Goal: Task Accomplishment & Management: Use online tool/utility

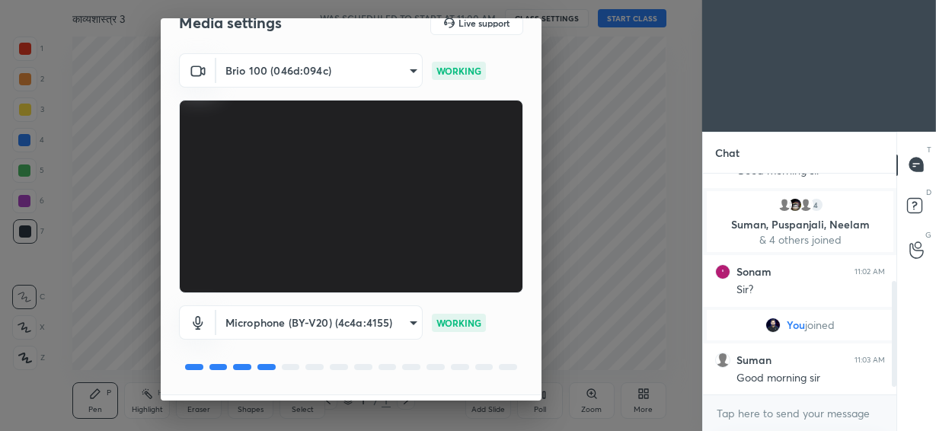
scroll to position [68, 0]
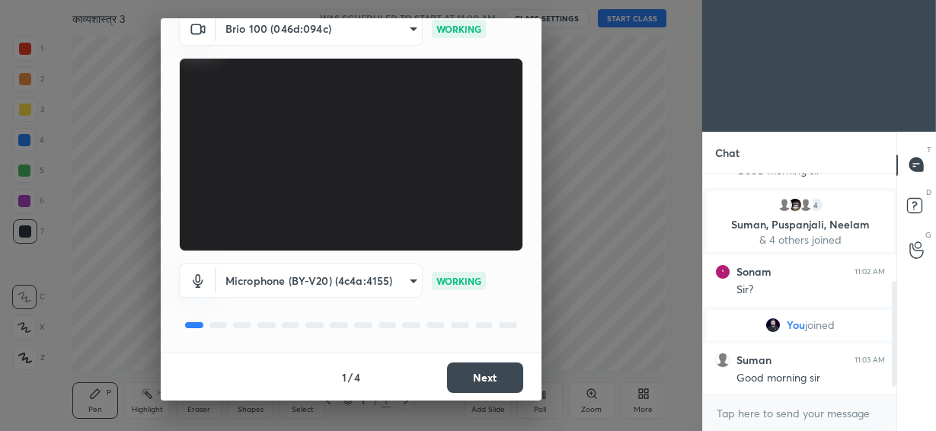
click at [492, 376] on button "Next" at bounding box center [485, 377] width 76 height 30
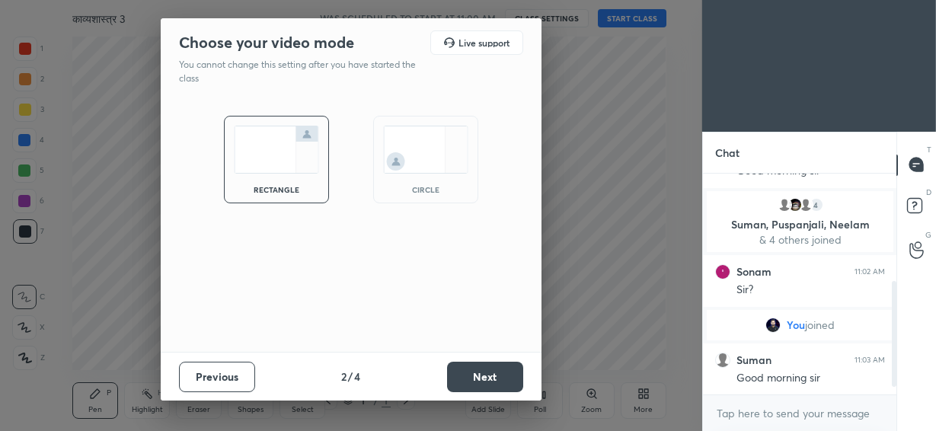
scroll to position [0, 0]
click at [427, 162] on img at bounding box center [425, 150] width 85 height 48
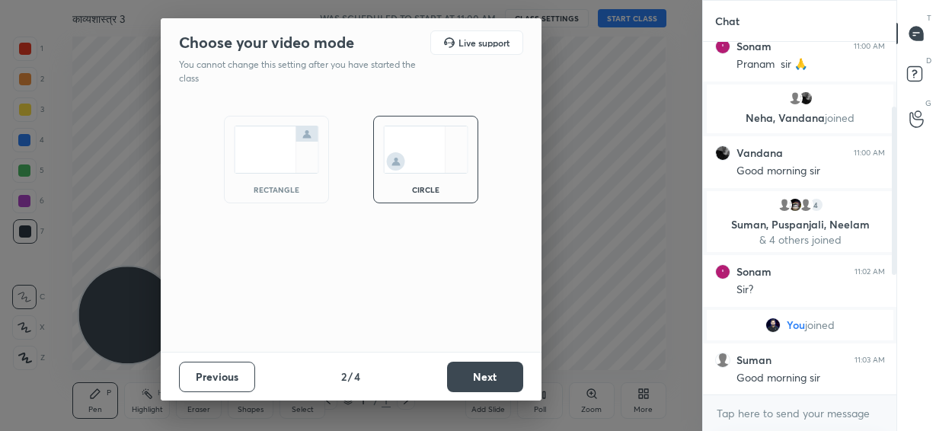
scroll to position [5, 5]
click at [487, 371] on button "Next" at bounding box center [485, 377] width 76 height 30
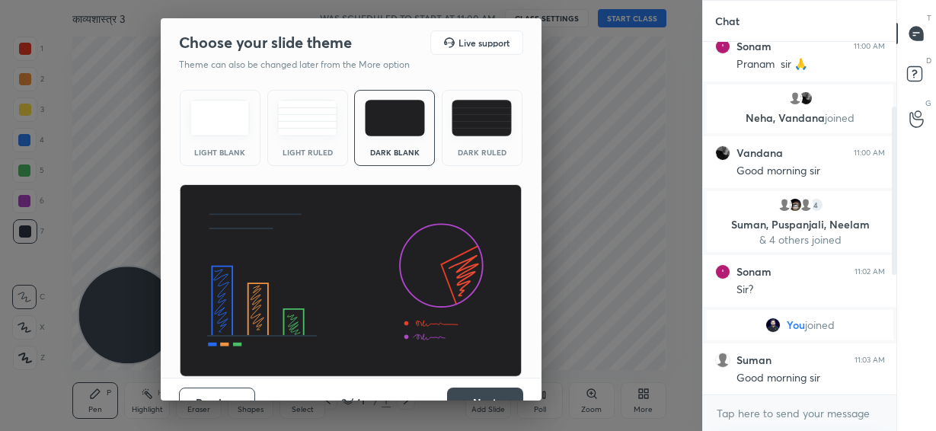
click at [480, 392] on button "Next" at bounding box center [485, 402] width 76 height 30
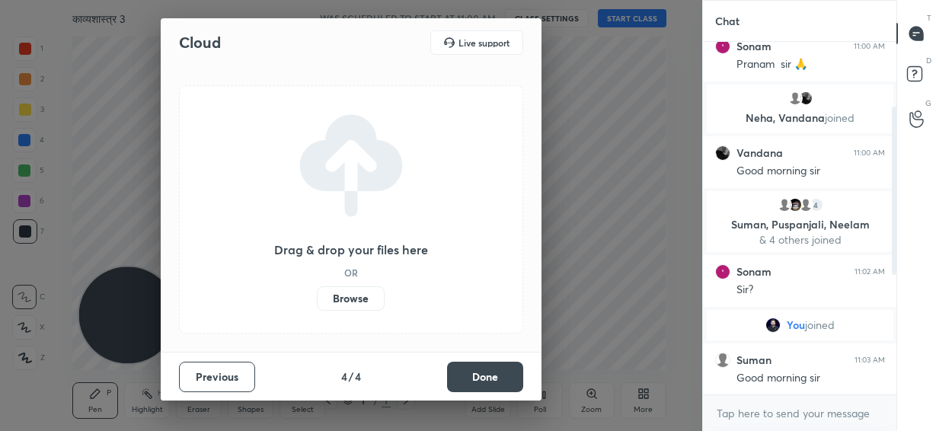
click at [469, 378] on button "Done" at bounding box center [485, 377] width 76 height 30
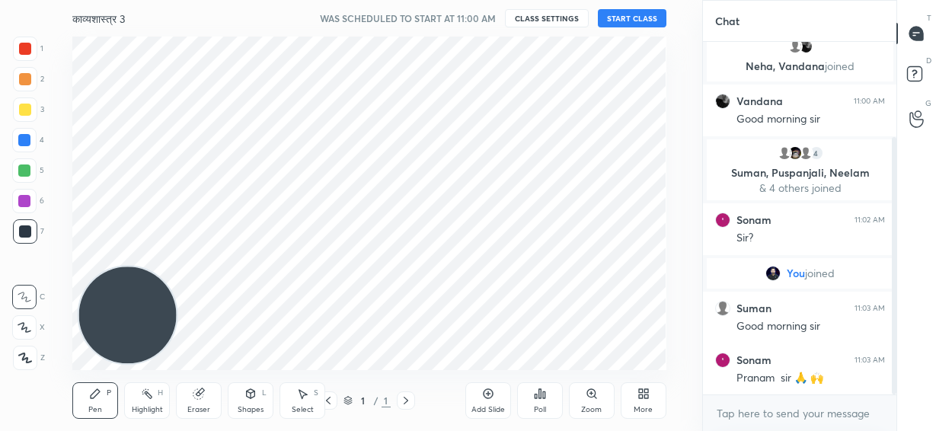
click at [491, 407] on div "Add Slide" at bounding box center [487, 410] width 33 height 8
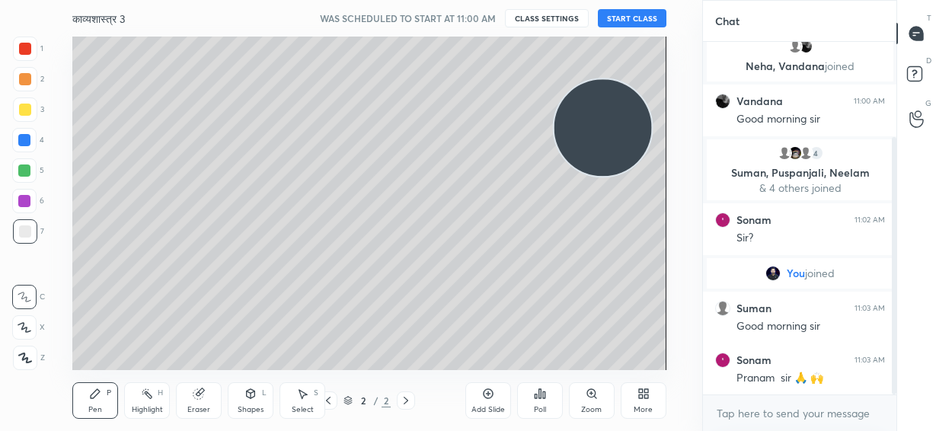
drag, startPoint x: 142, startPoint y: 326, endPoint x: 617, endPoint y: 131, distance: 513.4
click at [617, 131] on video at bounding box center [602, 127] width 97 height 97
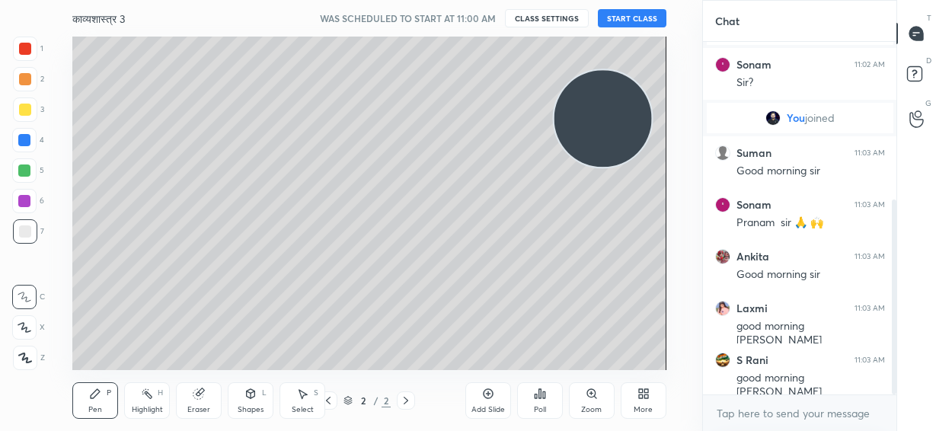
click at [634, 20] on button "START CLASS" at bounding box center [632, 18] width 69 height 18
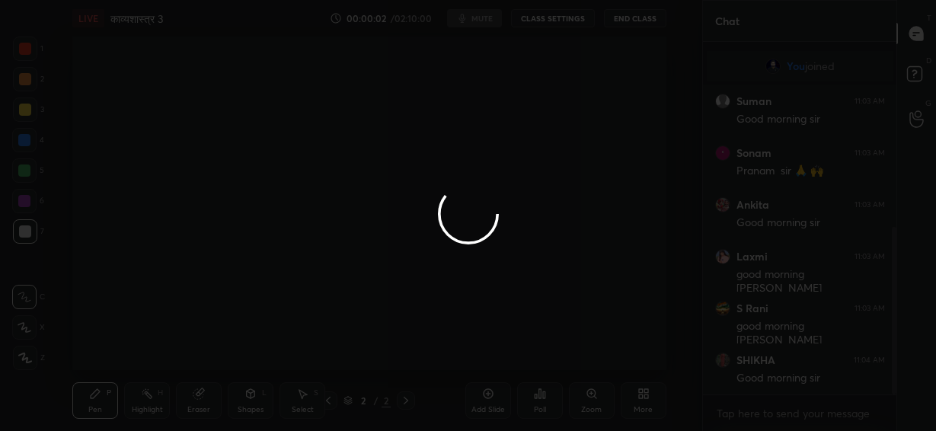
scroll to position [390, 0]
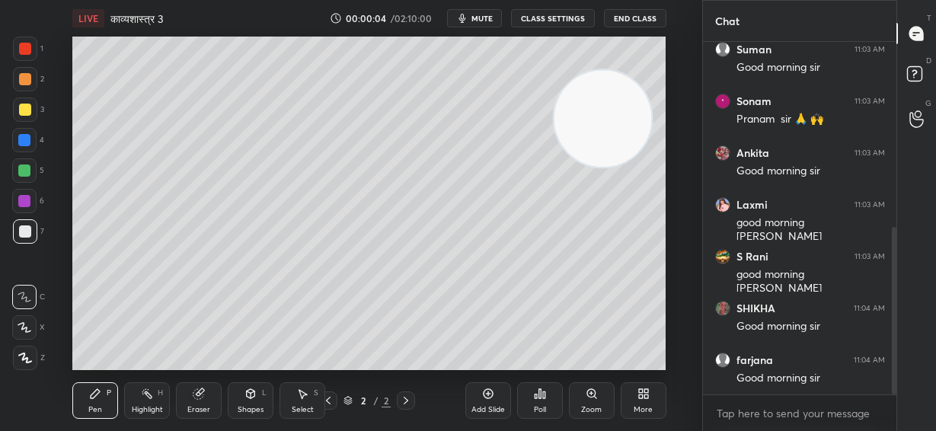
click at [25, 333] on div at bounding box center [24, 327] width 24 height 24
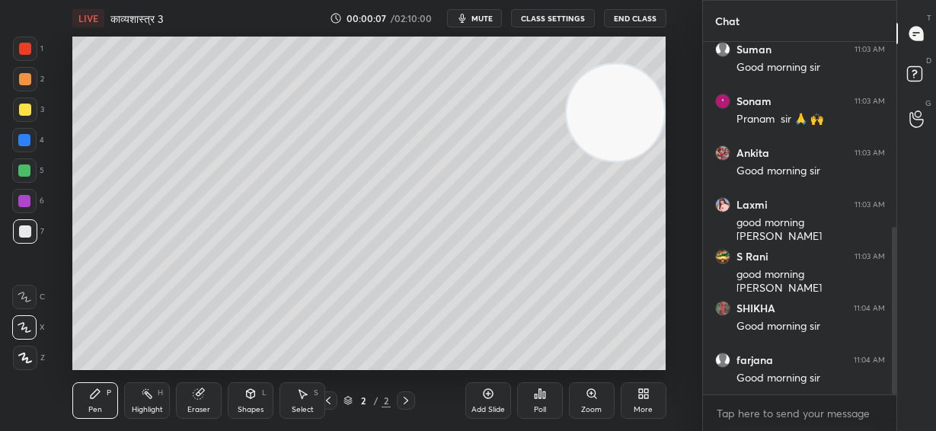
drag, startPoint x: 583, startPoint y: 129, endPoint x: 633, endPoint y: 115, distance: 52.1
click at [633, 115] on video at bounding box center [614, 112] width 97 height 97
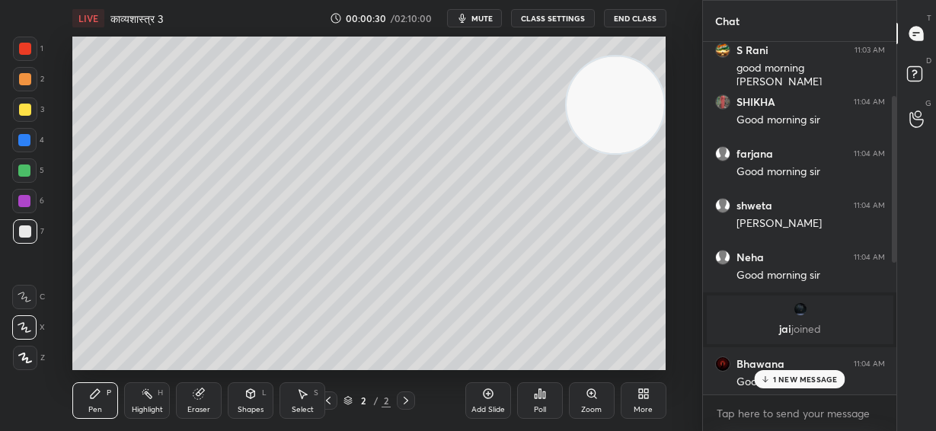
scroll to position [599, 0]
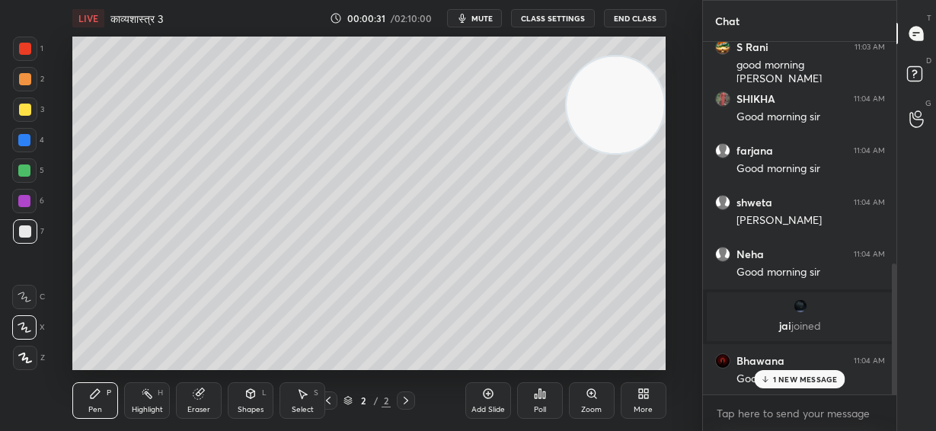
click at [807, 376] on p "1 NEW MESSAGE" at bounding box center [805, 379] width 65 height 9
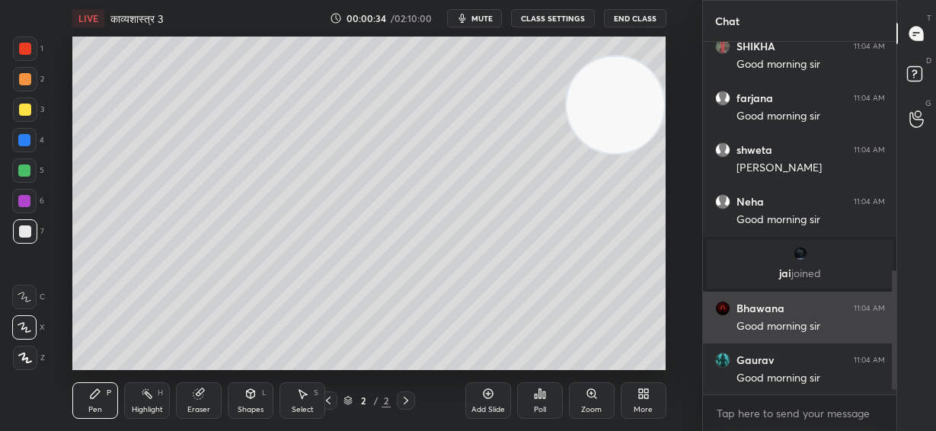
scroll to position [703, 0]
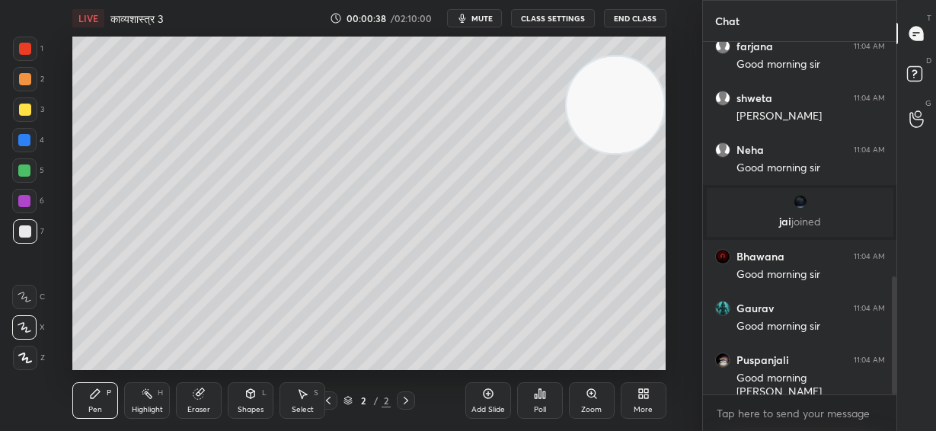
drag, startPoint x: 602, startPoint y: 113, endPoint x: 612, endPoint y: 193, distance: 79.8
click at [612, 154] on video at bounding box center [614, 104] width 97 height 97
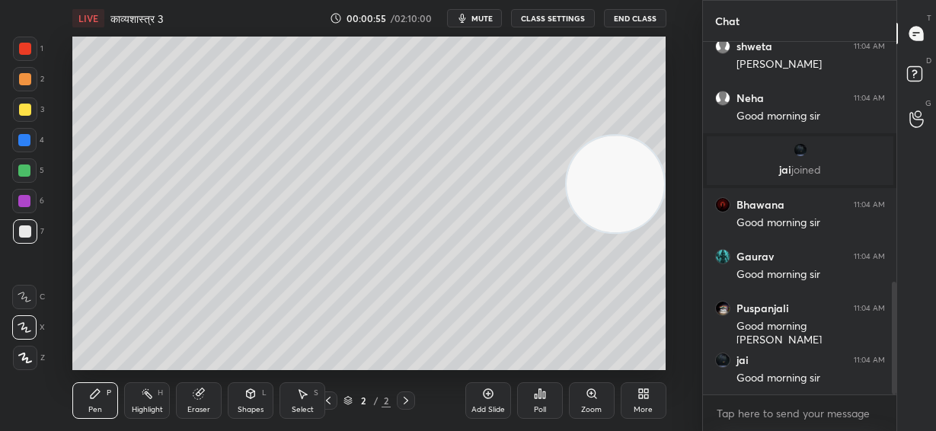
scroll to position [810, 0]
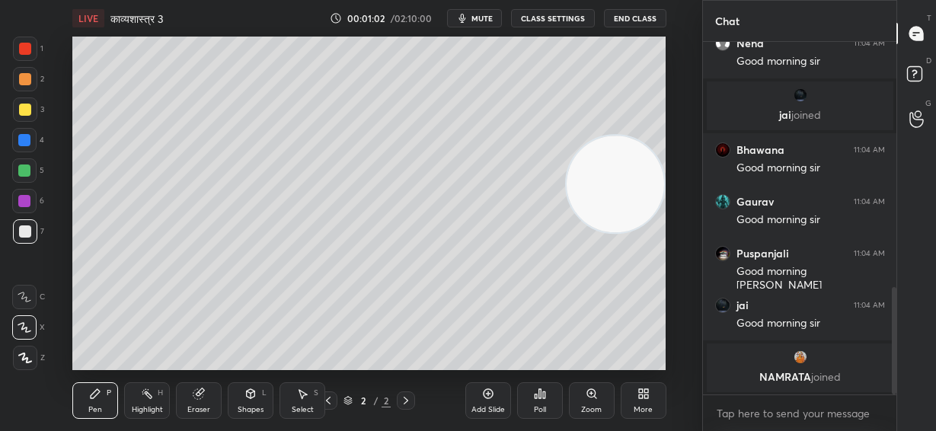
click at [465, 16] on icon "button" at bounding box center [461, 18] width 7 height 9
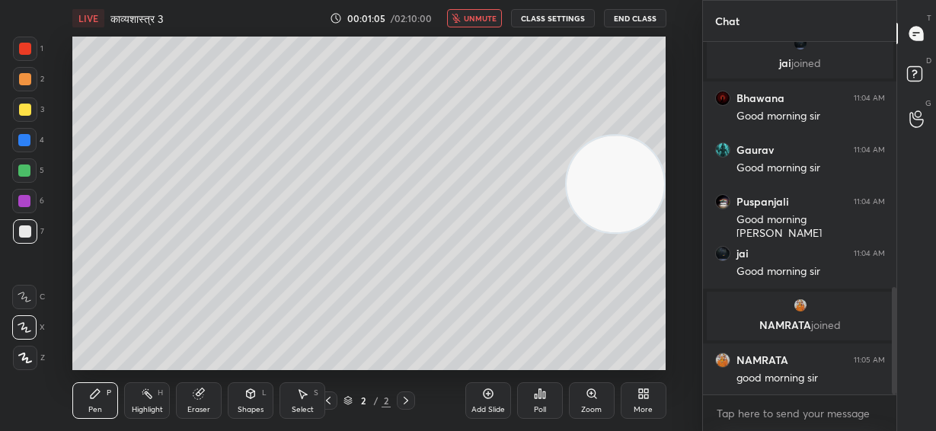
scroll to position [802, 0]
click at [491, 22] on span "unmute" at bounding box center [480, 18] width 33 height 11
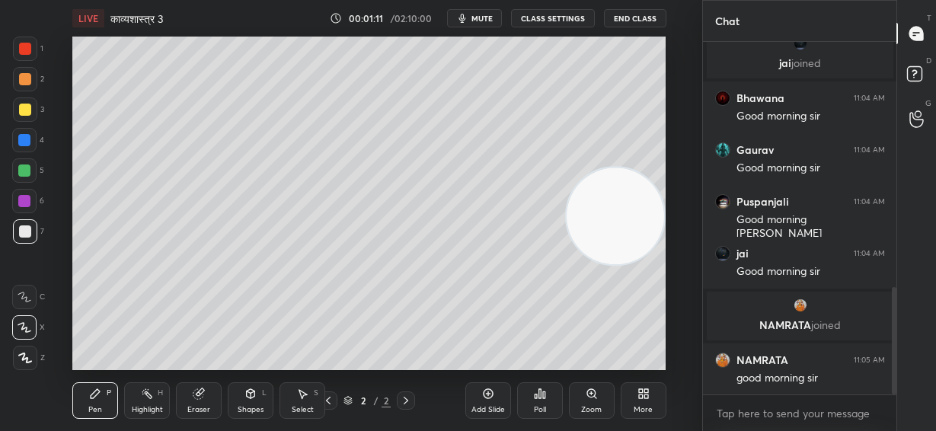
drag, startPoint x: 621, startPoint y: 202, endPoint x: 658, endPoint y: 236, distance: 50.6
click at [655, 234] on video at bounding box center [614, 215] width 97 height 97
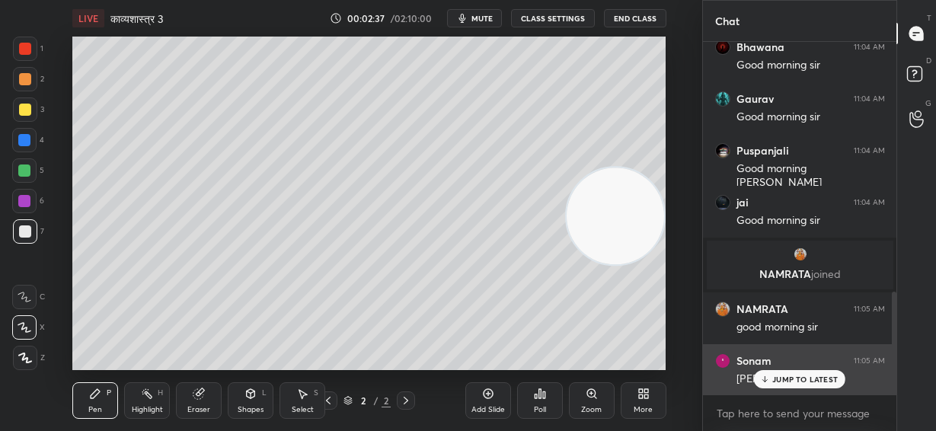
click at [786, 381] on p "JUMP TO LATEST" at bounding box center [804, 379] width 65 height 9
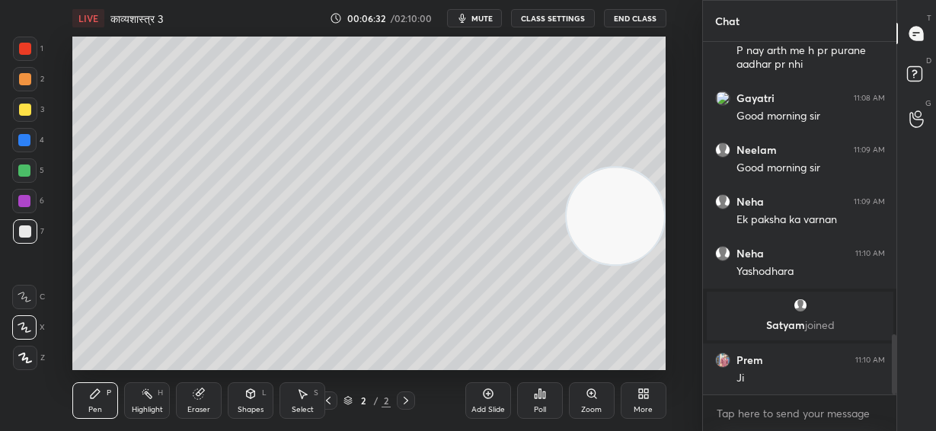
scroll to position [1716, 0]
drag, startPoint x: 615, startPoint y: 234, endPoint x: 630, endPoint y: 322, distance: 89.6
click at [632, 266] on video at bounding box center [614, 216] width 97 height 97
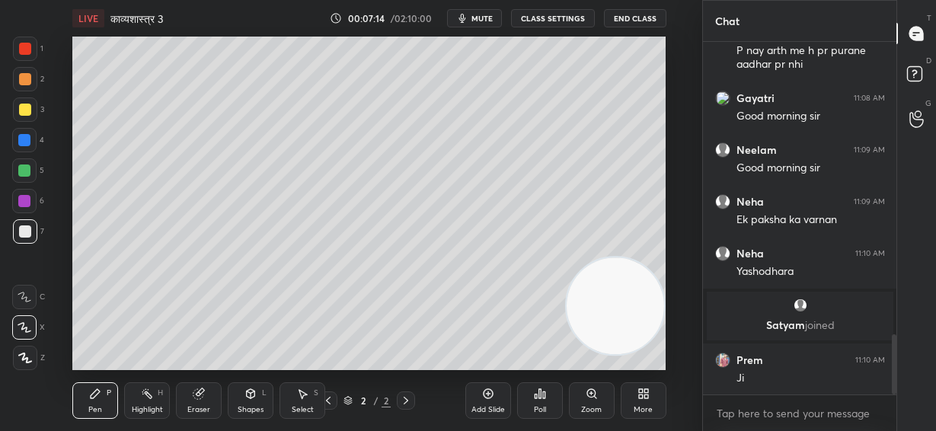
click at [18, 110] on div at bounding box center [25, 109] width 24 height 24
click at [251, 406] on div "Shapes" at bounding box center [251, 410] width 26 height 8
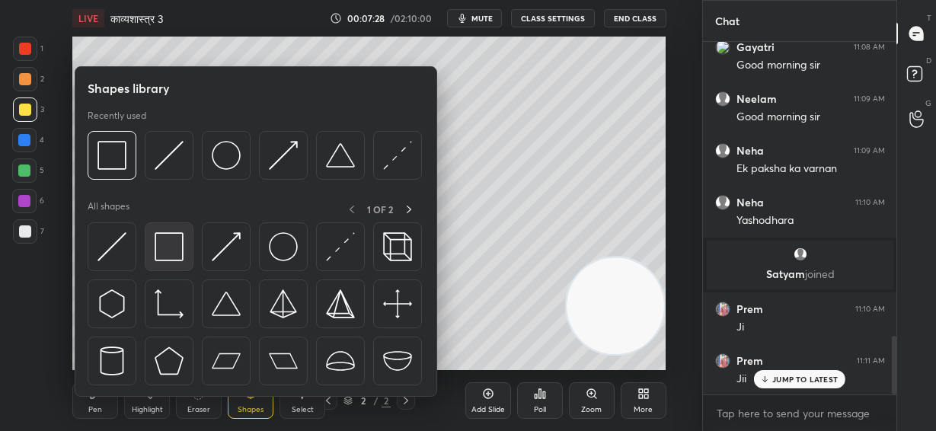
click at [174, 253] on img at bounding box center [169, 246] width 29 height 29
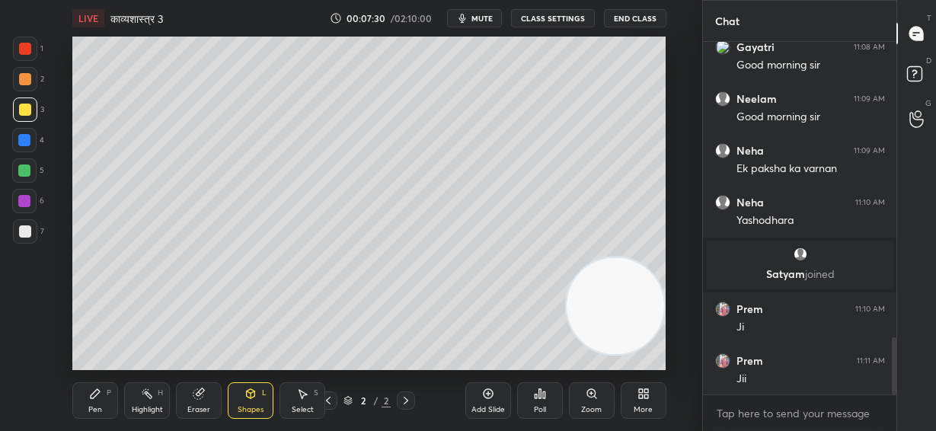
scroll to position [1819, 0]
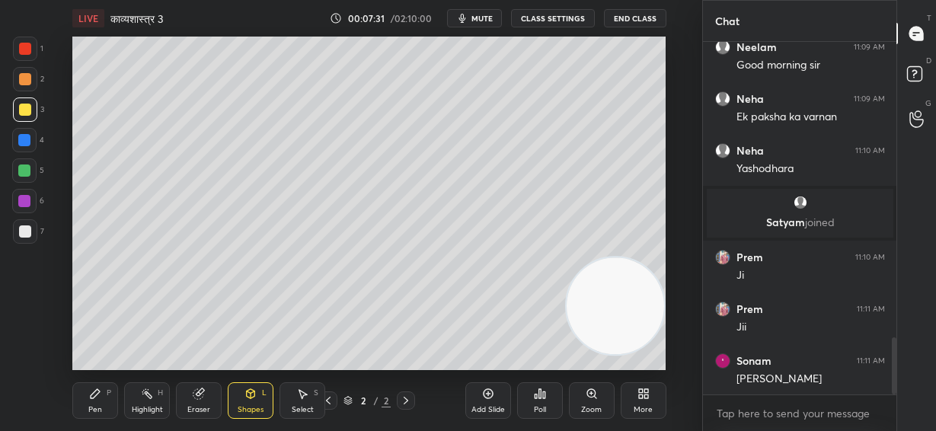
click at [92, 410] on div "Pen" at bounding box center [95, 410] width 14 height 8
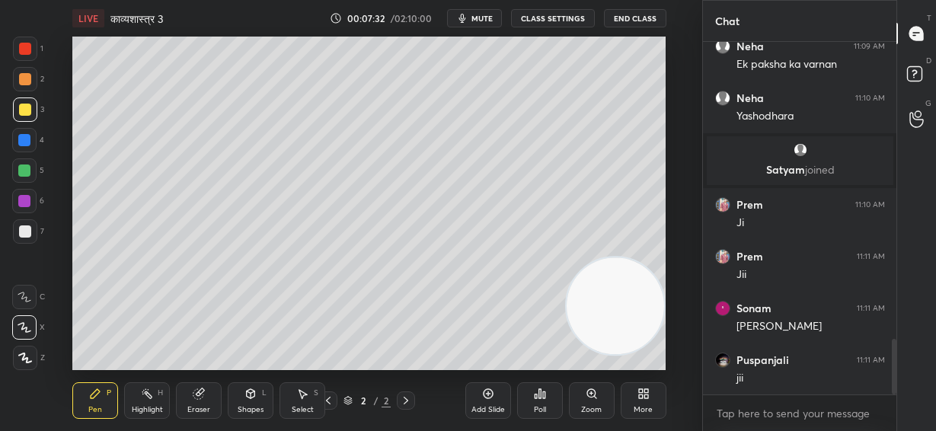
click at [28, 231] on div at bounding box center [25, 231] width 12 height 12
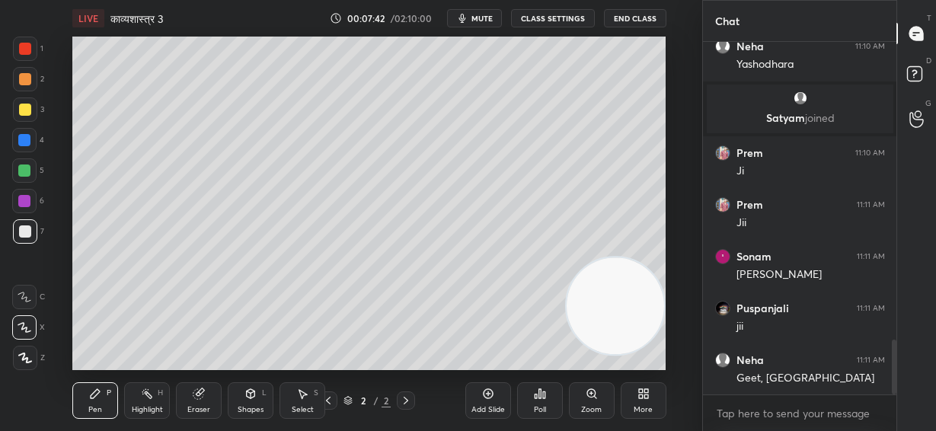
click at [250, 402] on div "Shapes L" at bounding box center [251, 400] width 46 height 37
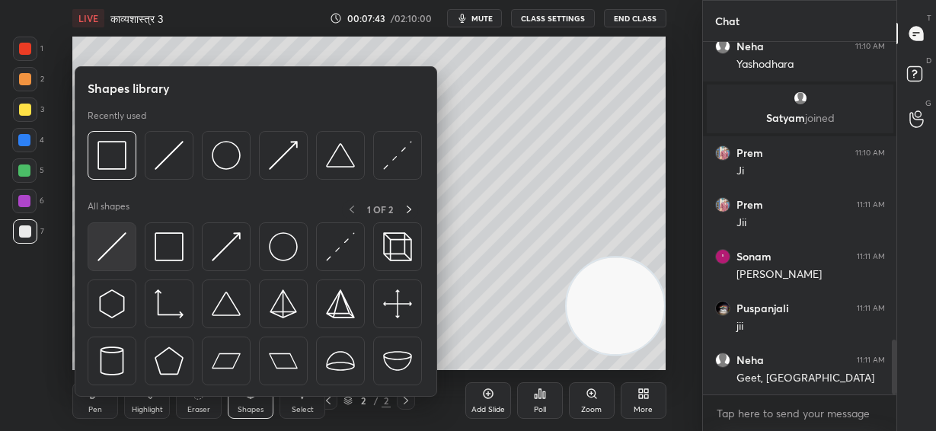
click at [120, 245] on img at bounding box center [111, 246] width 29 height 29
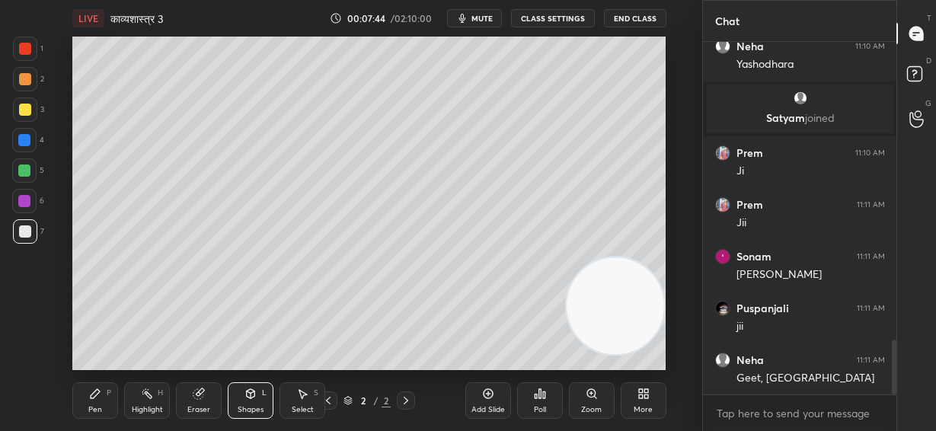
click at [24, 138] on div at bounding box center [24, 140] width 12 height 12
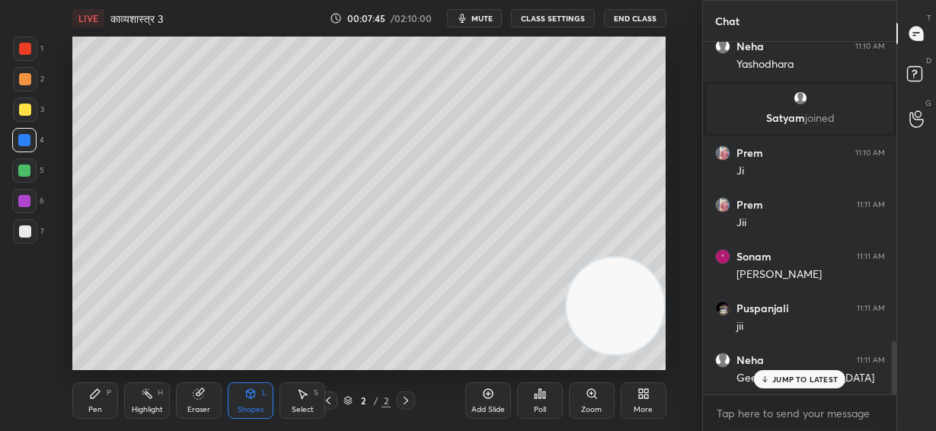
scroll to position [1974, 0]
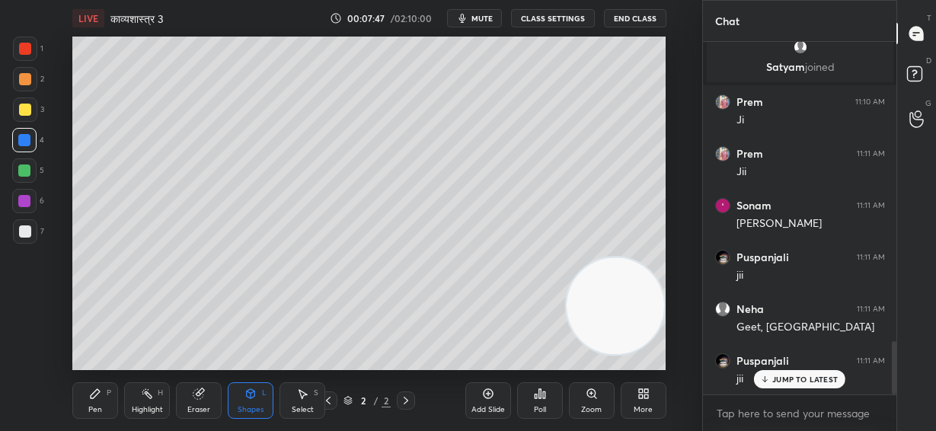
click at [107, 393] on div "P" at bounding box center [109, 393] width 5 height 8
click at [21, 203] on div at bounding box center [24, 201] width 12 height 12
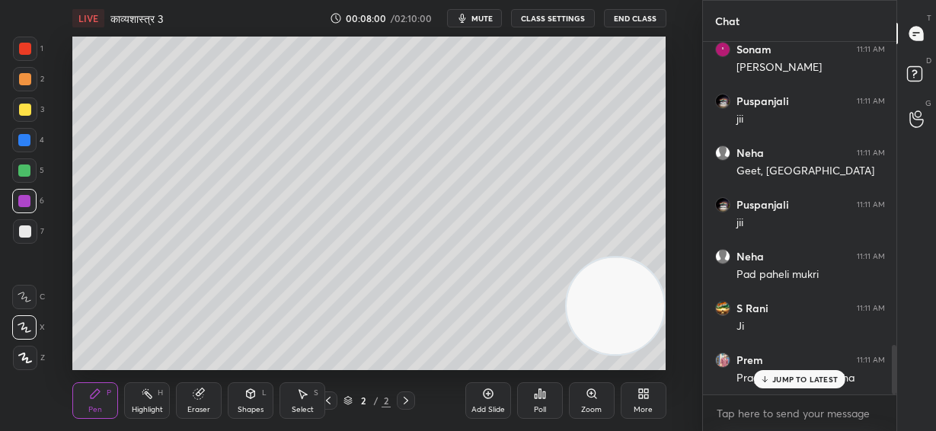
scroll to position [2181, 0]
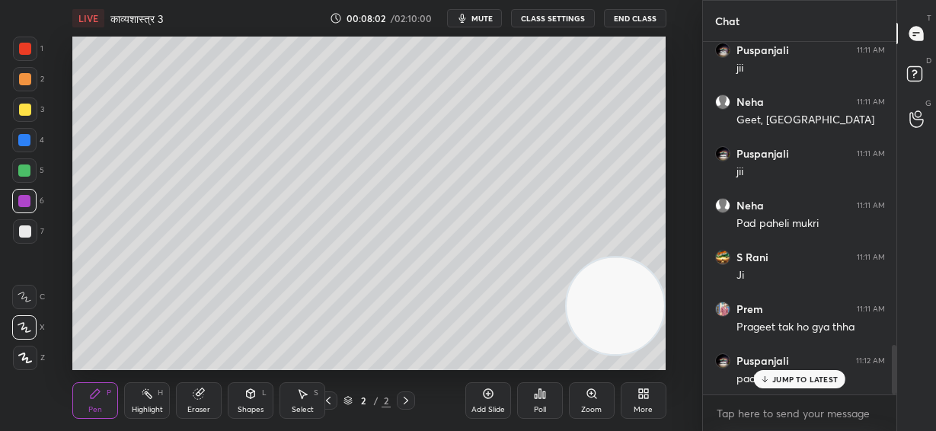
click at [23, 235] on div at bounding box center [25, 231] width 12 height 12
click at [27, 136] on div at bounding box center [24, 140] width 12 height 12
drag, startPoint x: 23, startPoint y: 77, endPoint x: 72, endPoint y: 108, distance: 57.9
click at [24, 77] on div at bounding box center [25, 79] width 12 height 12
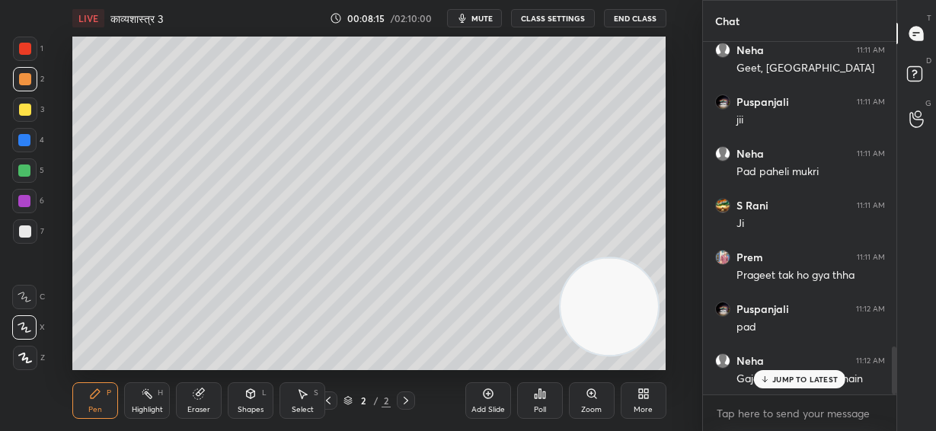
drag, startPoint x: 611, startPoint y: 314, endPoint x: 329, endPoint y: 336, distance: 283.2
click at [560, 355] on video at bounding box center [608, 306] width 97 height 97
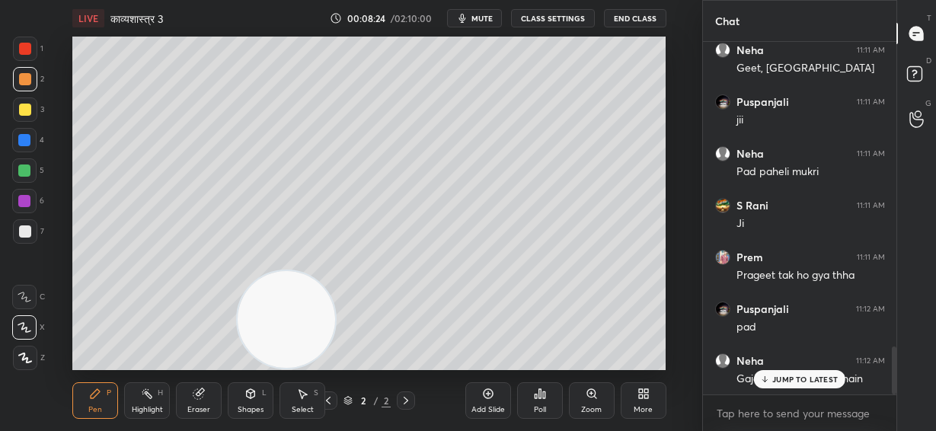
click at [792, 378] on p "JUMP TO LATEST" at bounding box center [804, 379] width 65 height 9
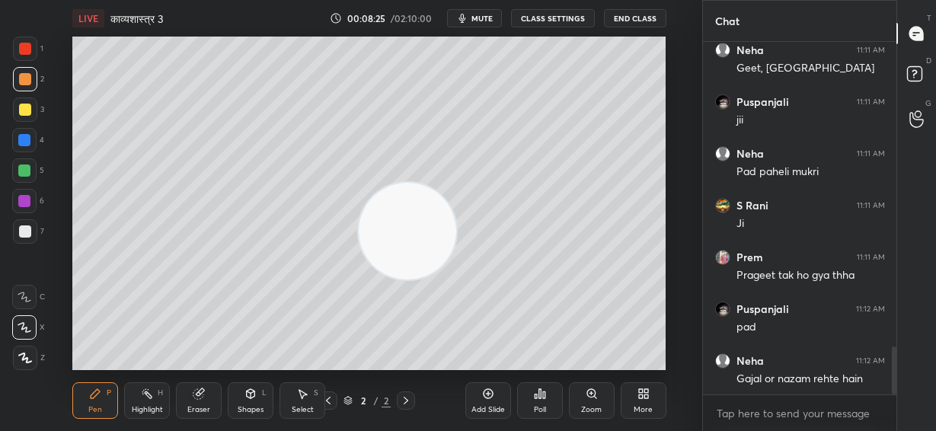
drag, startPoint x: 342, startPoint y: 293, endPoint x: 664, endPoint y: 79, distance: 386.6
click at [458, 181] on div at bounding box center [407, 231] width 100 height 100
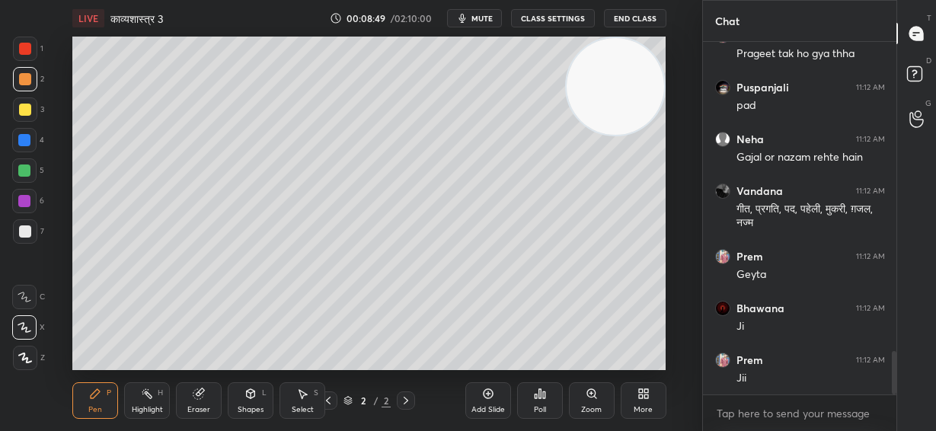
scroll to position [2506, 0]
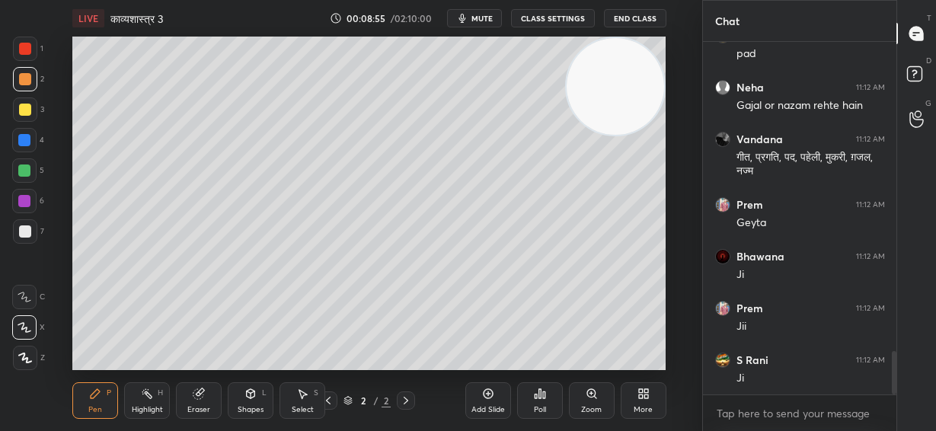
click at [27, 110] on div at bounding box center [25, 110] width 12 height 12
click at [24, 238] on div at bounding box center [25, 231] width 24 height 24
click at [27, 51] on div at bounding box center [25, 49] width 12 height 12
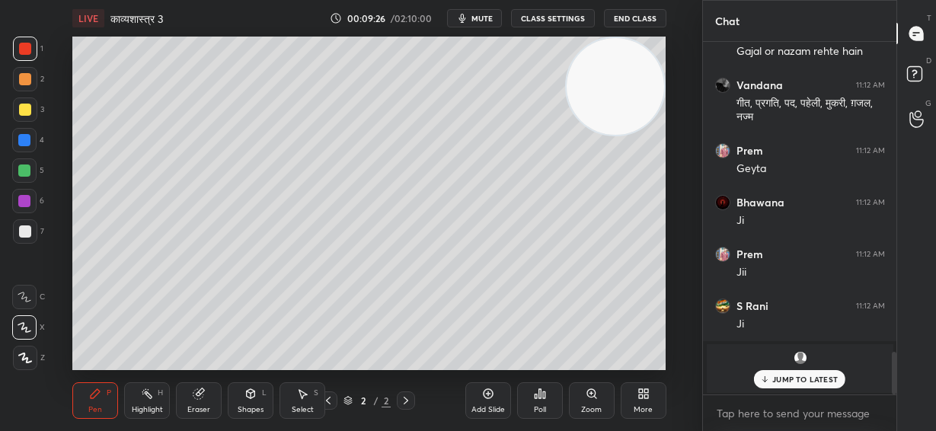
click at [24, 171] on div at bounding box center [24, 170] width 12 height 12
click at [19, 232] on div at bounding box center [25, 231] width 12 height 12
click at [809, 384] on p "1 NEW MESSAGE" at bounding box center [805, 379] width 65 height 9
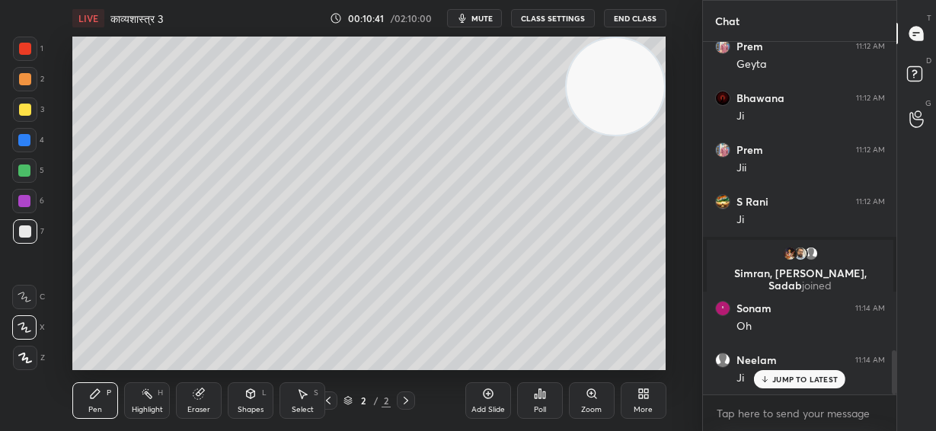
scroll to position [2449, 0]
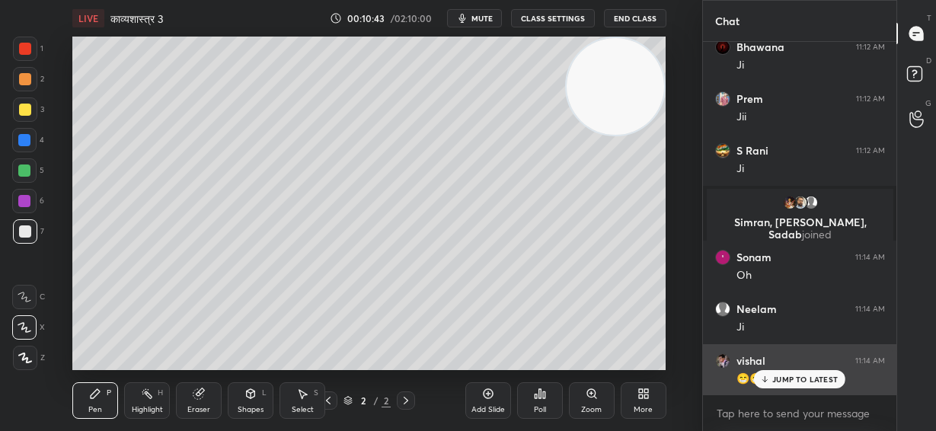
click at [799, 379] on p "JUMP TO LATEST" at bounding box center [804, 379] width 65 height 9
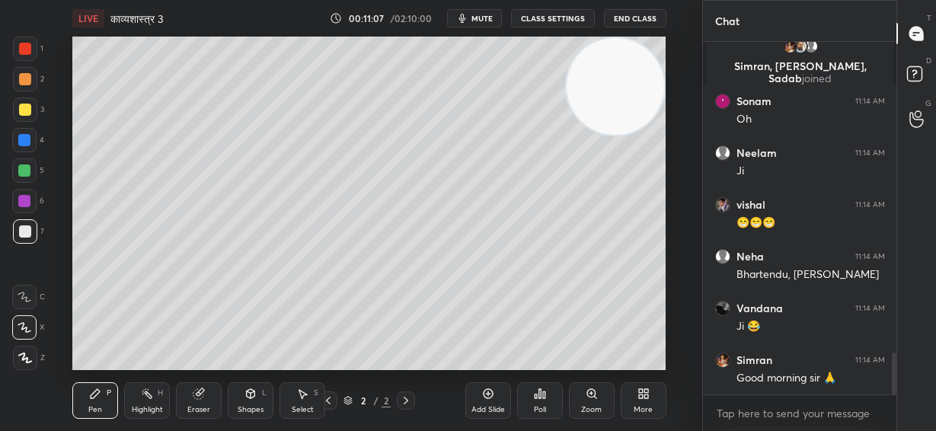
scroll to position [2656, 0]
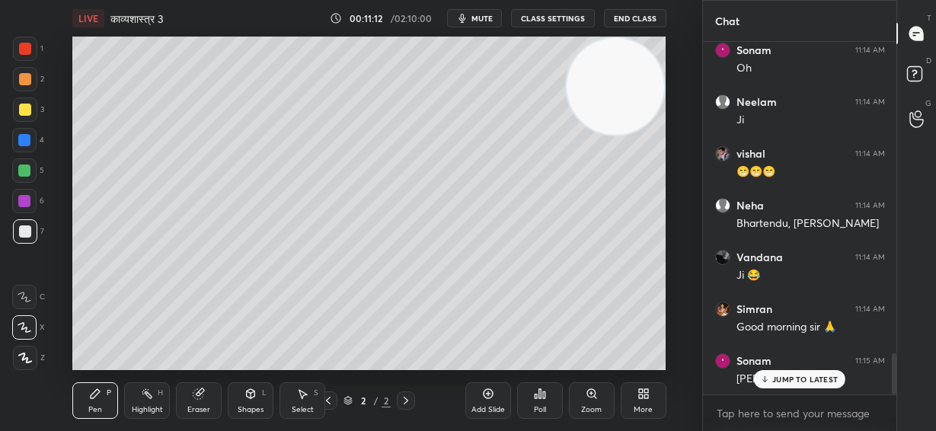
click at [799, 381] on p "JUMP TO LATEST" at bounding box center [804, 379] width 65 height 9
click at [491, 394] on icon at bounding box center [488, 393] width 12 height 12
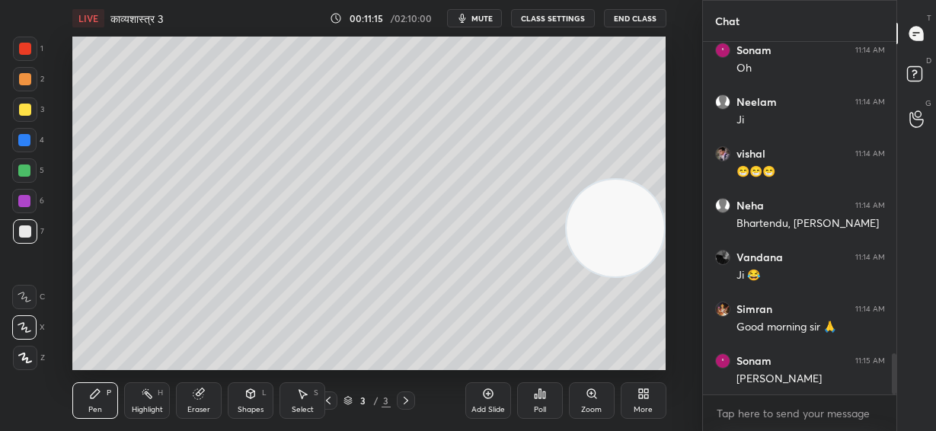
drag, startPoint x: 615, startPoint y: 80, endPoint x: 583, endPoint y: 304, distance: 226.8
click at [649, 387] on div "LIVE काव्यशास्त्र 3 00:11:15 / 02:10:00 mute CLASS SETTINGS End Class Setting u…" at bounding box center [369, 215] width 641 height 431
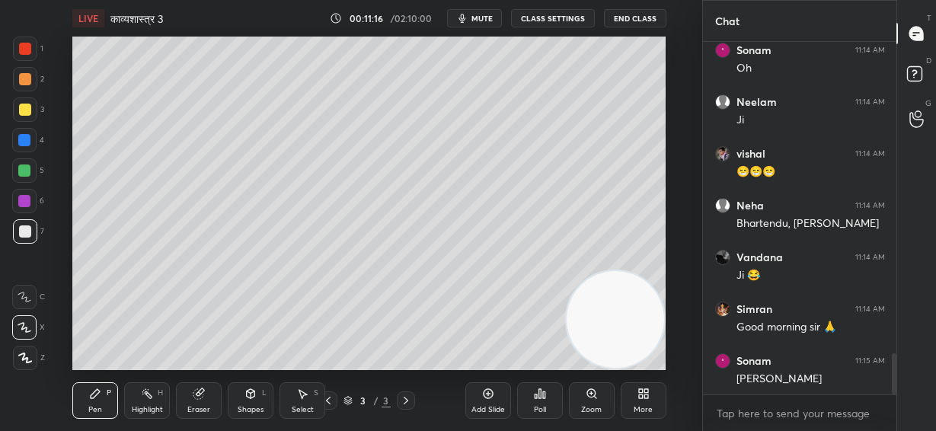
drag, startPoint x: 25, startPoint y: 108, endPoint x: 37, endPoint y: 101, distance: 14.0
click at [24, 109] on div at bounding box center [25, 110] width 12 height 12
drag, startPoint x: 194, startPoint y: 397, endPoint x: 204, endPoint y: 378, distance: 21.5
click at [196, 393] on icon at bounding box center [198, 394] width 10 height 10
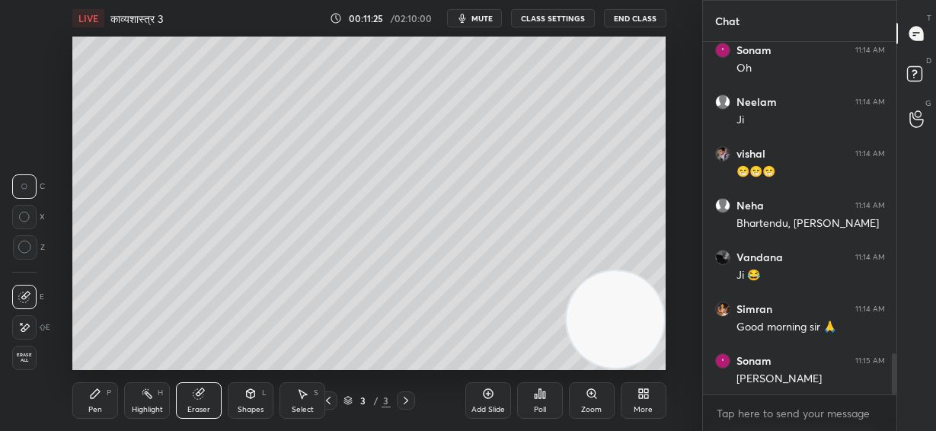
click at [26, 316] on div at bounding box center [24, 327] width 24 height 24
drag, startPoint x: 100, startPoint y: 392, endPoint x: 103, endPoint y: 382, distance: 10.4
click at [100, 390] on icon at bounding box center [95, 393] width 12 height 12
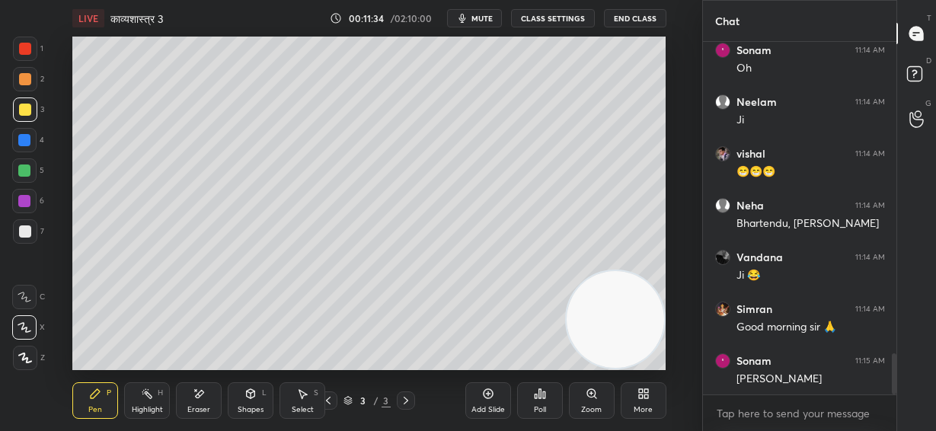
click at [246, 400] on div "Shapes L" at bounding box center [251, 400] width 46 height 37
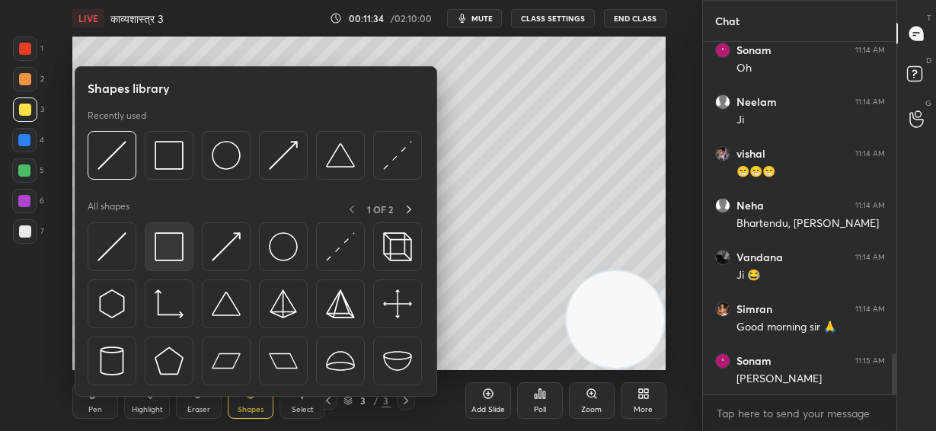
click at [177, 247] on img at bounding box center [169, 246] width 29 height 29
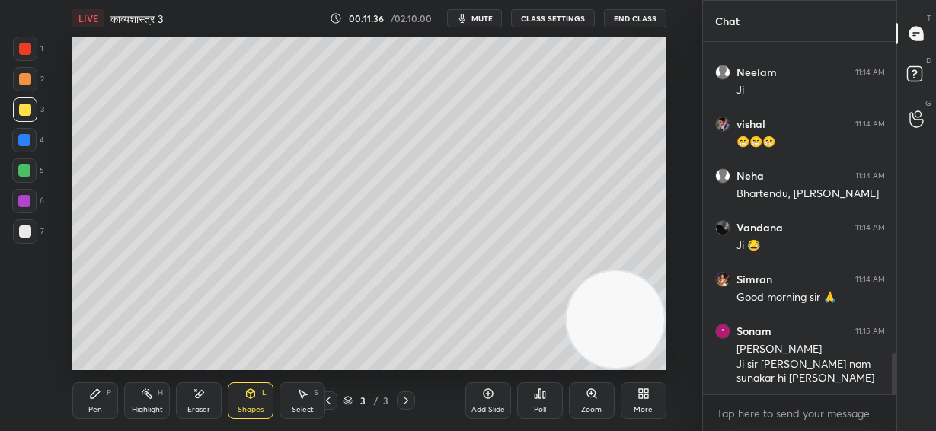
scroll to position [2740, 0]
click at [269, 35] on div "LIVE काव्यशास्त्र 3" at bounding box center [197, 18] width 250 height 37
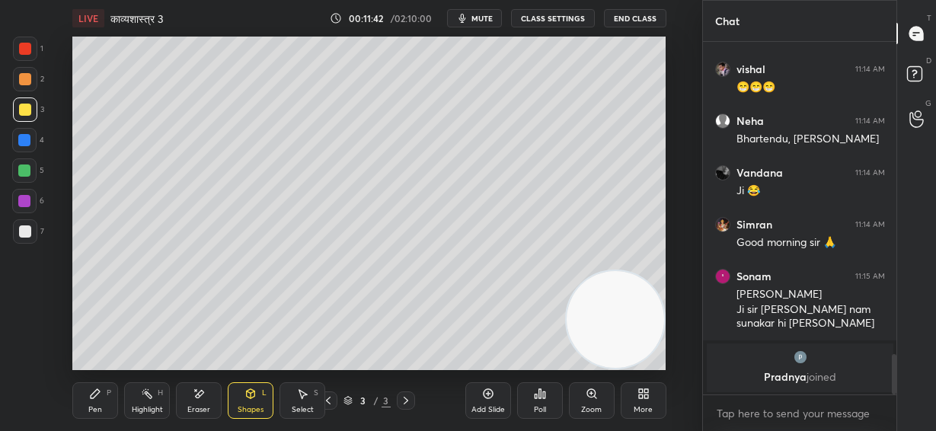
click at [98, 406] on div "Pen" at bounding box center [95, 410] width 14 height 8
click at [24, 172] on div at bounding box center [24, 170] width 12 height 12
click at [249, 400] on div "Shapes L" at bounding box center [251, 400] width 46 height 37
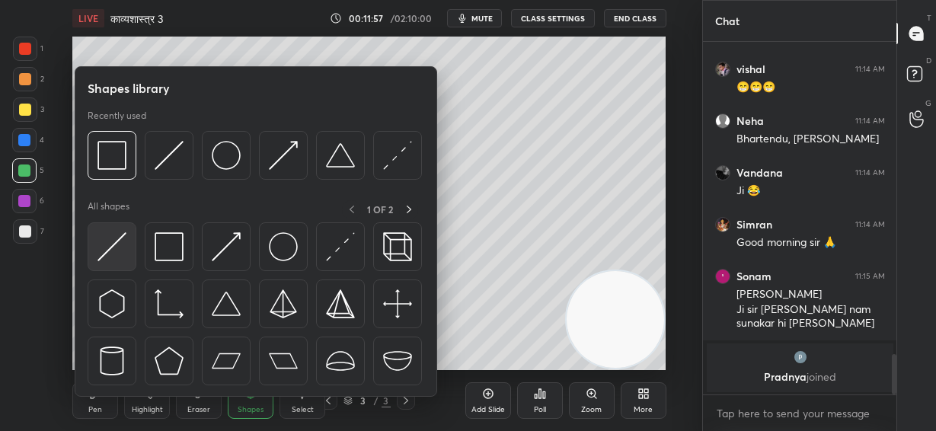
click at [112, 245] on img at bounding box center [111, 246] width 29 height 29
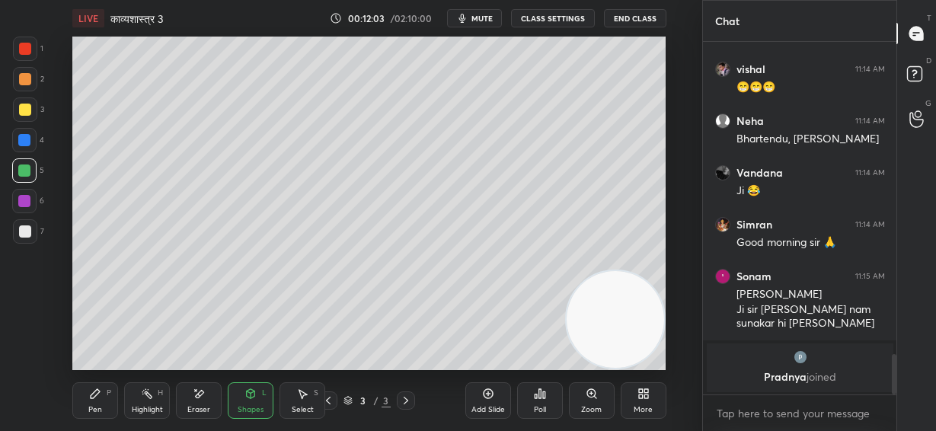
click at [94, 391] on icon at bounding box center [95, 393] width 9 height 9
click at [27, 231] on div at bounding box center [25, 231] width 12 height 12
click at [23, 107] on div at bounding box center [25, 110] width 12 height 12
click at [26, 69] on div at bounding box center [25, 79] width 24 height 24
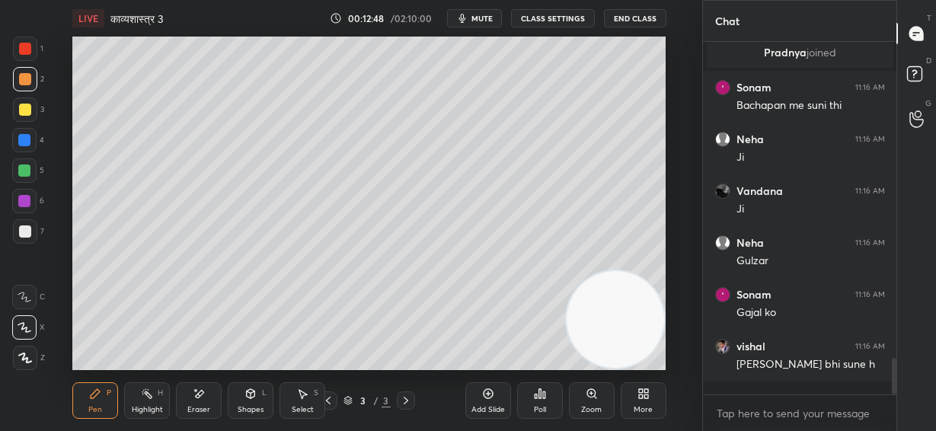
scroll to position [3021, 0]
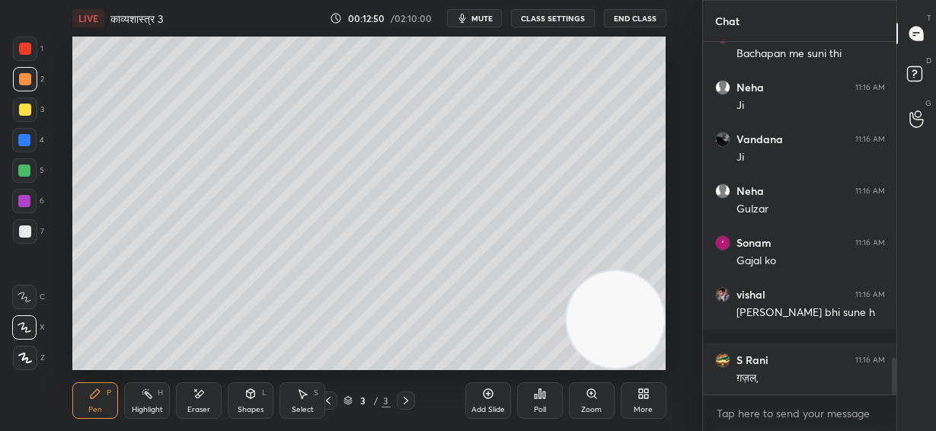
click at [28, 230] on div at bounding box center [25, 231] width 12 height 12
click at [193, 392] on icon at bounding box center [199, 393] width 12 height 13
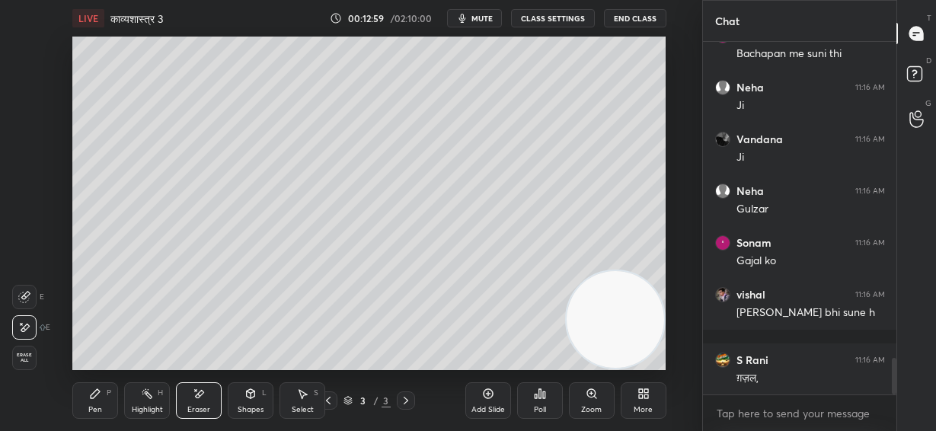
click at [100, 400] on div "Pen P" at bounding box center [95, 400] width 46 height 37
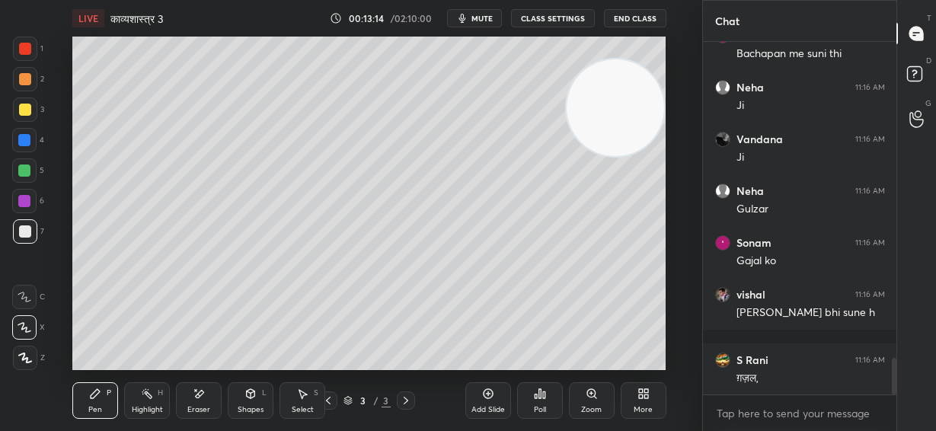
drag, startPoint x: 623, startPoint y: 295, endPoint x: 641, endPoint y: 116, distance: 179.0
click at [641, 116] on video at bounding box center [614, 107] width 97 height 97
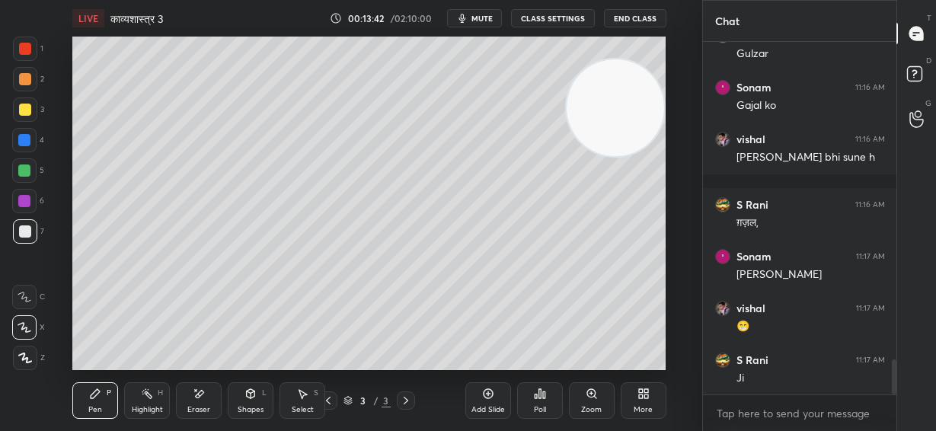
scroll to position [3228, 0]
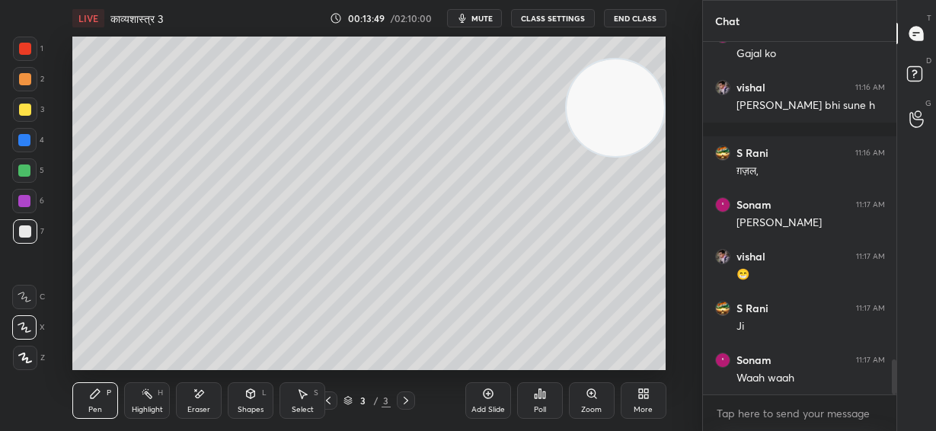
drag, startPoint x: 211, startPoint y: 409, endPoint x: 204, endPoint y: 402, distance: 9.7
click at [206, 406] on div "Eraser" at bounding box center [199, 400] width 46 height 37
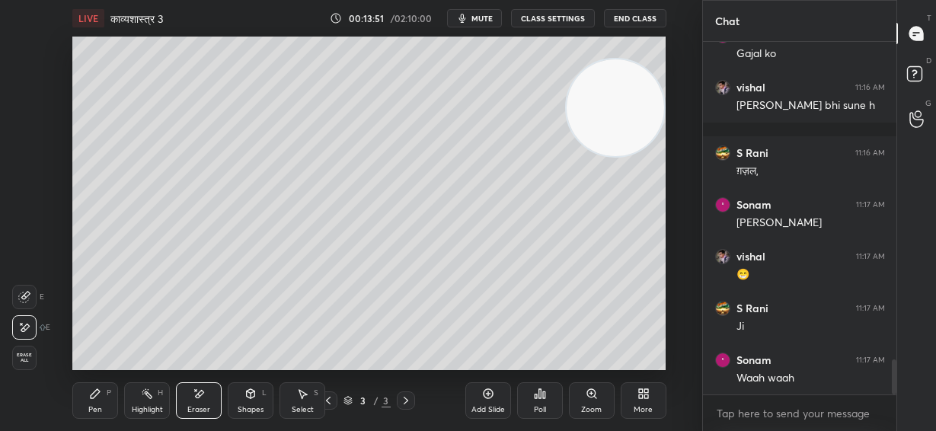
click at [97, 408] on div "Pen" at bounding box center [95, 410] width 14 height 8
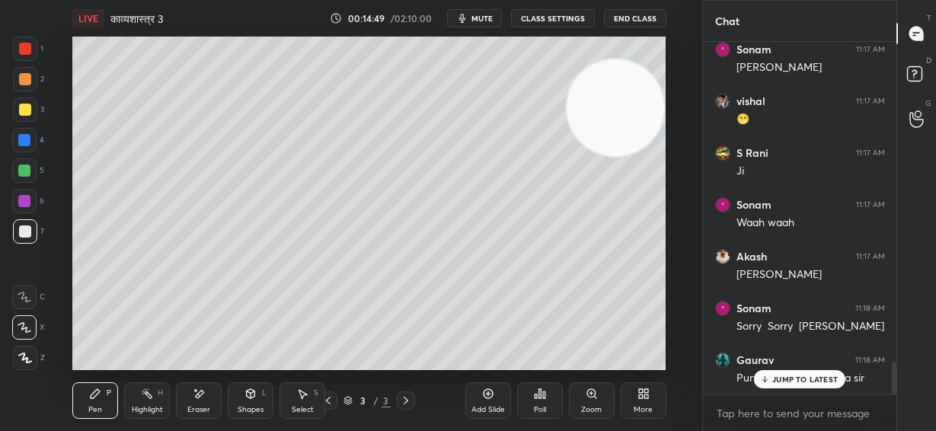
scroll to position [3461, 0]
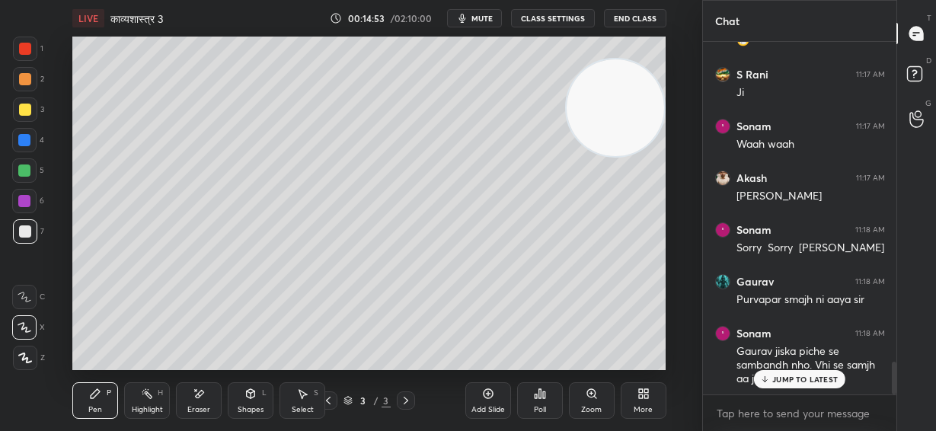
click at [30, 167] on div at bounding box center [24, 170] width 12 height 12
click at [24, 141] on div at bounding box center [24, 140] width 12 height 12
drag, startPoint x: 18, startPoint y: 230, endPoint x: 59, endPoint y: 232, distance: 40.4
click at [20, 230] on div at bounding box center [25, 231] width 12 height 12
click at [773, 378] on p "JUMP TO LATEST" at bounding box center [804, 379] width 65 height 9
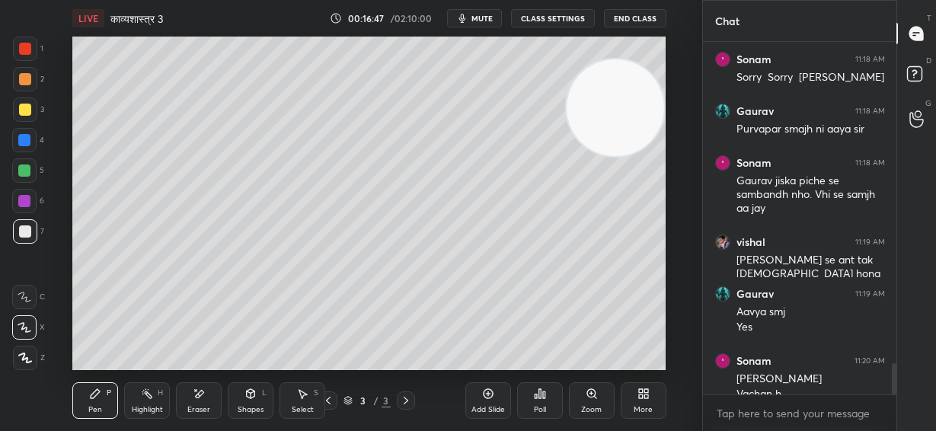
scroll to position [3648, 0]
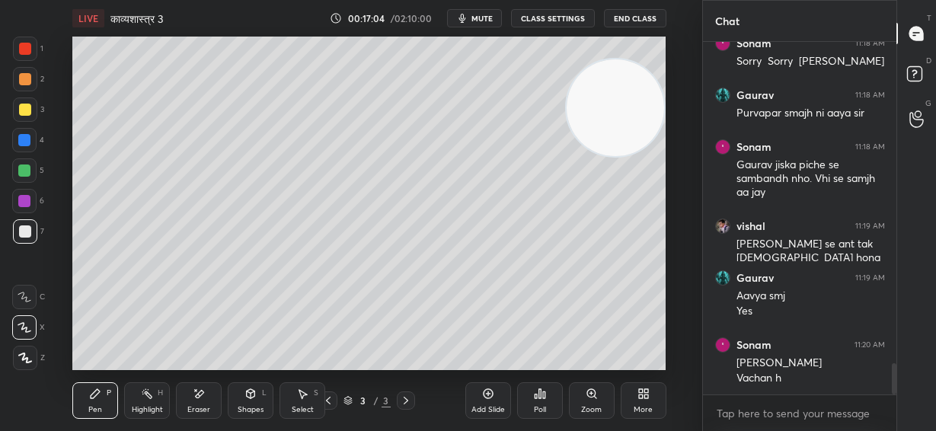
click at [202, 396] on icon at bounding box center [199, 393] width 12 height 13
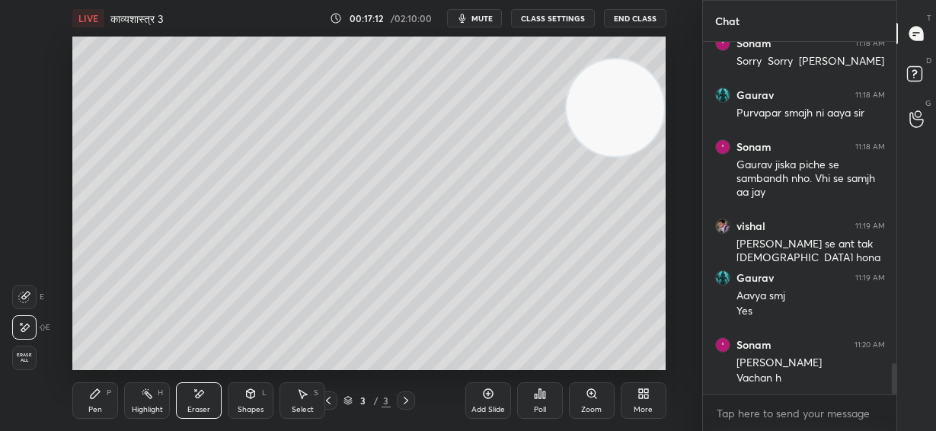
click at [92, 397] on icon at bounding box center [95, 393] width 9 height 9
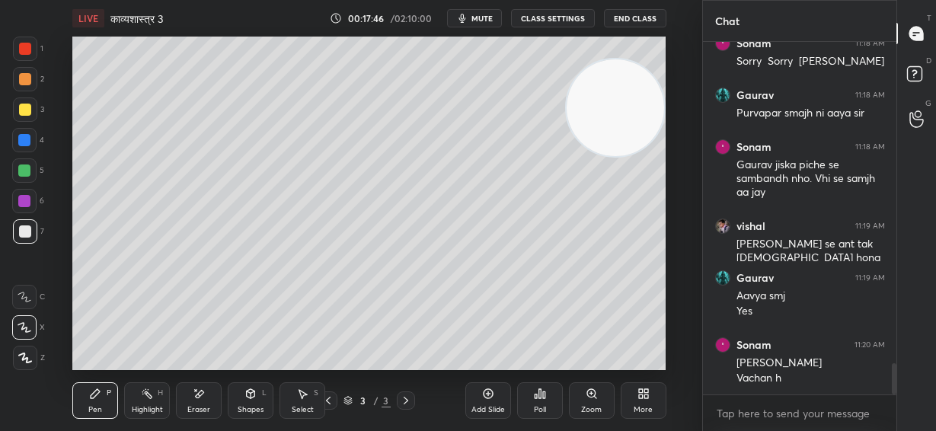
click at [21, 113] on div at bounding box center [25, 110] width 12 height 12
click at [24, 196] on div at bounding box center [24, 201] width 12 height 12
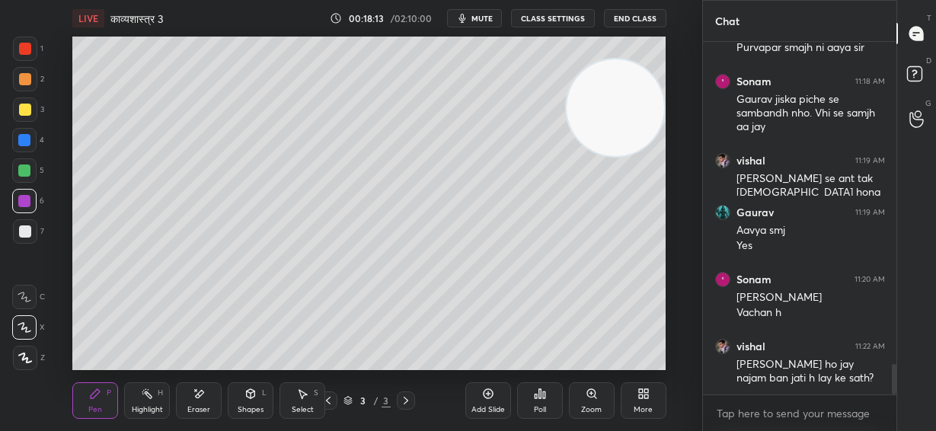
click at [109, 204] on div "Setting up your live class Poll for secs No correct answer Start poll" at bounding box center [369, 203] width 641 height 333
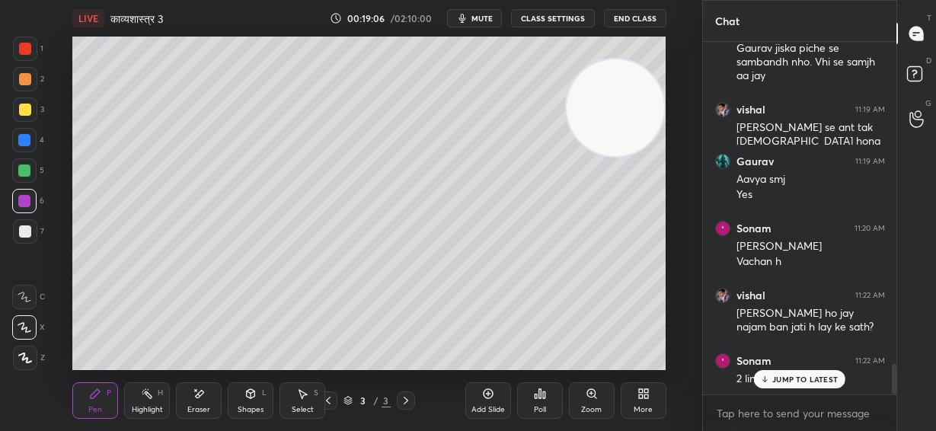
scroll to position [3816, 0]
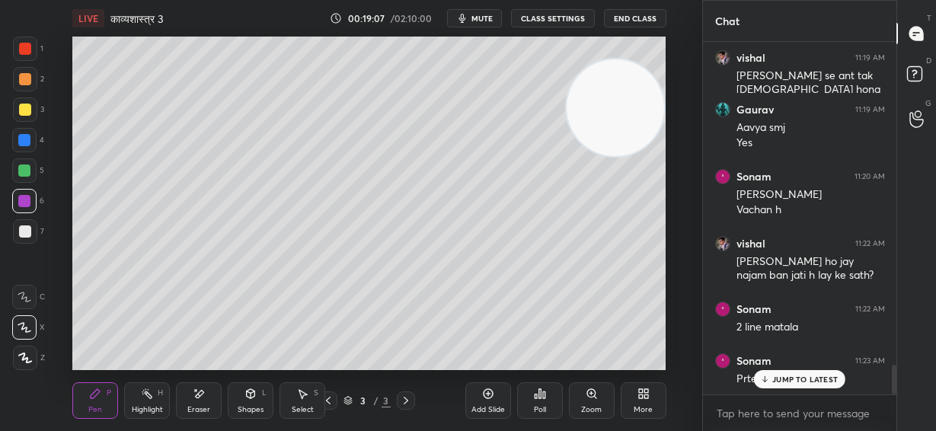
click at [785, 379] on p "JUMP TO LATEST" at bounding box center [804, 379] width 65 height 9
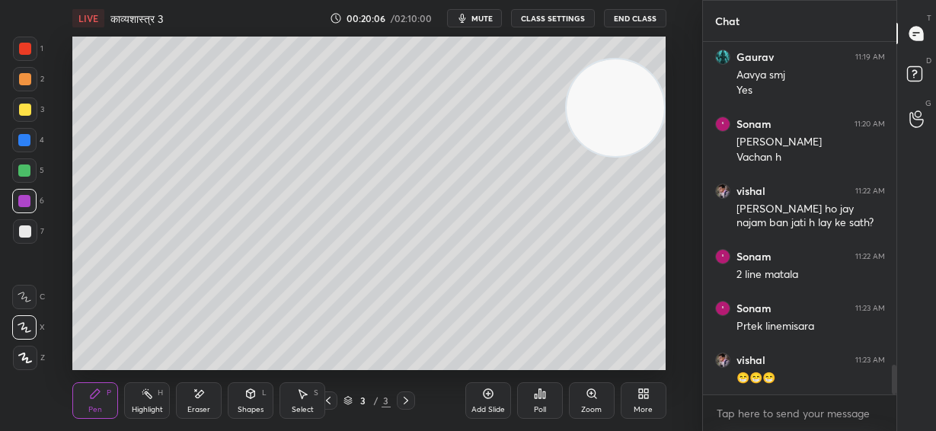
click at [27, 228] on div at bounding box center [25, 231] width 12 height 12
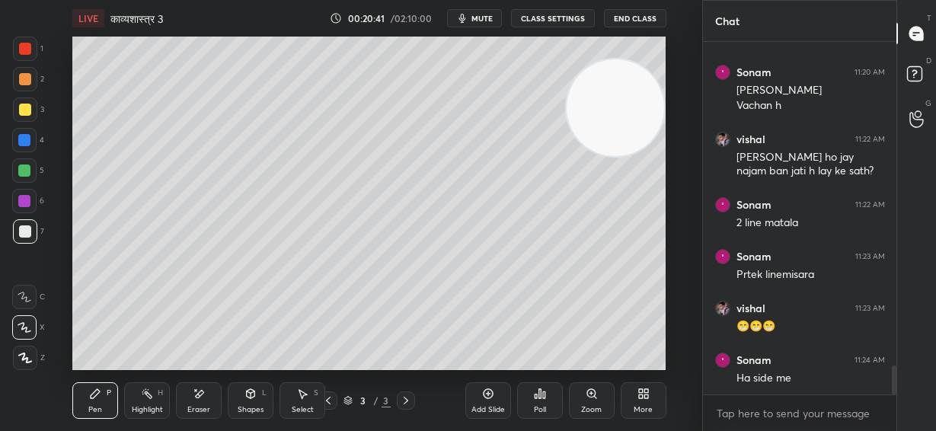
scroll to position [3935, 0]
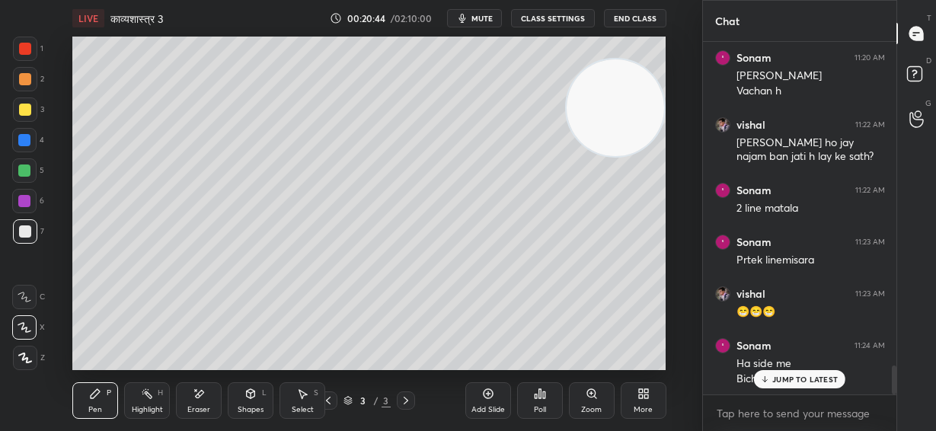
click at [832, 379] on p "JUMP TO LATEST" at bounding box center [804, 379] width 65 height 9
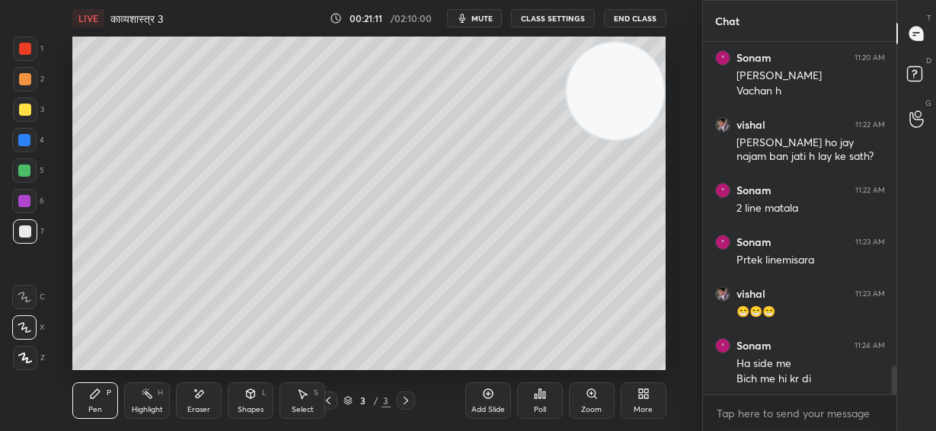
drag, startPoint x: 612, startPoint y: 120, endPoint x: 624, endPoint y: 104, distance: 20.7
click at [624, 104] on video at bounding box center [614, 91] width 97 height 97
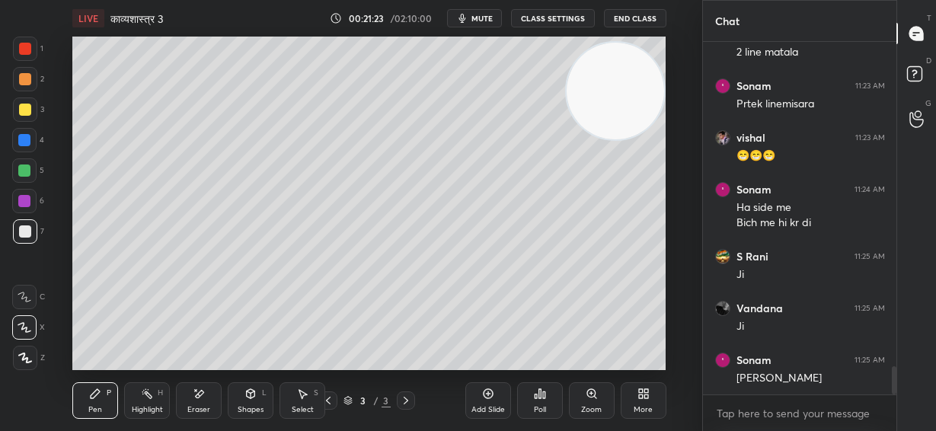
scroll to position [4142, 0]
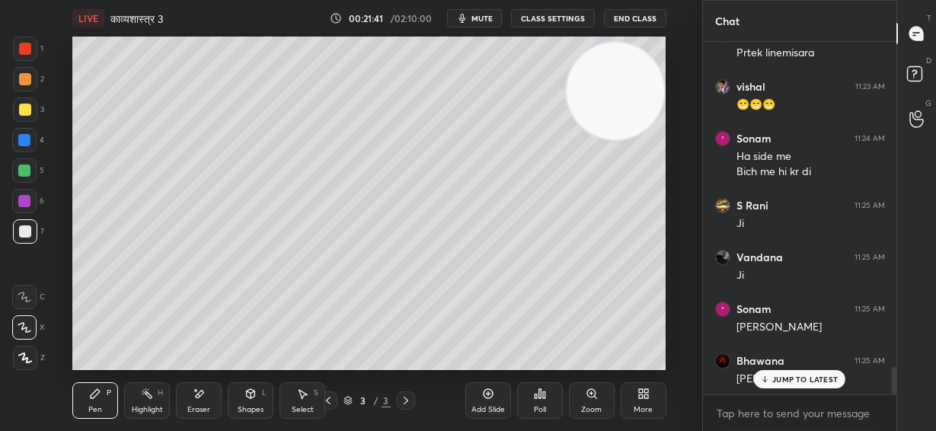
click at [27, 139] on div at bounding box center [24, 140] width 12 height 12
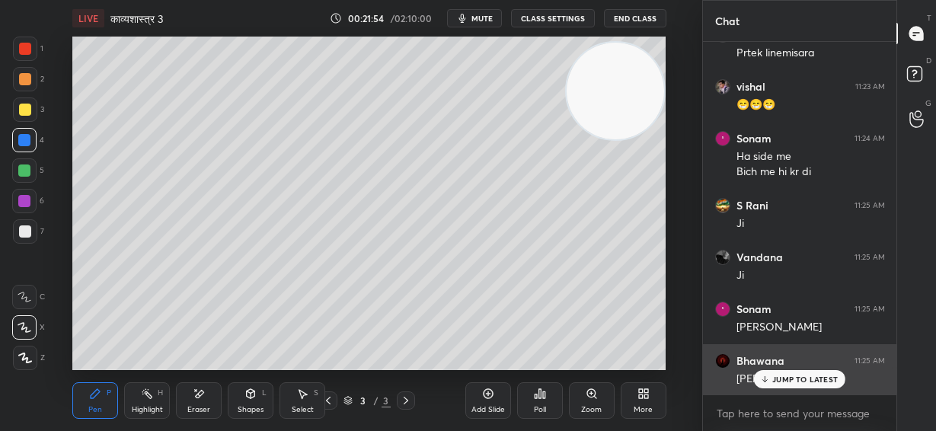
click at [814, 378] on p "JUMP TO LATEST" at bounding box center [804, 379] width 65 height 9
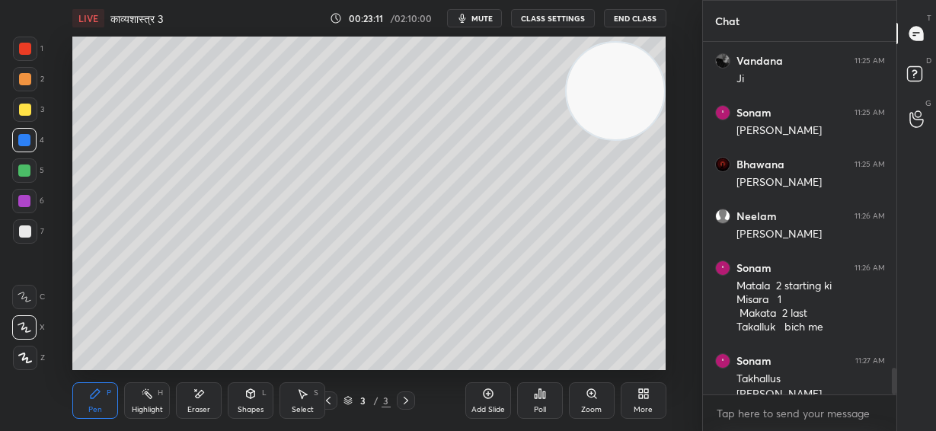
scroll to position [4354, 0]
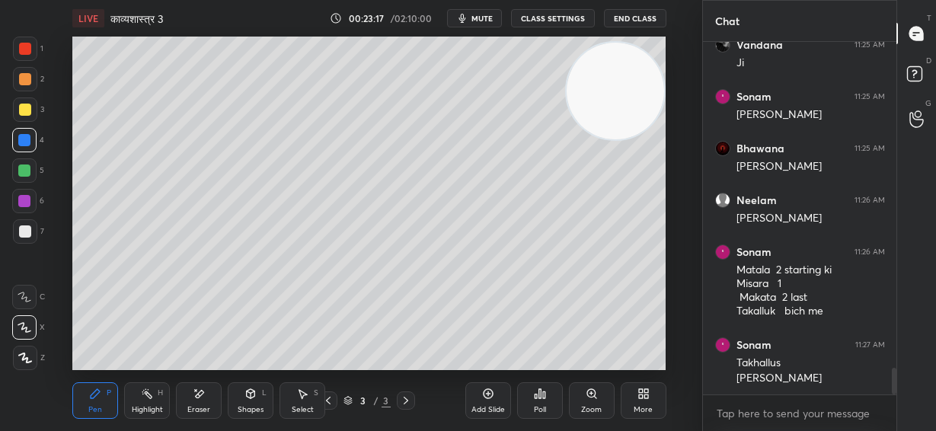
click at [487, 395] on icon at bounding box center [488, 393] width 12 height 12
click at [26, 228] on div at bounding box center [25, 231] width 12 height 12
drag, startPoint x: 197, startPoint y: 391, endPoint x: 198, endPoint y: 376, distance: 15.2
click at [197, 390] on icon at bounding box center [199, 393] width 12 height 13
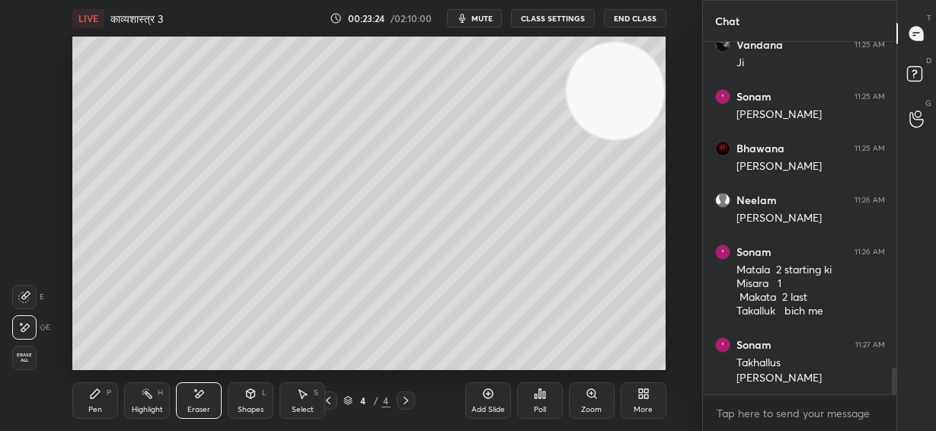
drag, startPoint x: 94, startPoint y: 394, endPoint x: 99, endPoint y: 372, distance: 22.0
click at [97, 387] on icon at bounding box center [95, 393] width 12 height 12
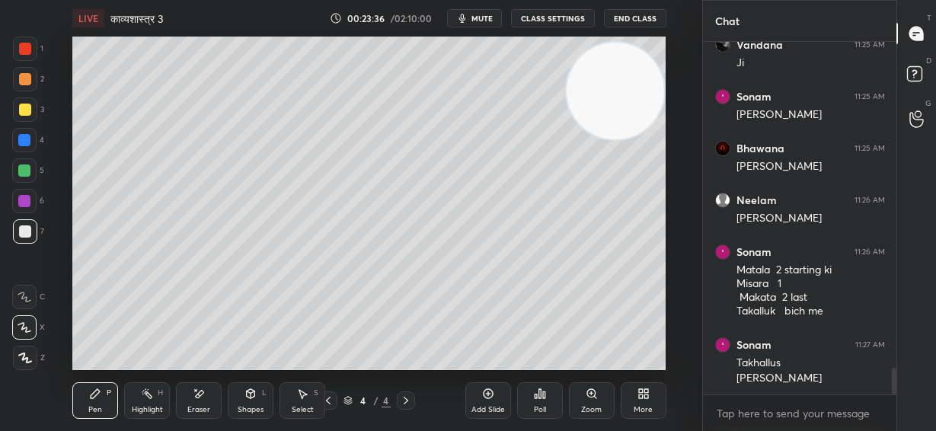
drag, startPoint x: 632, startPoint y: 231, endPoint x: 624, endPoint y: 288, distance: 56.8
click at [624, 140] on video at bounding box center [614, 91] width 97 height 97
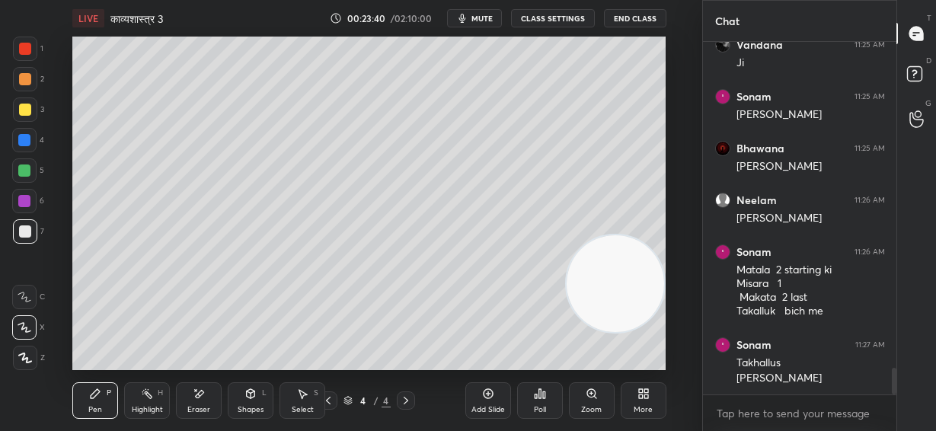
drag, startPoint x: 197, startPoint y: 400, endPoint x: 215, endPoint y: 375, distance: 30.0
click at [197, 397] on icon at bounding box center [199, 393] width 12 height 13
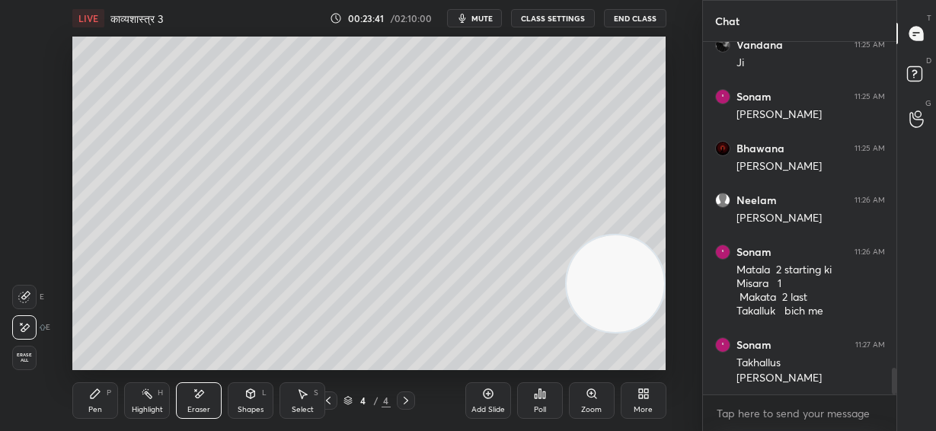
click at [105, 394] on div "Pen P" at bounding box center [95, 400] width 46 height 37
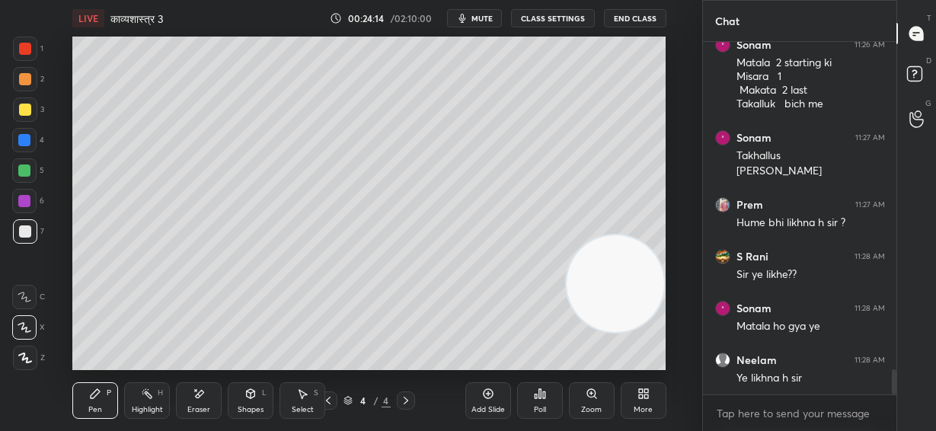
scroll to position [4577, 0]
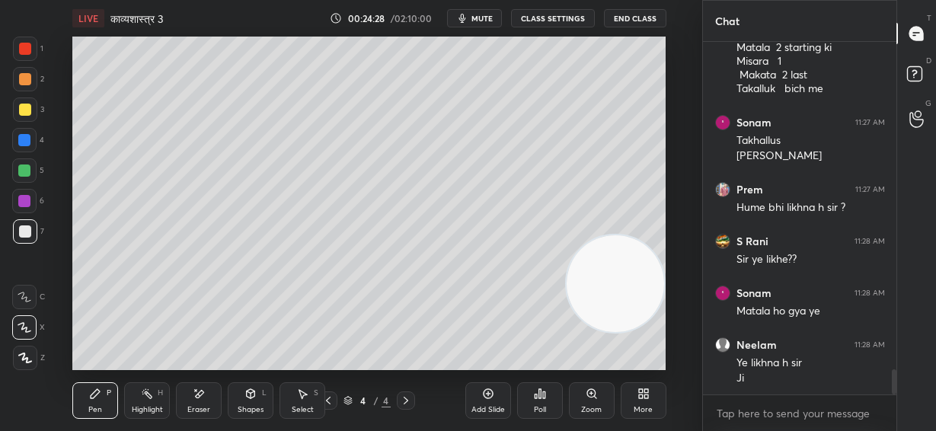
click at [205, 395] on div "Eraser" at bounding box center [199, 400] width 46 height 37
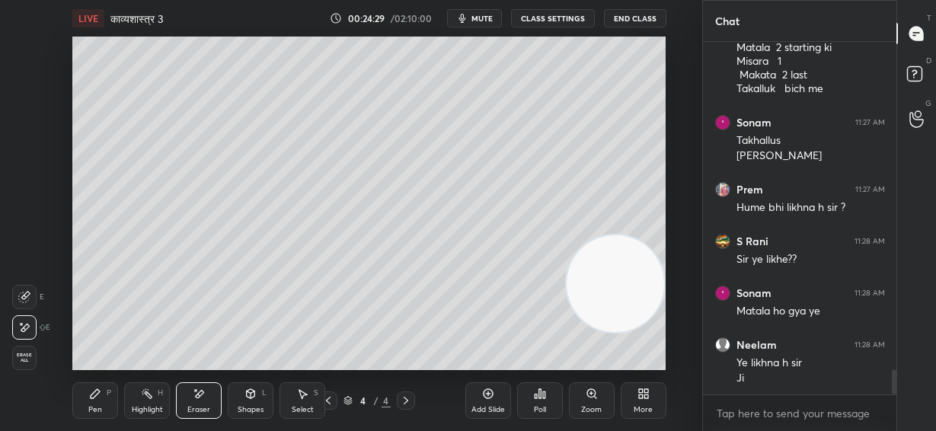
click at [112, 388] on div "Pen P" at bounding box center [95, 400] width 46 height 37
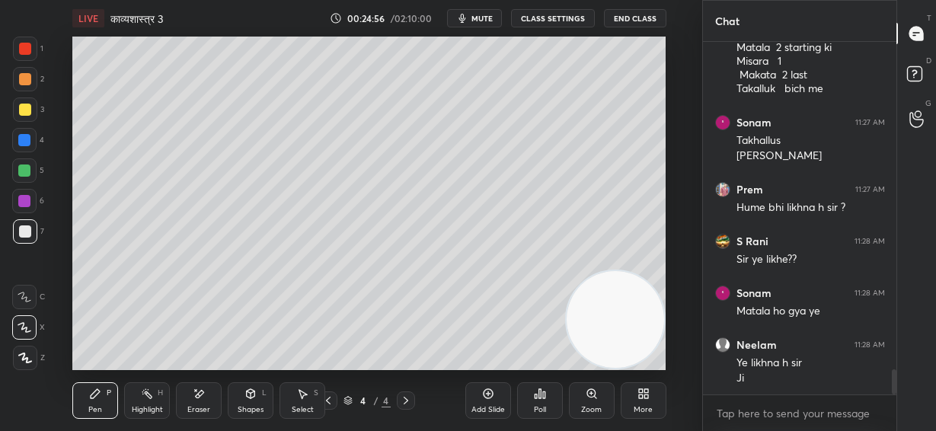
drag, startPoint x: 628, startPoint y: 287, endPoint x: 648, endPoint y: 319, distance: 37.6
click at [650, 331] on video at bounding box center [614, 319] width 97 height 97
click at [256, 400] on div "Shapes L" at bounding box center [251, 400] width 46 height 37
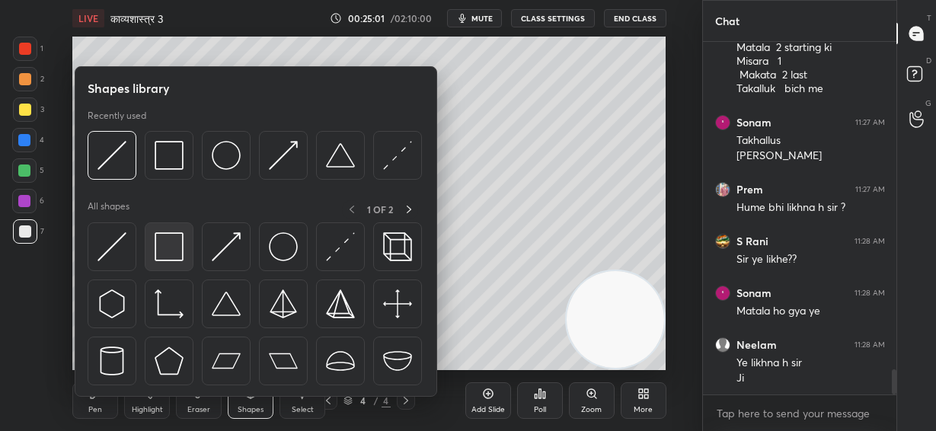
click at [171, 252] on img at bounding box center [169, 246] width 29 height 29
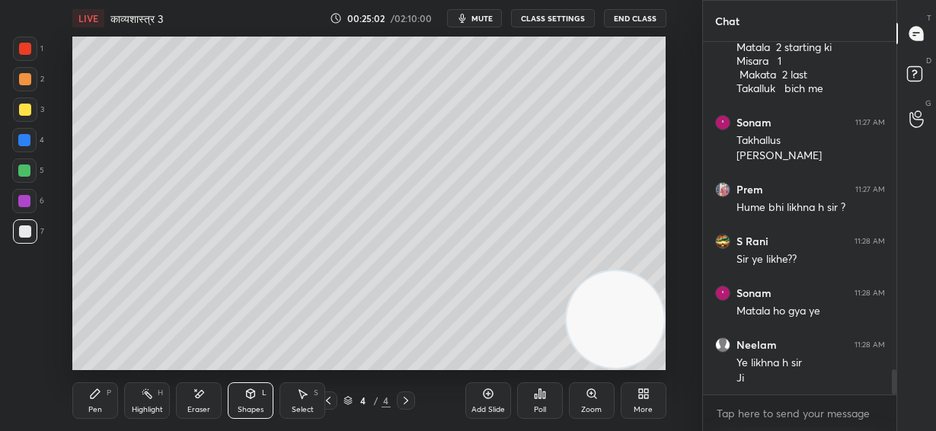
scroll to position [4628, 0]
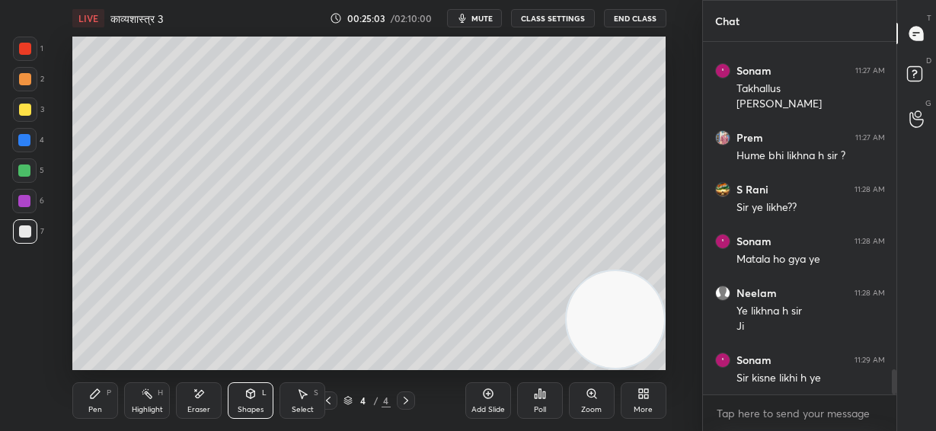
click at [25, 75] on div at bounding box center [25, 79] width 12 height 12
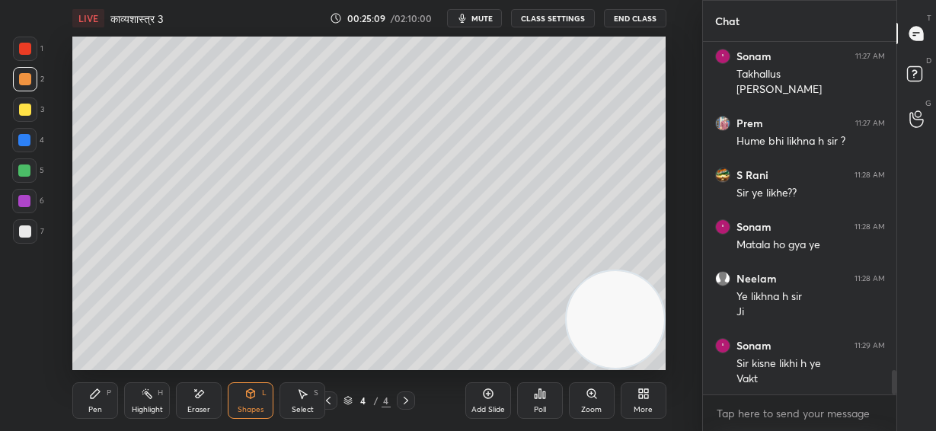
scroll to position [4695, 0]
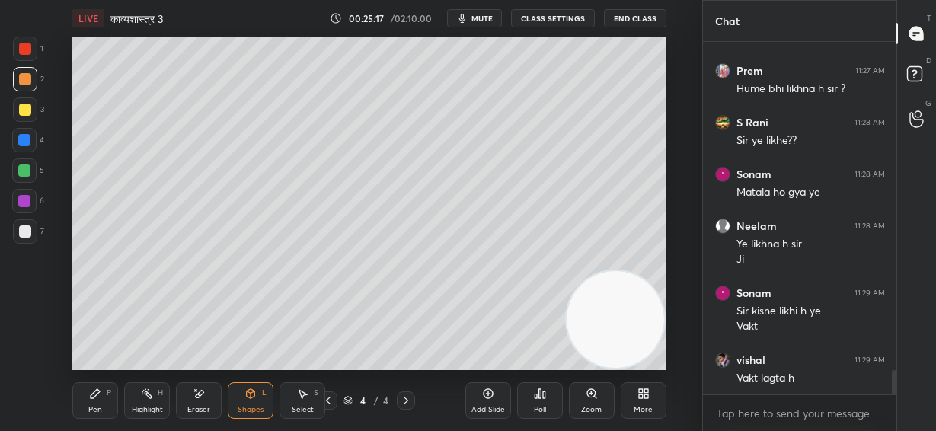
drag, startPoint x: 627, startPoint y: 334, endPoint x: 639, endPoint y: 345, distance: 15.6
click at [642, 346] on video at bounding box center [614, 319] width 97 height 97
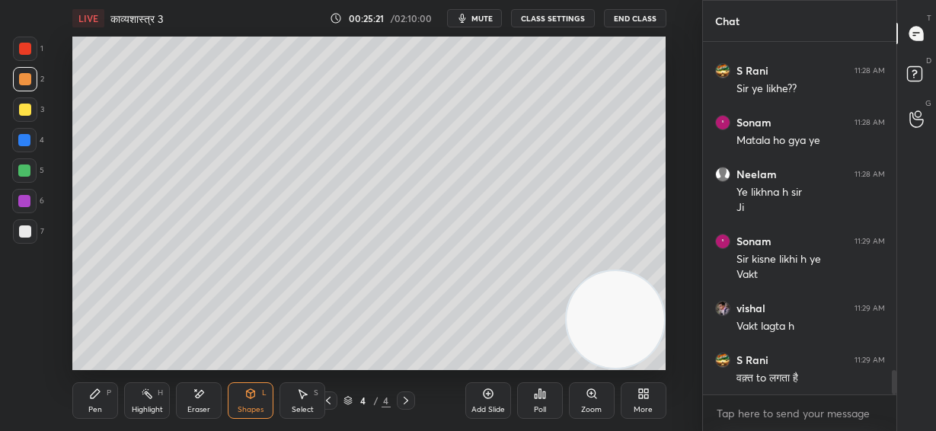
click at [25, 141] on div at bounding box center [24, 140] width 12 height 12
click at [93, 399] on icon at bounding box center [95, 393] width 12 height 12
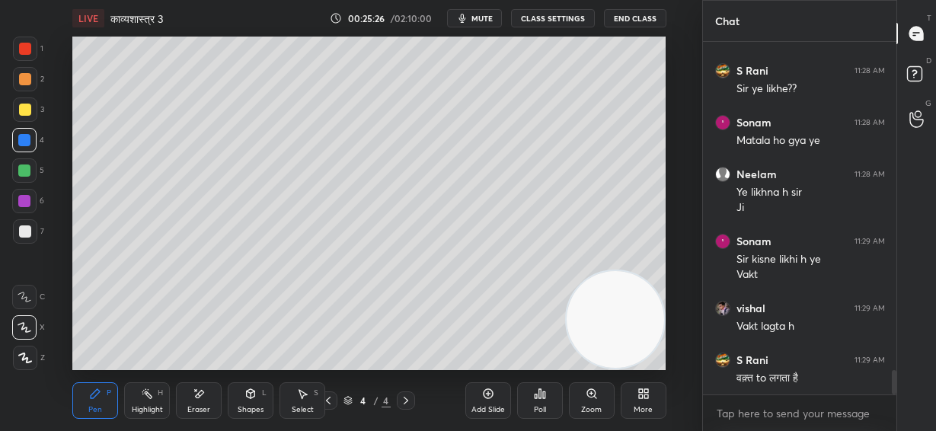
drag, startPoint x: 27, startPoint y: 71, endPoint x: 63, endPoint y: 66, distance: 36.8
click at [27, 72] on div at bounding box center [25, 79] width 24 height 24
click at [26, 170] on div at bounding box center [24, 170] width 12 height 12
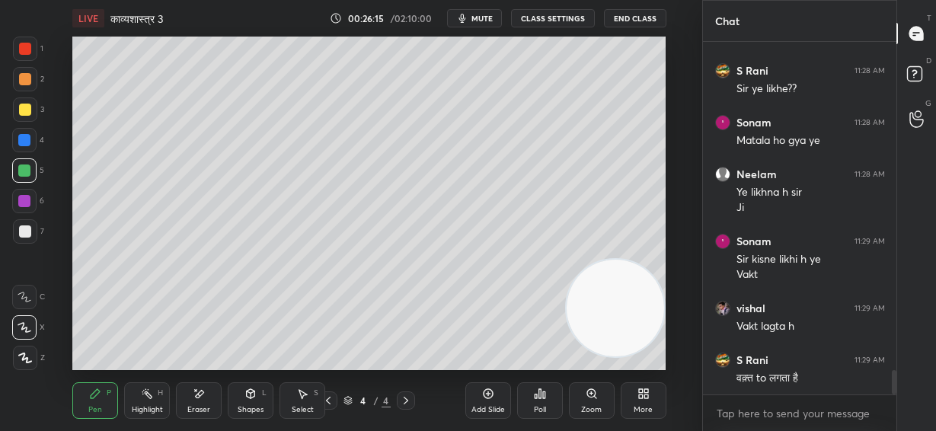
drag, startPoint x: 617, startPoint y: 312, endPoint x: 646, endPoint y: 142, distance: 172.2
click at [646, 260] on video at bounding box center [614, 308] width 97 height 97
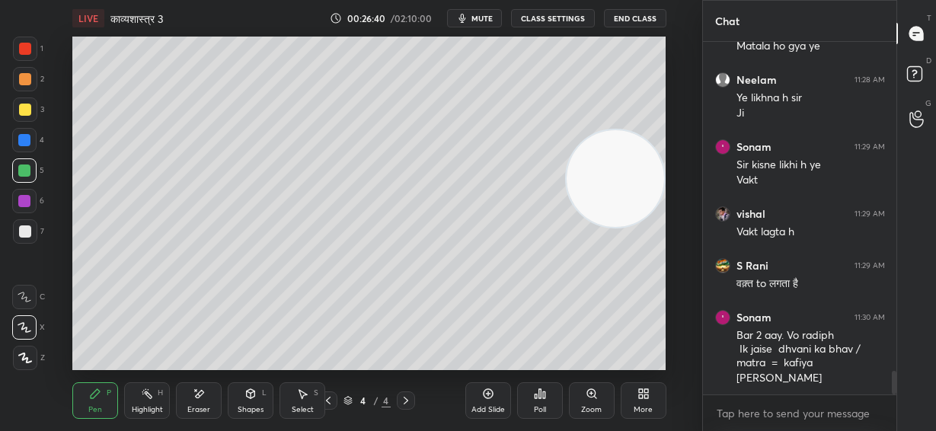
scroll to position [4893, 0]
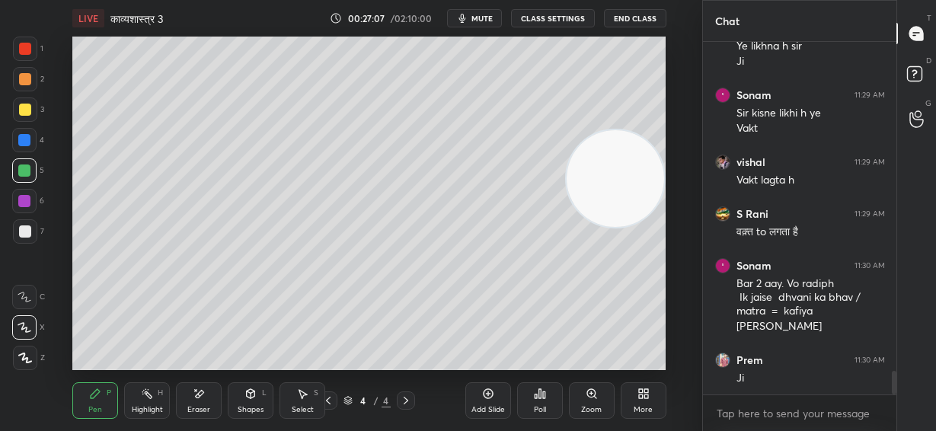
click at [489, 397] on icon at bounding box center [488, 393] width 12 height 12
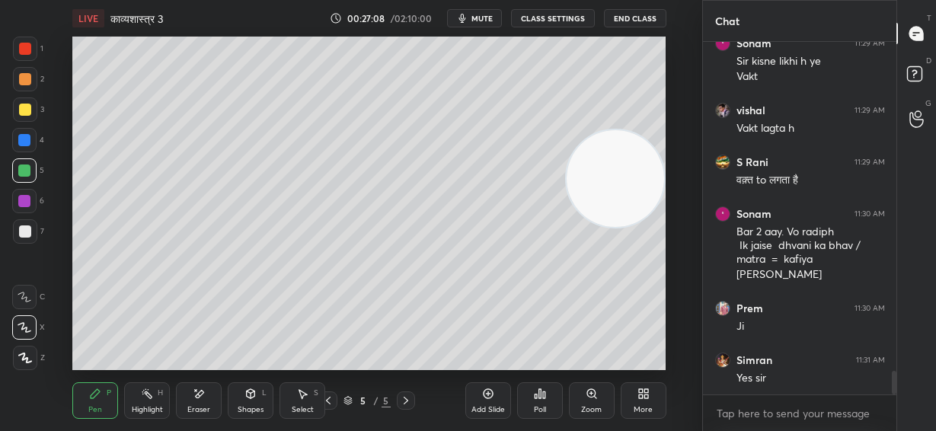
drag, startPoint x: 649, startPoint y: 329, endPoint x: 613, endPoint y: 311, distance: 39.8
click at [649, 228] on video at bounding box center [614, 178] width 97 height 97
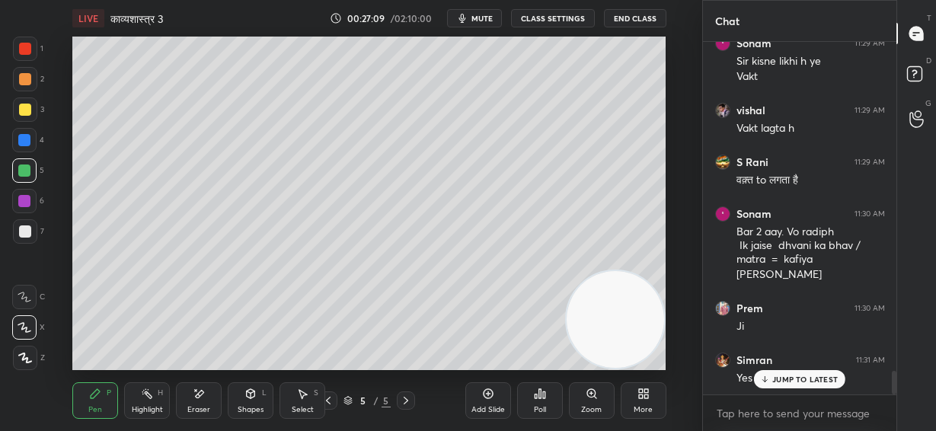
scroll to position [4996, 0]
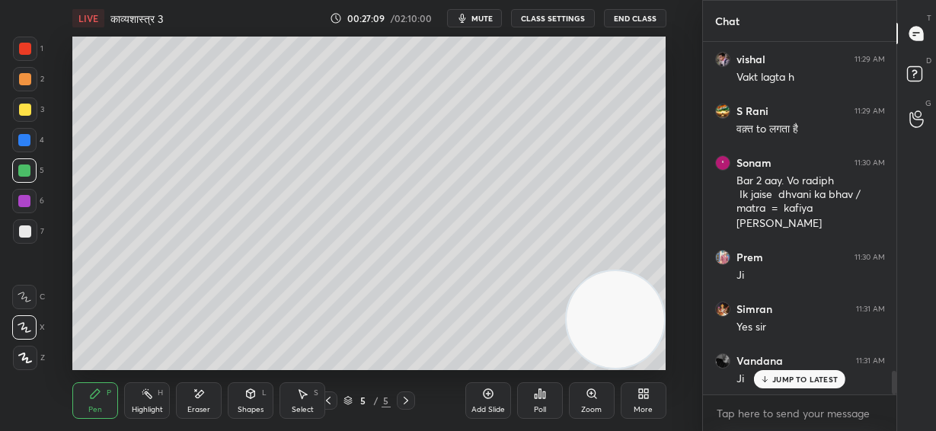
click at [23, 84] on div at bounding box center [25, 79] width 12 height 12
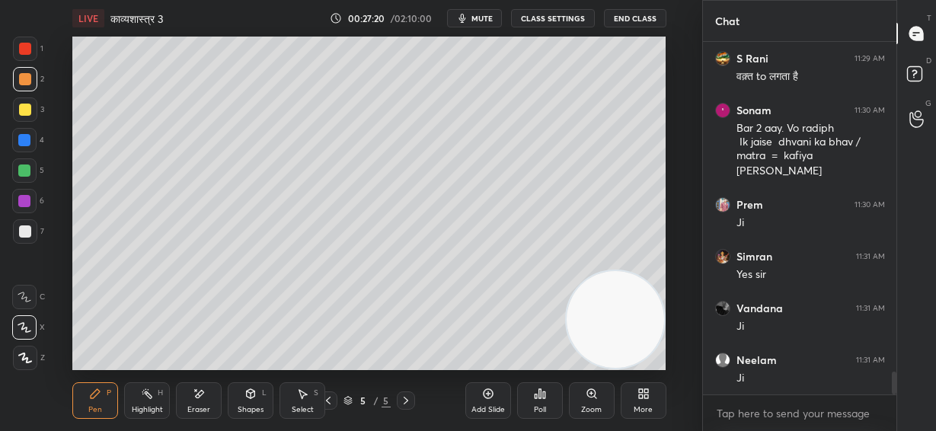
click at [186, 398] on div "Eraser" at bounding box center [199, 400] width 46 height 37
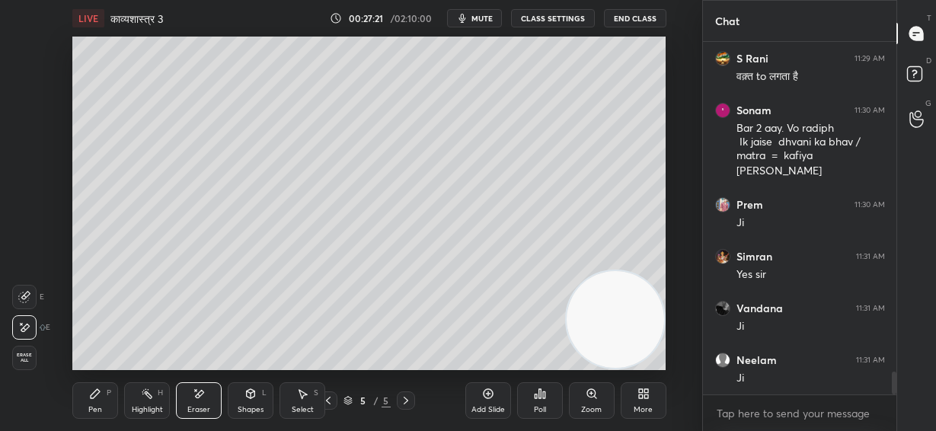
click at [97, 406] on div "Pen" at bounding box center [95, 410] width 14 height 8
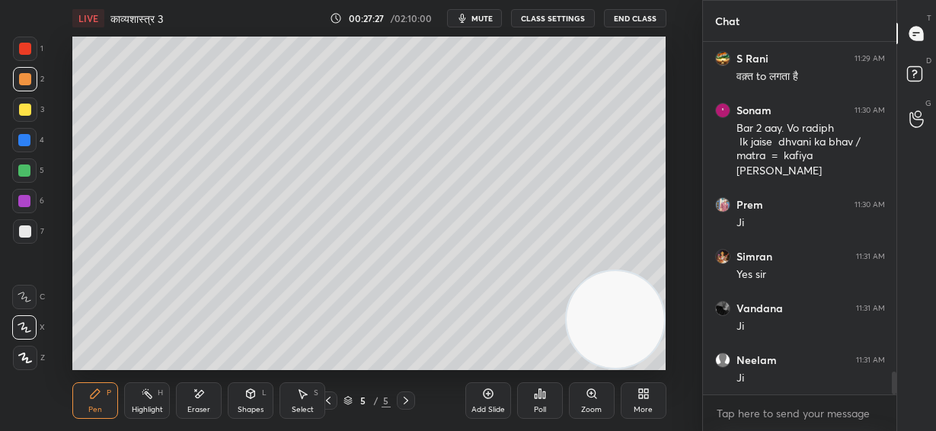
click at [196, 395] on icon at bounding box center [200, 394] width 8 height 8
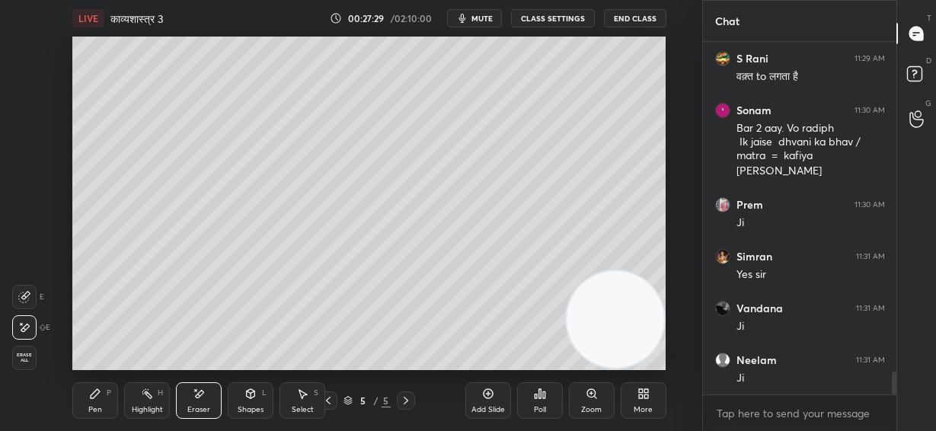
click at [111, 390] on div "P" at bounding box center [109, 393] width 5 height 8
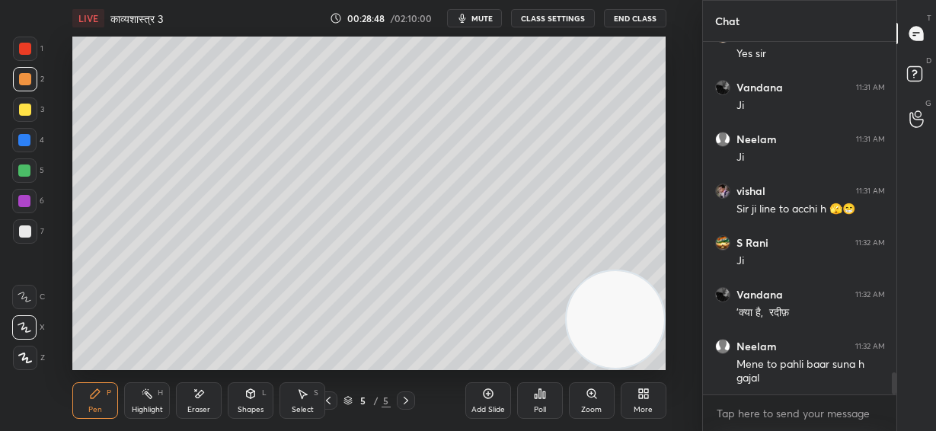
scroll to position [5335, 0]
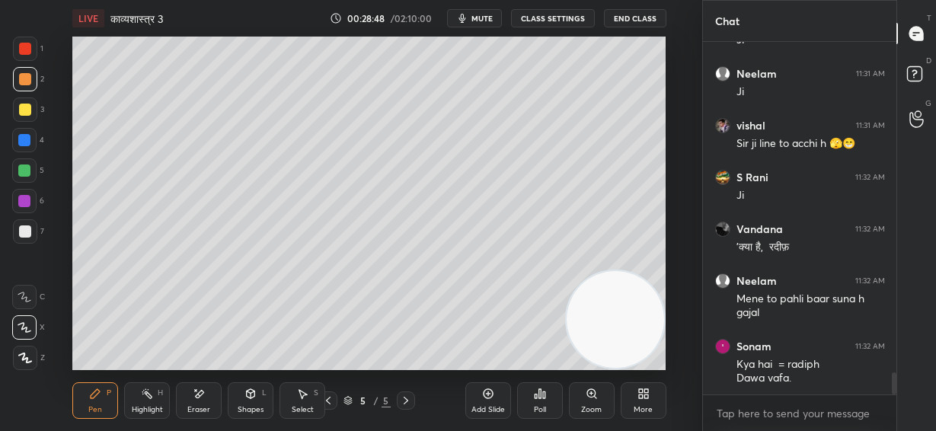
click at [30, 108] on div at bounding box center [25, 110] width 12 height 12
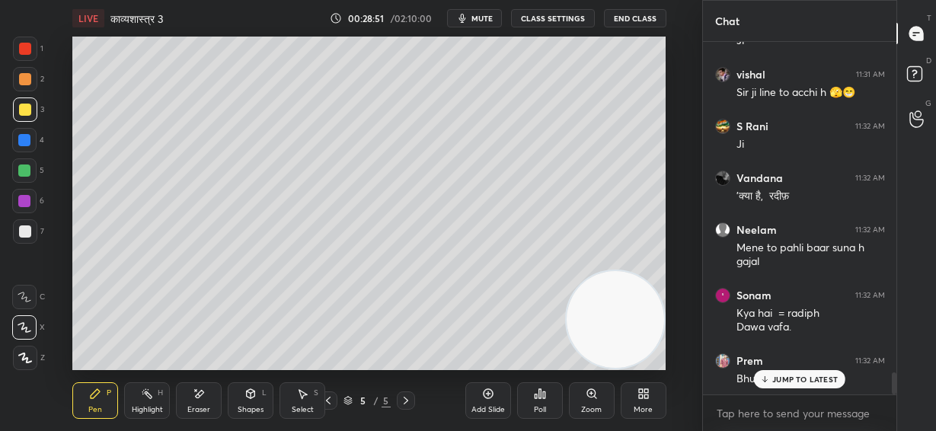
click at [72, 96] on div "Setting up your live class Poll for secs No correct answer Start poll" at bounding box center [369, 203] width 641 height 333
click at [26, 235] on div at bounding box center [25, 231] width 12 height 12
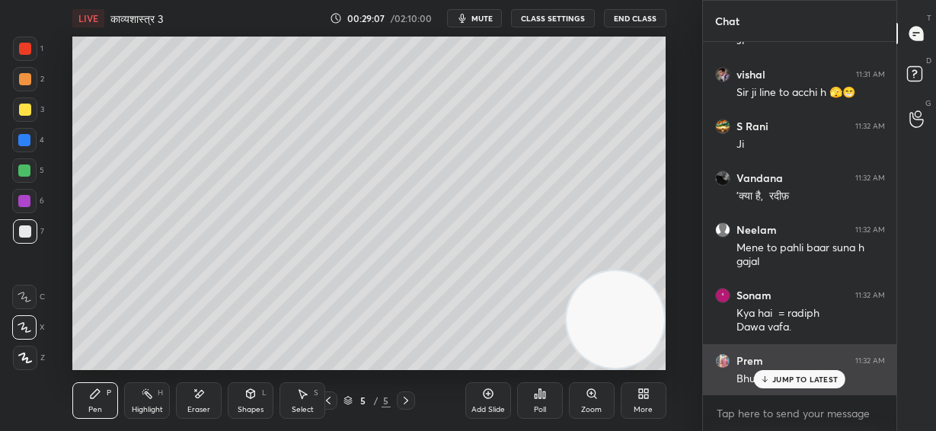
click at [790, 381] on p "JUMP TO LATEST" at bounding box center [804, 379] width 65 height 9
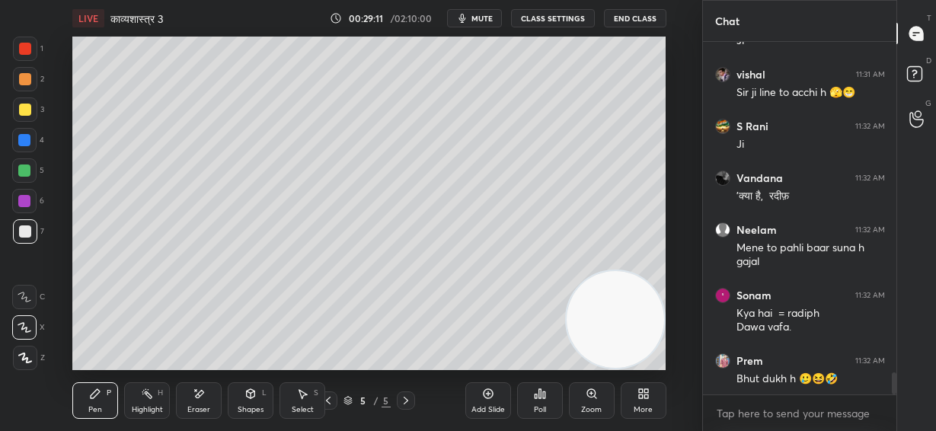
click at [253, 402] on div "Shapes L" at bounding box center [251, 400] width 46 height 37
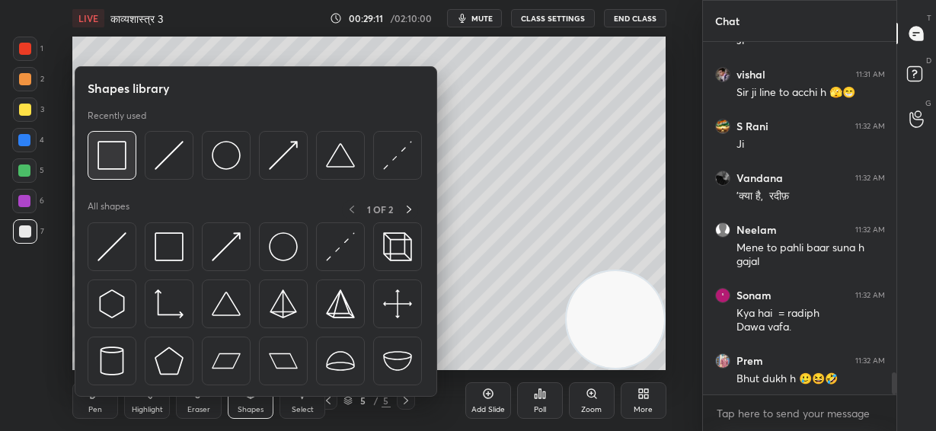
click at [112, 158] on img at bounding box center [111, 155] width 29 height 29
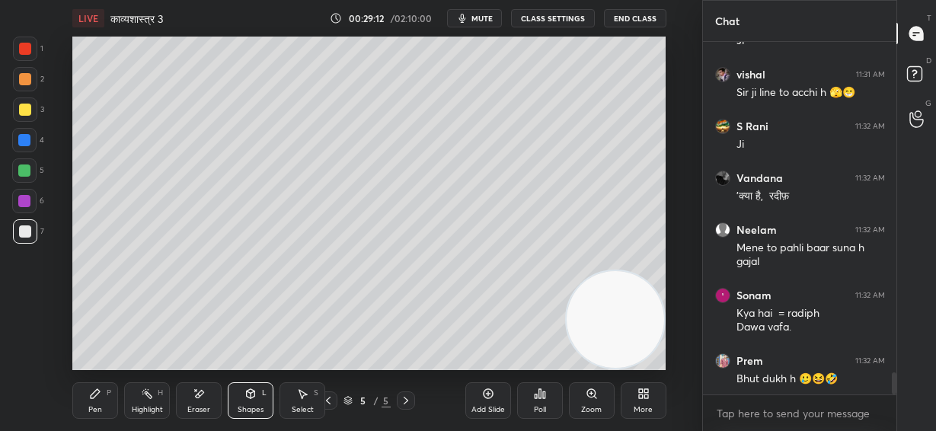
click at [28, 174] on div at bounding box center [24, 170] width 12 height 12
drag, startPoint x: 102, startPoint y: 395, endPoint x: 123, endPoint y: 375, distance: 29.6
click at [103, 394] on div "Pen P" at bounding box center [95, 400] width 46 height 37
click at [27, 49] on div at bounding box center [25, 49] width 12 height 12
drag, startPoint x: 23, startPoint y: 142, endPoint x: 26, endPoint y: 133, distance: 8.9
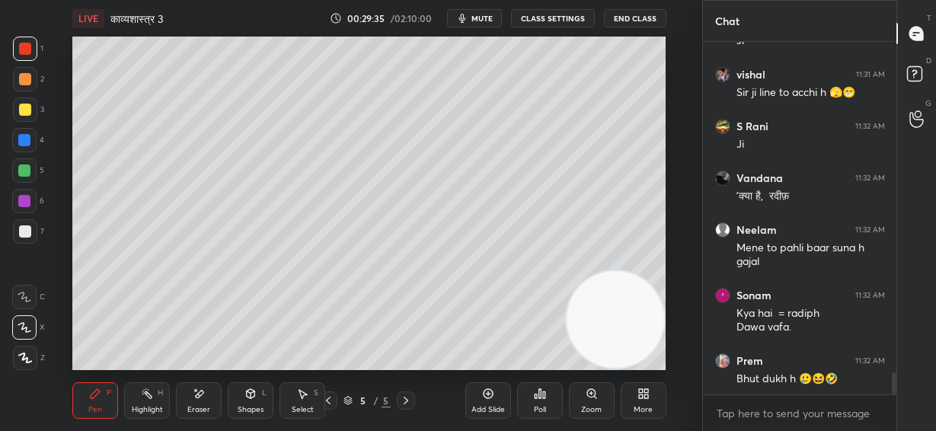
click at [23, 141] on div at bounding box center [24, 140] width 12 height 12
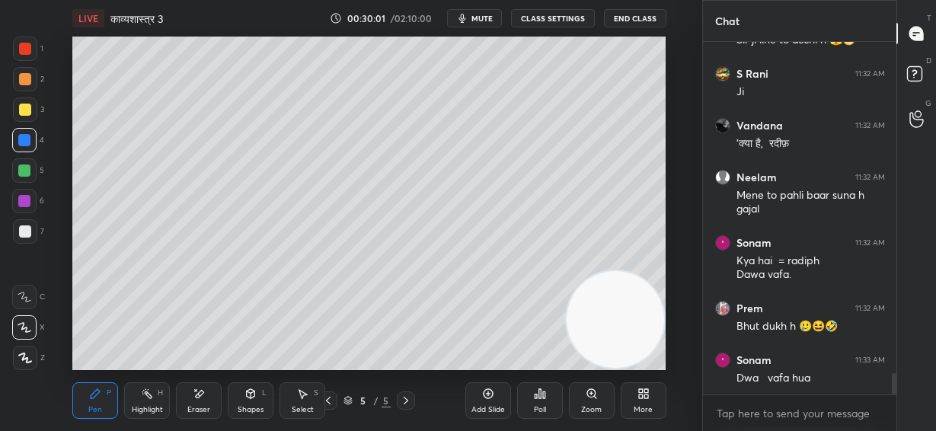
scroll to position [5490, 0]
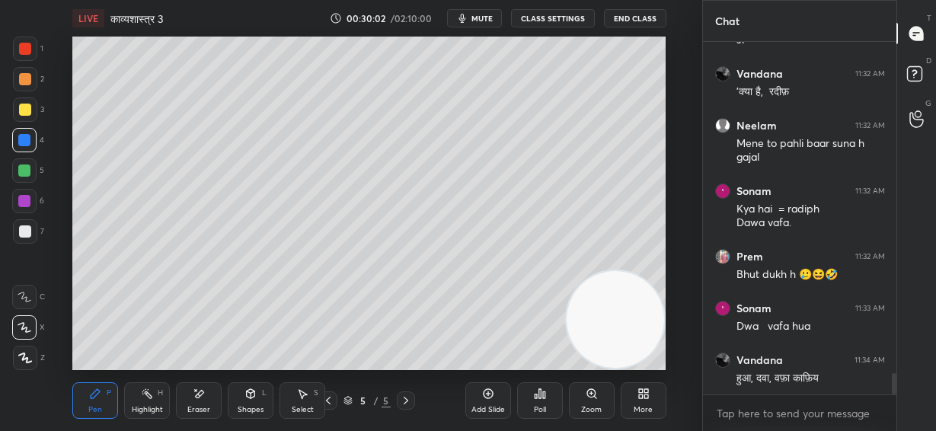
click at [25, 235] on div at bounding box center [25, 231] width 12 height 12
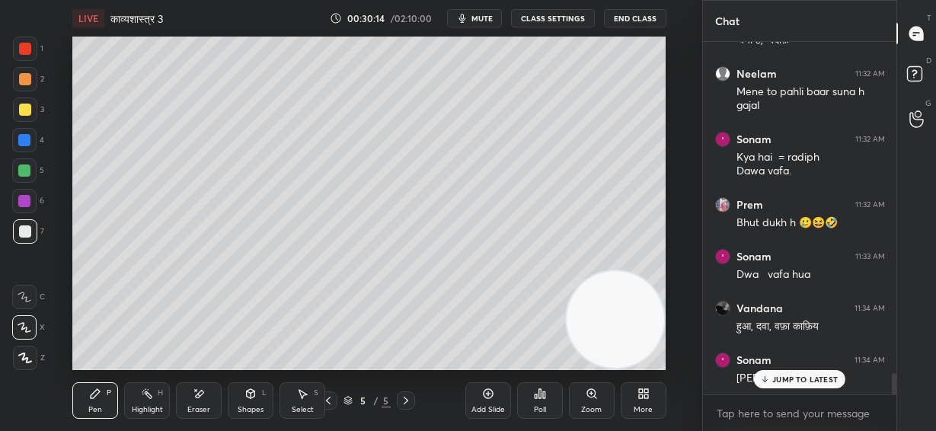
scroll to position [5593, 0]
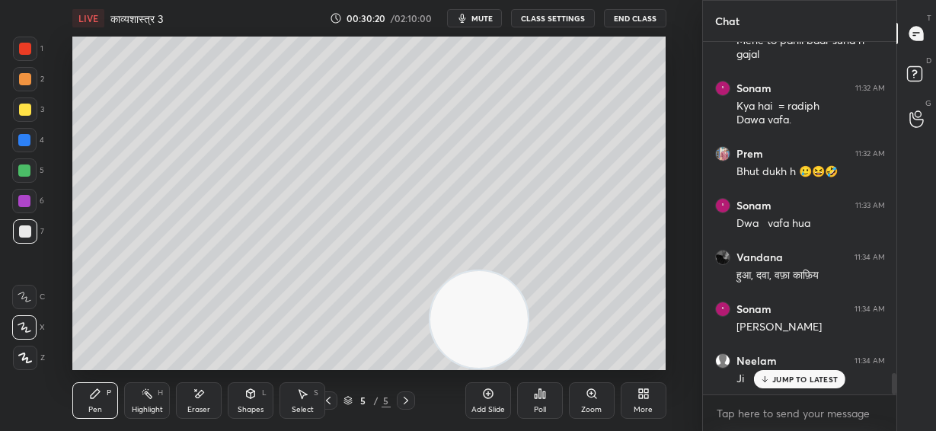
drag, startPoint x: 531, startPoint y: 311, endPoint x: 465, endPoint y: 304, distance: 66.6
click at [468, 317] on video at bounding box center [478, 319] width 97 height 97
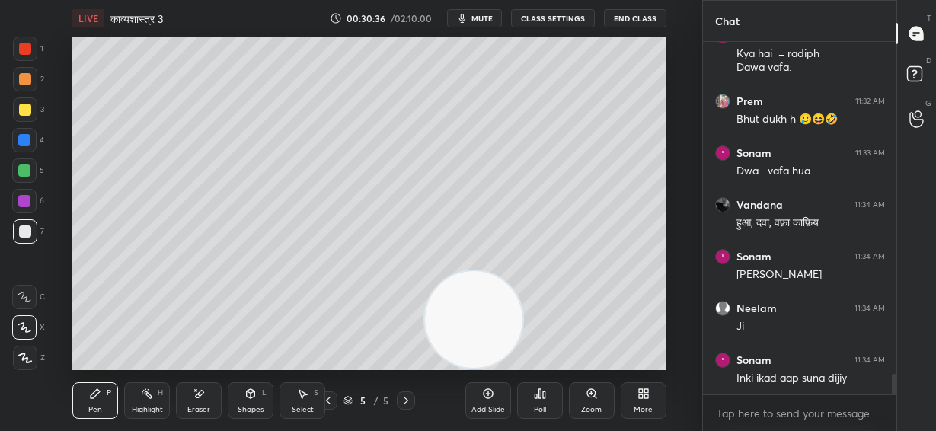
click at [466, 328] on video at bounding box center [473, 319] width 97 height 97
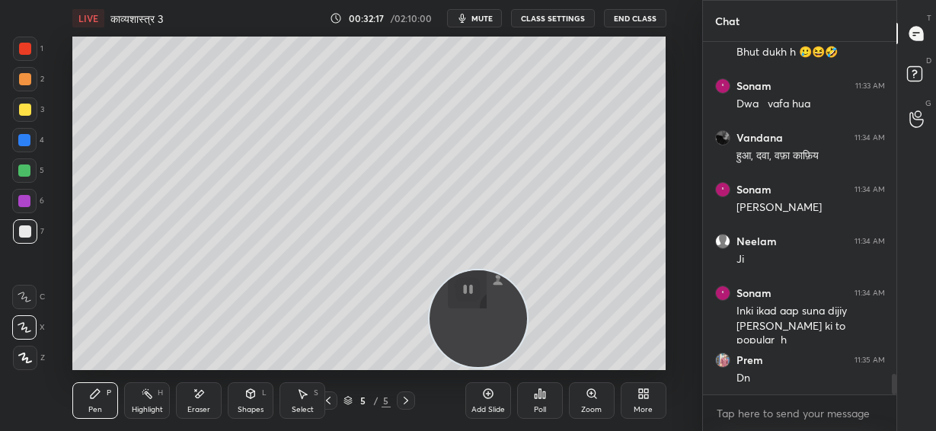
scroll to position [5763, 0]
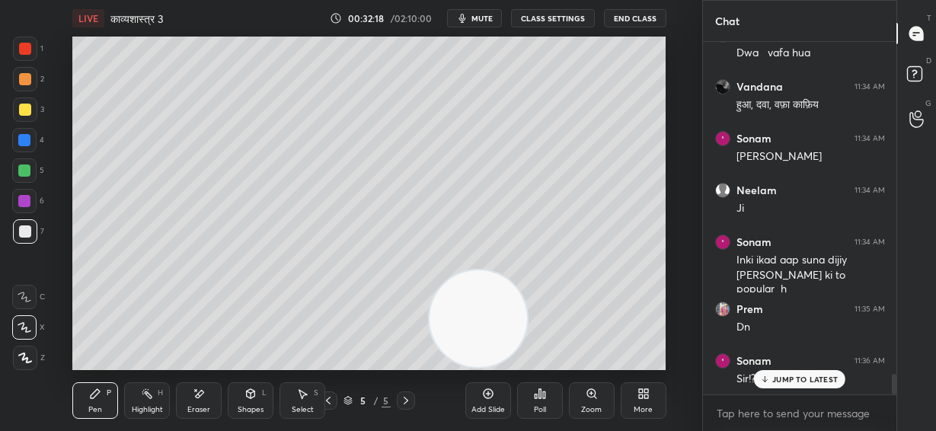
click at [804, 378] on p "JUMP TO LATEST" at bounding box center [804, 379] width 65 height 9
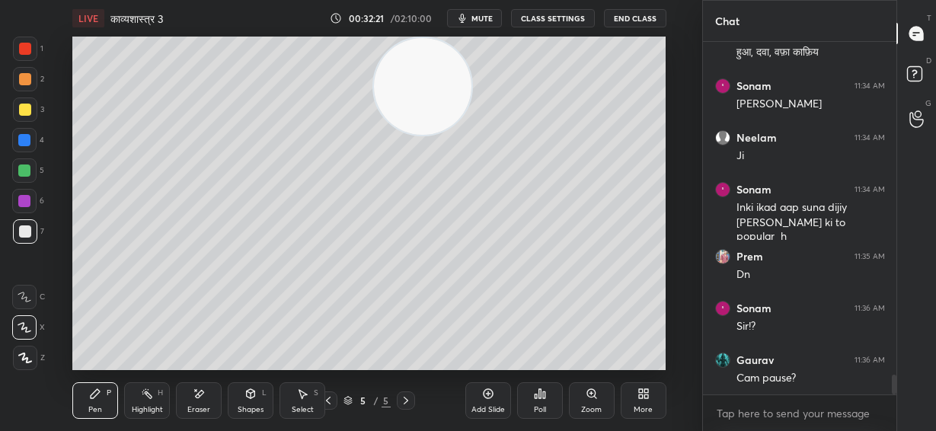
drag, startPoint x: 468, startPoint y: 340, endPoint x: 413, endPoint y: 82, distance: 263.2
click at [413, 82] on video at bounding box center [422, 86] width 97 height 97
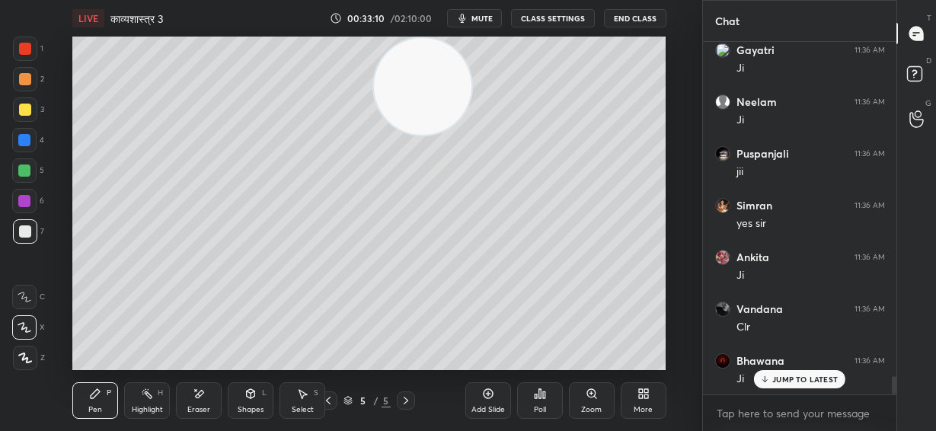
scroll to position [6400, 0]
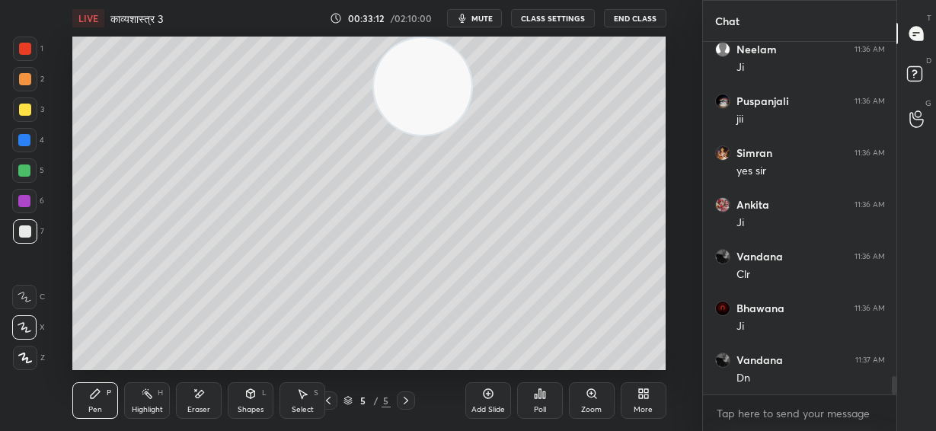
click at [329, 400] on icon at bounding box center [328, 400] width 12 height 12
click at [407, 400] on icon at bounding box center [405, 401] width 5 height 8
click at [403, 400] on icon at bounding box center [406, 400] width 12 height 12
click at [484, 401] on div "Add Slide" at bounding box center [488, 400] width 46 height 37
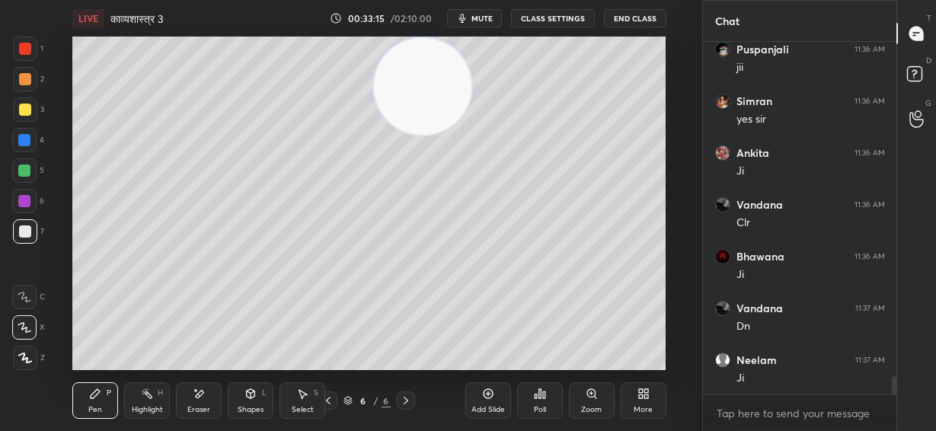
drag, startPoint x: 423, startPoint y: 105, endPoint x: 601, endPoint y: 283, distance: 251.9
click at [471, 136] on video at bounding box center [422, 86] width 97 height 97
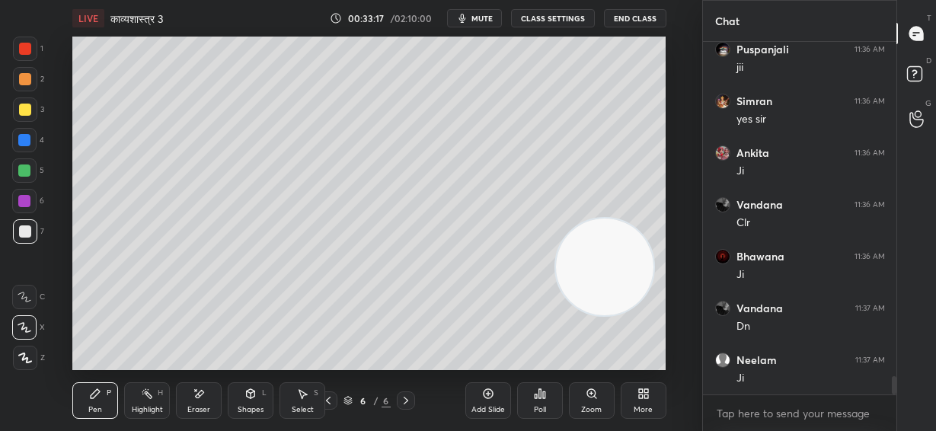
click at [24, 81] on div at bounding box center [25, 79] width 12 height 12
click at [27, 232] on div at bounding box center [25, 231] width 12 height 12
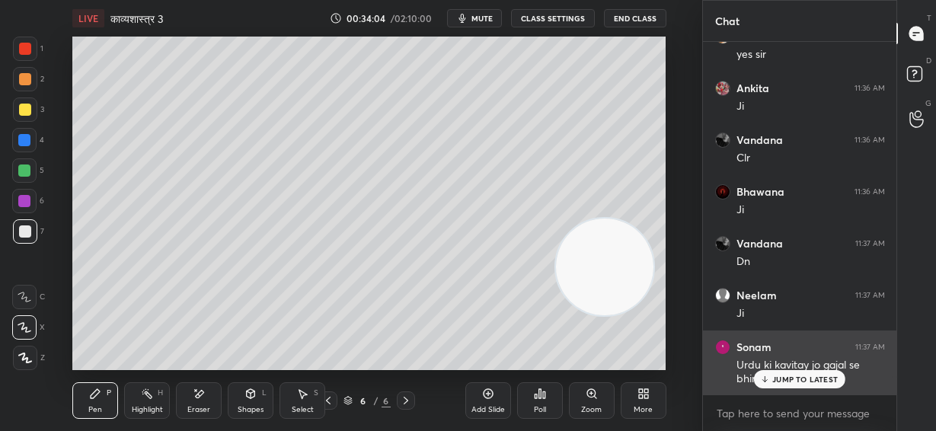
click at [780, 378] on p "JUMP TO LATEST" at bounding box center [804, 379] width 65 height 9
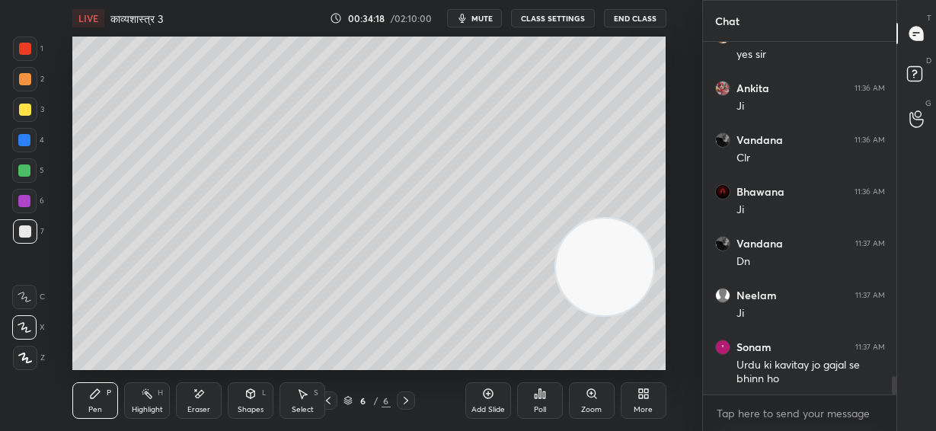
click at [29, 104] on div at bounding box center [25, 110] width 12 height 12
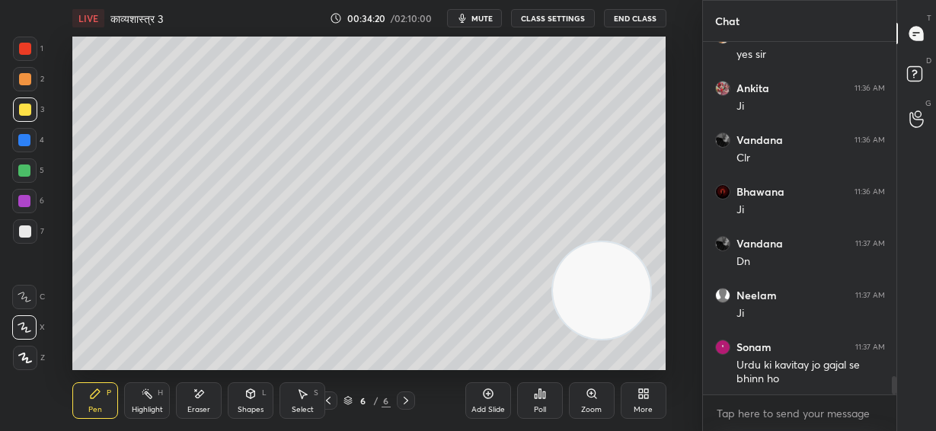
drag, startPoint x: 606, startPoint y: 257, endPoint x: 614, endPoint y: 350, distance: 94.0
click at [614, 340] on video at bounding box center [601, 290] width 97 height 97
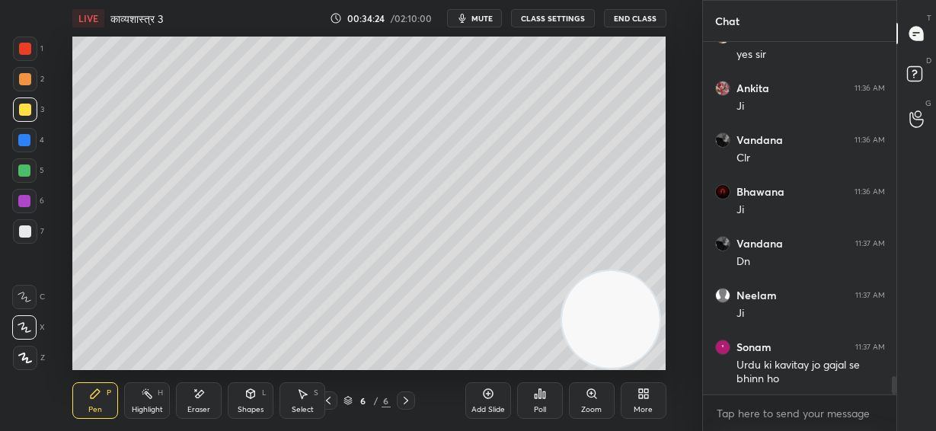
drag, startPoint x: 19, startPoint y: 169, endPoint x: 67, endPoint y: 178, distance: 48.8
click at [20, 169] on div at bounding box center [24, 170] width 12 height 12
click at [24, 205] on div at bounding box center [24, 201] width 12 height 12
click at [24, 176] on div at bounding box center [24, 170] width 12 height 12
click at [25, 233] on div at bounding box center [25, 231] width 12 height 12
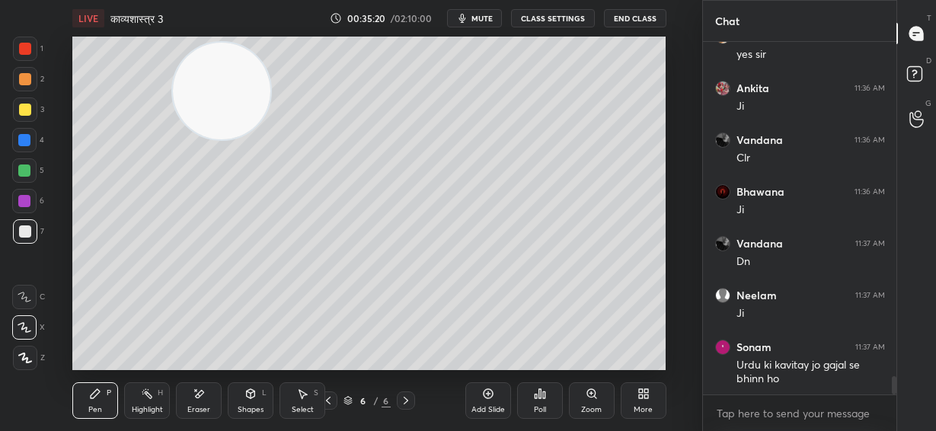
drag, startPoint x: 615, startPoint y: 326, endPoint x: 211, endPoint y: 94, distance: 465.8
click at [211, 97] on video at bounding box center [221, 91] width 97 height 97
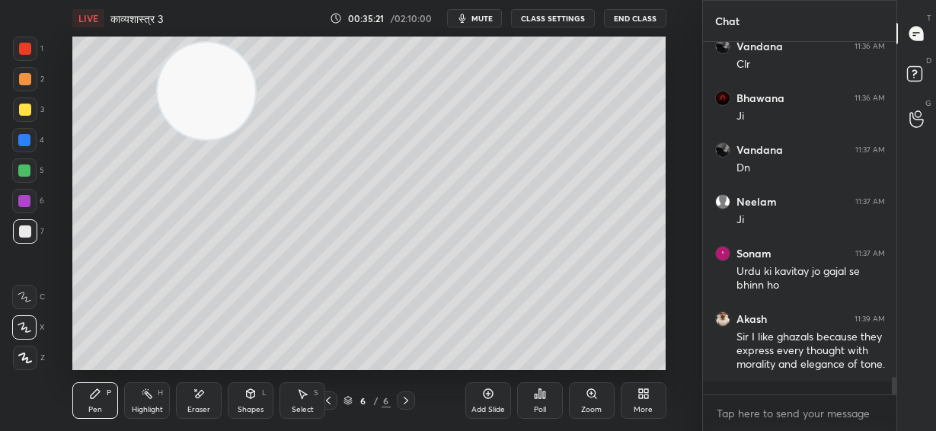
click at [480, 19] on span "mute" at bounding box center [481, 18] width 21 height 11
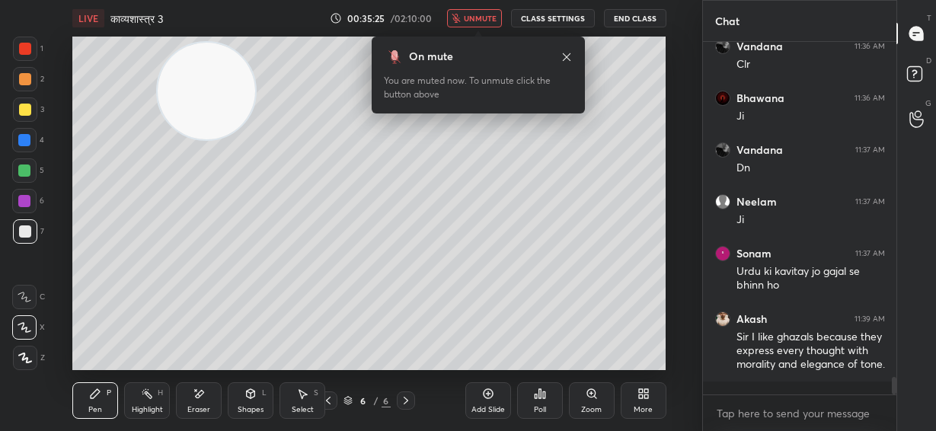
click at [481, 19] on span "unmute" at bounding box center [480, 18] width 33 height 11
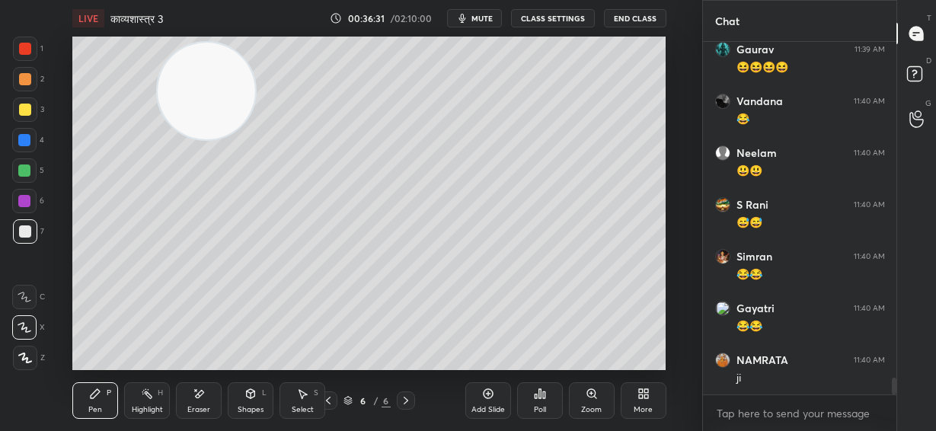
scroll to position [7025, 0]
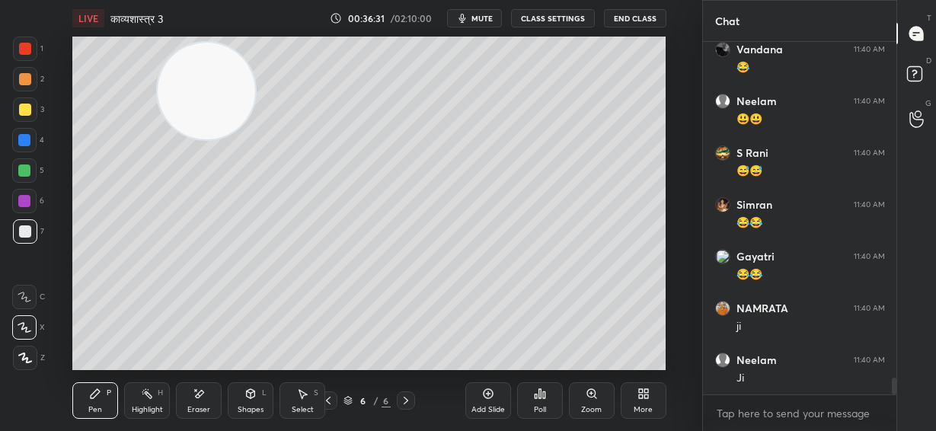
click at [23, 202] on div at bounding box center [24, 201] width 12 height 12
click at [24, 237] on div at bounding box center [25, 231] width 12 height 12
drag, startPoint x: 25, startPoint y: 144, endPoint x: 43, endPoint y: 147, distance: 17.8
click at [25, 145] on div at bounding box center [24, 140] width 12 height 12
click at [24, 235] on div at bounding box center [25, 231] width 12 height 12
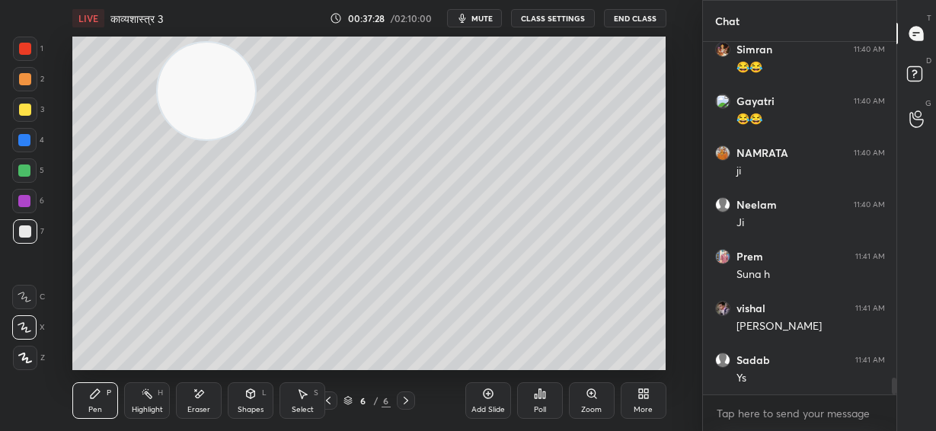
scroll to position [7232, 0]
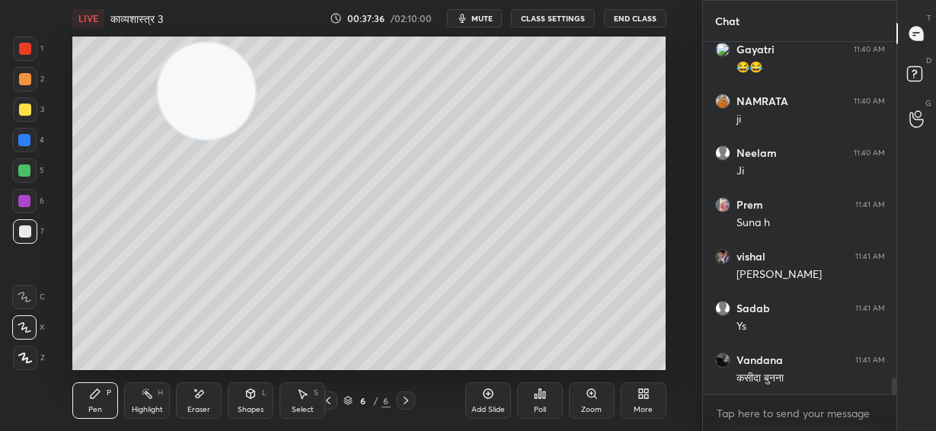
drag, startPoint x: 197, startPoint y: 399, endPoint x: 269, endPoint y: 381, distance: 73.9
click at [200, 399] on icon at bounding box center [199, 393] width 12 height 13
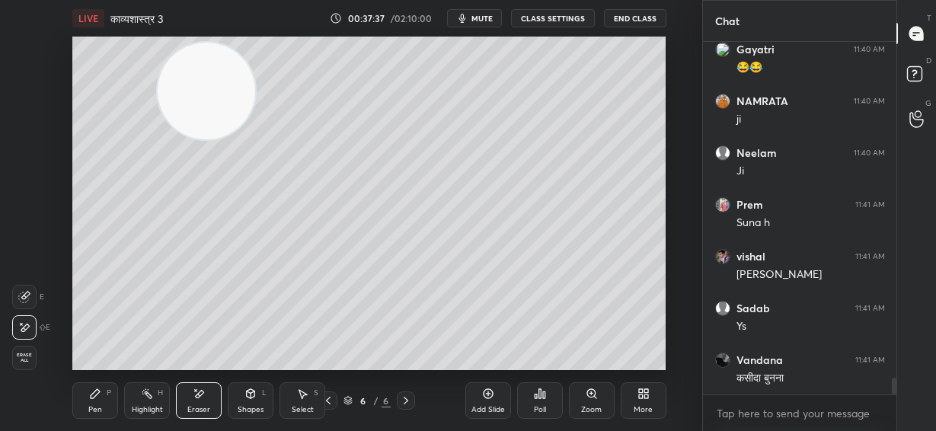
click at [110, 396] on div "P" at bounding box center [109, 393] width 5 height 8
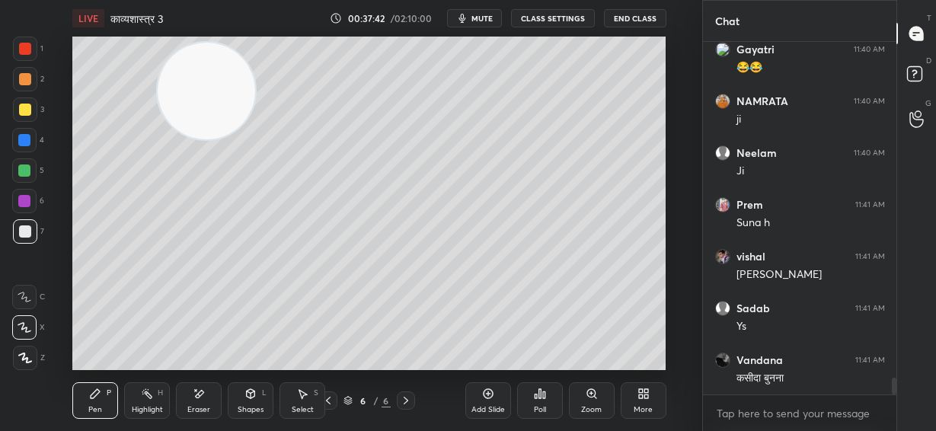
click at [28, 164] on div at bounding box center [24, 170] width 24 height 24
click at [25, 110] on div at bounding box center [25, 110] width 12 height 12
click at [28, 81] on div at bounding box center [25, 79] width 12 height 12
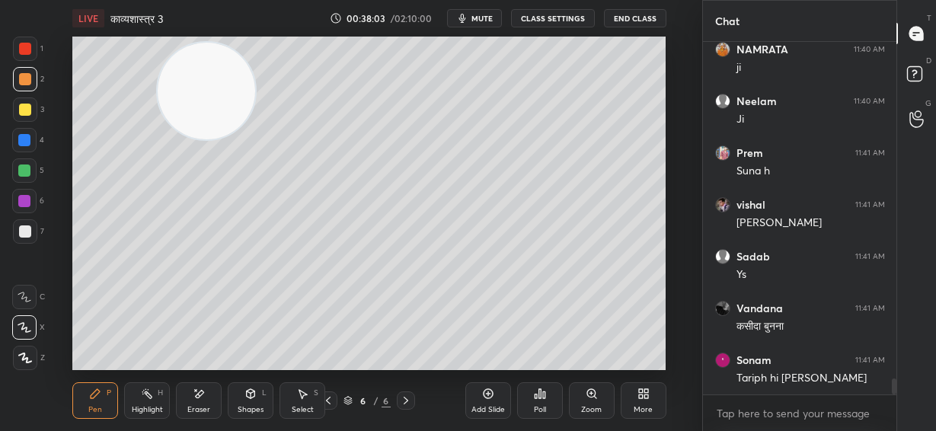
click at [28, 230] on div at bounding box center [25, 231] width 12 height 12
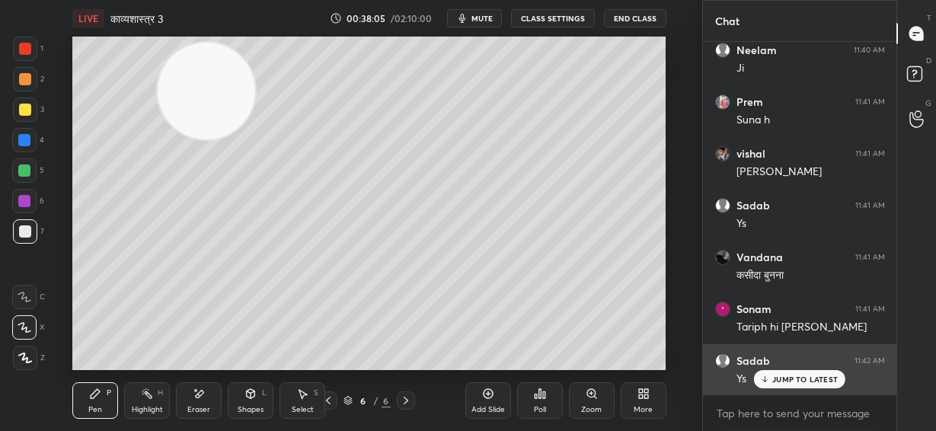
click at [789, 378] on p "JUMP TO LATEST" at bounding box center [804, 379] width 65 height 9
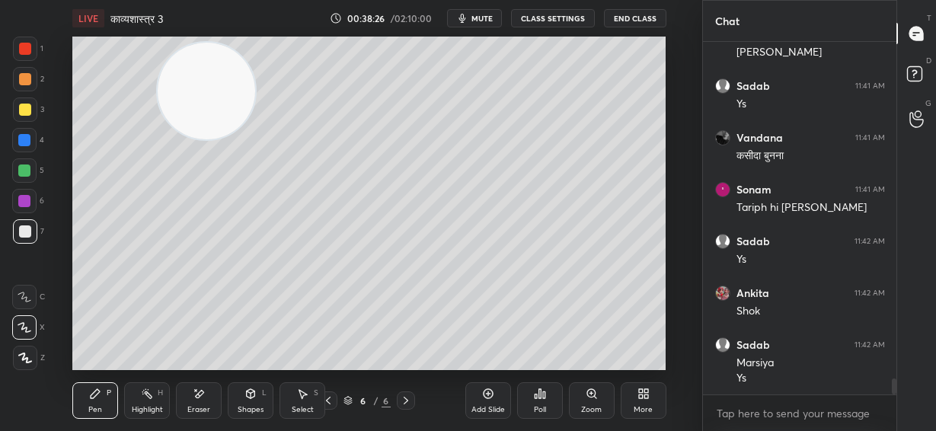
scroll to position [7519, 0]
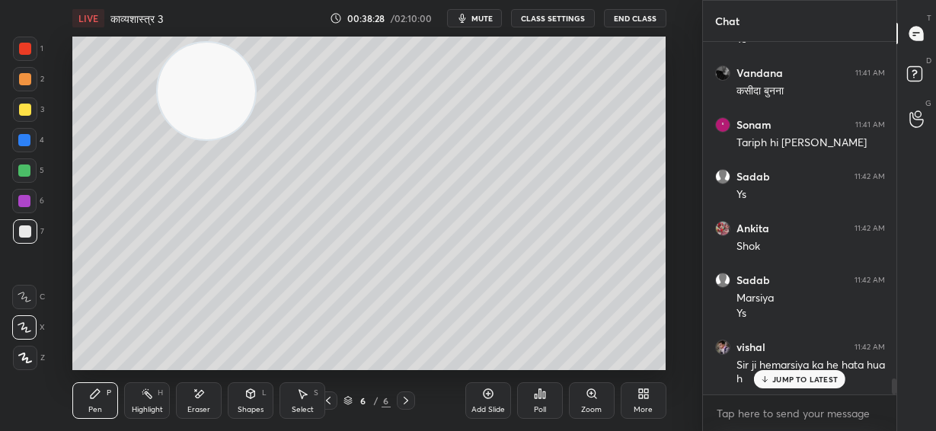
click at [469, 359] on div "LIVE काव्यशास्त्र 3 00:38:28 / 02:10:00 mute CLASS SETTINGS End Class Setting u…" at bounding box center [369, 215] width 641 height 431
click at [472, 359] on div "LIVE काव्यशास्त्र 3 00:38:29 / 02:10:00 mute CLASS SETTINGS End Class Setting u…" at bounding box center [369, 215] width 641 height 431
click at [467, 358] on div "LIVE काव्यशास्त्र 3 00:38:30 / 02:10:00 mute CLASS SETTINGS End Class Setting u…" at bounding box center [369, 215] width 641 height 431
click at [515, 357] on div "LIVE काव्यशास्त्र 3 00:38:33 / 02:10:00 mute CLASS SETTINGS End Class Setting u…" at bounding box center [369, 215] width 641 height 431
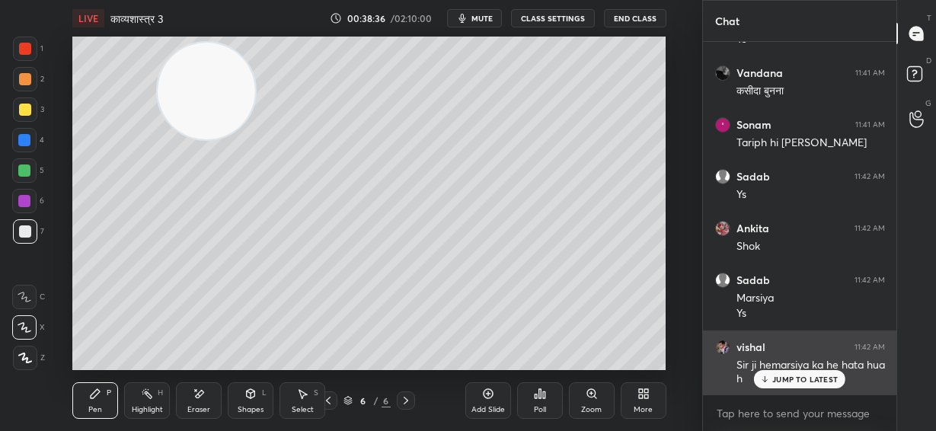
click at [785, 381] on p "JUMP TO LATEST" at bounding box center [804, 379] width 65 height 9
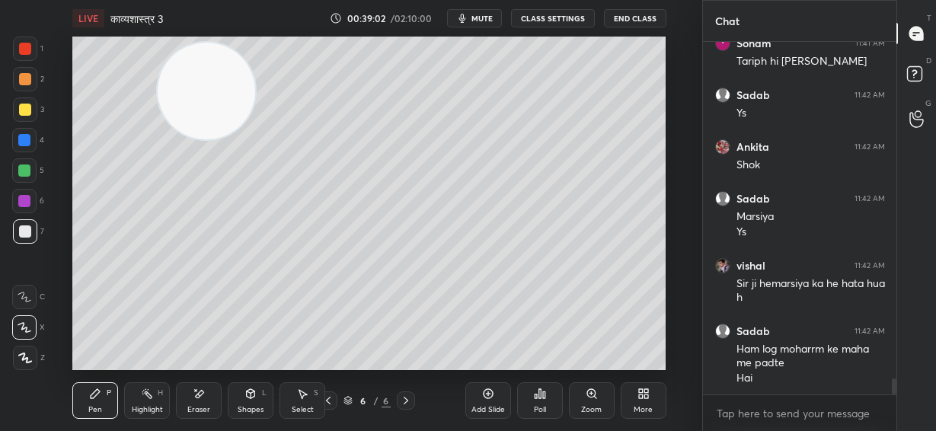
scroll to position [7651, 0]
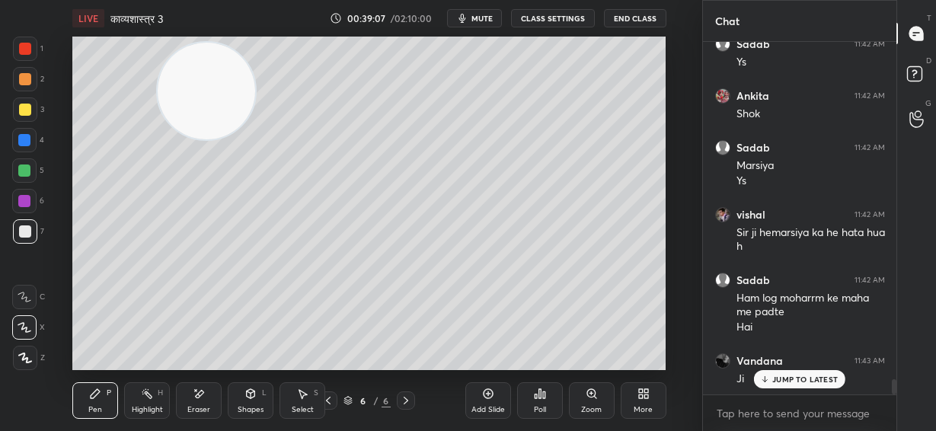
click at [25, 107] on div at bounding box center [25, 110] width 12 height 12
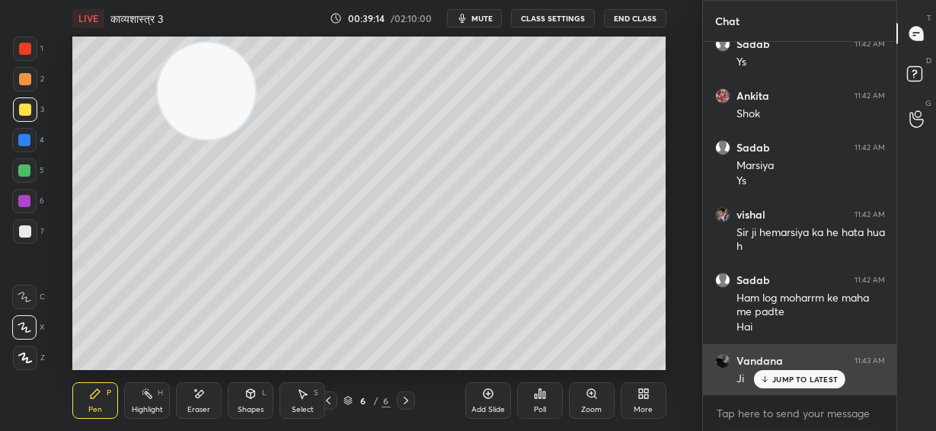
drag, startPoint x: 805, startPoint y: 381, endPoint x: 794, endPoint y: 383, distance: 10.8
click at [803, 383] on p "JUMP TO LATEST" at bounding box center [804, 379] width 65 height 9
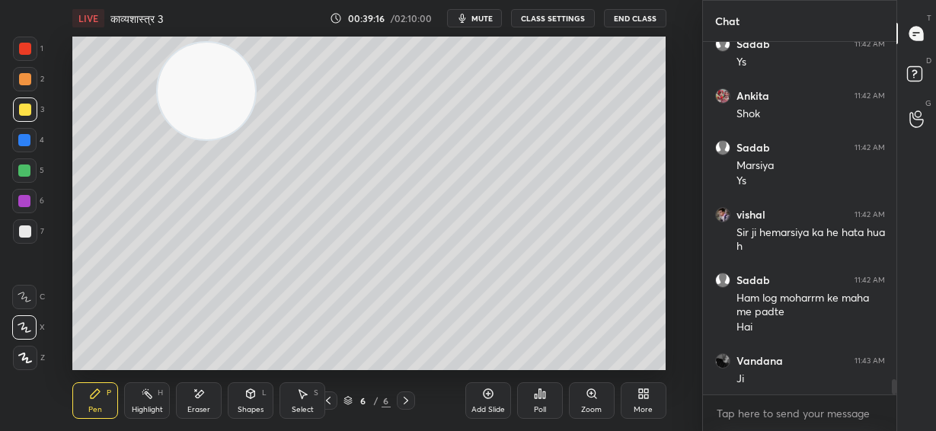
click at [805, 430] on div "Close" at bounding box center [468, 431] width 936 height 0
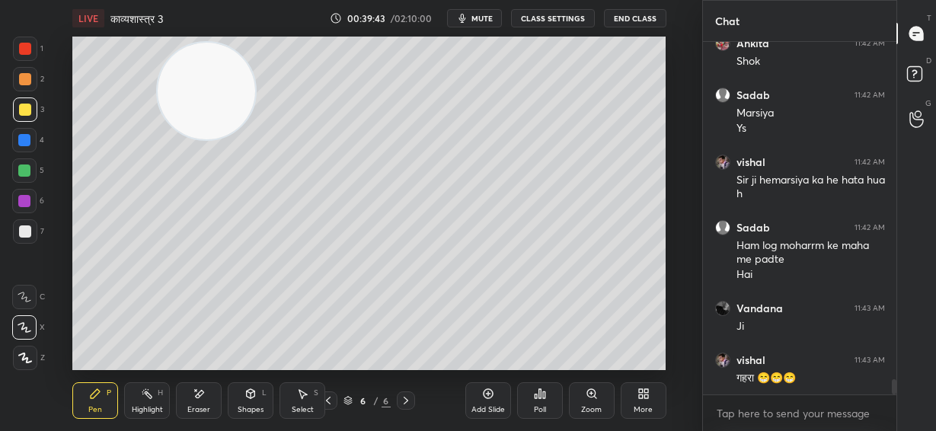
click at [24, 235] on div at bounding box center [25, 231] width 12 height 12
click at [30, 102] on div at bounding box center [25, 109] width 24 height 24
drag, startPoint x: 18, startPoint y: 230, endPoint x: 65, endPoint y: 240, distance: 48.2
click at [21, 230] on div at bounding box center [25, 231] width 12 height 12
click at [566, 357] on div "LIVE काव्यशास्त्र 3 00:40:17 / 02:10:00 mute CLASS SETTINGS End Class Setting u…" at bounding box center [369, 215] width 641 height 431
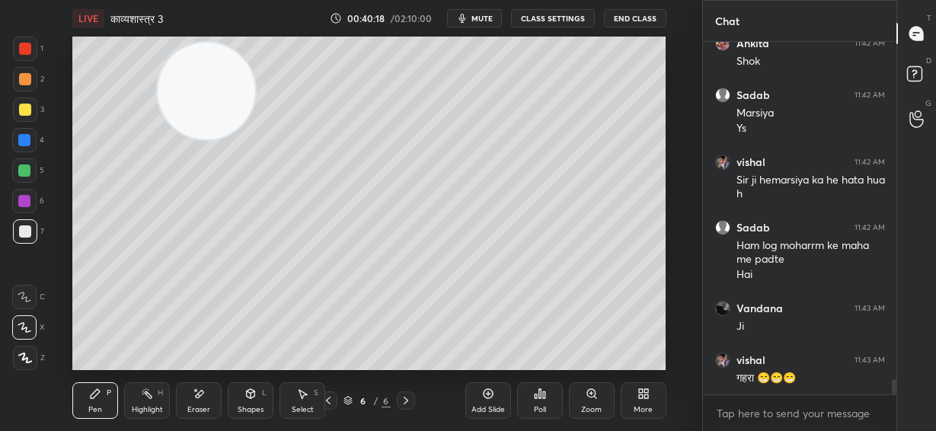
click at [571, 358] on div "LIVE काव्यशास्त्र 3 00:40:18 / 02:10:00 mute CLASS SETTINGS End Class Setting u…" at bounding box center [369, 215] width 641 height 431
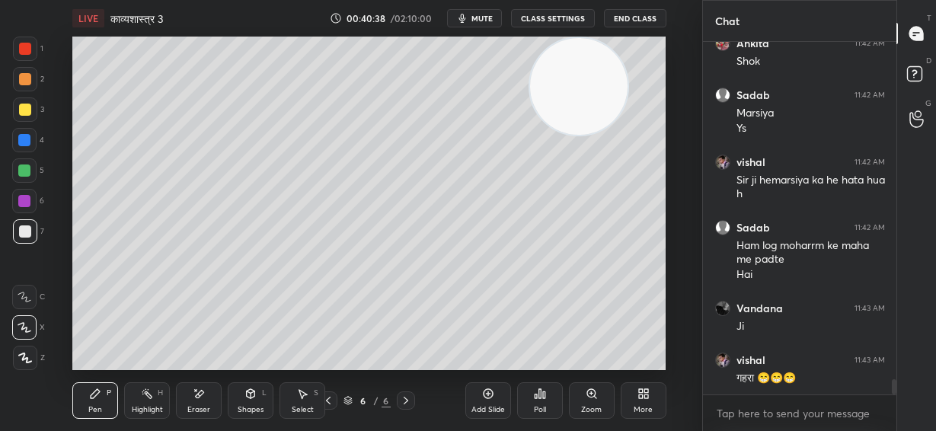
drag, startPoint x: 203, startPoint y: 104, endPoint x: 566, endPoint y: 94, distance: 363.2
click at [576, 100] on video at bounding box center [578, 86] width 97 height 97
drag, startPoint x: 569, startPoint y: 101, endPoint x: 585, endPoint y: 98, distance: 17.0
click at [588, 101] on video at bounding box center [582, 86] width 97 height 97
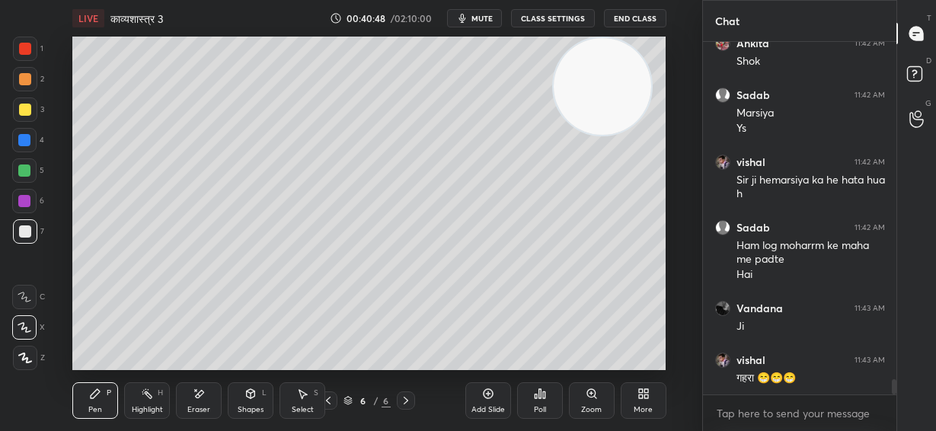
click at [489, 402] on div "Add Slide" at bounding box center [488, 400] width 46 height 37
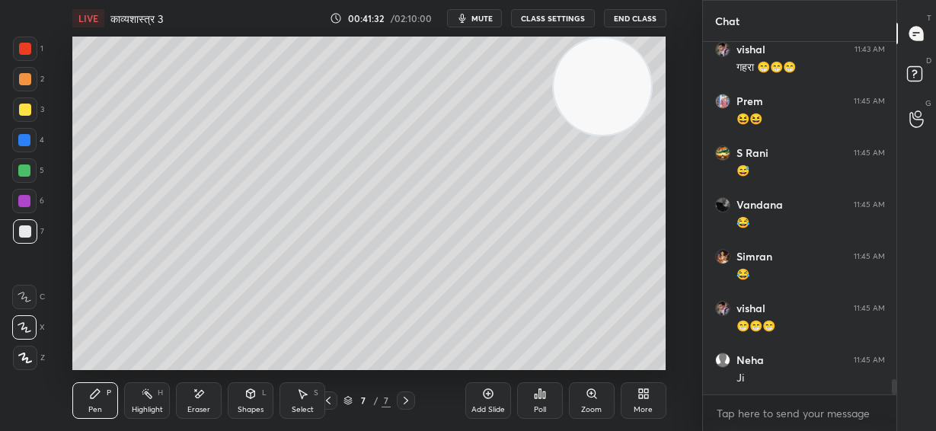
scroll to position [8065, 0]
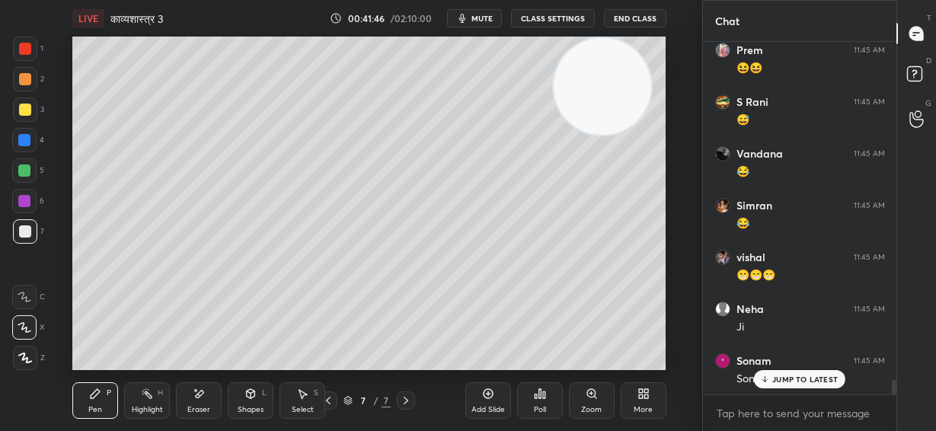
click at [767, 375] on icon at bounding box center [765, 379] width 10 height 9
click at [193, 402] on div "Eraser" at bounding box center [199, 400] width 46 height 37
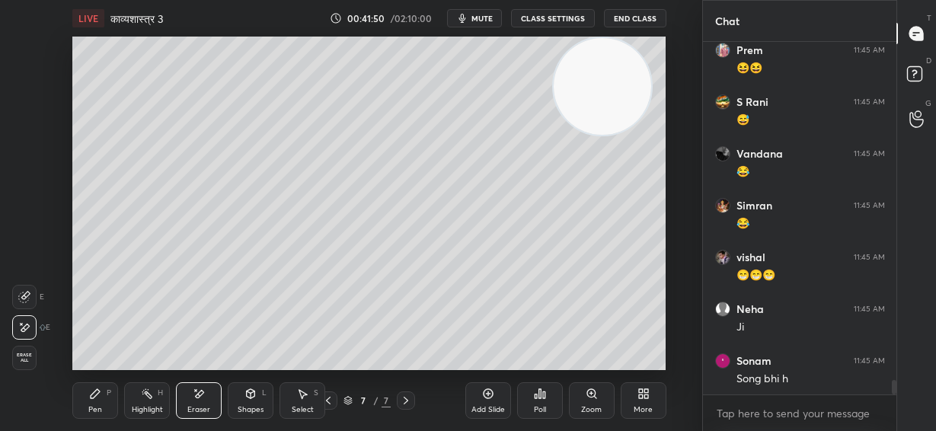
scroll to position [8118, 0]
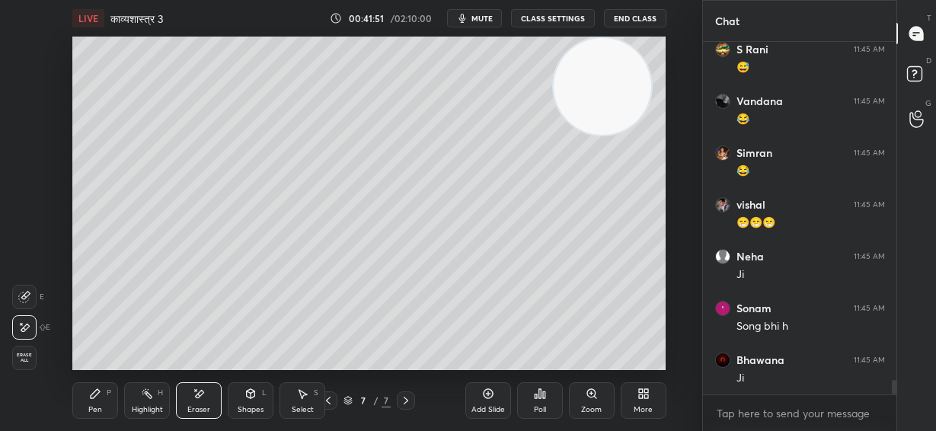
click at [99, 401] on div "Pen P" at bounding box center [95, 400] width 46 height 37
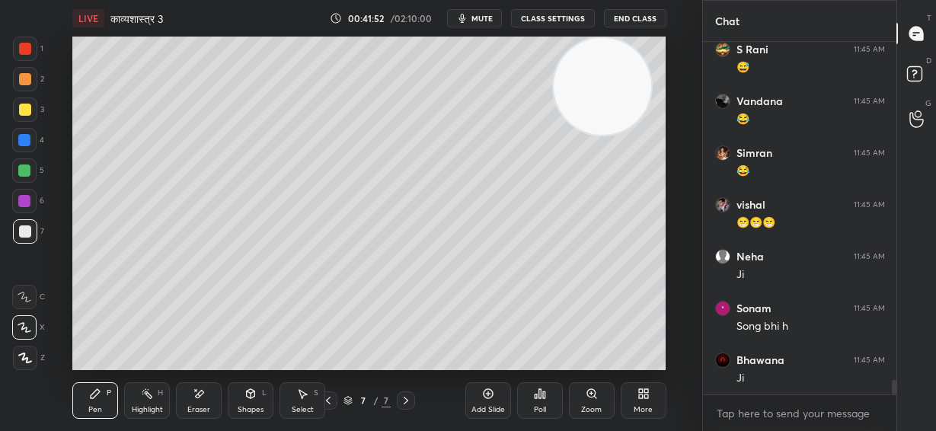
scroll to position [8170, 0]
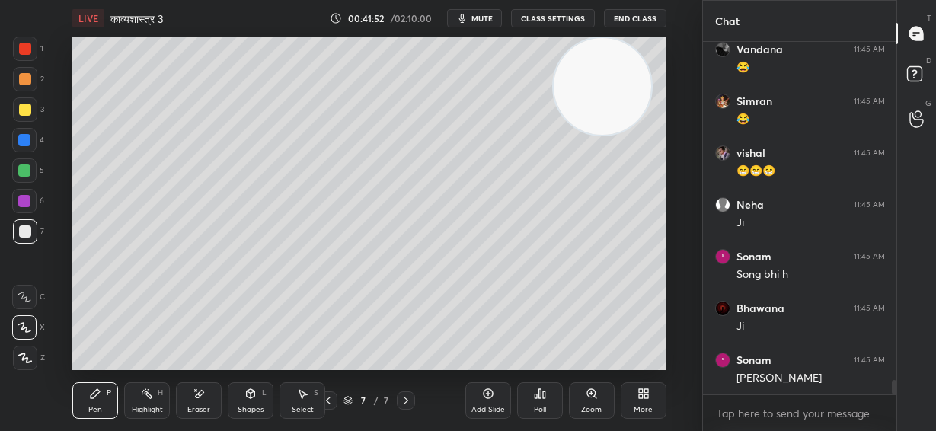
drag, startPoint x: 603, startPoint y: 103, endPoint x: 624, endPoint y: 101, distance: 21.4
click at [624, 101] on video at bounding box center [601, 86] width 97 height 97
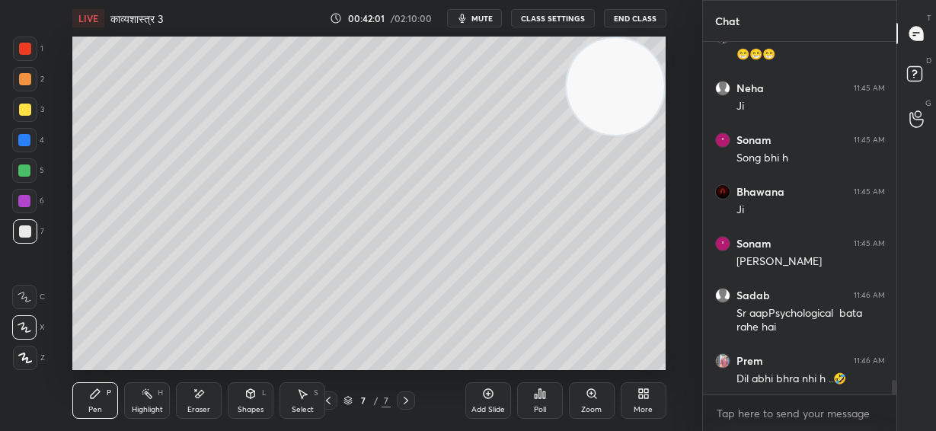
scroll to position [8339, 0]
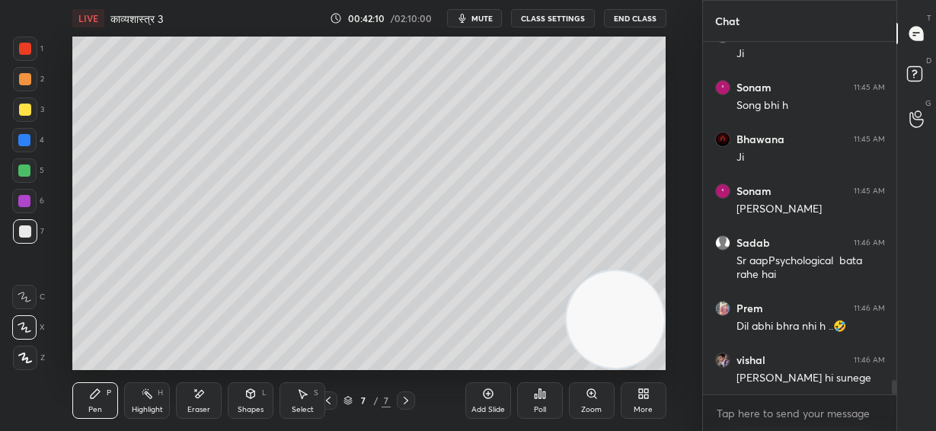
drag, startPoint x: 618, startPoint y: 88, endPoint x: 570, endPoint y: 299, distance: 217.0
click at [663, 357] on video at bounding box center [614, 319] width 97 height 97
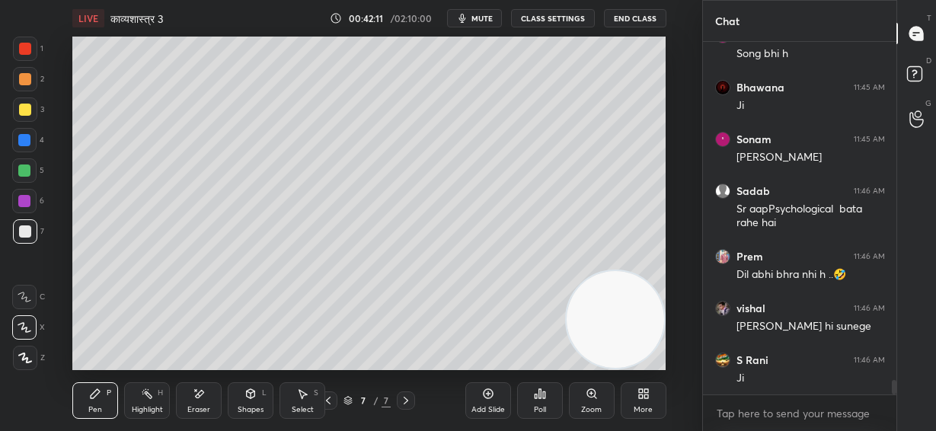
click at [24, 80] on div at bounding box center [25, 79] width 12 height 12
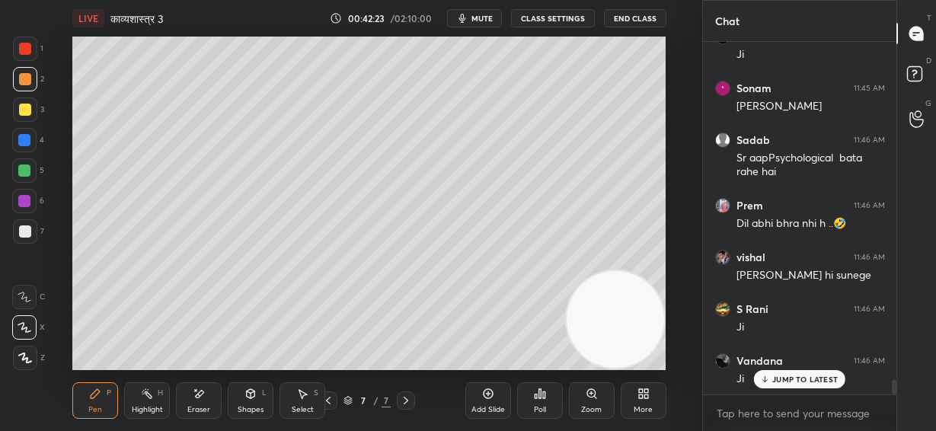
drag, startPoint x: 23, startPoint y: 169, endPoint x: 62, endPoint y: 158, distance: 40.5
click at [23, 168] on div at bounding box center [24, 170] width 12 height 12
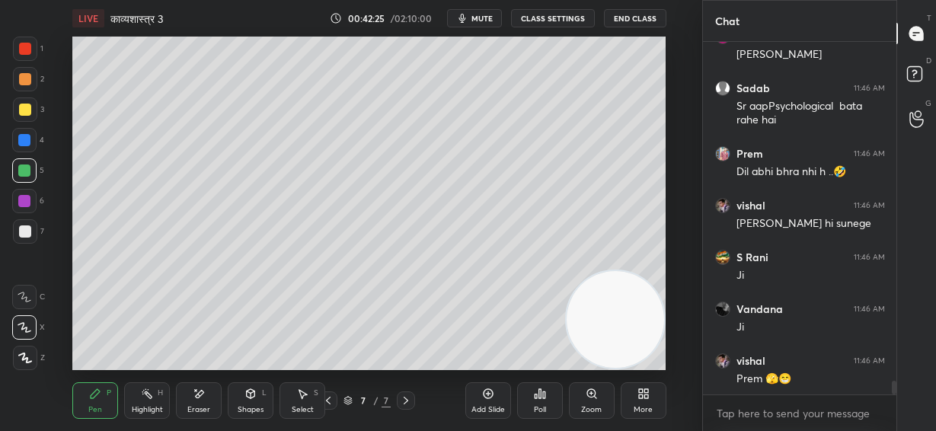
scroll to position [8546, 0]
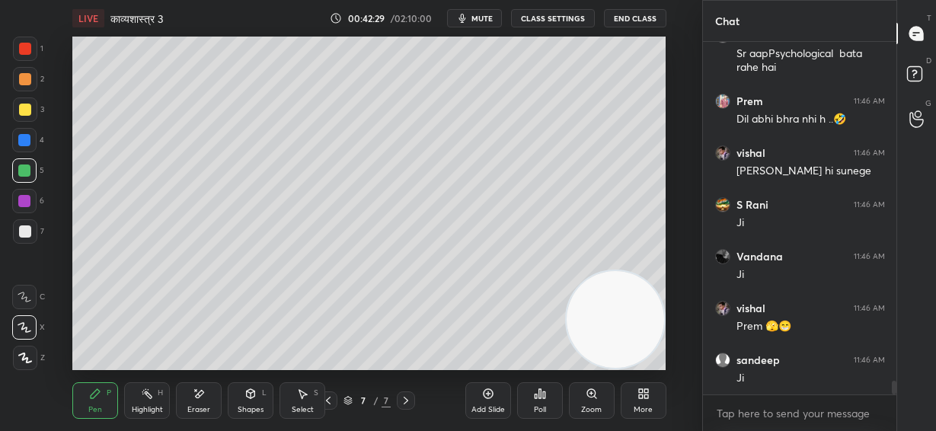
drag, startPoint x: 24, startPoint y: 78, endPoint x: 70, endPoint y: 77, distance: 45.7
click at [28, 77] on div at bounding box center [25, 79] width 12 height 12
drag, startPoint x: 27, startPoint y: 171, endPoint x: 66, endPoint y: 155, distance: 42.4
click at [29, 169] on div at bounding box center [24, 170] width 12 height 12
click at [14, 141] on div at bounding box center [24, 140] width 24 height 24
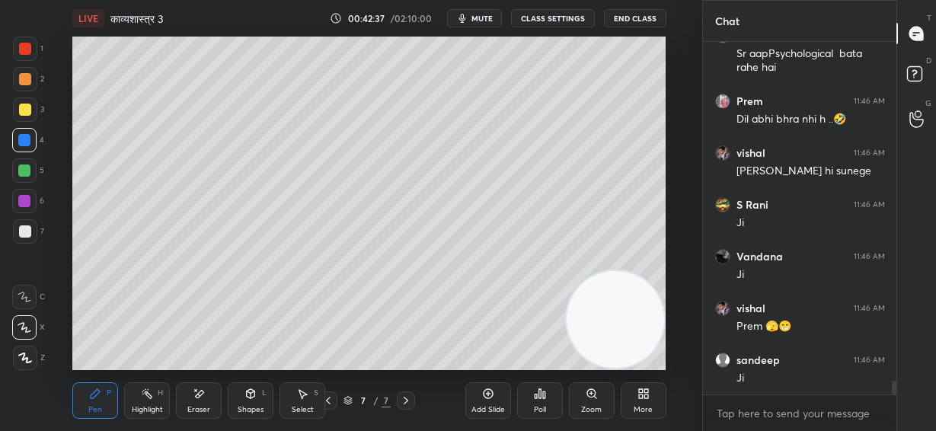
drag, startPoint x: 18, startPoint y: 51, endPoint x: 32, endPoint y: 55, distance: 14.2
click at [18, 53] on div at bounding box center [25, 49] width 24 height 24
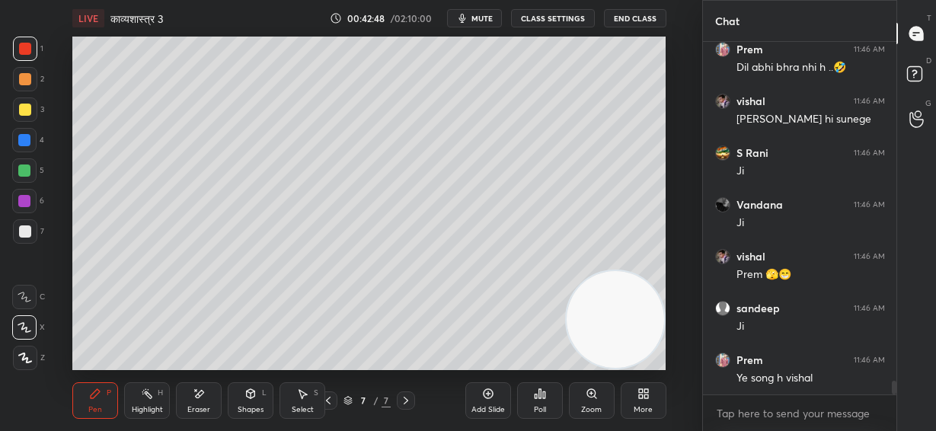
drag, startPoint x: 606, startPoint y: 348, endPoint x: 608, endPoint y: 362, distance: 14.6
click at [608, 362] on div "LIVE काव्यशास्त्र 3 00:42:48 / 02:10:00 mute CLASS SETTINGS End Class Setting u…" at bounding box center [369, 215] width 641 height 431
click at [23, 247] on div "7" at bounding box center [28, 234] width 31 height 30
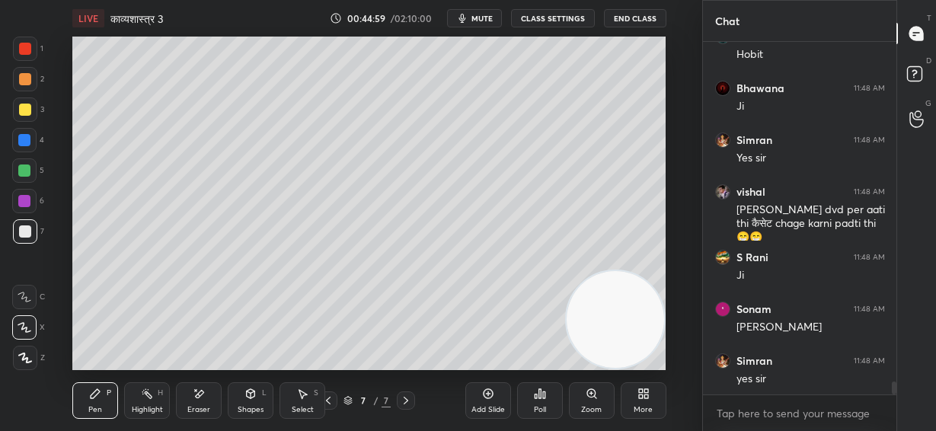
scroll to position [9142, 0]
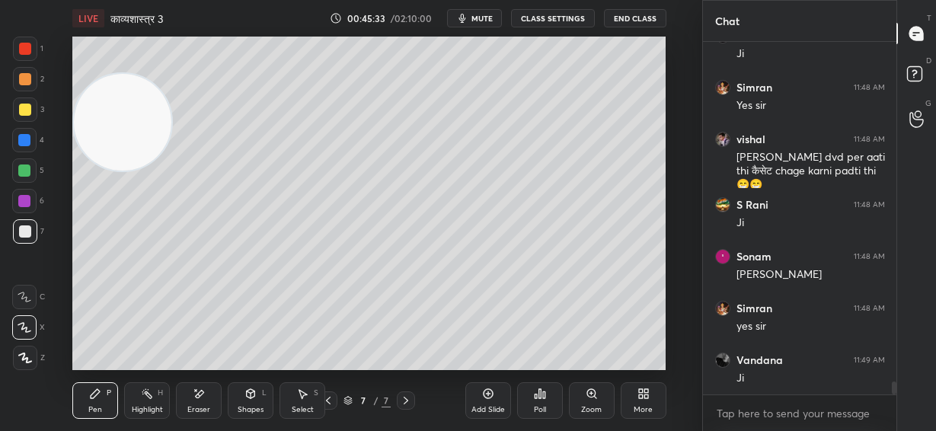
drag, startPoint x: 621, startPoint y: 331, endPoint x: 44, endPoint y: 136, distance: 609.3
click at [37, 138] on div "1 2 3 4 5 6 7 C X Z E E Erase all H H LIVE काव्यशास्त्र 3 00:45:33 / 02:10:00 m…" at bounding box center [345, 215] width 690 height 431
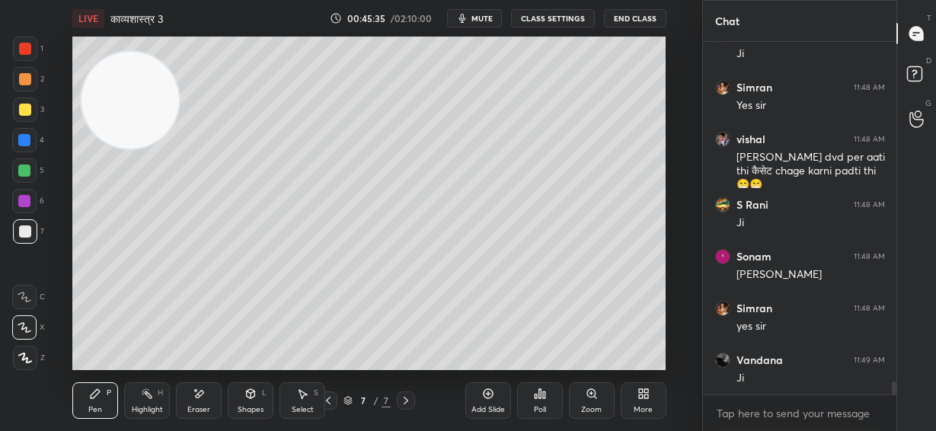
drag, startPoint x: 120, startPoint y: 138, endPoint x: 133, endPoint y: 91, distance: 48.4
click at [134, 88] on video at bounding box center [129, 100] width 97 height 97
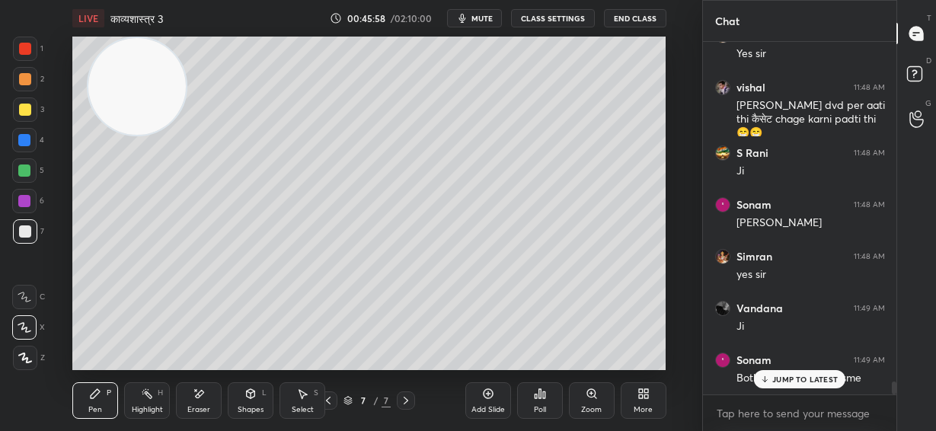
scroll to position [9245, 0]
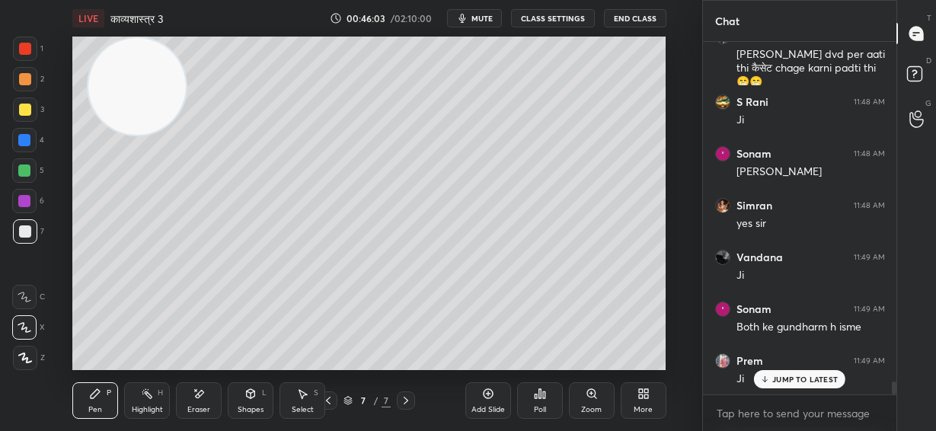
click at [25, 143] on div at bounding box center [24, 140] width 12 height 12
click at [25, 228] on div at bounding box center [25, 231] width 12 height 12
click at [28, 140] on div at bounding box center [24, 140] width 12 height 12
click at [491, 359] on div "LIVE काव्यशास्त्र 3 00:46:20 / 02:10:00 mute CLASS SETTINGS End Class Setting u…" at bounding box center [369, 215] width 641 height 431
click at [27, 230] on div at bounding box center [25, 231] width 12 height 12
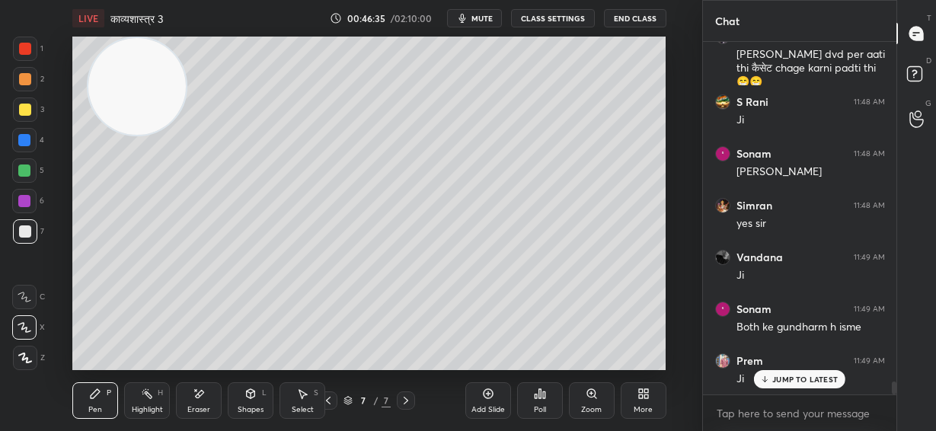
click at [24, 139] on div at bounding box center [24, 140] width 12 height 12
drag, startPoint x: 26, startPoint y: 171, endPoint x: 72, endPoint y: 187, distance: 48.4
click at [27, 171] on div at bounding box center [24, 170] width 12 height 12
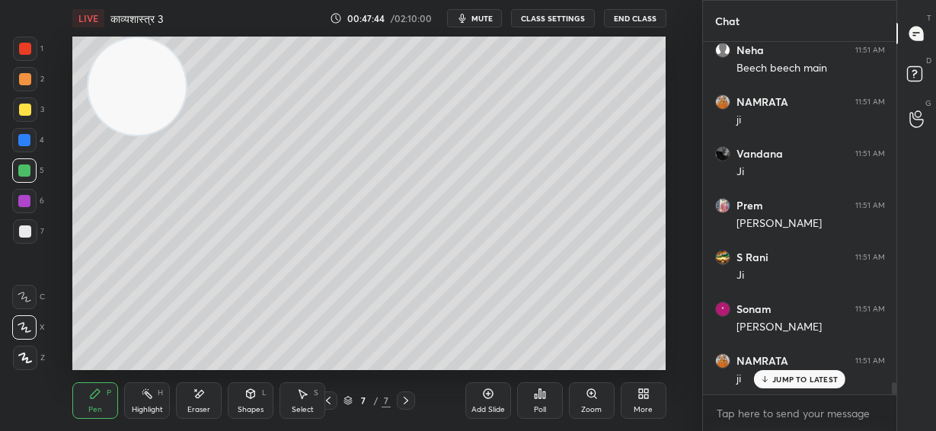
scroll to position [9777, 0]
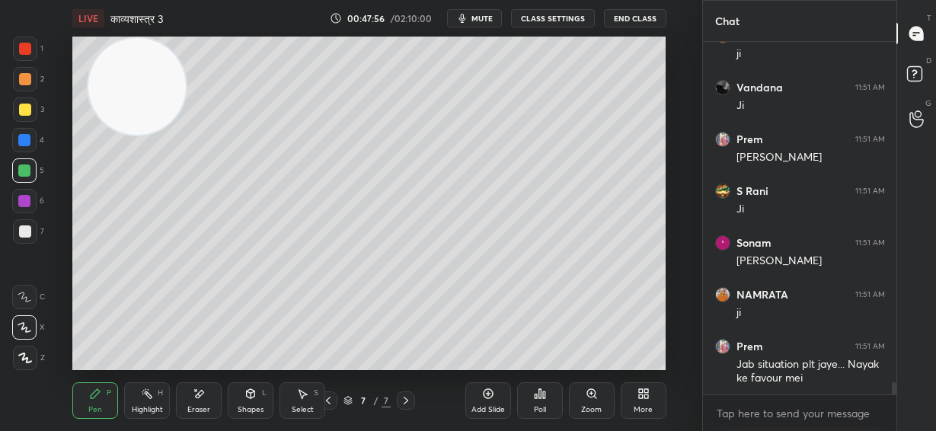
drag, startPoint x: 209, startPoint y: 399, endPoint x: 232, endPoint y: 371, distance: 36.7
click at [209, 397] on div "Eraser" at bounding box center [199, 400] width 46 height 37
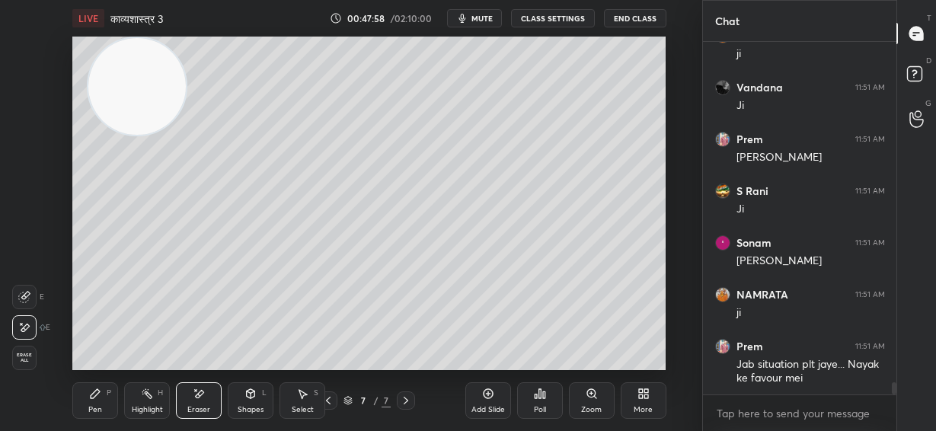
drag, startPoint x: 97, startPoint y: 399, endPoint x: 68, endPoint y: 253, distance: 148.2
click at [96, 397] on icon at bounding box center [95, 393] width 12 height 12
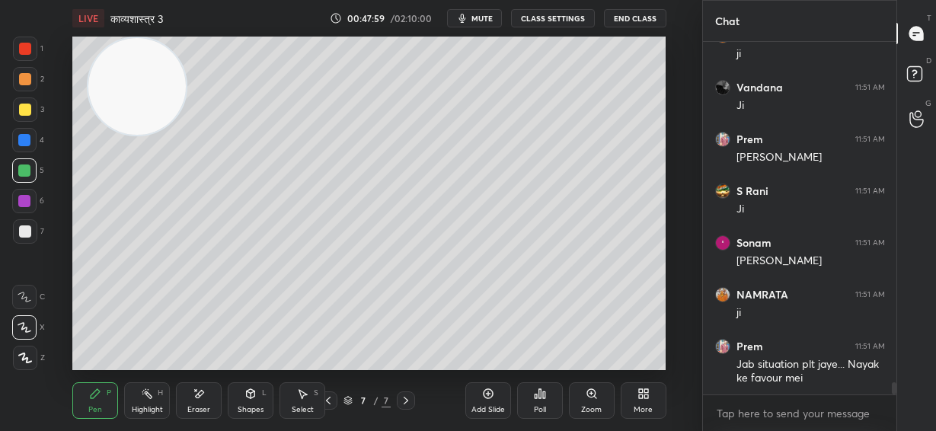
drag, startPoint x: 25, startPoint y: 199, endPoint x: 63, endPoint y: 187, distance: 40.0
click at [27, 199] on div at bounding box center [24, 201] width 12 height 12
click at [672, 159] on div "Setting up your live class Poll for secs No correct answer Start poll" at bounding box center [369, 203] width 641 height 333
click at [668, 159] on div "Setting up your live class Poll for secs No correct answer Start poll" at bounding box center [369, 203] width 641 height 333
drag, startPoint x: 23, startPoint y: 109, endPoint x: 62, endPoint y: 120, distance: 40.5
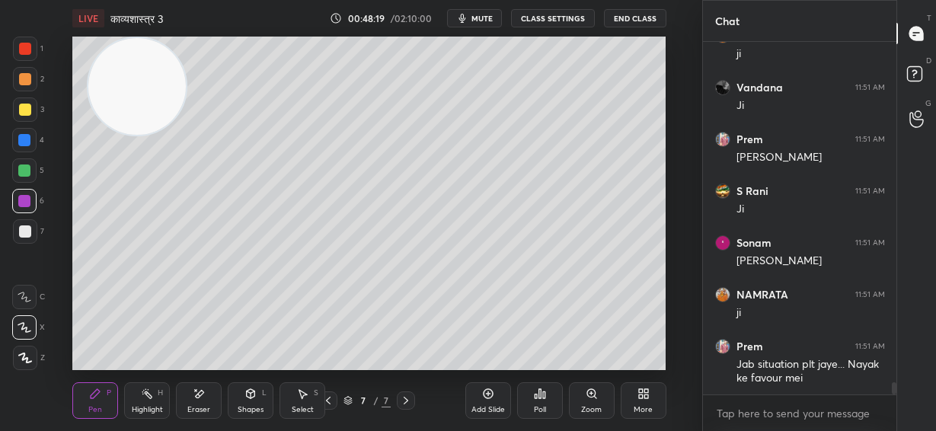
click at [23, 110] on div at bounding box center [25, 110] width 12 height 12
click at [21, 234] on div at bounding box center [25, 231] width 12 height 12
drag, startPoint x: 25, startPoint y: 301, endPoint x: 55, endPoint y: 284, distance: 34.5
click at [29, 302] on div at bounding box center [24, 297] width 24 height 24
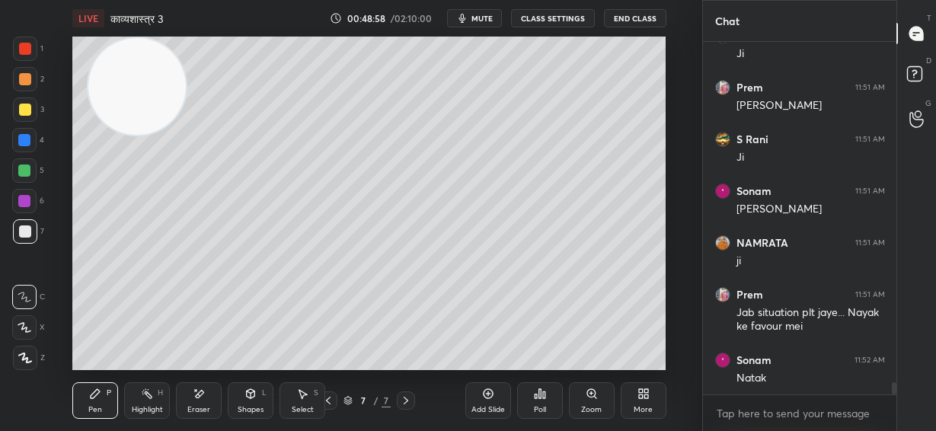
scroll to position [9880, 0]
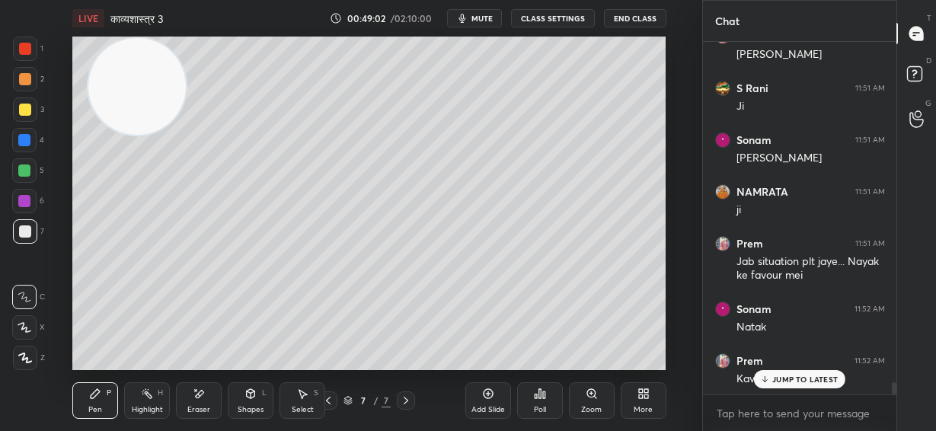
drag, startPoint x: 27, startPoint y: 324, endPoint x: 65, endPoint y: 324, distance: 37.3
click at [27, 324] on icon at bounding box center [25, 327] width 14 height 11
click at [805, 383] on p "JUMP TO LATEST" at bounding box center [804, 379] width 65 height 9
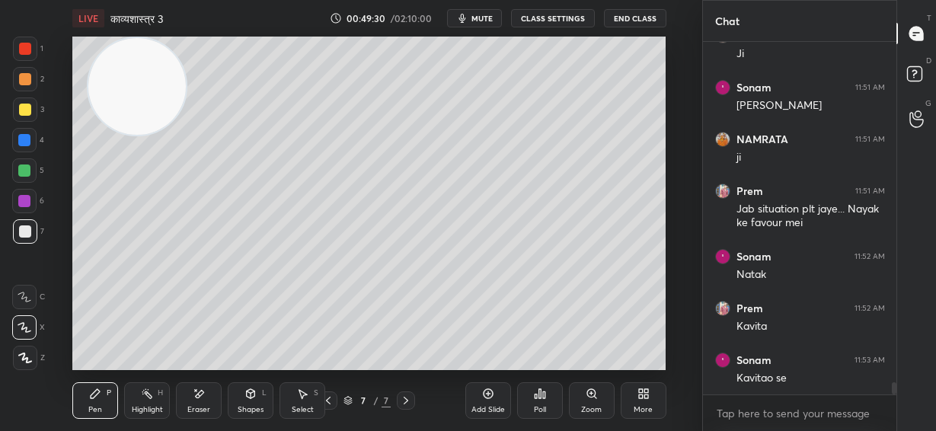
click at [24, 139] on div at bounding box center [24, 140] width 12 height 12
click at [27, 228] on div at bounding box center [25, 231] width 12 height 12
drag, startPoint x: 18, startPoint y: 193, endPoint x: 42, endPoint y: 197, distance: 24.7
click at [26, 193] on div at bounding box center [24, 201] width 24 height 24
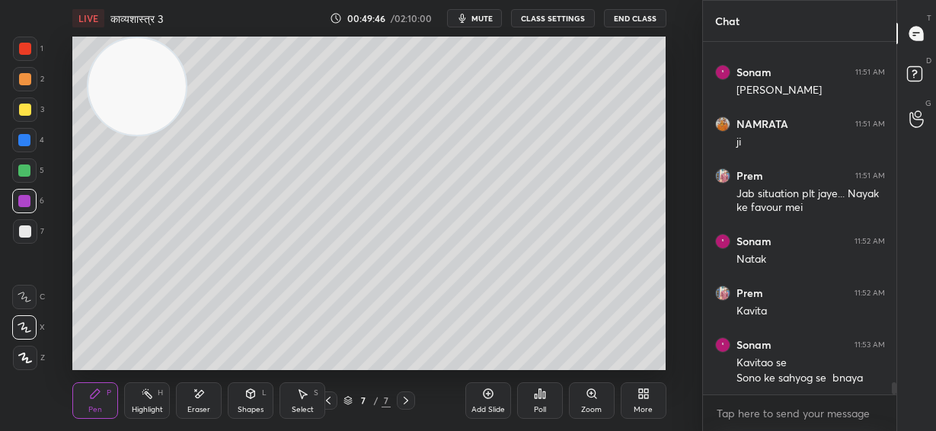
scroll to position [10000, 0]
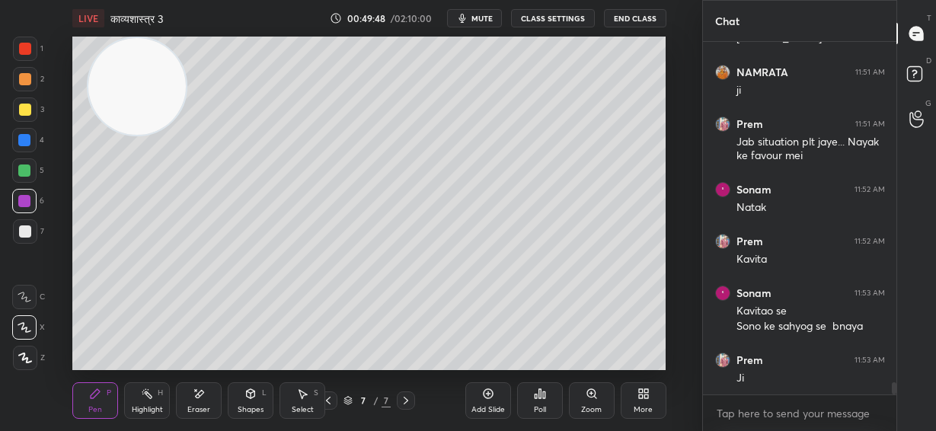
click at [23, 141] on div at bounding box center [24, 140] width 12 height 12
click at [25, 205] on div at bounding box center [24, 201] width 12 height 12
click at [23, 237] on div at bounding box center [25, 231] width 12 height 12
click at [27, 139] on div at bounding box center [24, 140] width 12 height 12
click at [25, 172] on div at bounding box center [24, 170] width 12 height 12
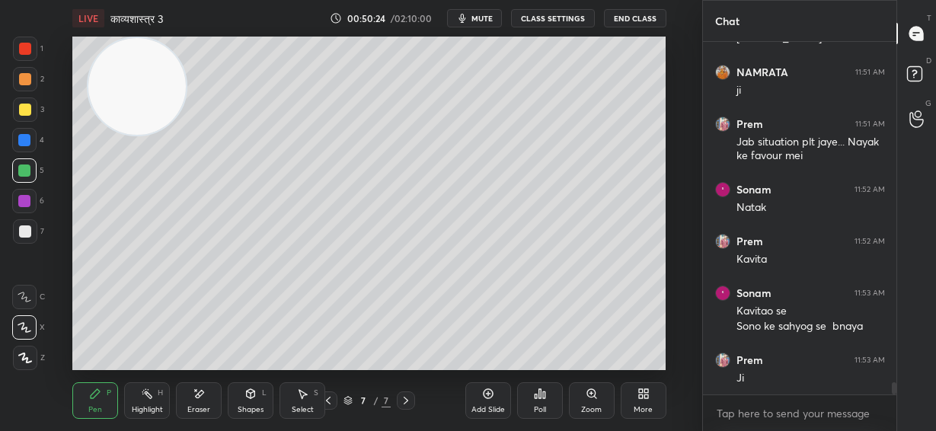
scroll to position [10054, 0]
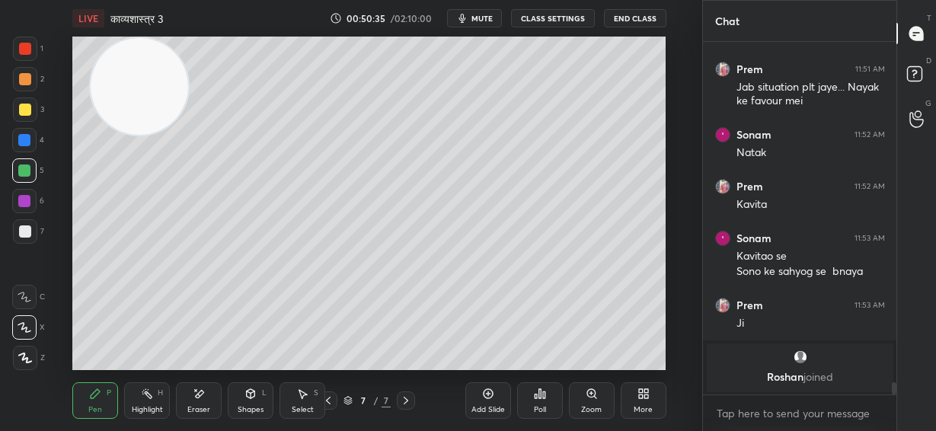
drag, startPoint x: 158, startPoint y: 104, endPoint x: 677, endPoint y: 101, distance: 518.4
click at [677, 101] on div "Setting up your live class Poll for secs No correct answer Start poll" at bounding box center [369, 203] width 641 height 333
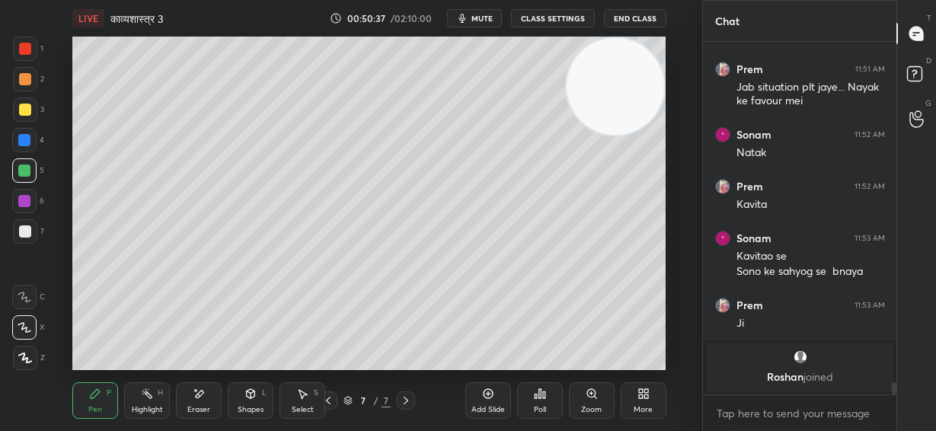
drag, startPoint x: 618, startPoint y: 101, endPoint x: 632, endPoint y: 119, distance: 22.2
click at [639, 96] on video at bounding box center [614, 86] width 97 height 97
drag, startPoint x: 30, startPoint y: 47, endPoint x: 64, endPoint y: 47, distance: 34.3
click at [33, 49] on div at bounding box center [25, 49] width 24 height 24
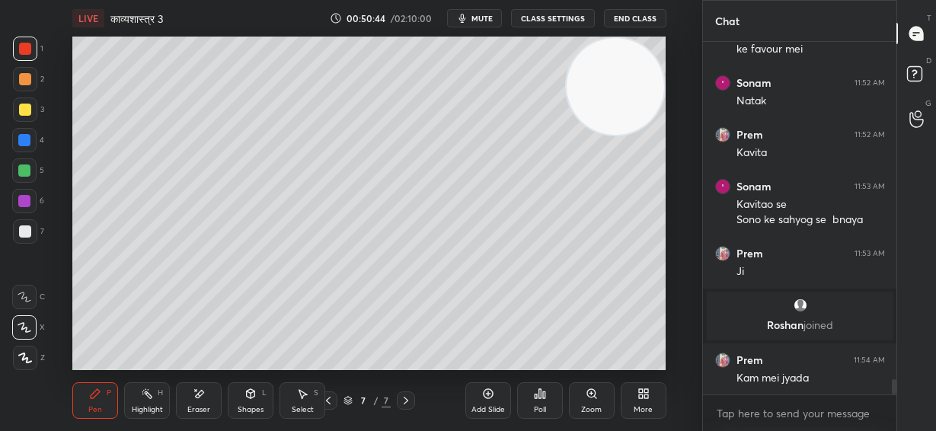
click at [484, 403] on div "Add Slide" at bounding box center [488, 400] width 46 height 37
drag, startPoint x: 606, startPoint y: 100, endPoint x: 604, endPoint y: 167, distance: 66.3
click at [607, 148] on video at bounding box center [614, 99] width 97 height 97
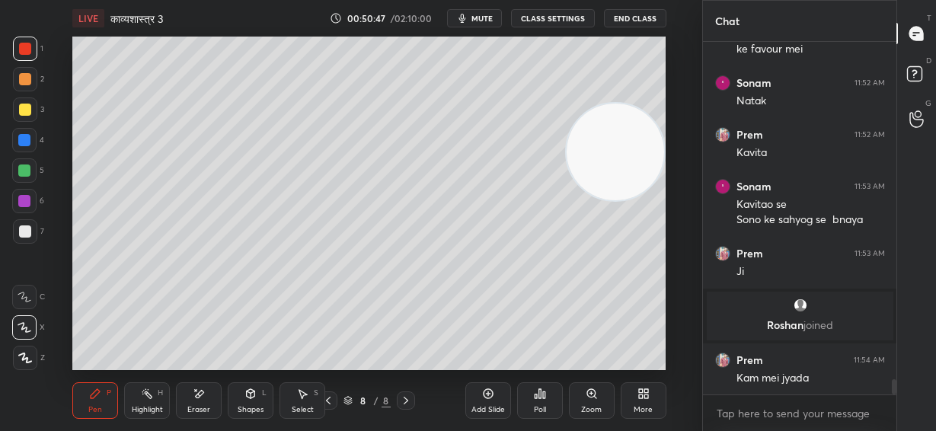
click at [24, 81] on div at bounding box center [25, 79] width 12 height 12
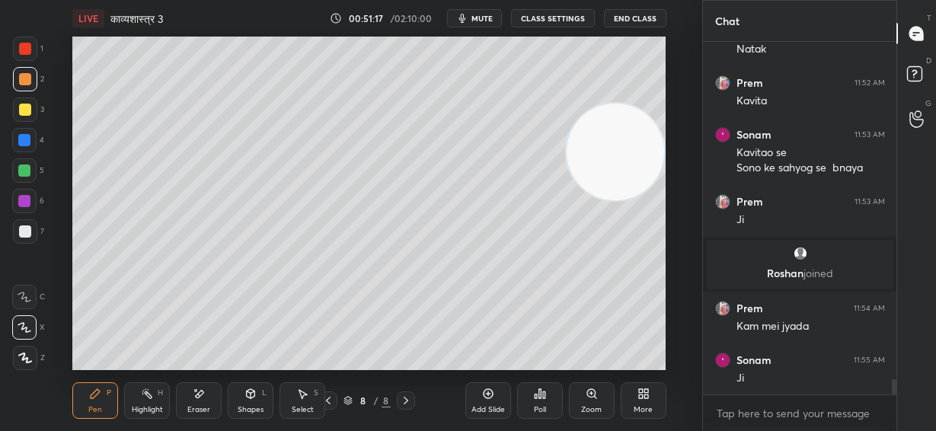
scroll to position [7883, 0]
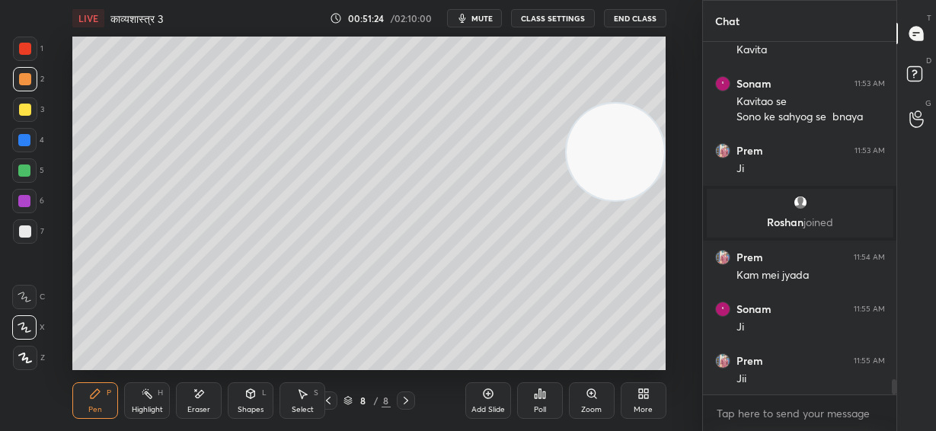
click at [27, 231] on div at bounding box center [25, 231] width 12 height 12
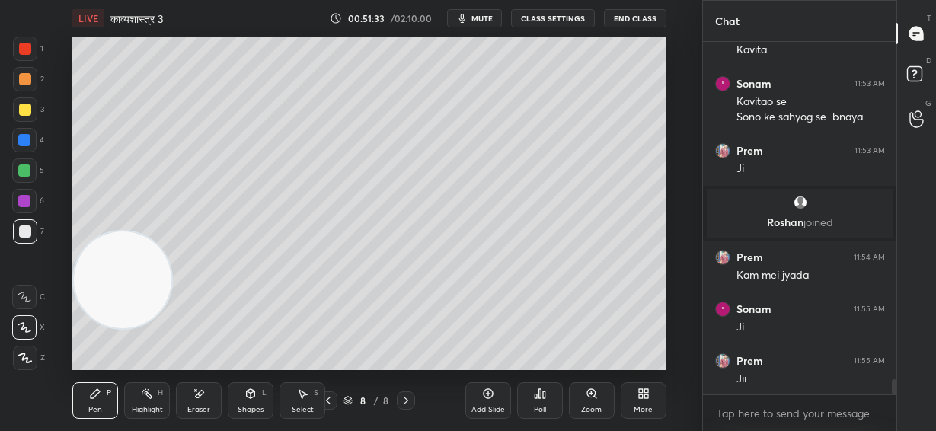
drag, startPoint x: 599, startPoint y: 175, endPoint x: 136, endPoint y: 289, distance: 476.5
click at [136, 289] on video at bounding box center [122, 279] width 97 height 97
drag, startPoint x: 208, startPoint y: 396, endPoint x: 223, endPoint y: 378, distance: 23.8
click at [209, 393] on div "Eraser" at bounding box center [199, 400] width 46 height 37
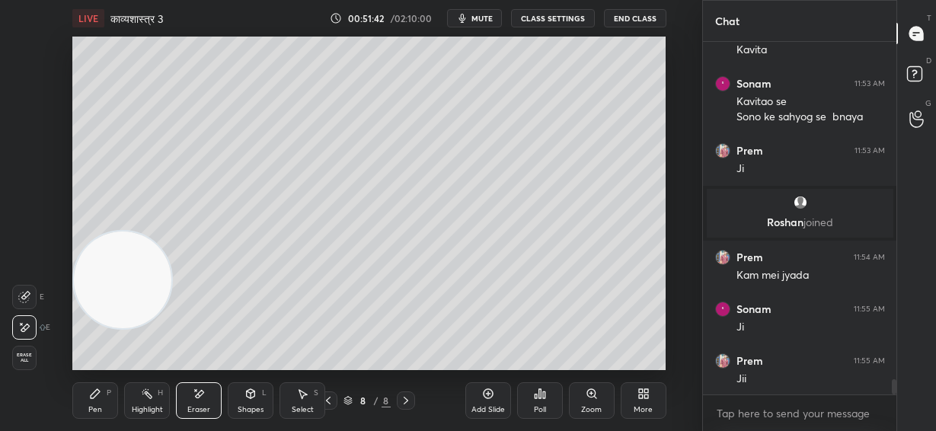
click at [98, 397] on icon at bounding box center [95, 393] width 12 height 12
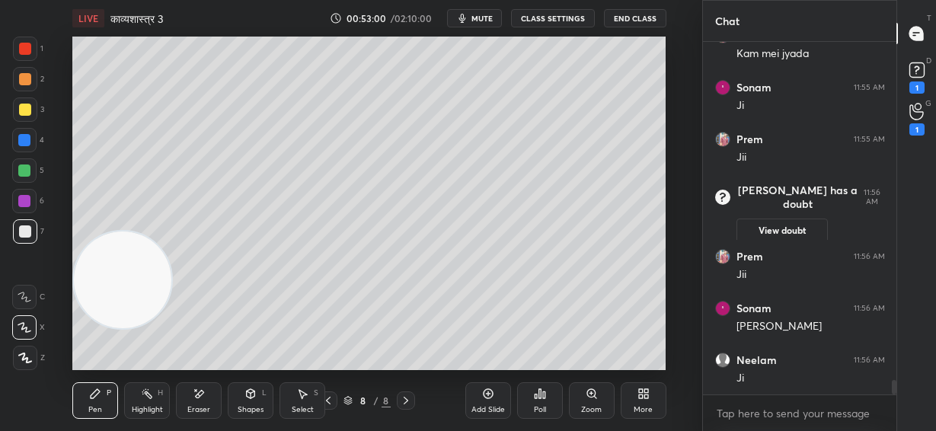
scroll to position [8114, 0]
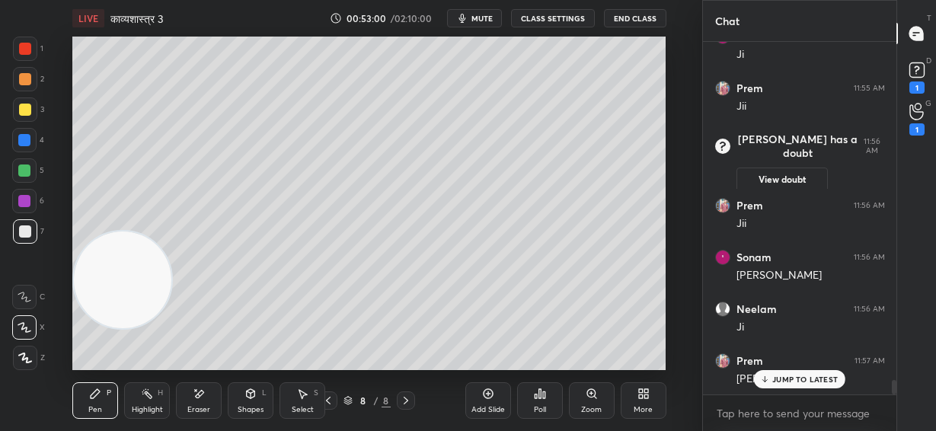
click at [25, 117] on div at bounding box center [25, 109] width 24 height 24
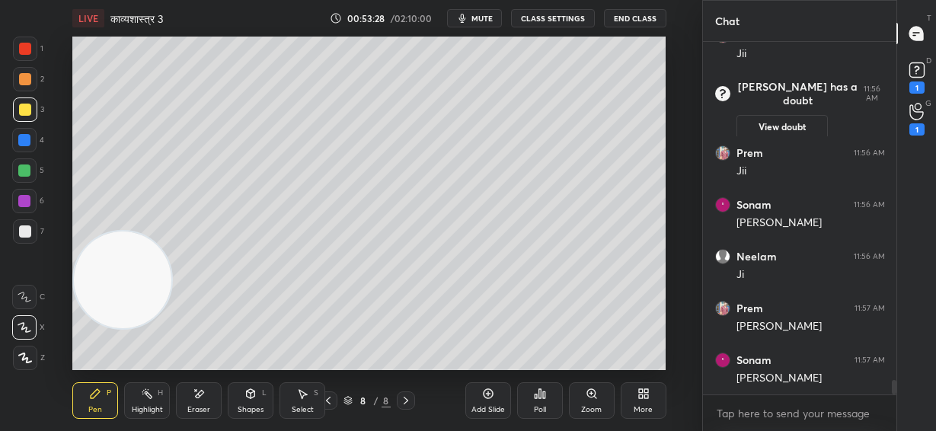
drag, startPoint x: 199, startPoint y: 397, endPoint x: 218, endPoint y: 377, distance: 28.0
click at [200, 397] on icon at bounding box center [199, 393] width 12 height 13
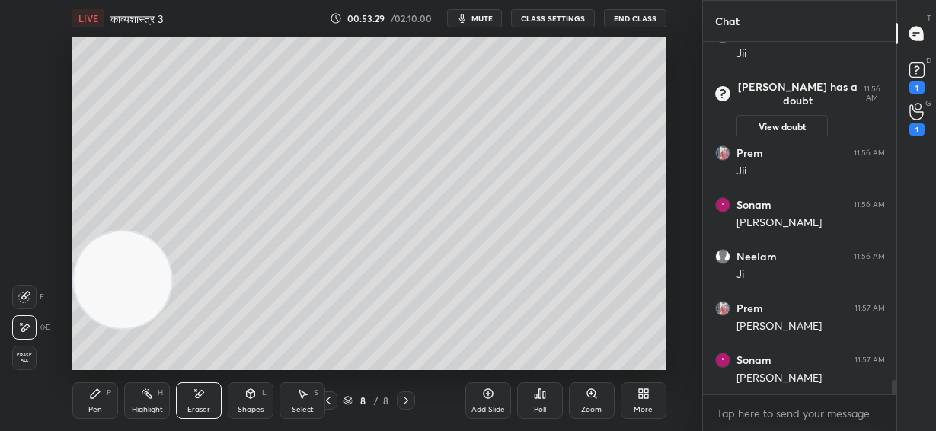
scroll to position [8218, 0]
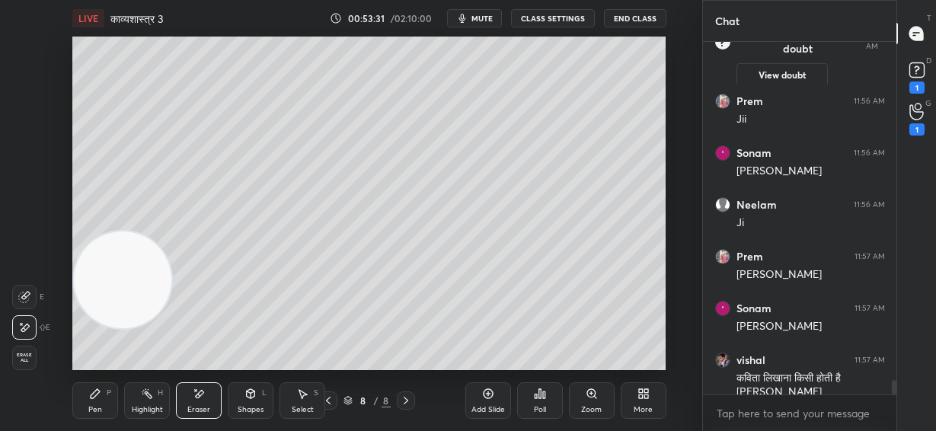
click at [103, 401] on div "Pen P" at bounding box center [95, 400] width 46 height 37
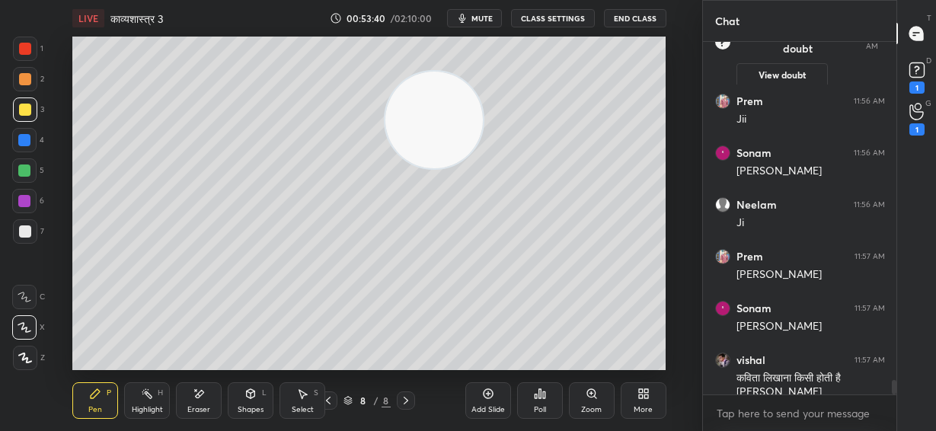
drag, startPoint x: 140, startPoint y: 277, endPoint x: 622, endPoint y: 82, distance: 519.8
click at [483, 72] on video at bounding box center [433, 120] width 97 height 97
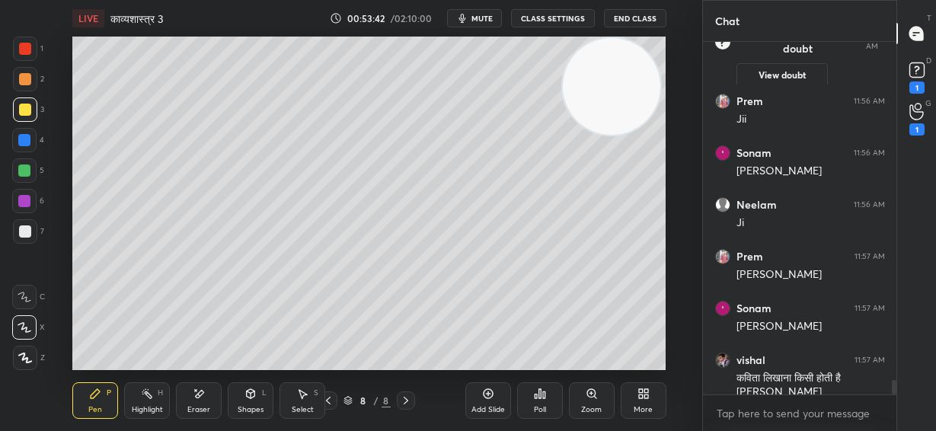
click at [23, 170] on div at bounding box center [24, 170] width 12 height 12
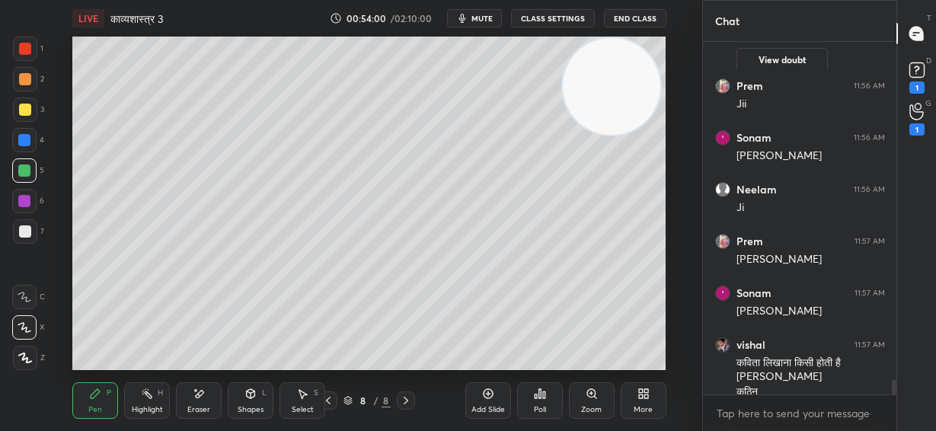
scroll to position [8285, 0]
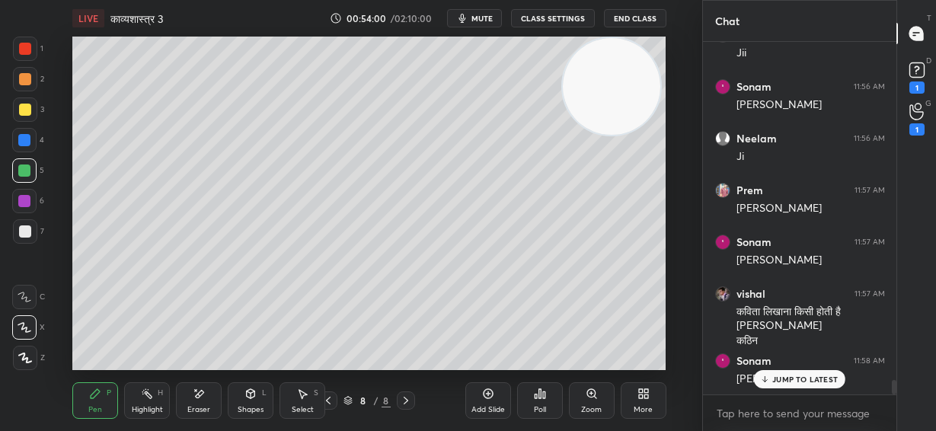
click at [15, 232] on div at bounding box center [25, 231] width 24 height 24
drag, startPoint x: 25, startPoint y: 197, endPoint x: 43, endPoint y: 195, distance: 18.4
click at [27, 197] on div at bounding box center [24, 201] width 12 height 12
drag, startPoint x: 197, startPoint y: 397, endPoint x: 311, endPoint y: 372, distance: 116.9
click at [206, 397] on div "Eraser" at bounding box center [199, 400] width 46 height 37
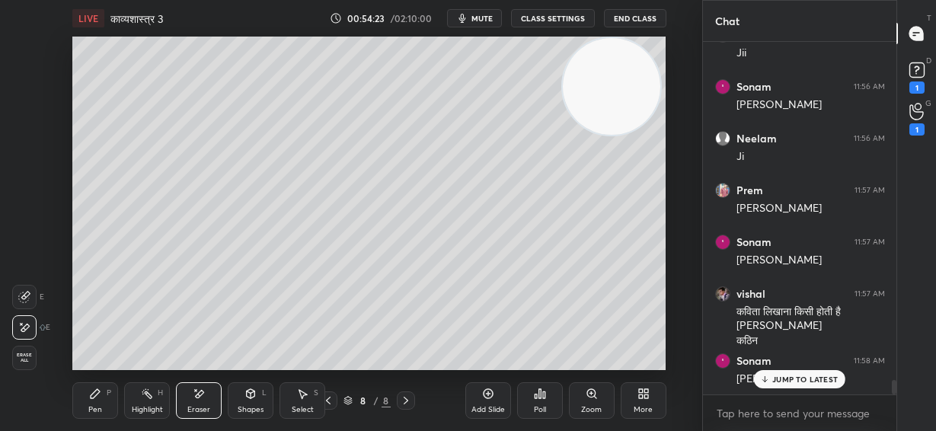
click at [99, 391] on icon at bounding box center [95, 393] width 12 height 12
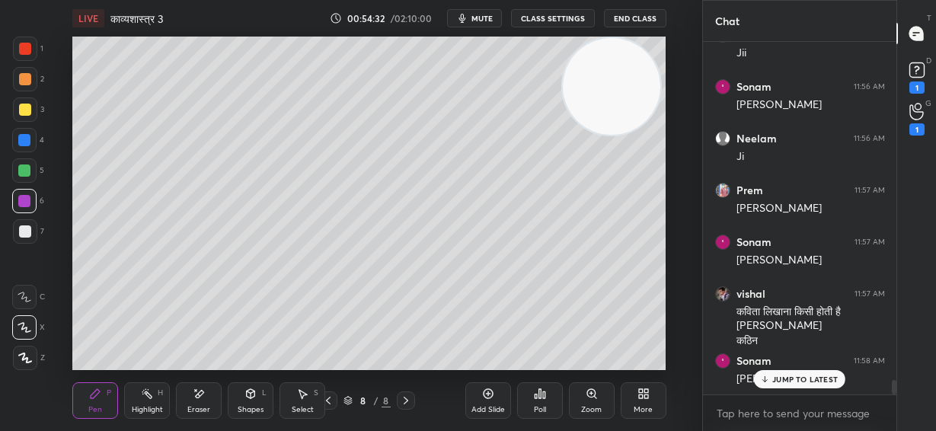
click at [563, 353] on div "LIVE काव्यशास्त्र 3 00:54:32 / 02:10:00 mute CLASS SETTINGS End Class Setting u…" at bounding box center [369, 215] width 641 height 431
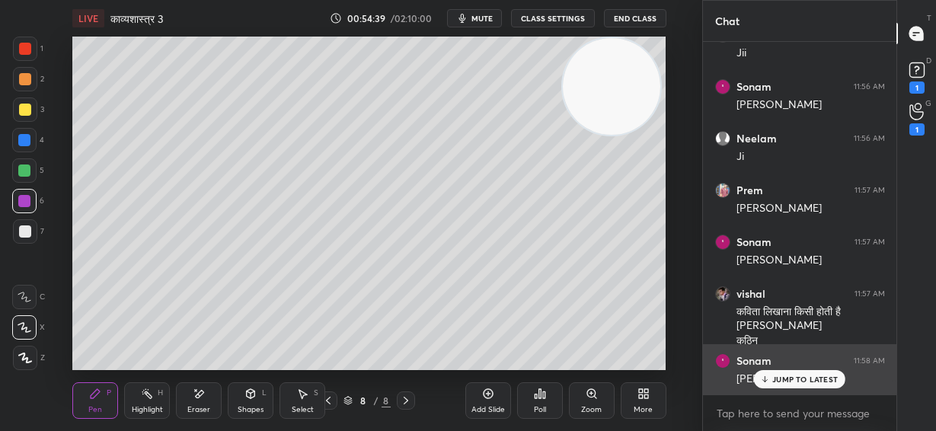
click at [789, 381] on p "JUMP TO LATEST" at bounding box center [804, 379] width 65 height 9
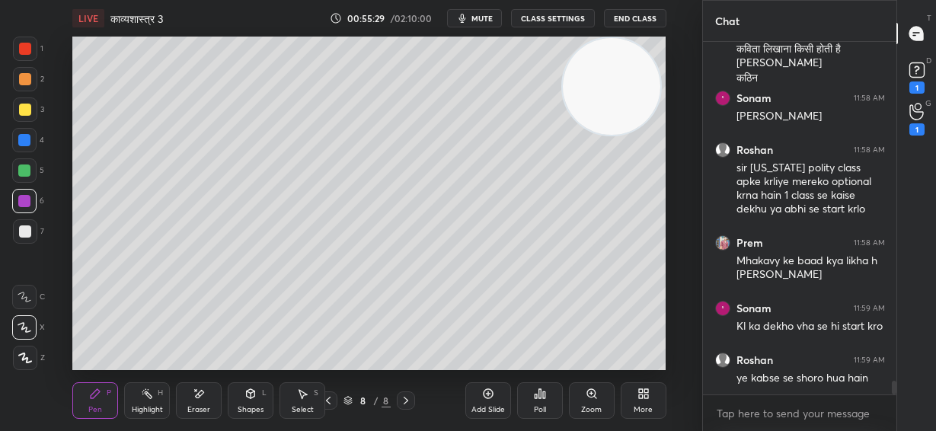
scroll to position [8599, 0]
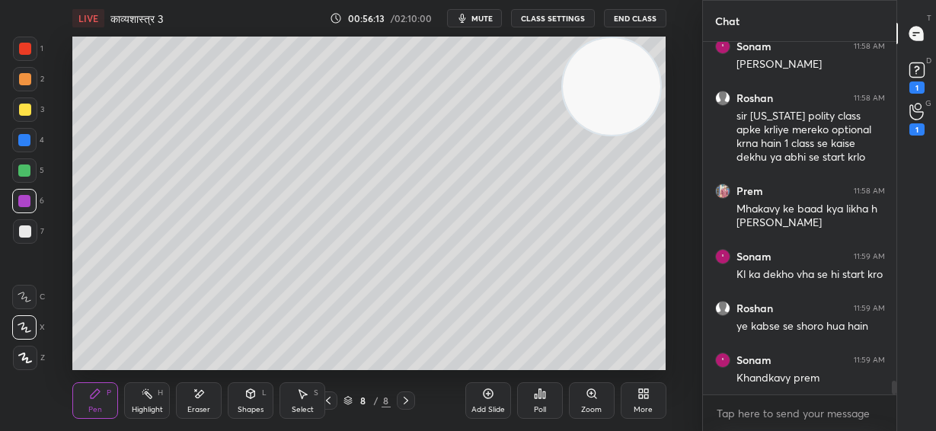
click at [488, 401] on div "Add Slide" at bounding box center [488, 400] width 46 height 37
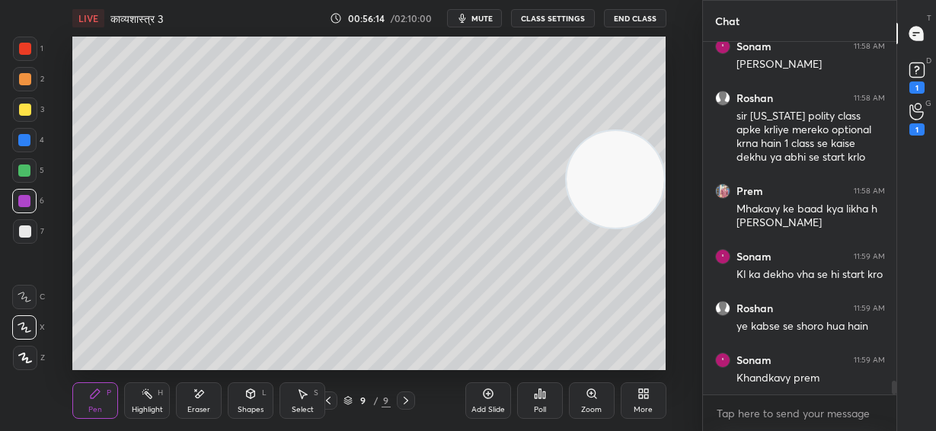
drag, startPoint x: 618, startPoint y: 91, endPoint x: 669, endPoint y: 190, distance: 111.3
click at [669, 187] on div "Setting up your live class Poll for secs No correct answer Start poll" at bounding box center [369, 203] width 641 height 333
click at [30, 236] on div at bounding box center [25, 231] width 12 height 12
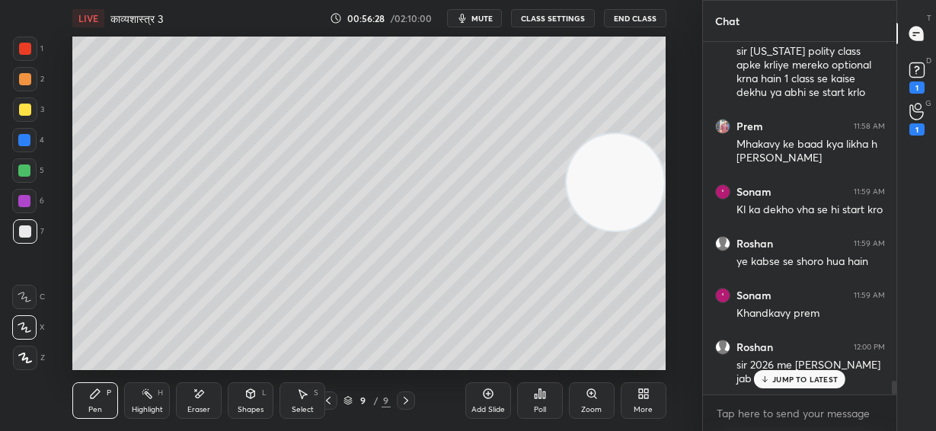
click at [825, 381] on p "JUMP TO LATEST" at bounding box center [804, 379] width 65 height 9
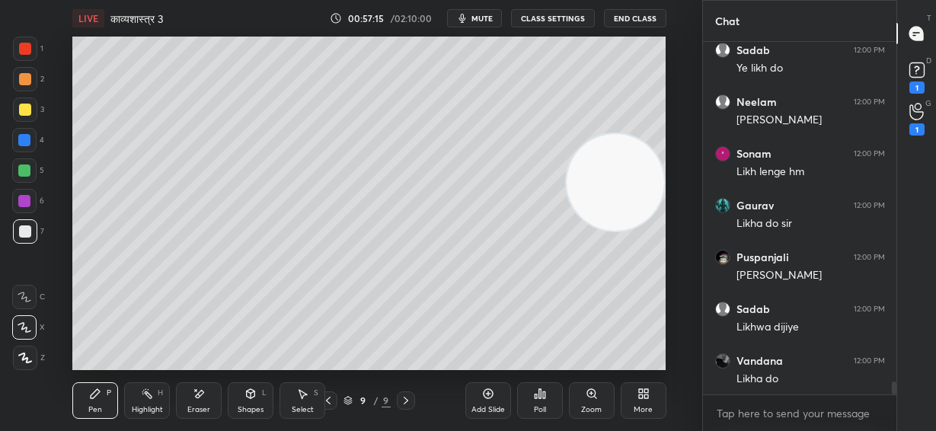
scroll to position [9092, 0]
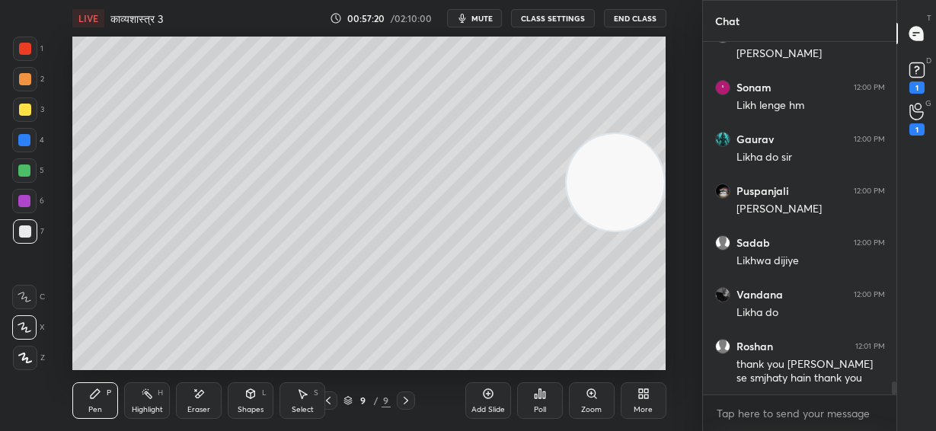
click at [621, 198] on video at bounding box center [614, 182] width 97 height 97
drag, startPoint x: 622, startPoint y: 196, endPoint x: 626, endPoint y: 289, distance: 93.7
click at [626, 231] on video at bounding box center [614, 181] width 97 height 97
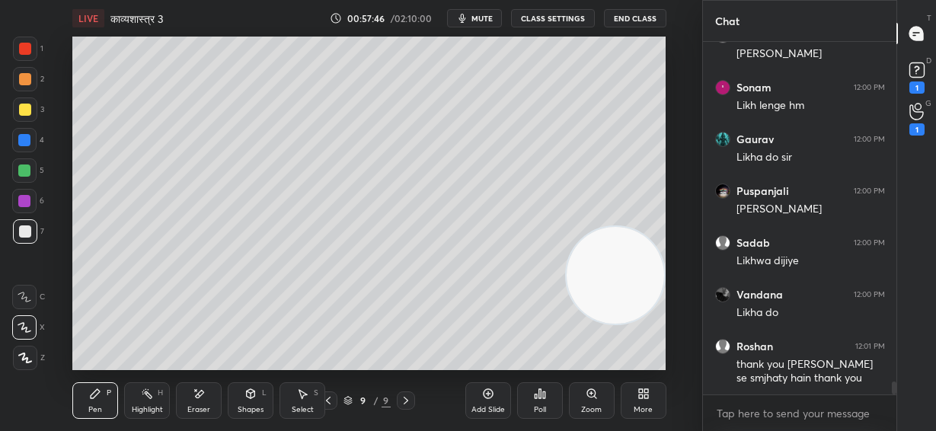
click at [196, 399] on icon at bounding box center [199, 393] width 12 height 13
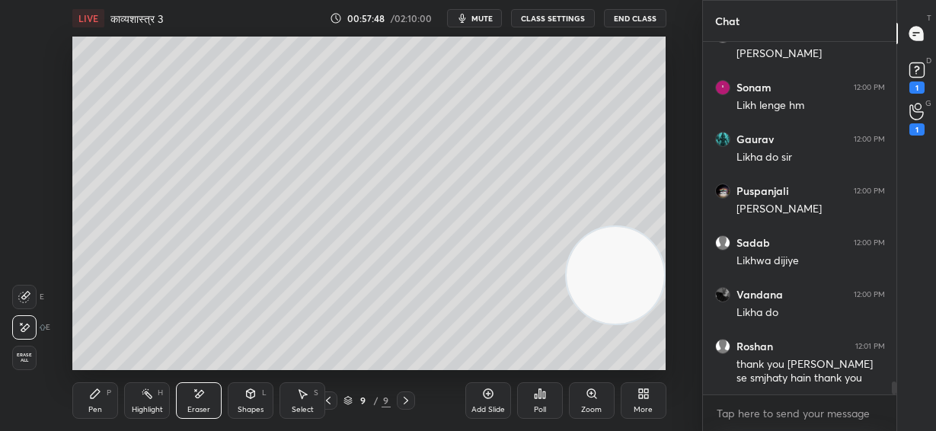
click at [101, 397] on div "Pen P" at bounding box center [95, 400] width 46 height 37
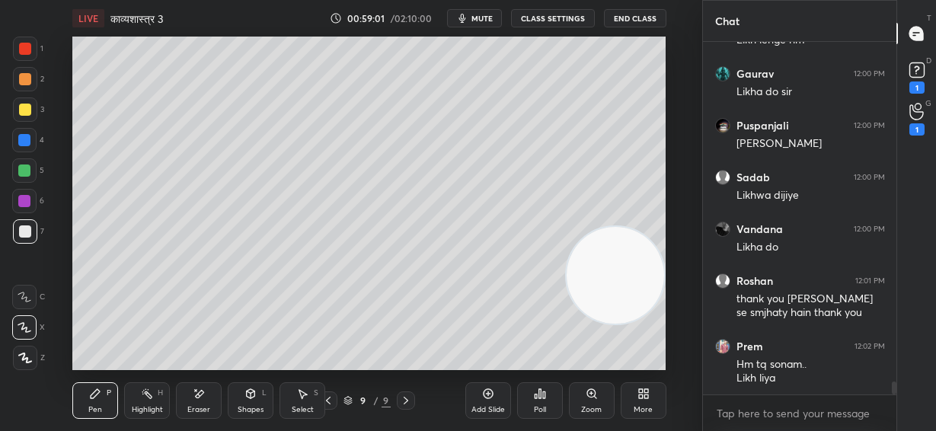
scroll to position [9209, 0]
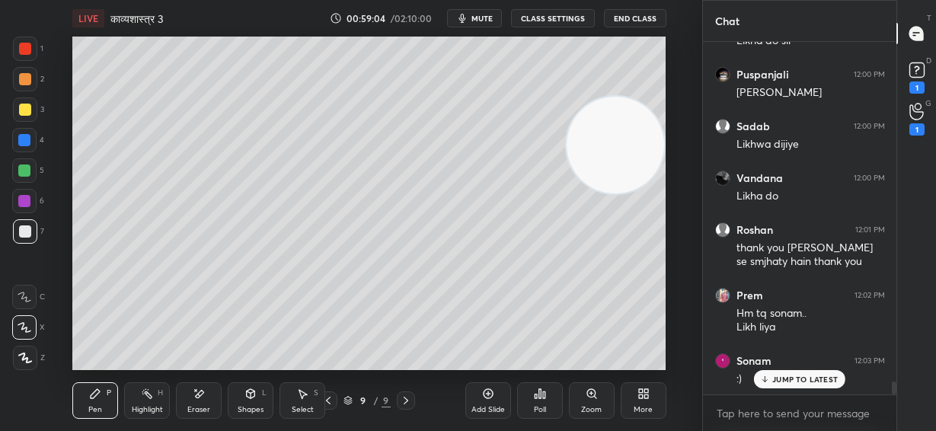
drag, startPoint x: 634, startPoint y: 250, endPoint x: 645, endPoint y: 100, distance: 151.1
click at [649, 97] on video at bounding box center [614, 145] width 97 height 97
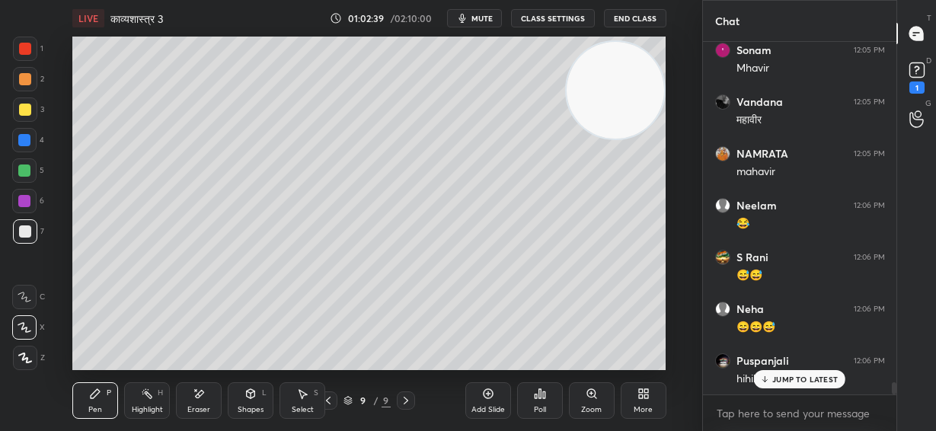
scroll to position [9675, 0]
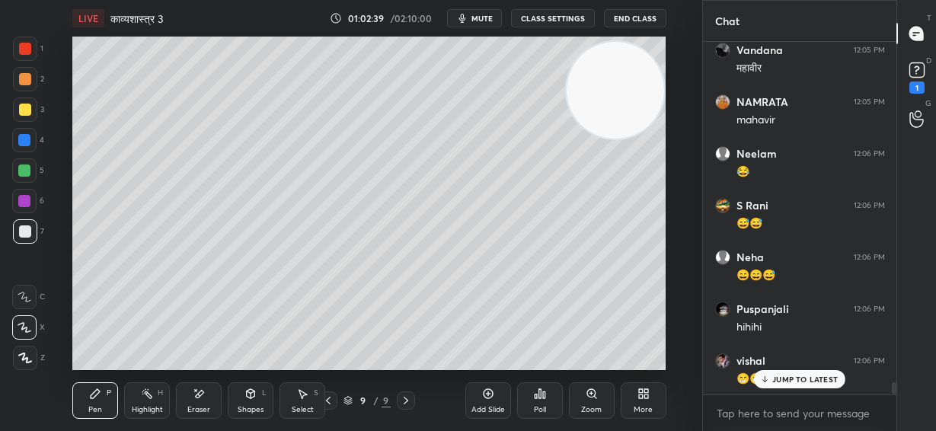
click at [483, 400] on div "Add Slide" at bounding box center [488, 400] width 46 height 37
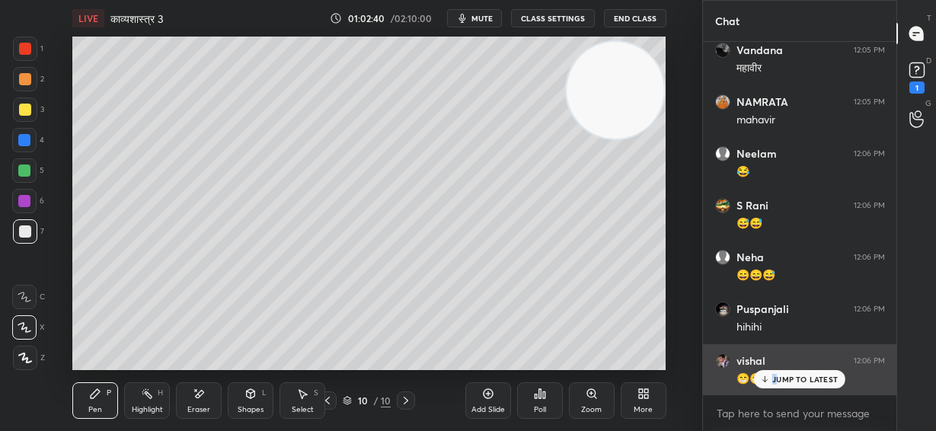
click at [775, 378] on p "JUMP TO LATEST" at bounding box center [804, 379] width 65 height 9
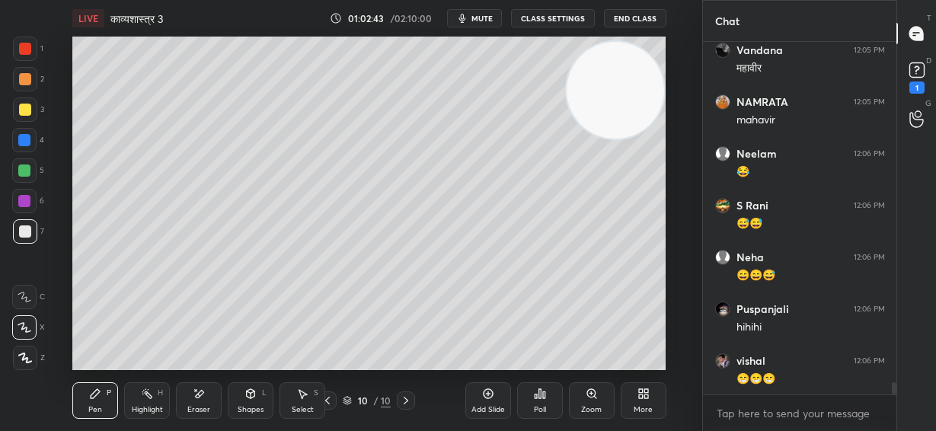
click at [776, 430] on div "Close" at bounding box center [468, 431] width 936 height 0
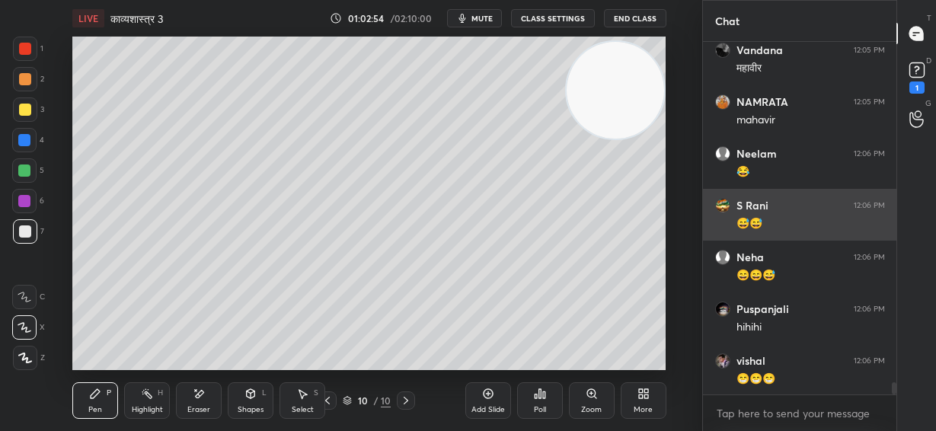
click at [785, 220] on div "😅😅" at bounding box center [810, 223] width 148 height 15
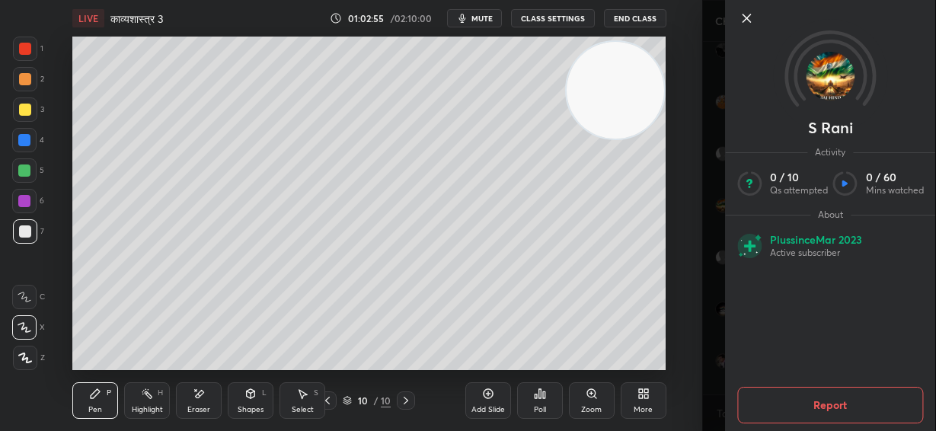
click at [748, 14] on icon at bounding box center [746, 18] width 18 height 18
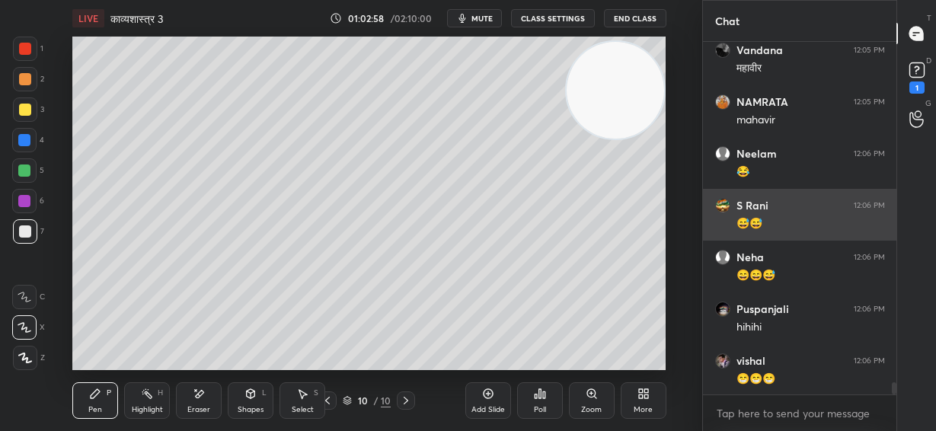
scroll to position [9727, 0]
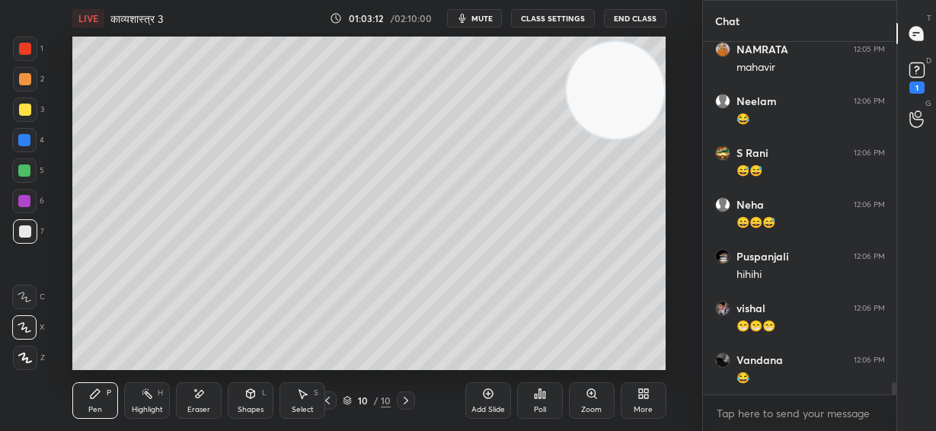
drag, startPoint x: 629, startPoint y: 93, endPoint x: 611, endPoint y: 263, distance: 171.5
click at [617, 139] on video at bounding box center [614, 90] width 97 height 97
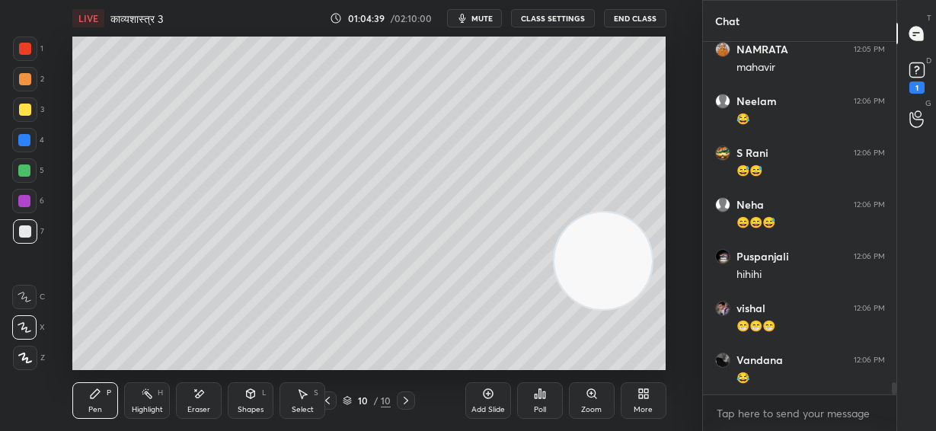
drag, startPoint x: 624, startPoint y: 192, endPoint x: 654, endPoint y: 102, distance: 94.6
click at [652, 212] on video at bounding box center [602, 260] width 97 height 97
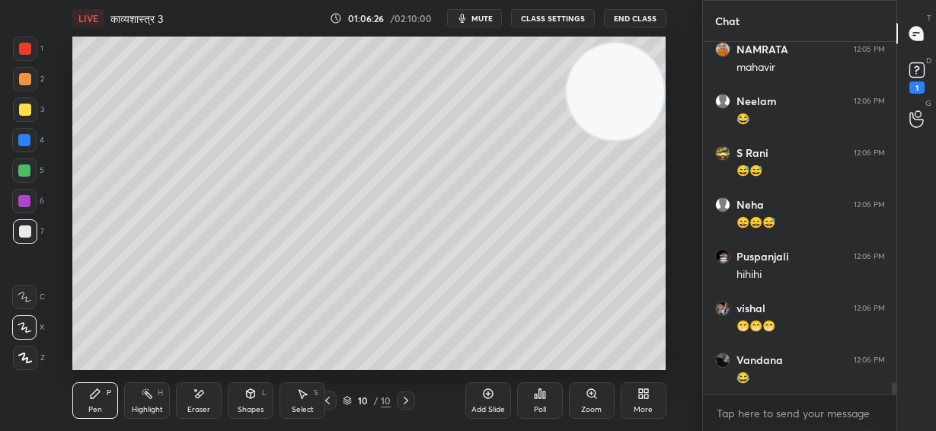
click at [488, 400] on div "Add Slide" at bounding box center [488, 400] width 46 height 37
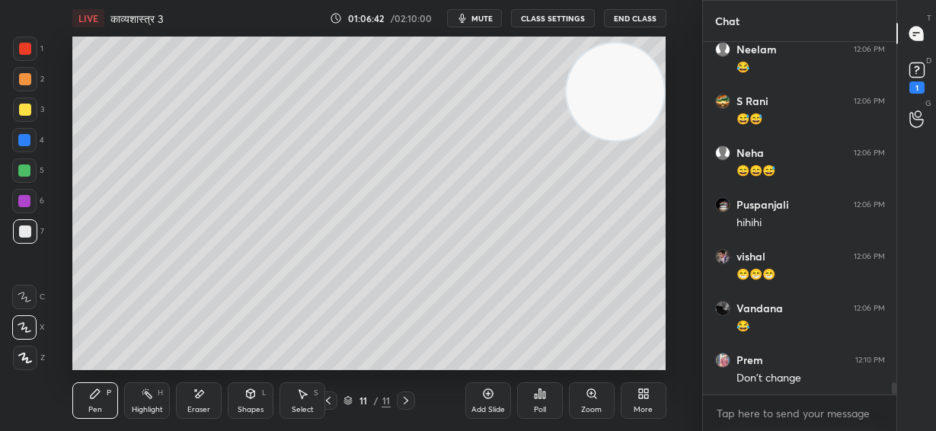
scroll to position [9793, 0]
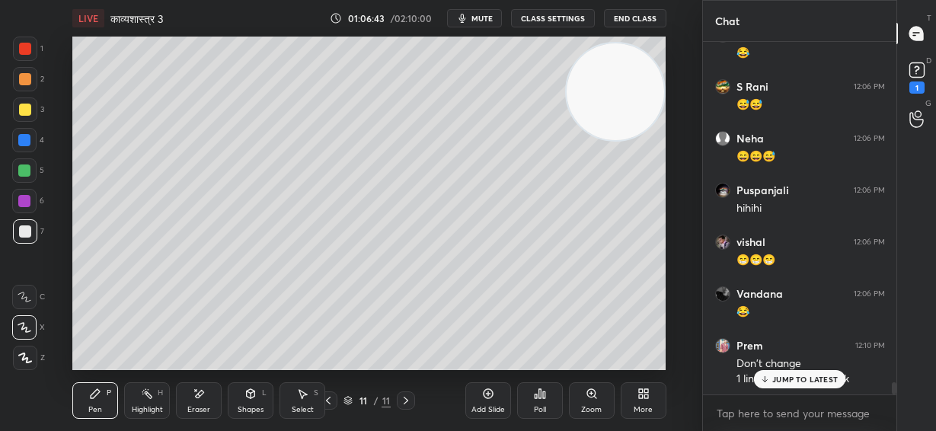
drag, startPoint x: 606, startPoint y: 222, endPoint x: 599, endPoint y: 242, distance: 20.9
click at [604, 141] on video at bounding box center [614, 91] width 97 height 97
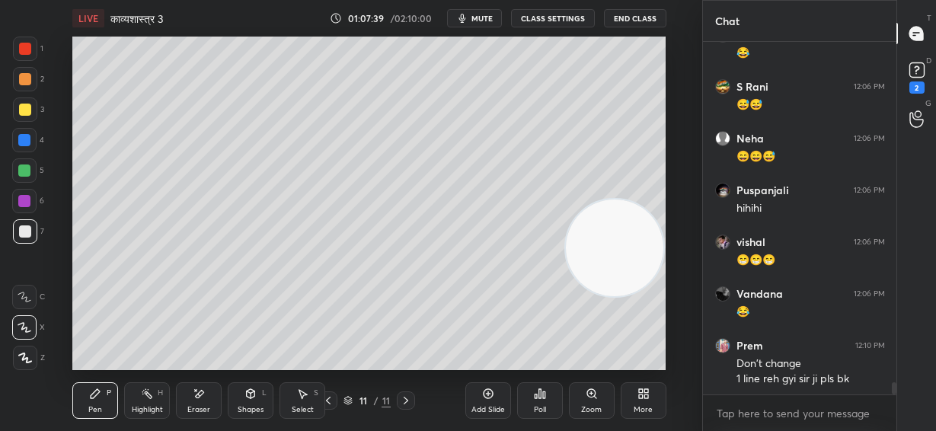
click at [632, 297] on video at bounding box center [614, 247] width 97 height 97
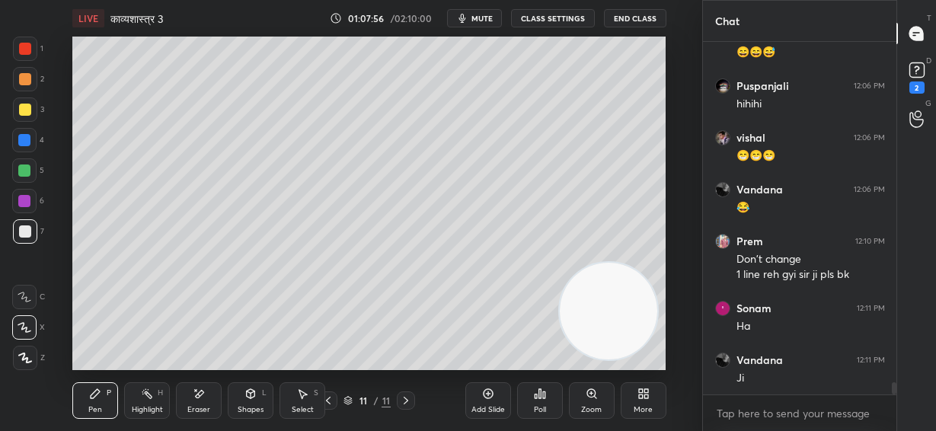
scroll to position [9949, 0]
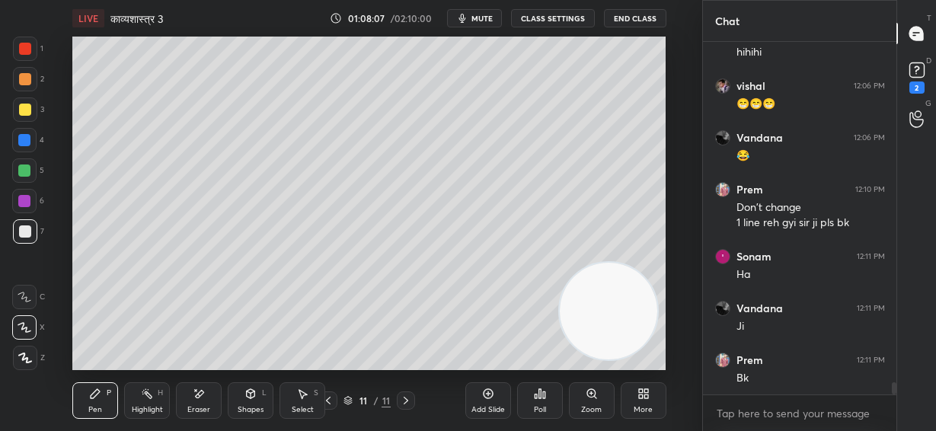
click at [329, 402] on icon at bounding box center [328, 400] width 12 height 12
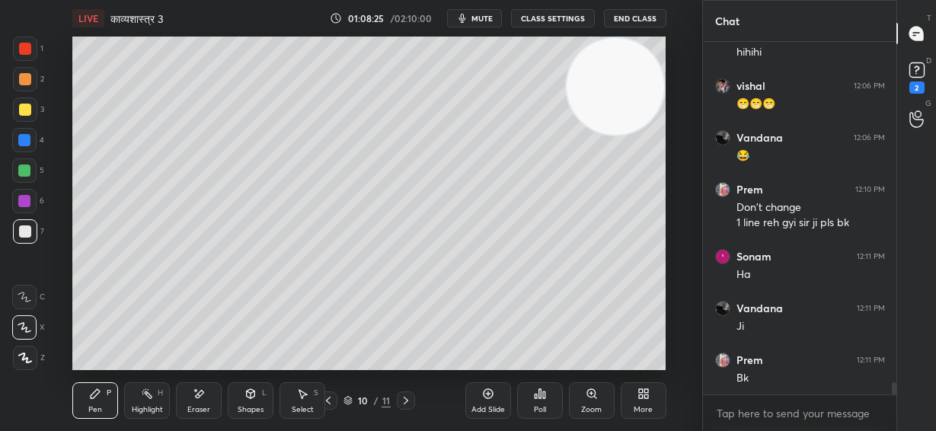
drag, startPoint x: 620, startPoint y: 283, endPoint x: 714, endPoint y: -18, distance: 315.7
click at [714, 0] on html "1 2 3 4 5 6 7 C X Z E E Erase all H H LIVE काव्यशास्त्र 3 01:08:25 / 02:10:00 m…" at bounding box center [468, 0] width 936 height 0
click at [327, 406] on icon at bounding box center [328, 400] width 12 height 12
click at [413, 402] on div at bounding box center [406, 400] width 18 height 18
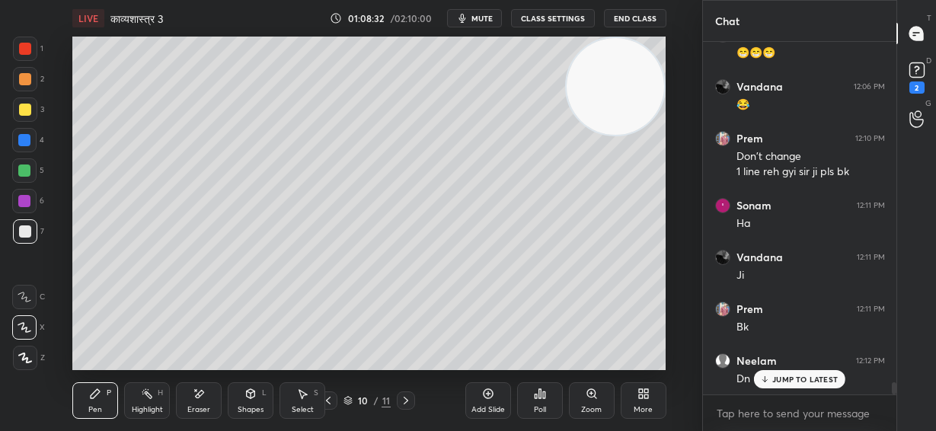
scroll to position [10052, 0]
click at [400, 400] on icon at bounding box center [406, 400] width 12 height 12
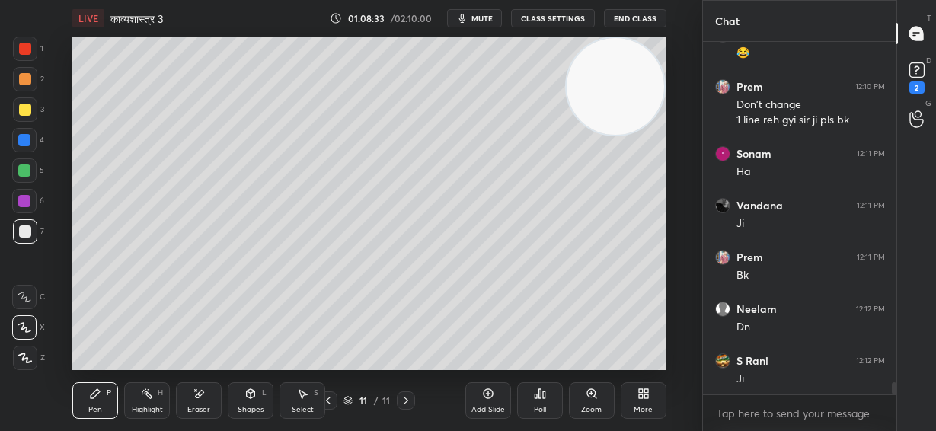
click at [481, 403] on div "Add Slide" at bounding box center [488, 400] width 46 height 37
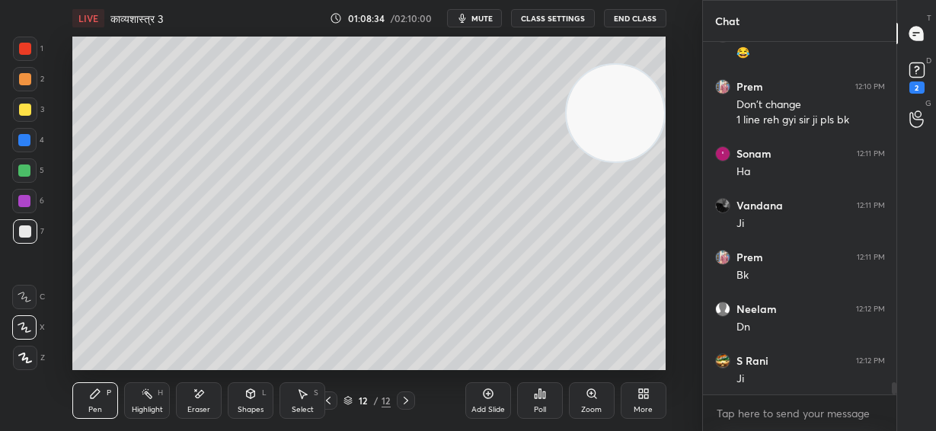
drag, startPoint x: 622, startPoint y: 94, endPoint x: 668, endPoint y: 320, distance: 231.6
click at [668, 320] on div "Setting up your live class Poll for secs No correct answer Start poll" at bounding box center [369, 203] width 641 height 333
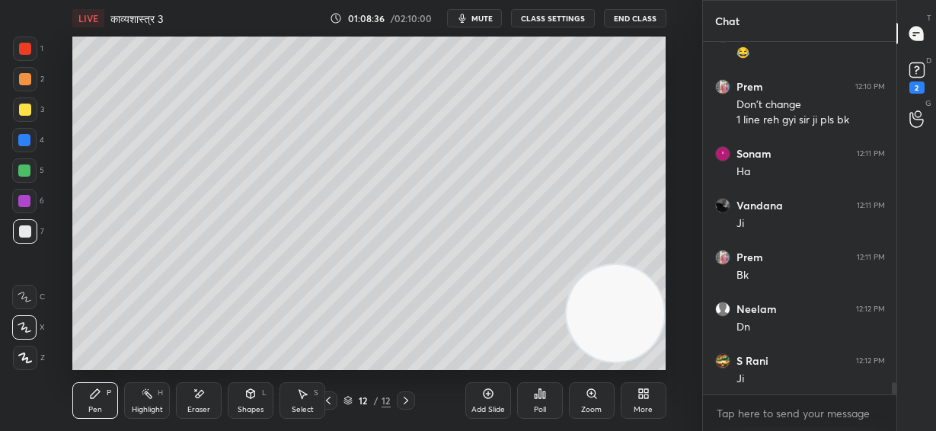
click at [29, 110] on div at bounding box center [25, 110] width 12 height 12
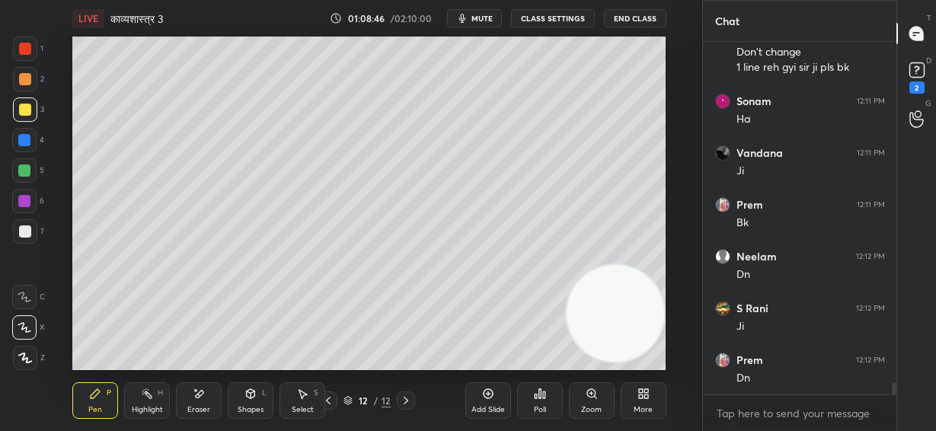
drag, startPoint x: 249, startPoint y: 410, endPoint x: 253, endPoint y: 397, distance: 13.5
click at [250, 407] on div "Shapes" at bounding box center [251, 410] width 26 height 8
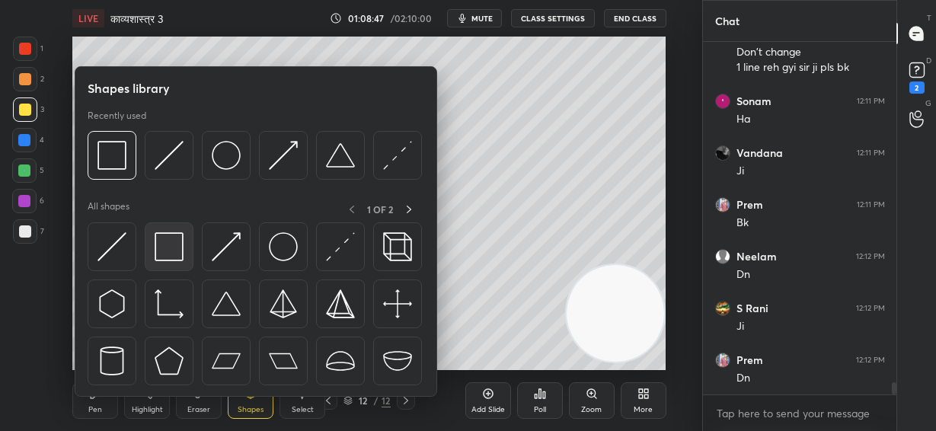
click at [174, 238] on img at bounding box center [169, 246] width 29 height 29
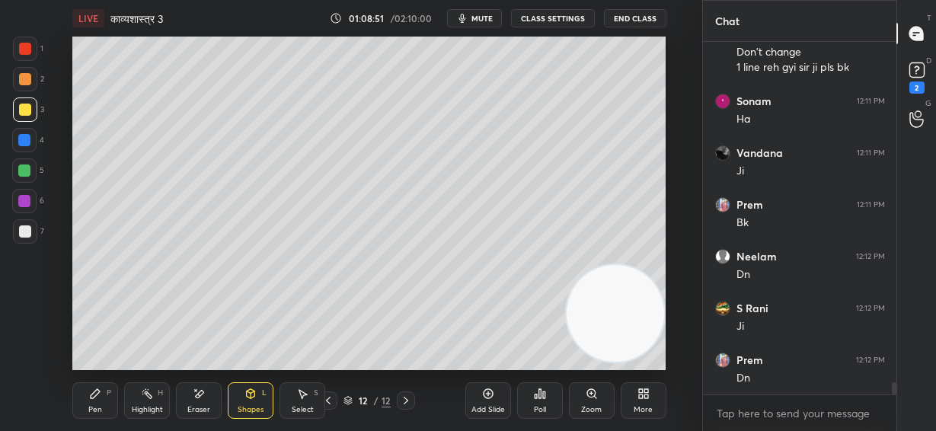
click at [97, 402] on div "Pen P" at bounding box center [95, 400] width 46 height 37
click at [251, 397] on icon at bounding box center [250, 393] width 12 height 12
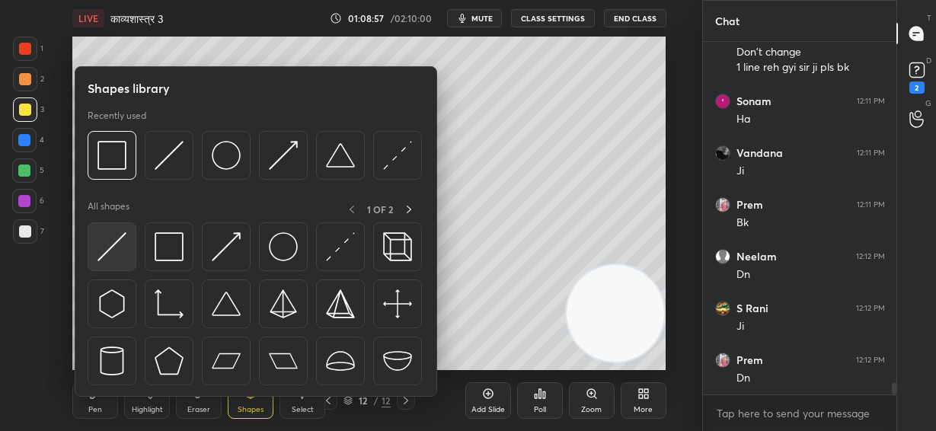
click at [116, 246] on img at bounding box center [111, 246] width 29 height 29
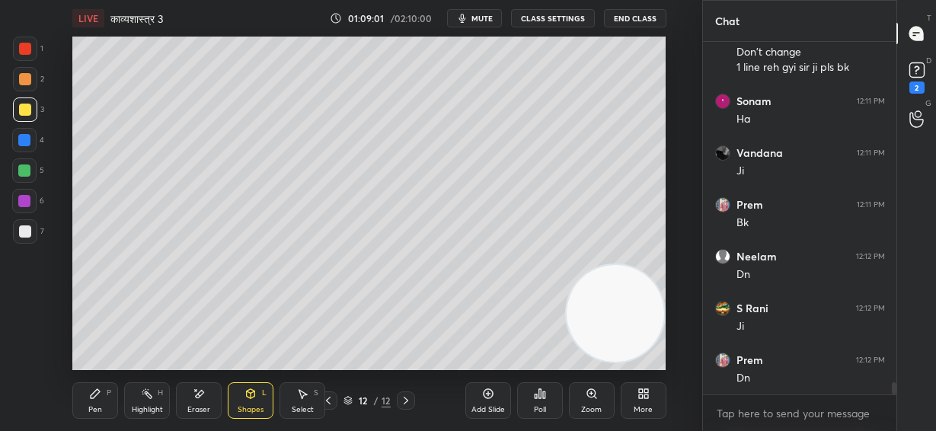
click at [95, 396] on icon at bounding box center [95, 393] width 12 height 12
click at [24, 226] on div at bounding box center [25, 231] width 12 height 12
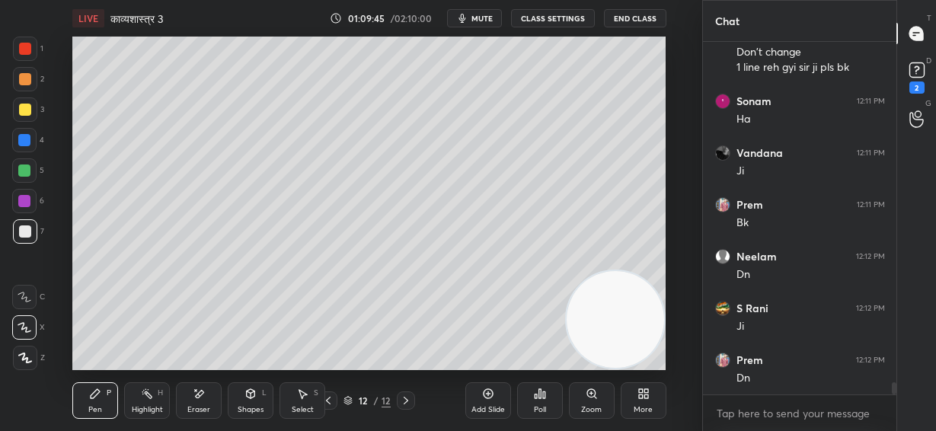
drag, startPoint x: 637, startPoint y: 329, endPoint x: 644, endPoint y: 334, distance: 8.7
click at [646, 340] on video at bounding box center [614, 319] width 97 height 97
click at [26, 139] on div at bounding box center [24, 140] width 12 height 12
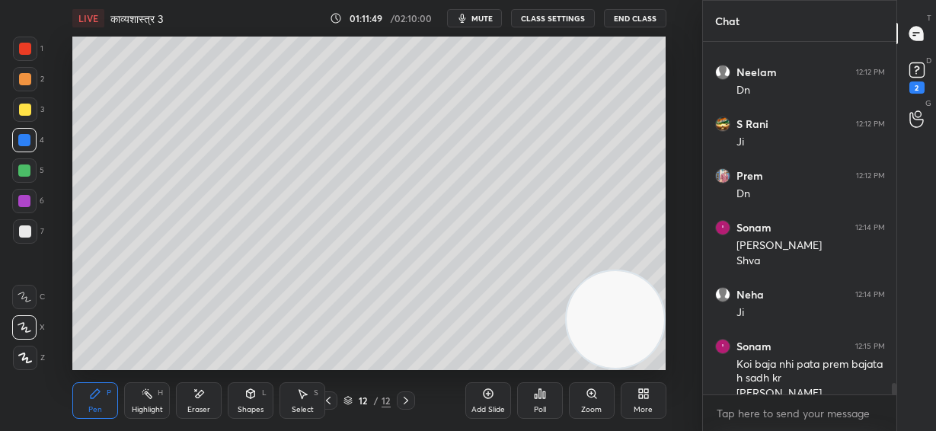
scroll to position [10304, 0]
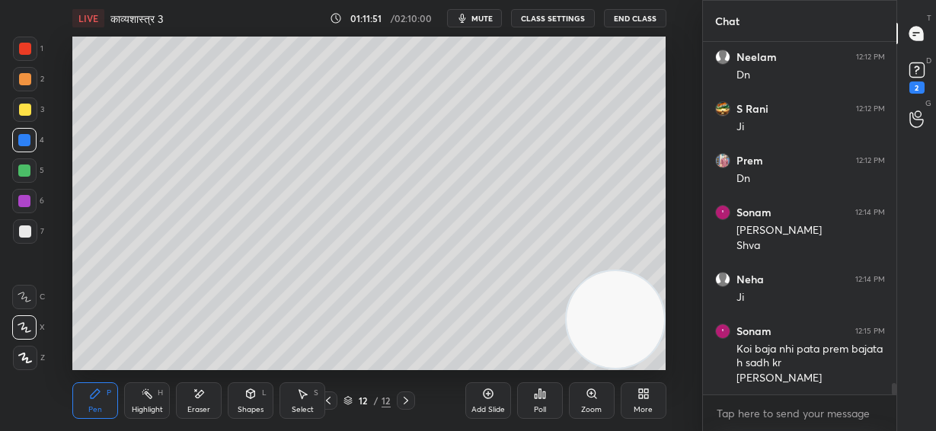
click at [24, 171] on div at bounding box center [24, 170] width 12 height 12
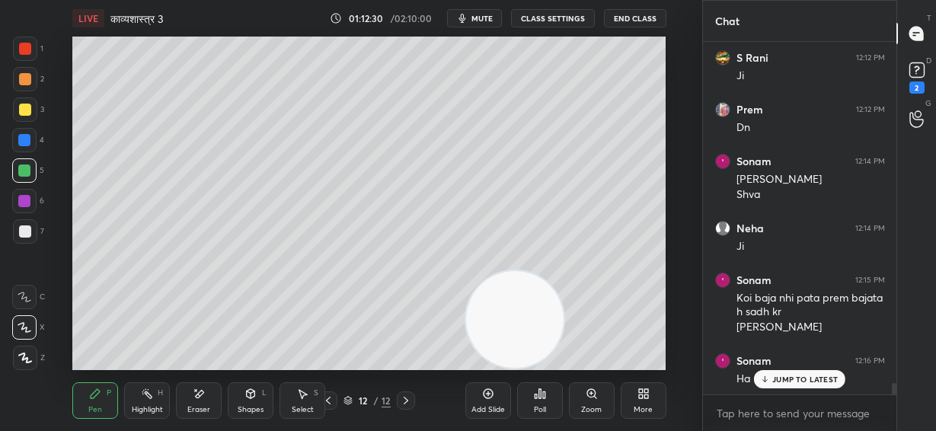
drag, startPoint x: 578, startPoint y: 344, endPoint x: 373, endPoint y: 409, distance: 214.8
click at [357, 418] on div "LIVE काव्यशास्त्र 3 01:12:30 / 02:10:00 mute CLASS SETTINGS End Class Setting u…" at bounding box center [369, 215] width 641 height 431
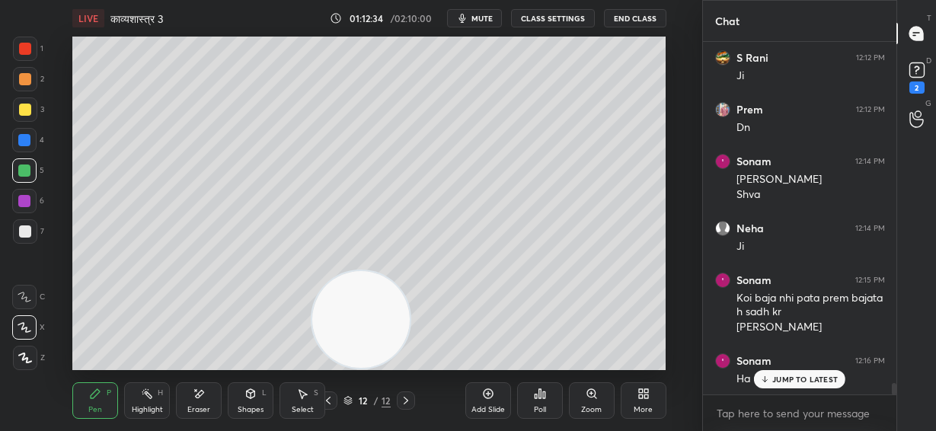
drag, startPoint x: 24, startPoint y: 199, endPoint x: 69, endPoint y: 201, distance: 45.7
click at [27, 201] on div at bounding box center [24, 201] width 12 height 12
click at [775, 375] on p "JUMP TO LATEST" at bounding box center [804, 379] width 65 height 9
drag, startPoint x: 201, startPoint y: 403, endPoint x: 224, endPoint y: 391, distance: 25.9
click at [203, 401] on div "Eraser" at bounding box center [199, 400] width 46 height 37
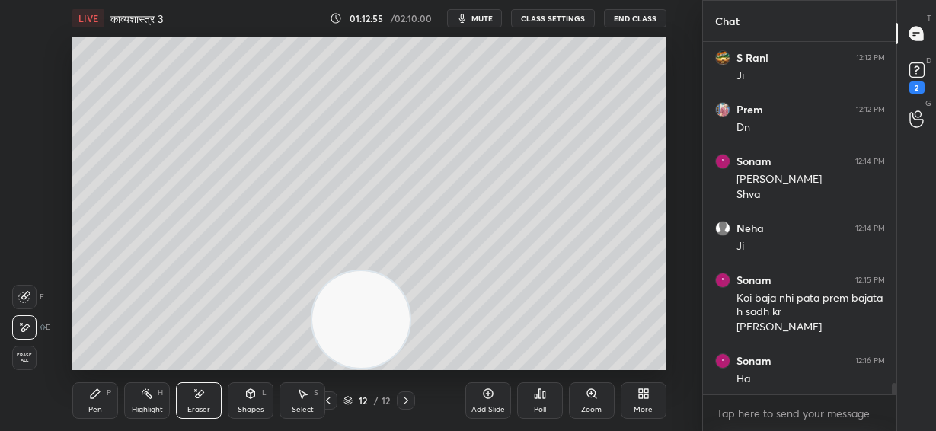
click at [101, 406] on div "Pen" at bounding box center [95, 410] width 14 height 8
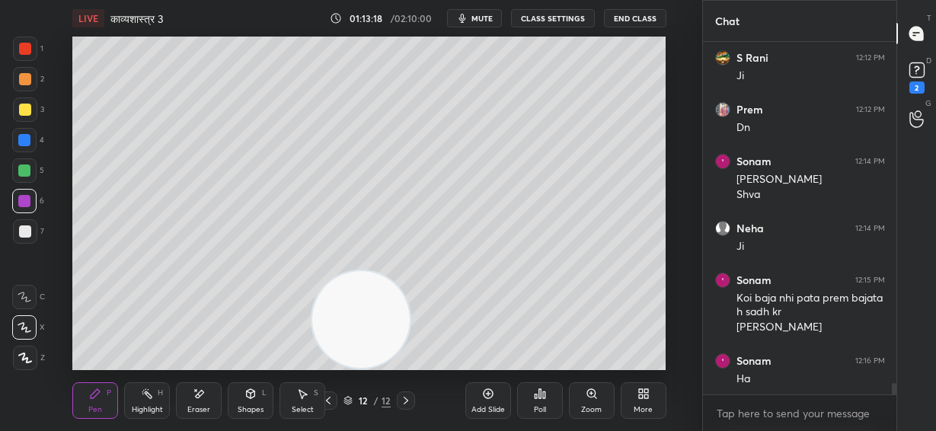
scroll to position [10408, 0]
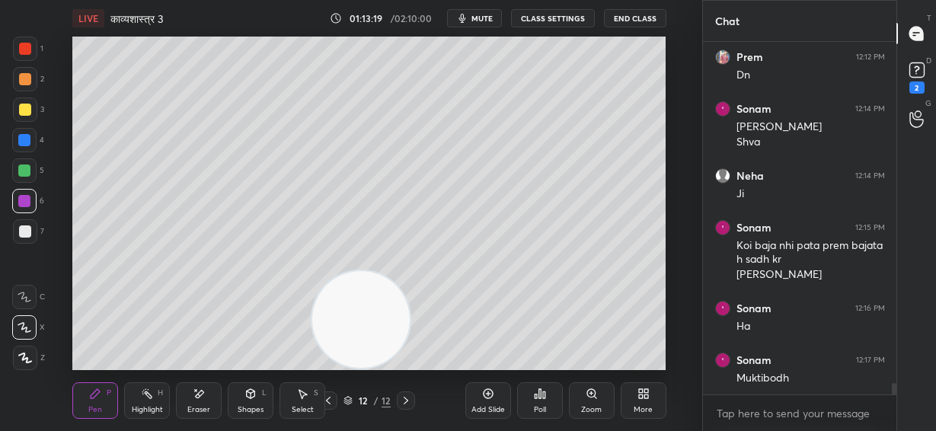
click at [24, 231] on div at bounding box center [25, 231] width 12 height 12
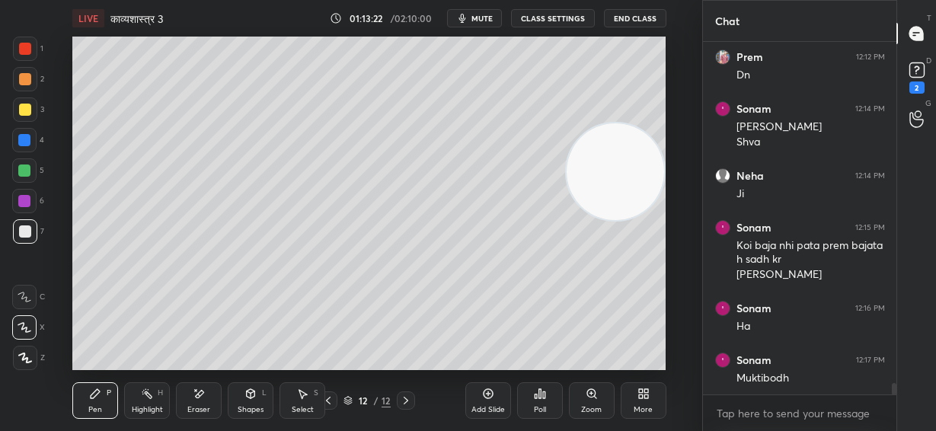
drag, startPoint x: 383, startPoint y: 327, endPoint x: 613, endPoint y: 211, distance: 257.4
click at [670, 180] on div "Setting up your live class Poll for secs No correct answer Start poll" at bounding box center [369, 203] width 641 height 333
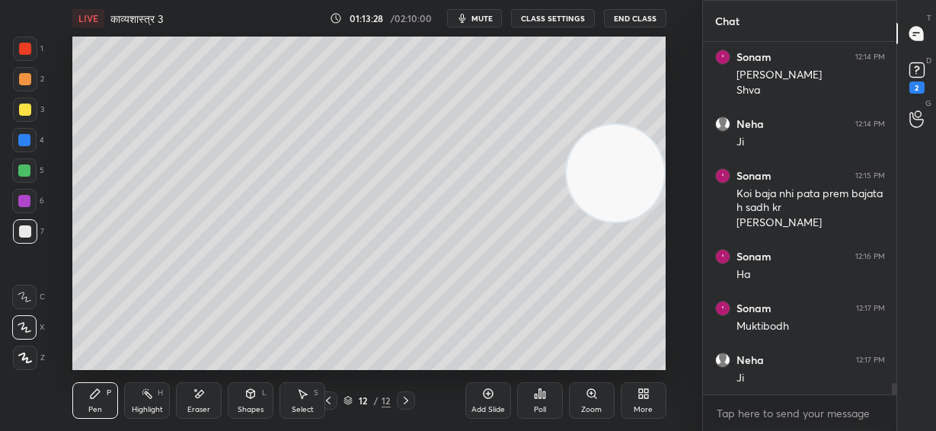
drag, startPoint x: 623, startPoint y: 178, endPoint x: 653, endPoint y: 64, distance: 118.0
click at [653, 125] on video at bounding box center [614, 173] width 97 height 97
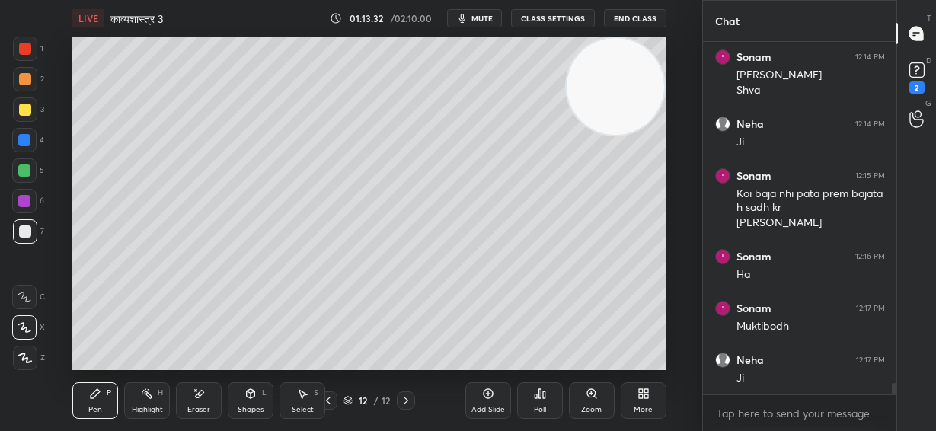
click at [24, 53] on div at bounding box center [25, 49] width 12 height 12
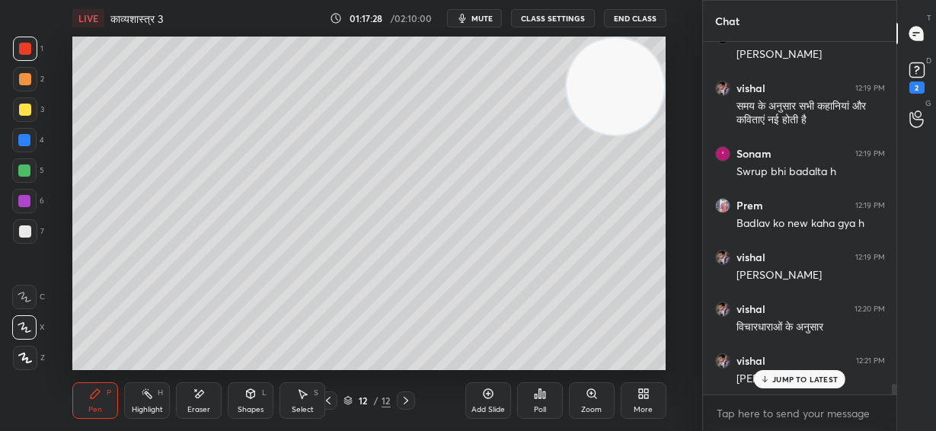
scroll to position [11197, 0]
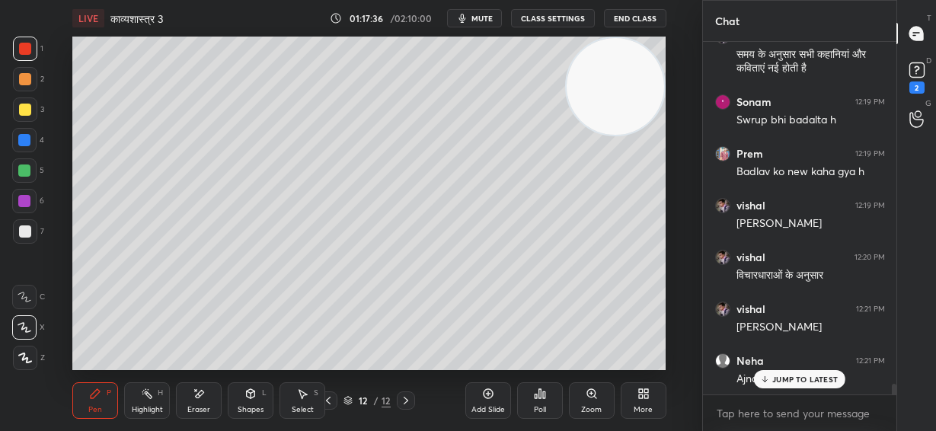
drag, startPoint x: 25, startPoint y: 171, endPoint x: 64, endPoint y: 181, distance: 40.3
click at [25, 171] on div at bounding box center [24, 170] width 12 height 12
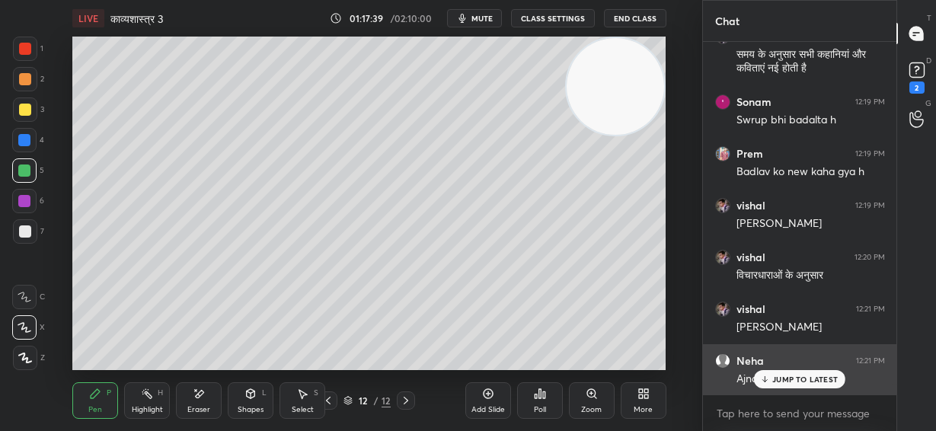
click at [811, 376] on p "JUMP TO LATEST" at bounding box center [804, 379] width 65 height 9
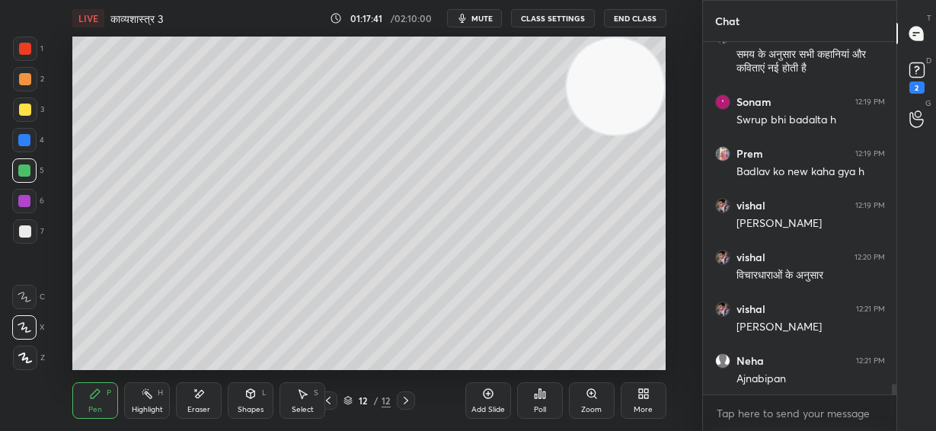
click at [403, 402] on icon at bounding box center [406, 400] width 12 height 12
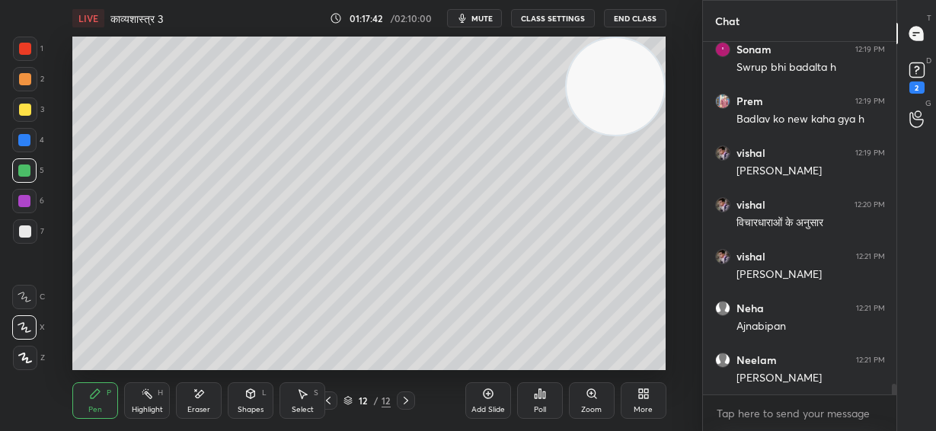
click at [403, 403] on icon at bounding box center [406, 400] width 12 height 12
click at [488, 400] on div "Add Slide" at bounding box center [488, 400] width 46 height 37
click at [25, 75] on div at bounding box center [25, 79] width 12 height 12
click at [253, 402] on div "Shapes L" at bounding box center [251, 400] width 46 height 37
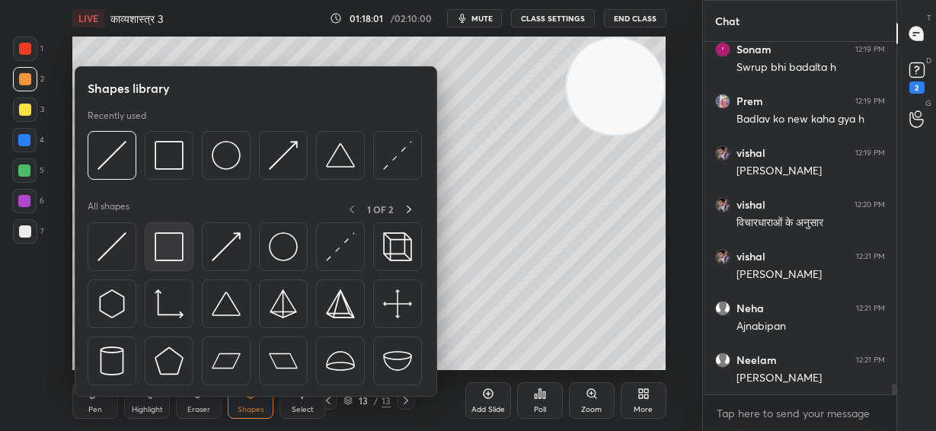
click at [171, 232] on img at bounding box center [169, 246] width 29 height 29
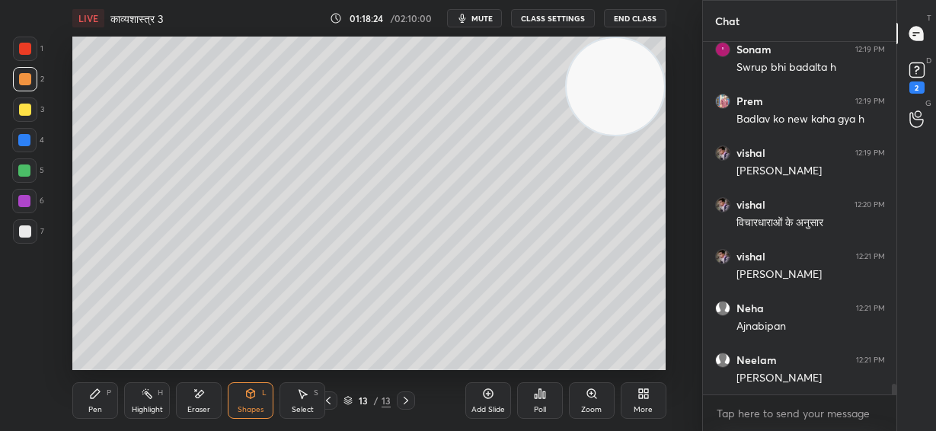
click at [23, 113] on div at bounding box center [25, 110] width 12 height 12
click at [100, 391] on icon at bounding box center [95, 393] width 12 height 12
drag, startPoint x: 200, startPoint y: 403, endPoint x: 196, endPoint y: 395, distance: 9.5
click at [199, 403] on div "Eraser" at bounding box center [199, 400] width 46 height 37
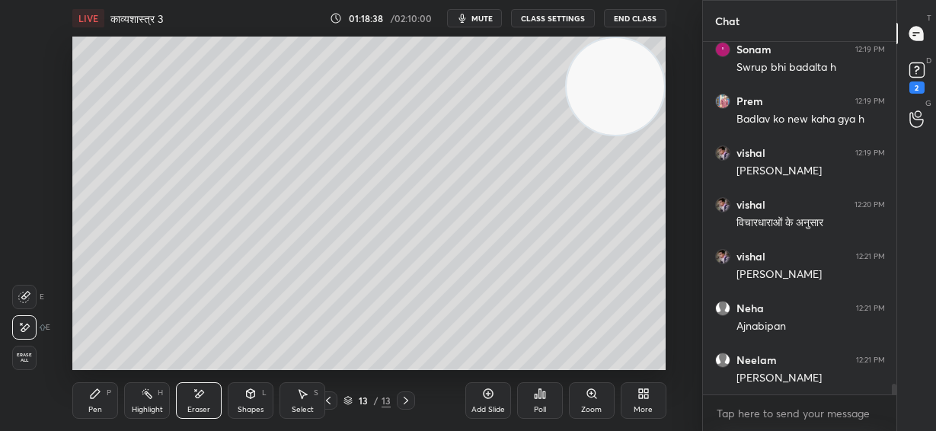
drag, startPoint x: 99, startPoint y: 400, endPoint x: 110, endPoint y: 378, distance: 24.9
click at [101, 397] on div "Pen P" at bounding box center [95, 400] width 46 height 37
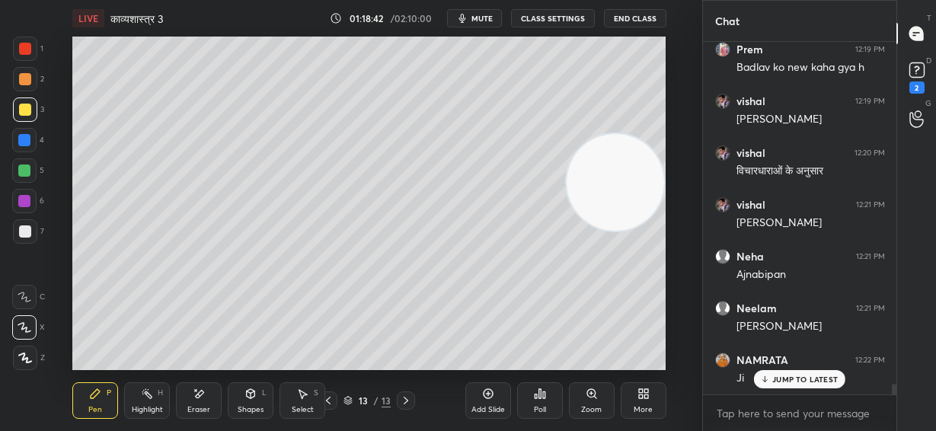
scroll to position [11352, 0]
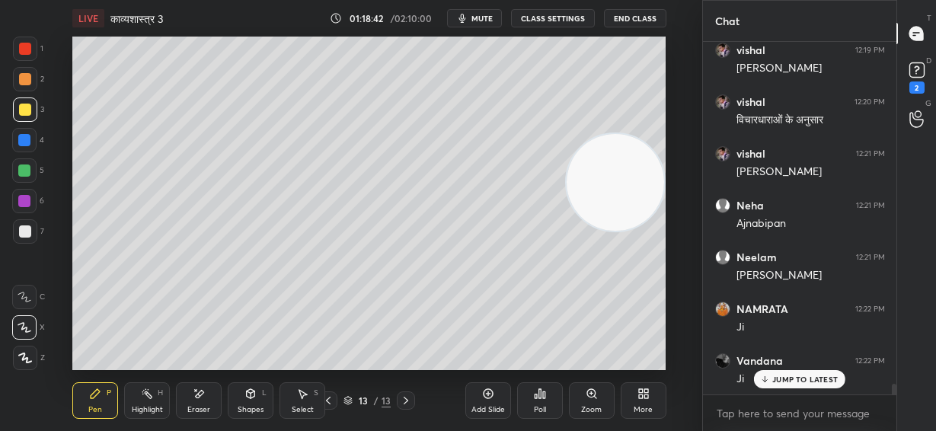
drag, startPoint x: 630, startPoint y: 104, endPoint x: 627, endPoint y: 344, distance: 240.6
click at [638, 373] on div "LIVE काव्यशास्त्र 3 01:18:42 / 02:10:00 mute CLASS SETTINGS End Class Setting u…" at bounding box center [369, 215] width 641 height 431
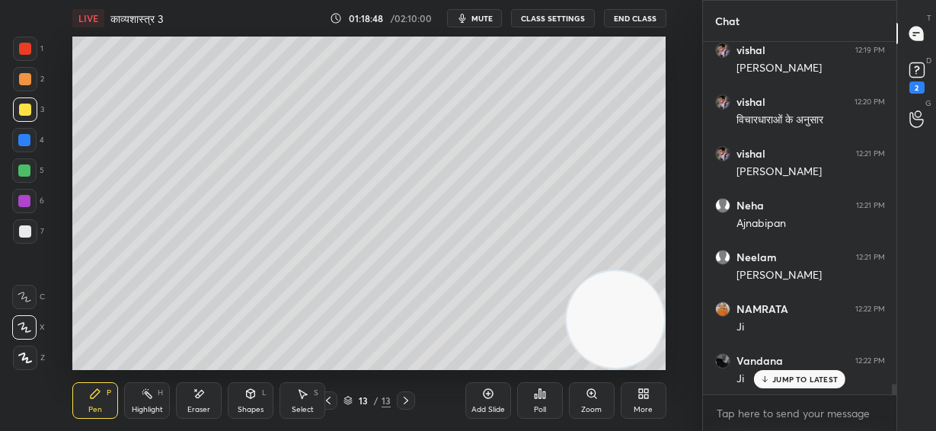
click at [193, 393] on div "Eraser" at bounding box center [199, 400] width 46 height 37
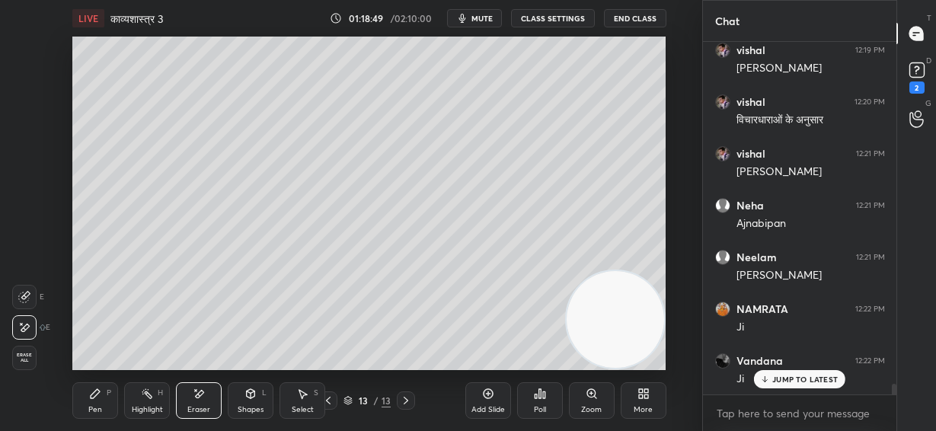
click at [103, 392] on div "Pen P" at bounding box center [95, 400] width 46 height 37
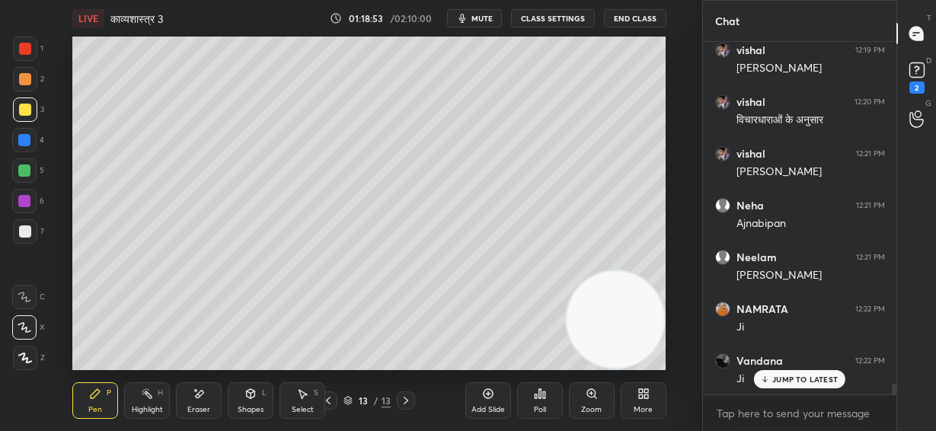
scroll to position [11404, 0]
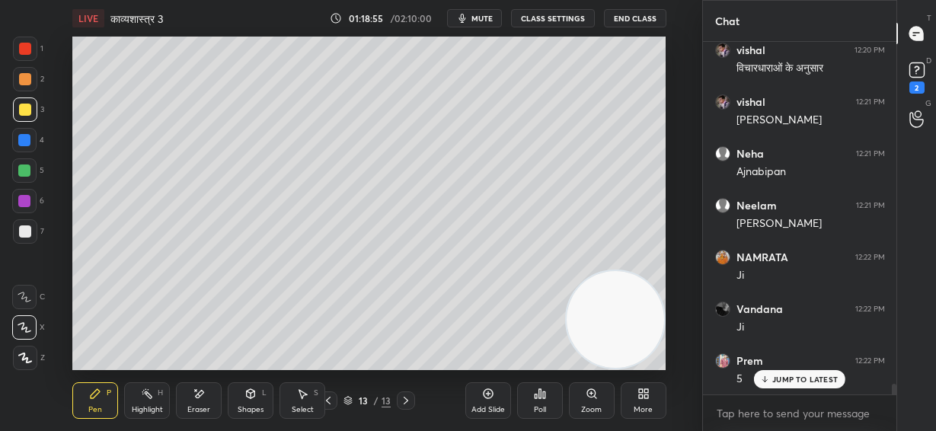
click at [808, 385] on div "JUMP TO LATEST" at bounding box center [799, 379] width 91 height 18
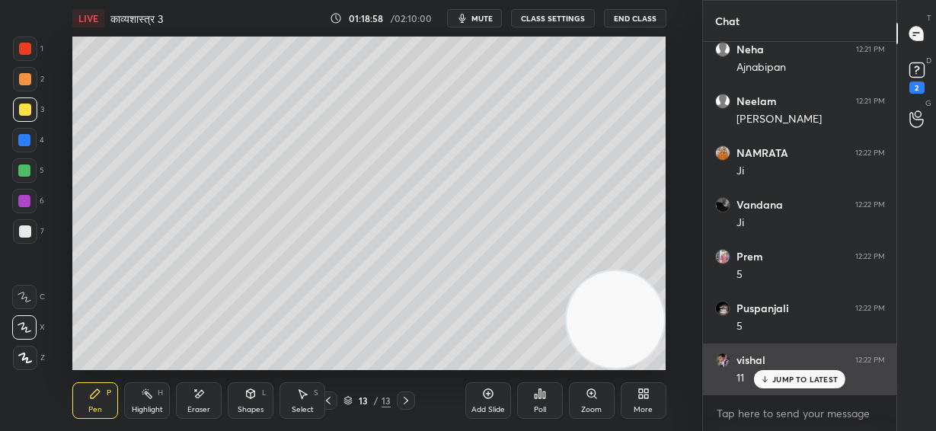
scroll to position [11611, 0]
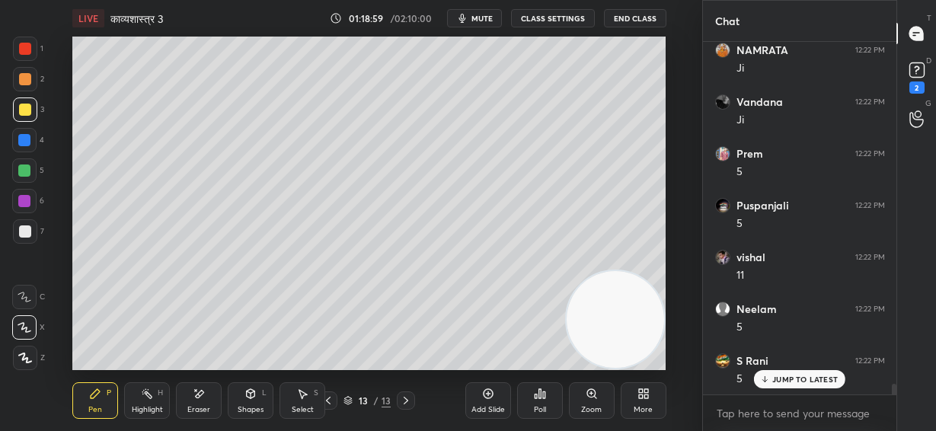
click at [797, 382] on p "JUMP TO LATEST" at bounding box center [804, 379] width 65 height 9
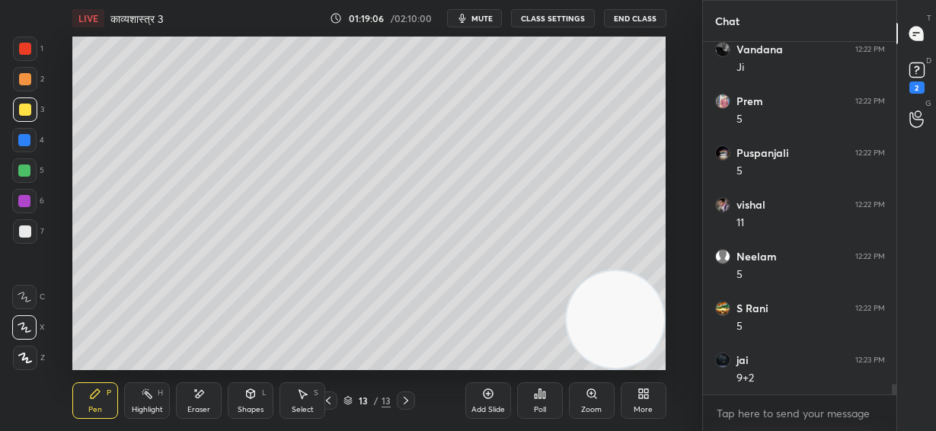
scroll to position [11715, 0]
click at [26, 235] on div at bounding box center [25, 231] width 12 height 12
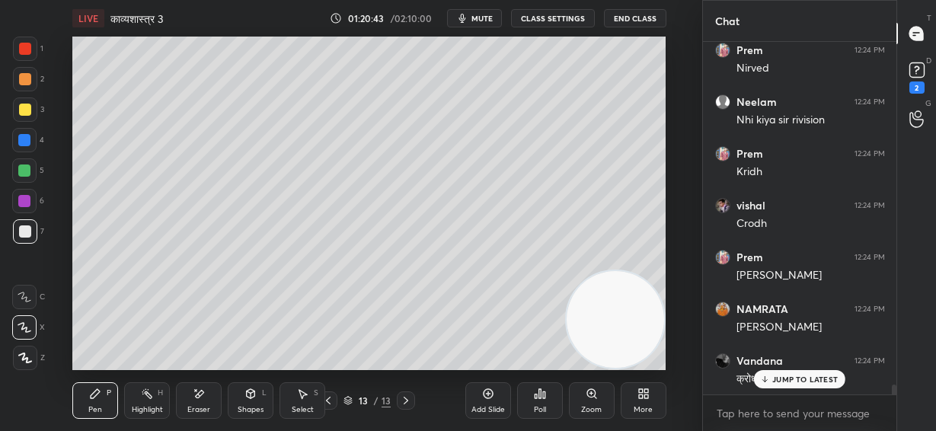
scroll to position [12646, 0]
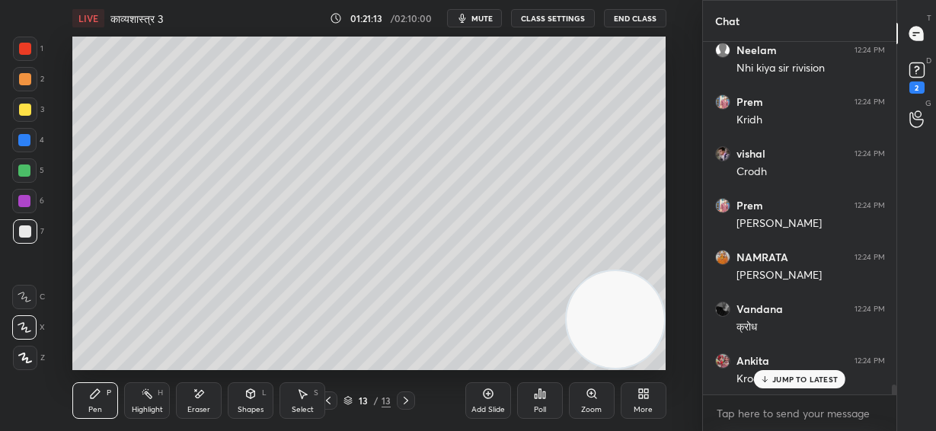
drag, startPoint x: 25, startPoint y: 142, endPoint x: 69, endPoint y: 144, distance: 44.2
click at [25, 144] on div at bounding box center [24, 140] width 12 height 12
click at [26, 171] on div at bounding box center [24, 170] width 12 height 12
drag, startPoint x: 18, startPoint y: 234, endPoint x: 47, endPoint y: 237, distance: 29.1
click at [21, 234] on div at bounding box center [25, 231] width 12 height 12
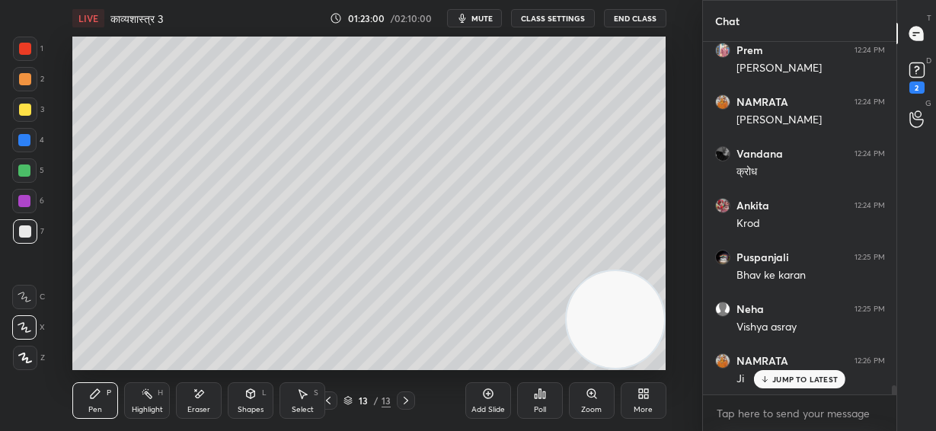
scroll to position [12854, 0]
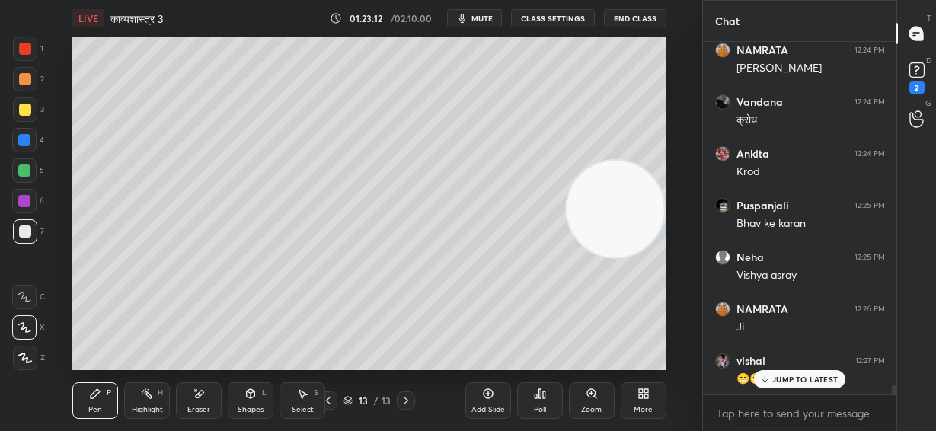
drag, startPoint x: 662, startPoint y: 213, endPoint x: 683, endPoint y: 153, distance: 63.8
click at [667, 183] on div "Setting up your live class Poll for secs No correct answer Start poll" at bounding box center [369, 203] width 641 height 333
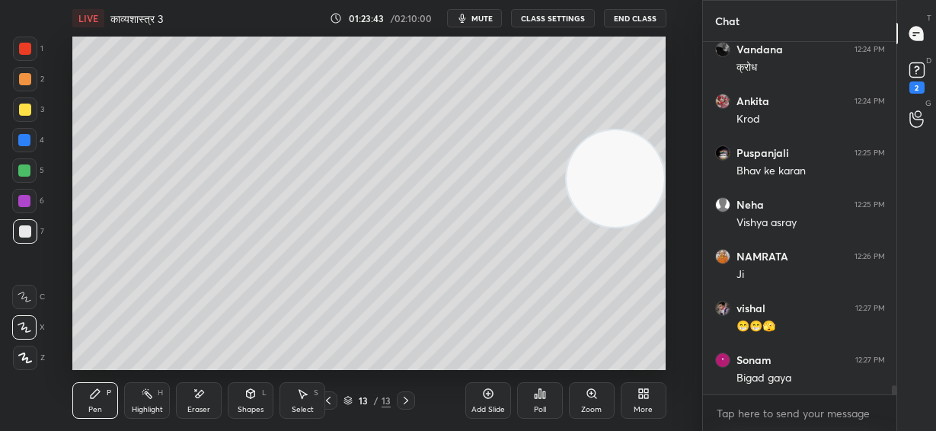
scroll to position [12958, 0]
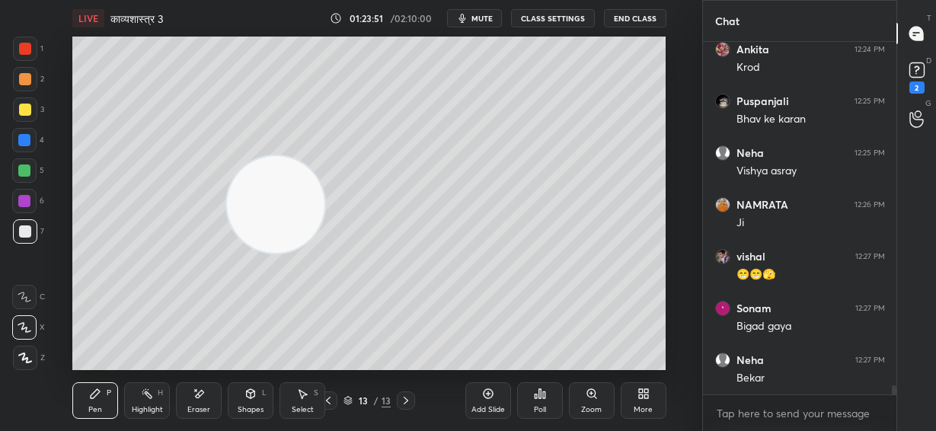
drag, startPoint x: 496, startPoint y: 196, endPoint x: 110, endPoint y: 222, distance: 387.6
click at [227, 227] on video at bounding box center [275, 204] width 97 height 97
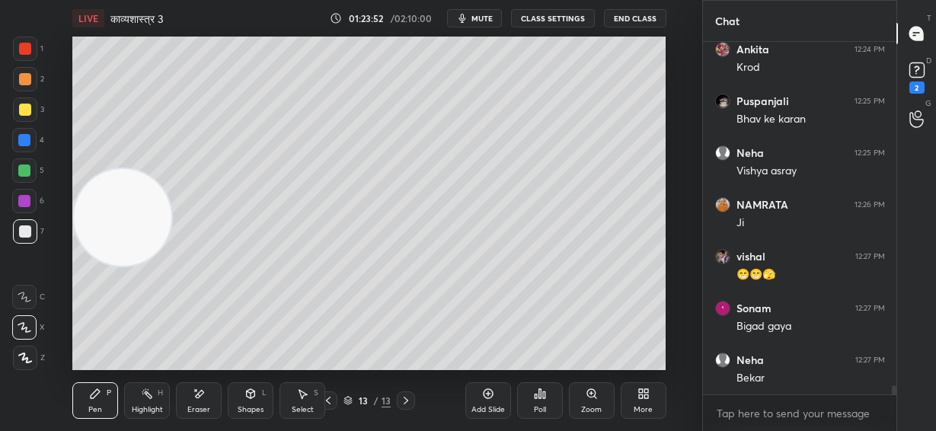
click at [26, 169] on div at bounding box center [24, 170] width 12 height 12
click at [27, 108] on div at bounding box center [25, 110] width 12 height 12
click at [24, 75] on div at bounding box center [25, 79] width 12 height 12
drag, startPoint x: 30, startPoint y: 202, endPoint x: 60, endPoint y: 192, distance: 31.3
click at [31, 201] on div at bounding box center [24, 201] width 24 height 24
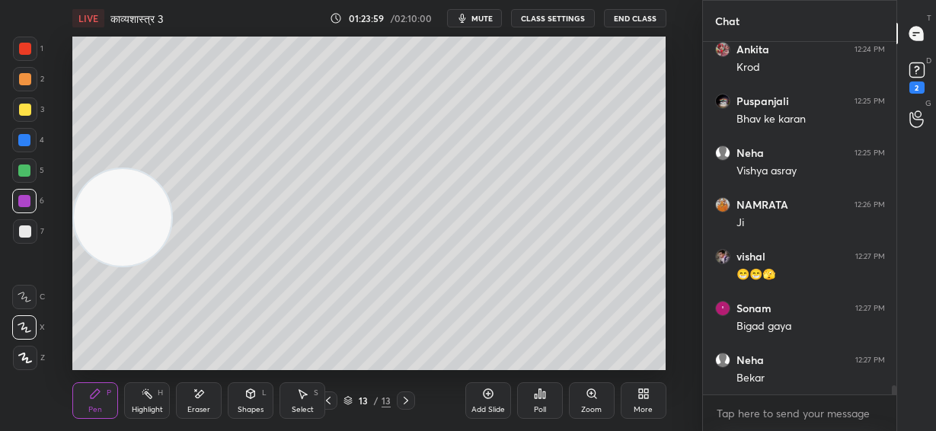
scroll to position [13009, 0]
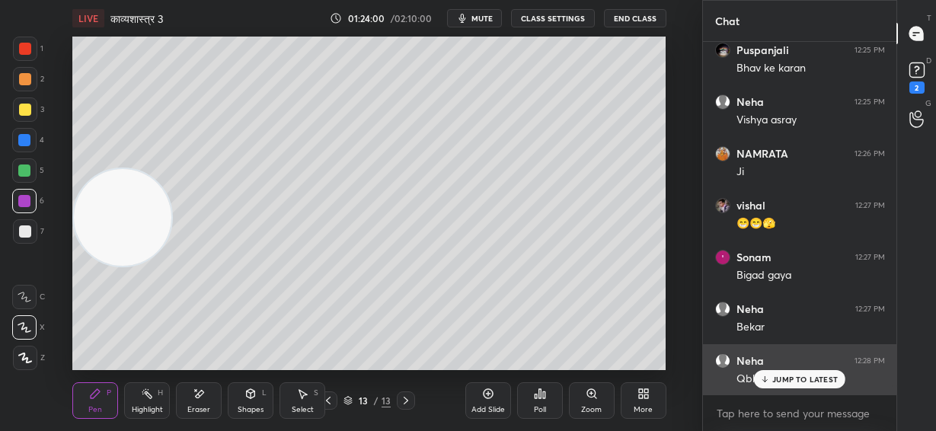
click at [799, 384] on div "JUMP TO LATEST" at bounding box center [799, 379] width 91 height 18
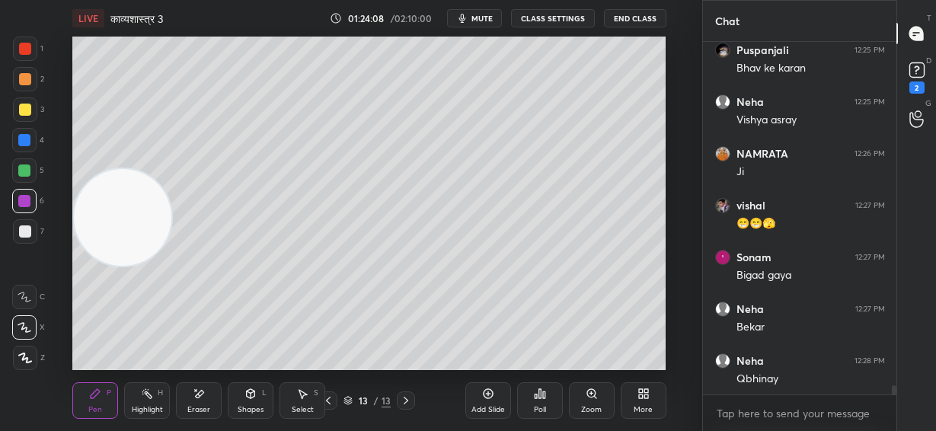
drag, startPoint x: 23, startPoint y: 232, endPoint x: 158, endPoint y: 231, distance: 135.5
click at [24, 231] on div at bounding box center [25, 231] width 12 height 12
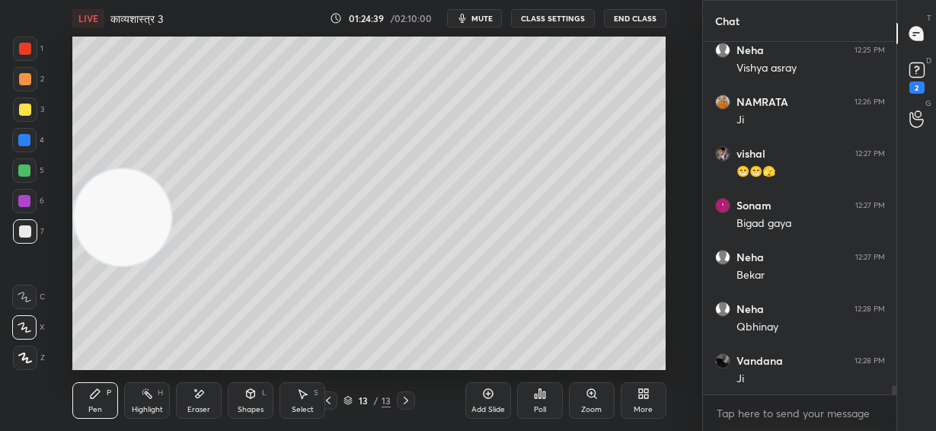
scroll to position [13113, 0]
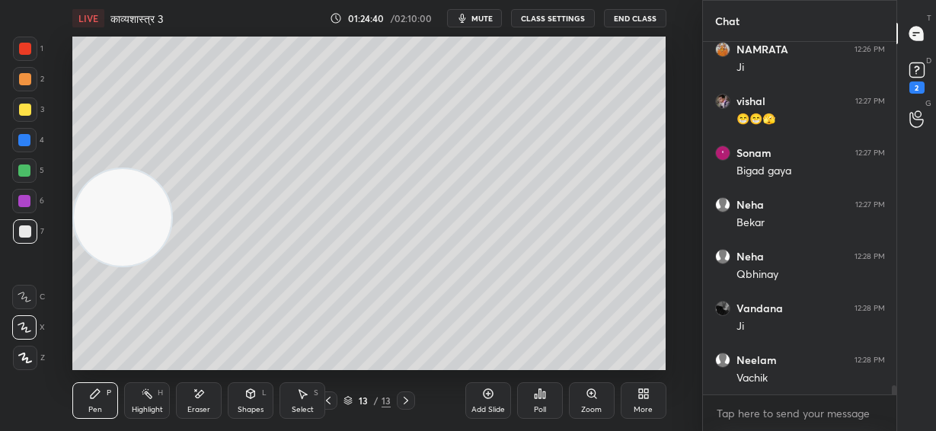
click at [467, 368] on div "LIVE काव्यशास्त्र 3 01:24:40 / 02:10:00 mute CLASS SETTINGS End Class Setting u…" at bounding box center [369, 215] width 641 height 431
drag, startPoint x: 472, startPoint y: 360, endPoint x: 482, endPoint y: 361, distance: 9.9
click at [471, 369] on div "Add Slide Poll Zoom More" at bounding box center [565, 400] width 201 height 85
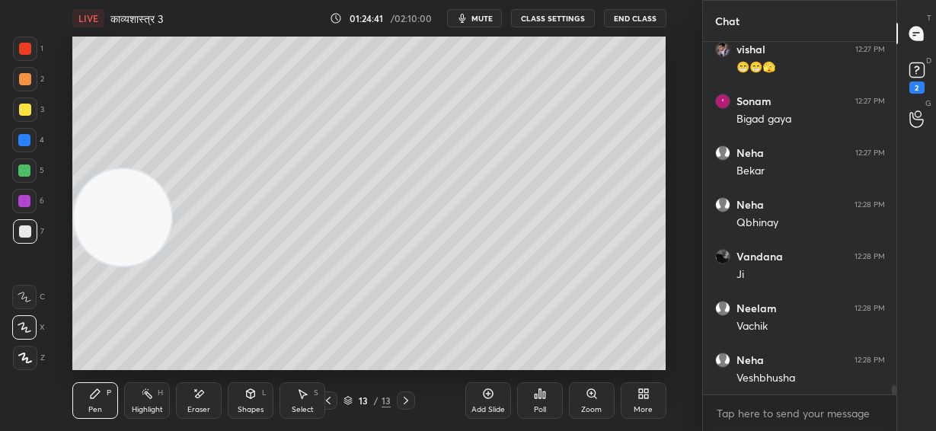
click at [479, 367] on div "Add Slide Poll Zoom More" at bounding box center [565, 400] width 201 height 85
click at [468, 361] on div "LIVE काव्यशास्त्र 3 01:24:43 / 02:10:00 mute CLASS SETTINGS End Class Setting u…" at bounding box center [369, 215] width 641 height 431
click at [479, 360] on div "LIVE काव्यशास्त्र 3 01:24:43 / 02:10:00 mute CLASS SETTINGS End Class Setting u…" at bounding box center [369, 215] width 641 height 431
drag, startPoint x: 202, startPoint y: 397, endPoint x: 208, endPoint y: 390, distance: 9.2
click at [202, 397] on icon at bounding box center [199, 393] width 12 height 13
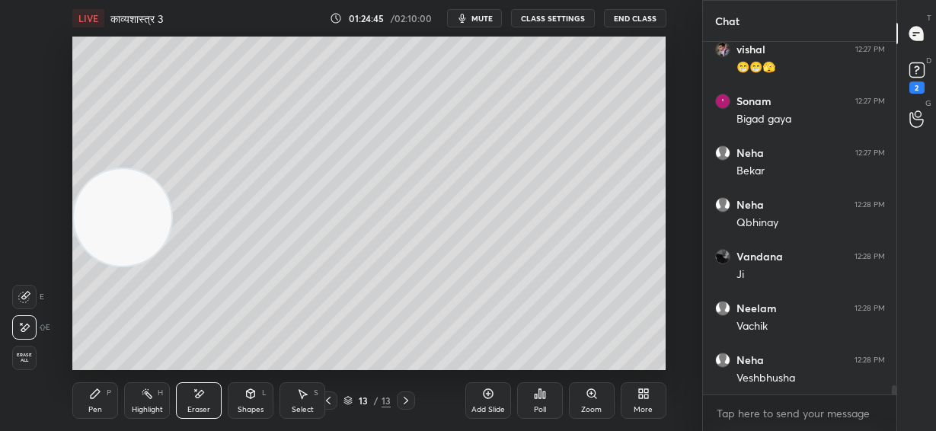
click at [464, 366] on div "LIVE काव्यशास्त्र 3 01:24:45 / 02:10:00 mute CLASS SETTINGS End Class Setting u…" at bounding box center [369, 215] width 641 height 431
click at [91, 402] on div "Pen P" at bounding box center [95, 400] width 46 height 37
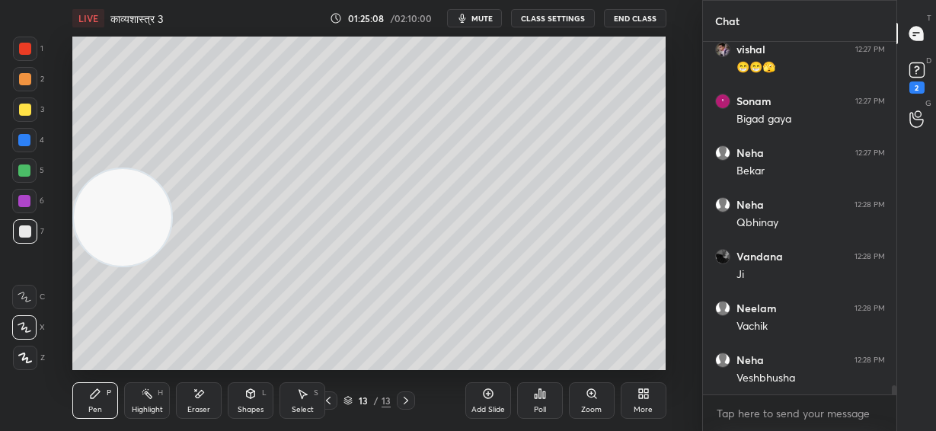
click at [488, 403] on div "Add Slide" at bounding box center [488, 400] width 46 height 37
drag, startPoint x: 142, startPoint y: 225, endPoint x: 648, endPoint y: 359, distance: 523.8
click at [648, 359] on div "LIVE काव्यशास्त्र 3 01:25:09 / 02:10:00 mute CLASS SETTINGS End Class Setting u…" at bounding box center [369, 215] width 641 height 431
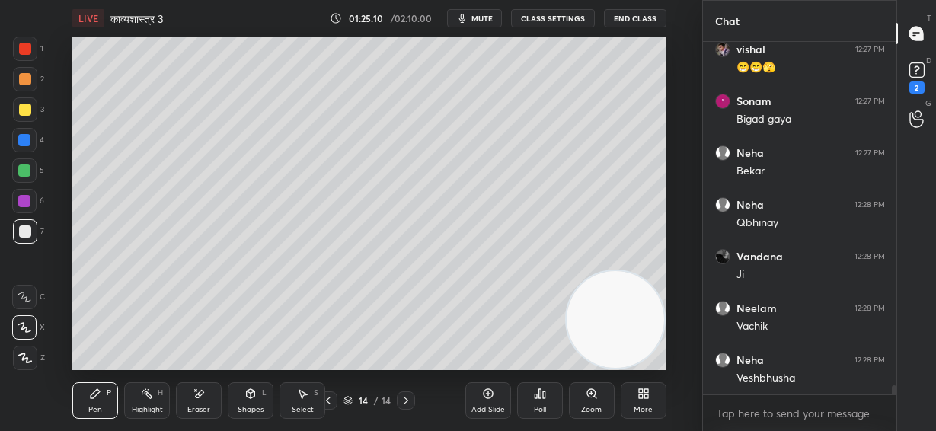
click at [26, 106] on div at bounding box center [25, 110] width 12 height 12
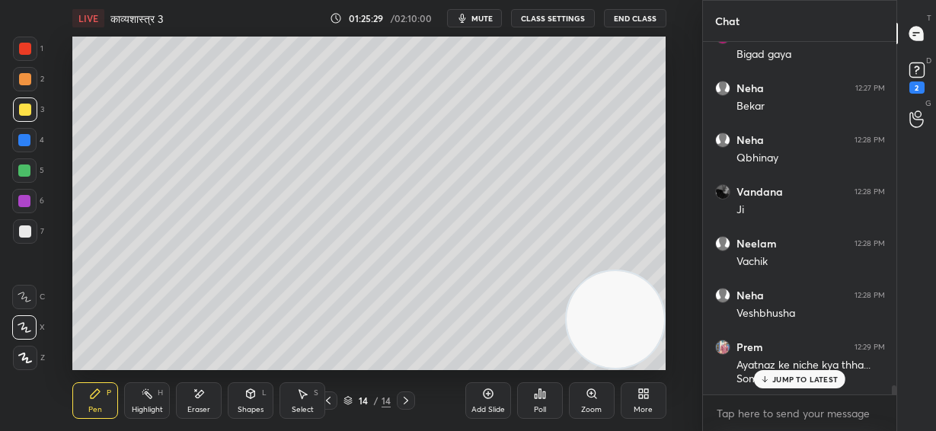
drag, startPoint x: 35, startPoint y: 225, endPoint x: 45, endPoint y: 218, distance: 11.6
click at [33, 225] on div at bounding box center [25, 231] width 24 height 24
drag, startPoint x: 617, startPoint y: 333, endPoint x: 616, endPoint y: 178, distance: 155.3
click at [616, 270] on video at bounding box center [614, 318] width 97 height 97
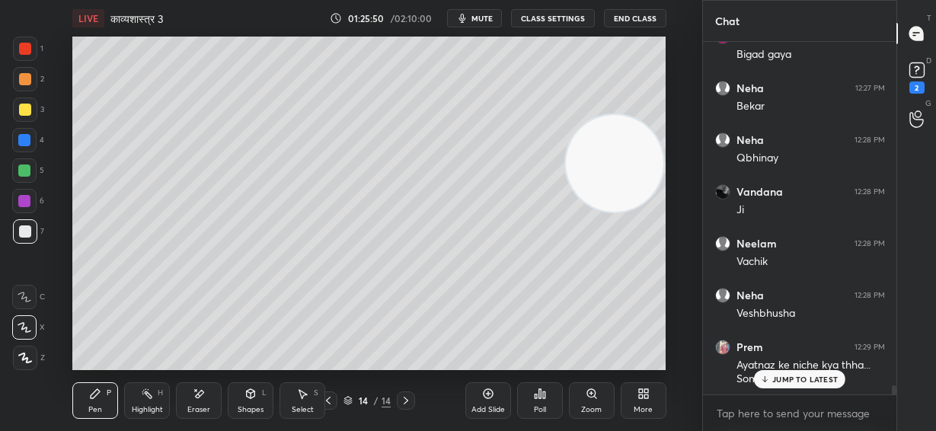
drag, startPoint x: 27, startPoint y: 169, endPoint x: 72, endPoint y: 182, distance: 46.7
click at [27, 171] on div at bounding box center [24, 170] width 12 height 12
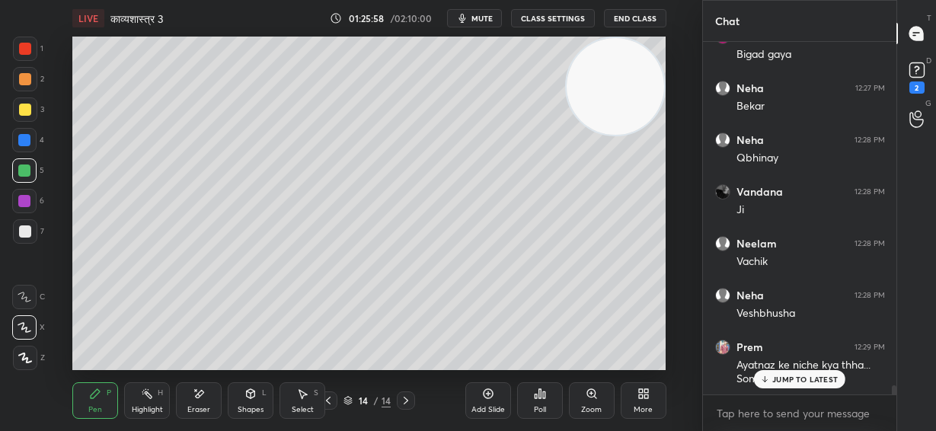
drag, startPoint x: 623, startPoint y: 136, endPoint x: 623, endPoint y: 85, distance: 51.0
click at [635, 84] on video at bounding box center [614, 86] width 97 height 97
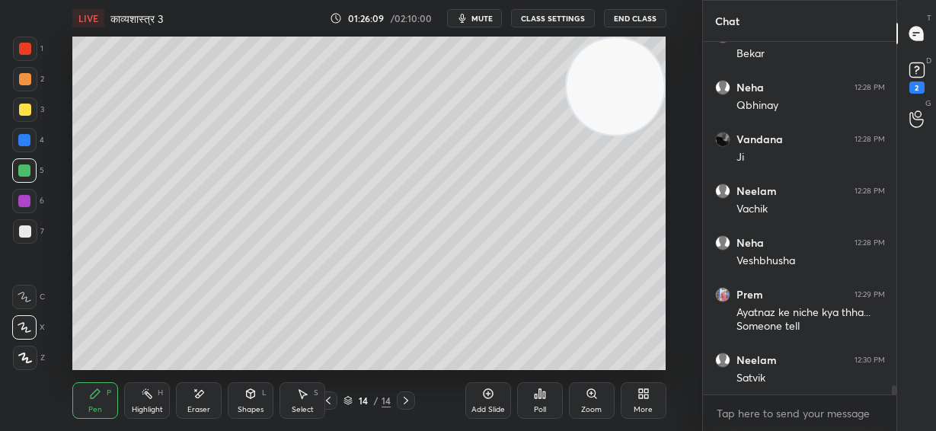
drag, startPoint x: 21, startPoint y: 235, endPoint x: 67, endPoint y: 228, distance: 46.9
click at [27, 235] on div at bounding box center [25, 231] width 12 height 12
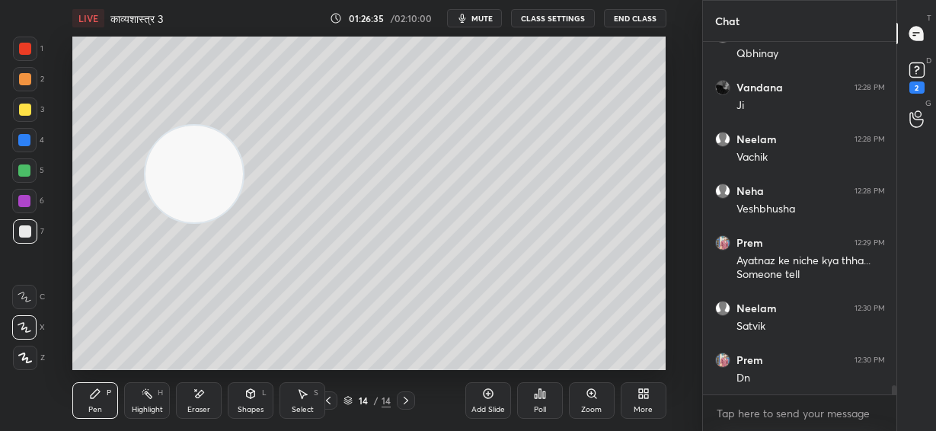
drag, startPoint x: 612, startPoint y: 91, endPoint x: 201, endPoint y: 166, distance: 417.9
click at [197, 176] on video at bounding box center [193, 174] width 97 height 97
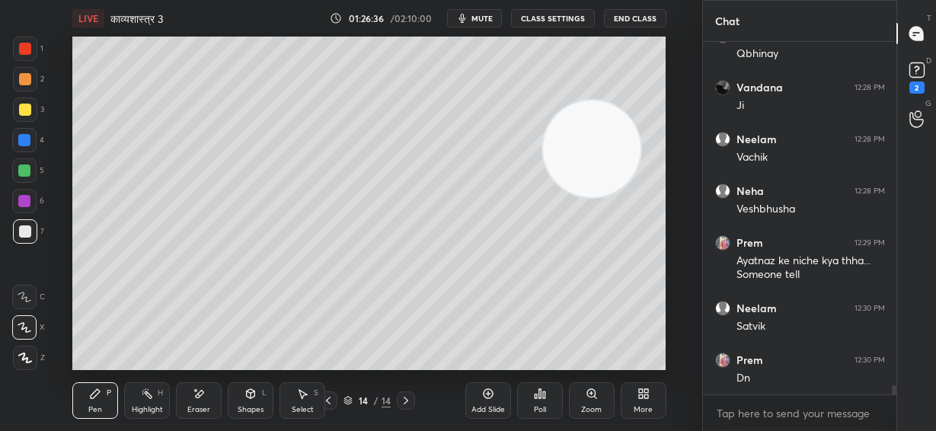
drag, startPoint x: 201, startPoint y: 174, endPoint x: 596, endPoint y: 150, distance: 395.8
click at [596, 150] on video at bounding box center [591, 148] width 97 height 97
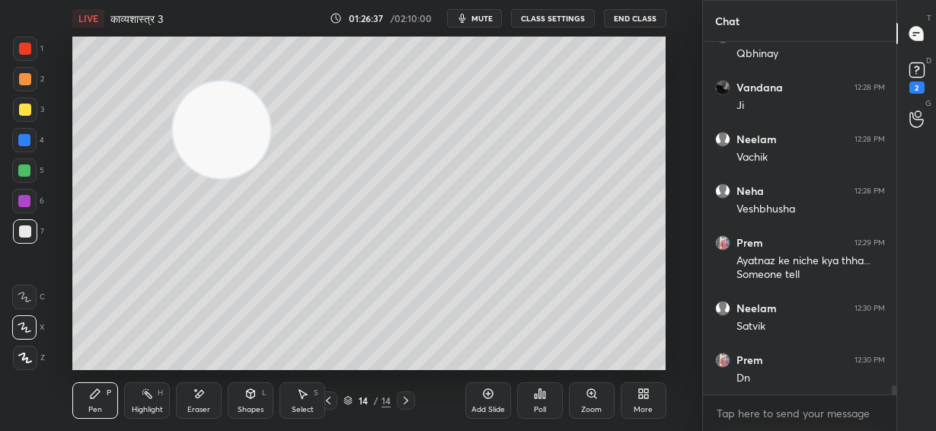
drag, startPoint x: 588, startPoint y: 155, endPoint x: 222, endPoint y: 136, distance: 366.7
click at [225, 138] on video at bounding box center [221, 129] width 97 height 97
click at [27, 85] on div at bounding box center [25, 79] width 24 height 24
click at [28, 231] on div at bounding box center [25, 231] width 12 height 12
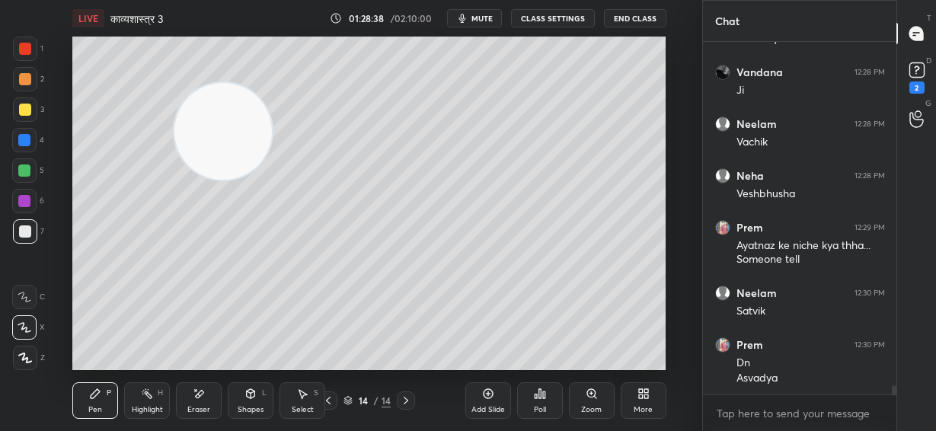
click at [486, 16] on span "mute" at bounding box center [481, 18] width 21 height 11
click at [483, 14] on span "unmute" at bounding box center [480, 18] width 33 height 11
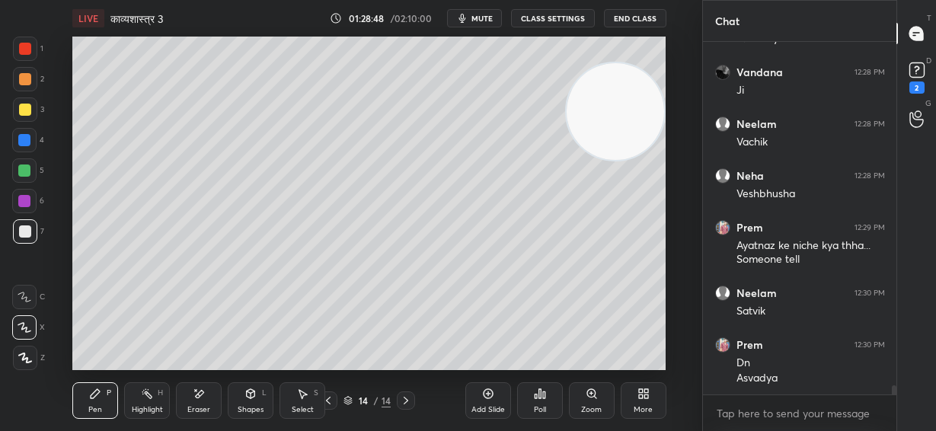
drag, startPoint x: 228, startPoint y: 142, endPoint x: 652, endPoint y: 113, distance: 424.2
click at [652, 113] on video at bounding box center [614, 111] width 97 height 97
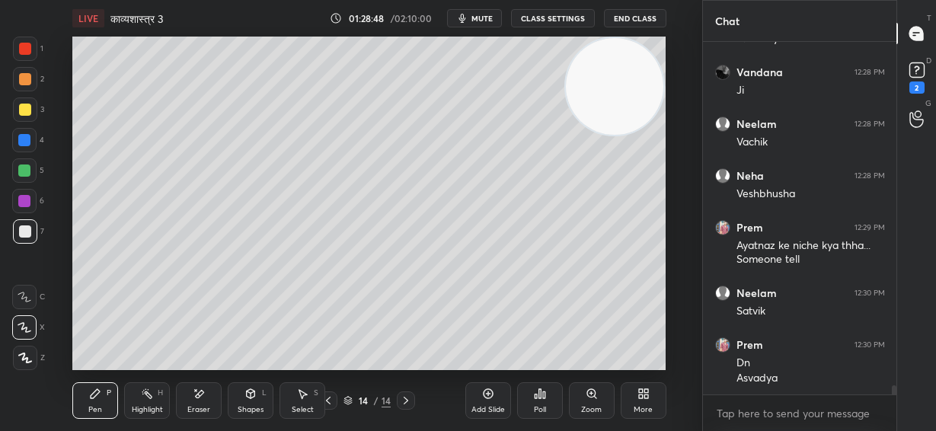
drag, startPoint x: 633, startPoint y: 104, endPoint x: 633, endPoint y: 89, distance: 15.2
click at [633, 89] on video at bounding box center [614, 86] width 97 height 97
click at [492, 392] on icon at bounding box center [488, 394] width 10 height 10
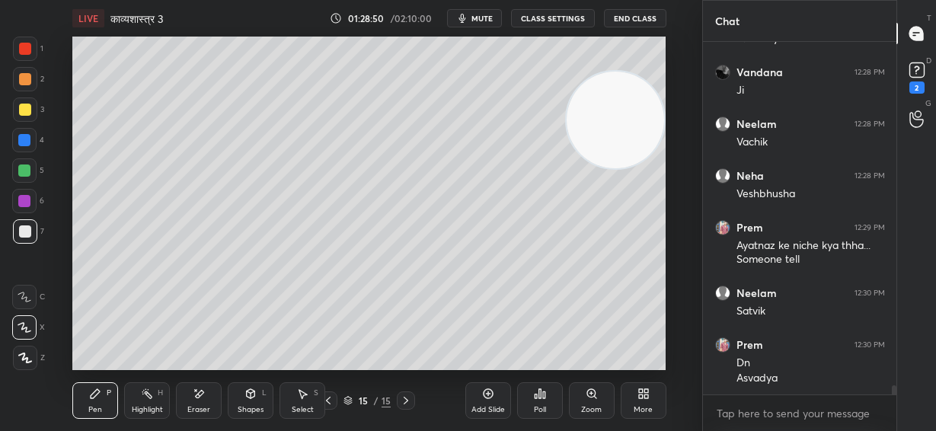
click at [615, 129] on video at bounding box center [614, 120] width 97 height 97
click at [29, 78] on div at bounding box center [25, 79] width 12 height 12
click at [247, 401] on div "Shapes L" at bounding box center [251, 400] width 46 height 37
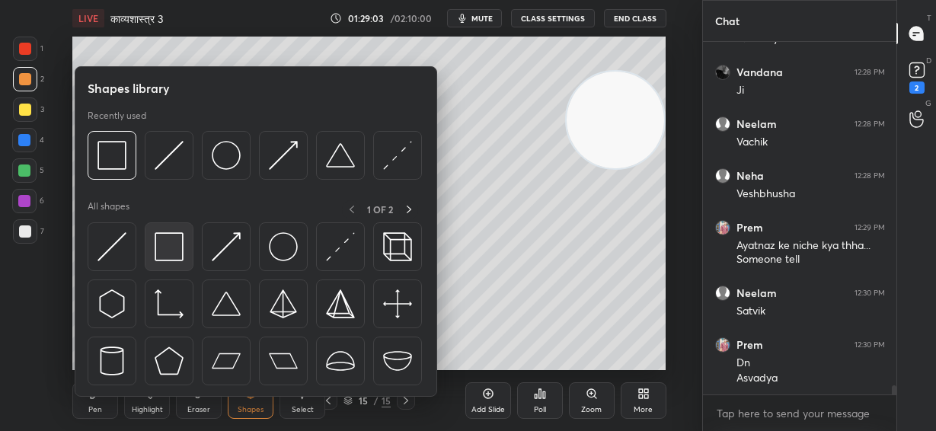
click at [171, 248] on img at bounding box center [169, 246] width 29 height 29
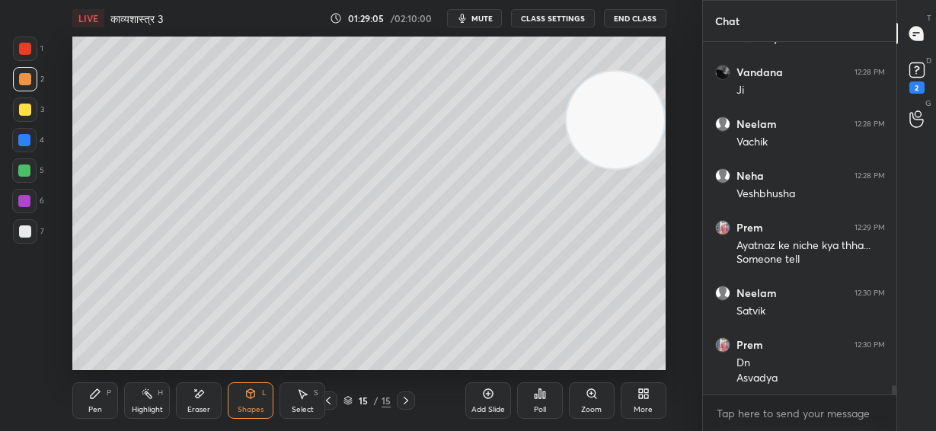
click at [96, 401] on div "Pen P" at bounding box center [95, 400] width 46 height 37
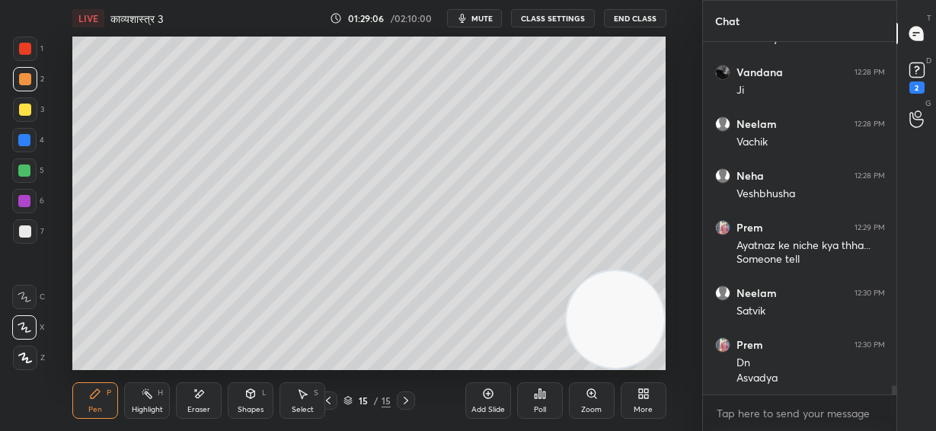
drag, startPoint x: 617, startPoint y: 114, endPoint x: 621, endPoint y: 324, distance: 209.4
click at [624, 324] on video at bounding box center [614, 319] width 97 height 97
click at [245, 391] on icon at bounding box center [250, 393] width 12 height 12
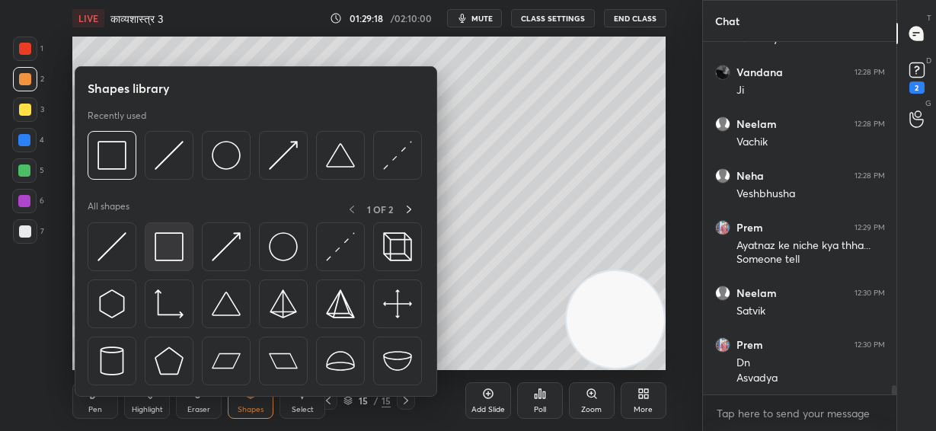
click at [177, 250] on img at bounding box center [169, 246] width 29 height 29
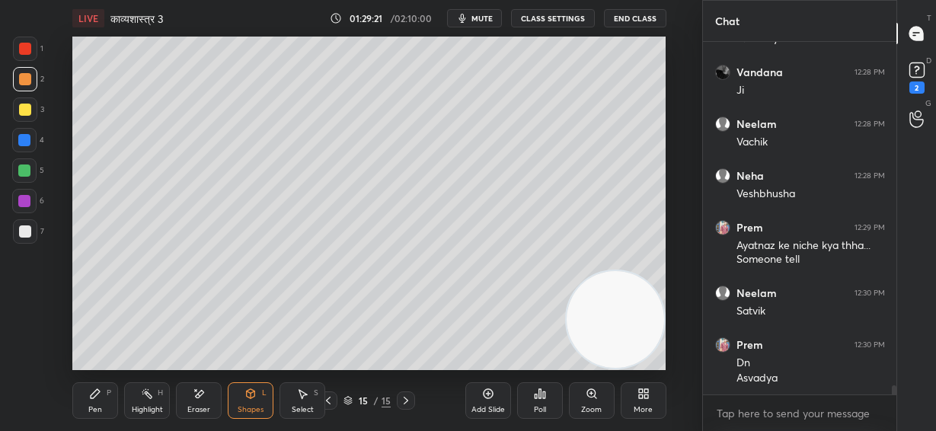
click at [104, 398] on div "Pen P" at bounding box center [95, 400] width 46 height 37
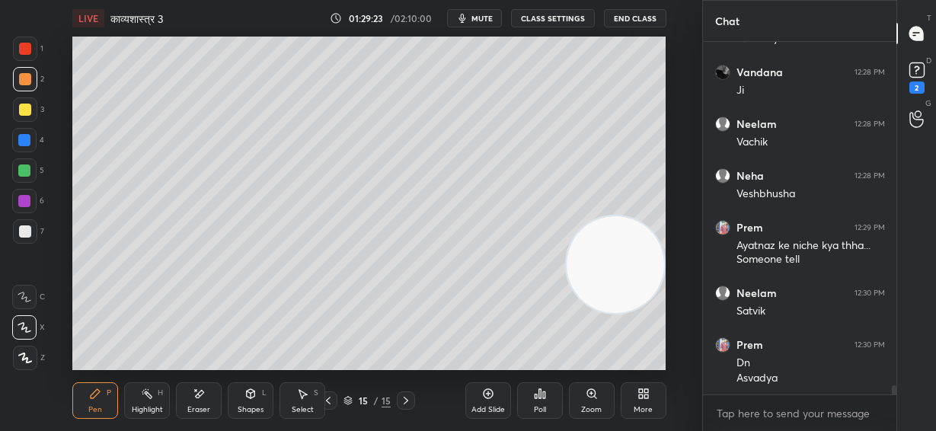
click at [638, 259] on video at bounding box center [614, 264] width 97 height 97
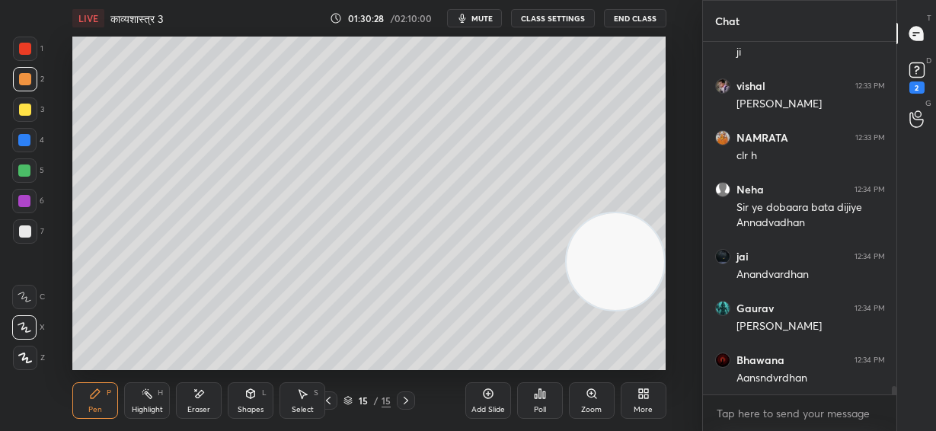
scroll to position [13947, 0]
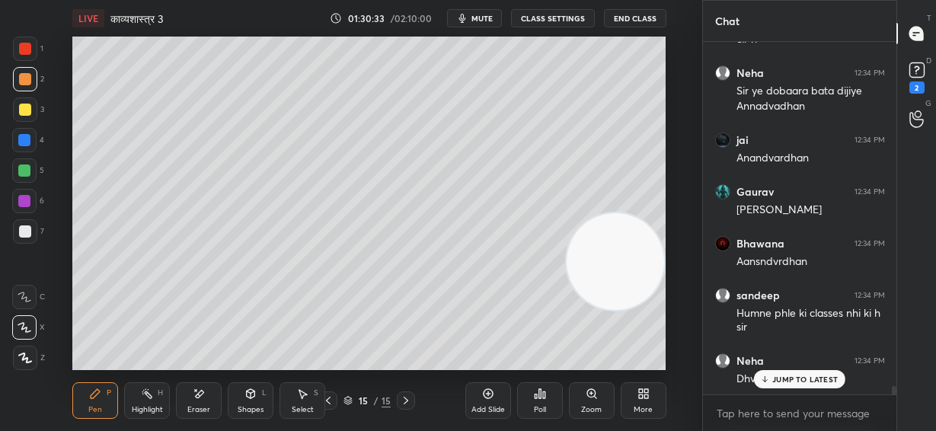
click at [331, 402] on icon at bounding box center [328, 400] width 12 height 12
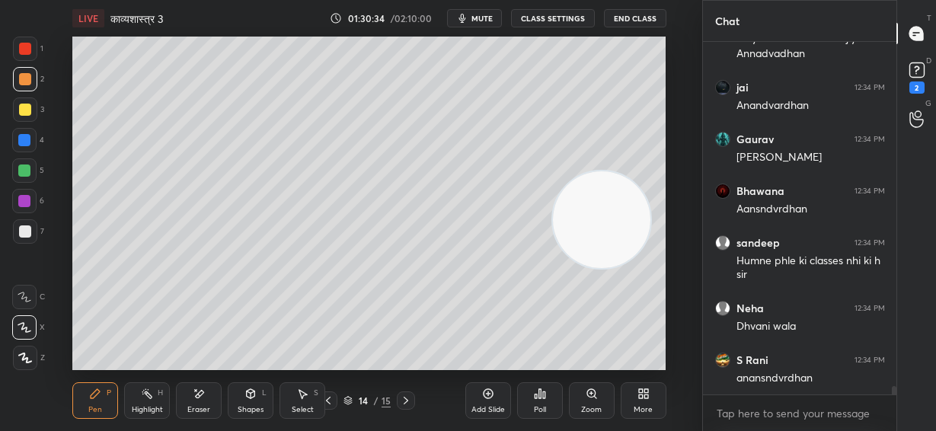
drag, startPoint x: 596, startPoint y: 247, endPoint x: 400, endPoint y: 124, distance: 231.3
click at [553, 171] on video at bounding box center [601, 219] width 97 height 97
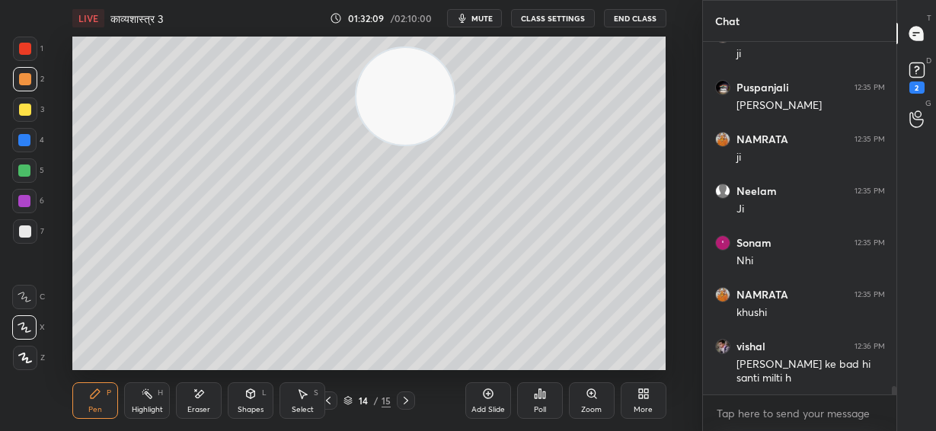
scroll to position [14582, 0]
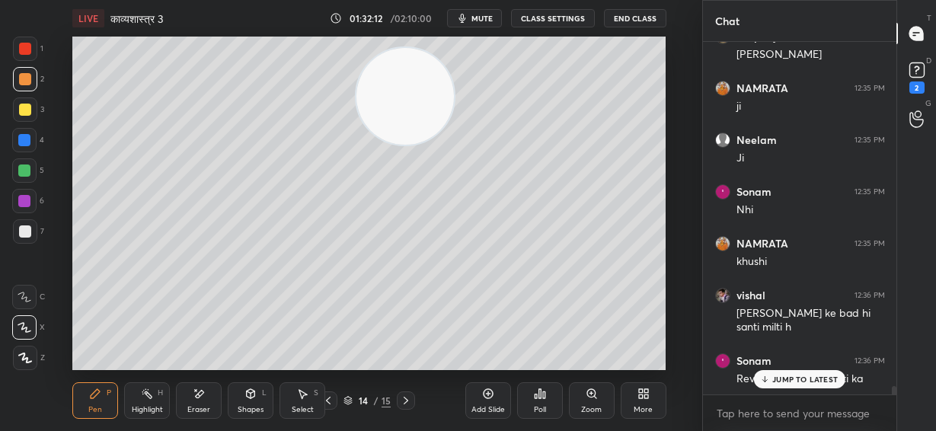
click at [408, 403] on icon at bounding box center [406, 400] width 12 height 12
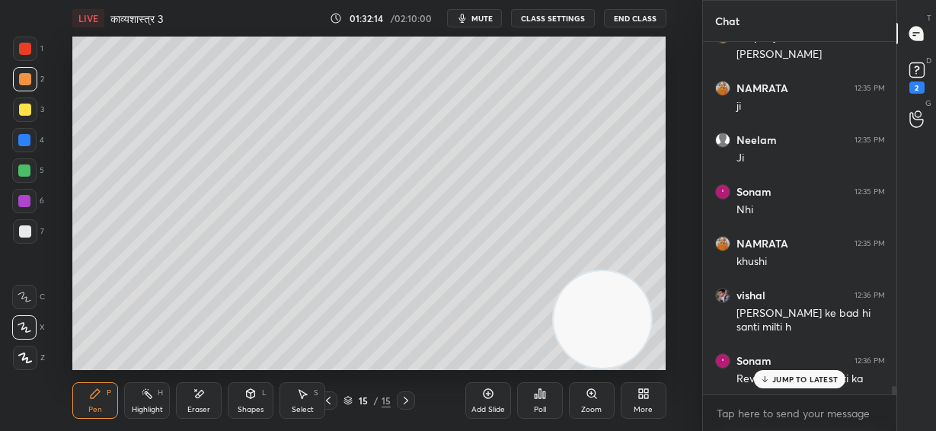
drag, startPoint x: 423, startPoint y: 94, endPoint x: 601, endPoint y: 315, distance: 283.2
click at [622, 331] on video at bounding box center [601, 319] width 97 height 97
click at [787, 384] on p "JUMP TO LATEST" at bounding box center [804, 379] width 65 height 9
click at [23, 109] on div at bounding box center [25, 110] width 12 height 12
click at [27, 235] on div at bounding box center [25, 231] width 12 height 12
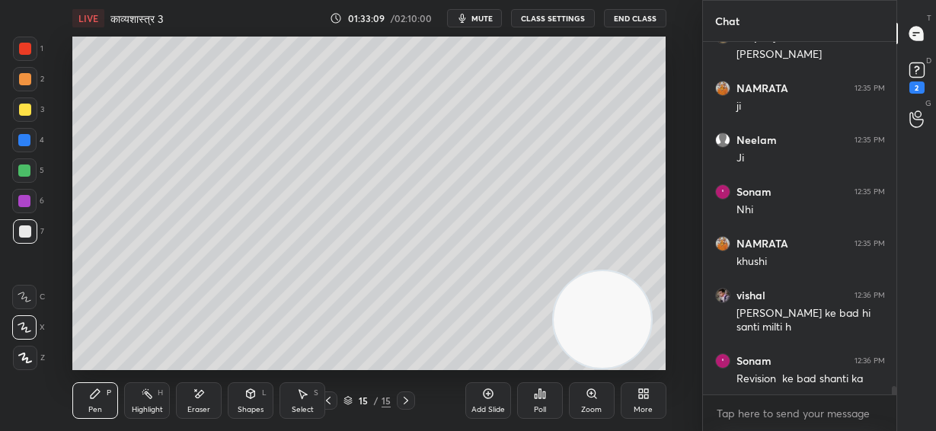
click at [254, 402] on div "Shapes L" at bounding box center [251, 400] width 46 height 37
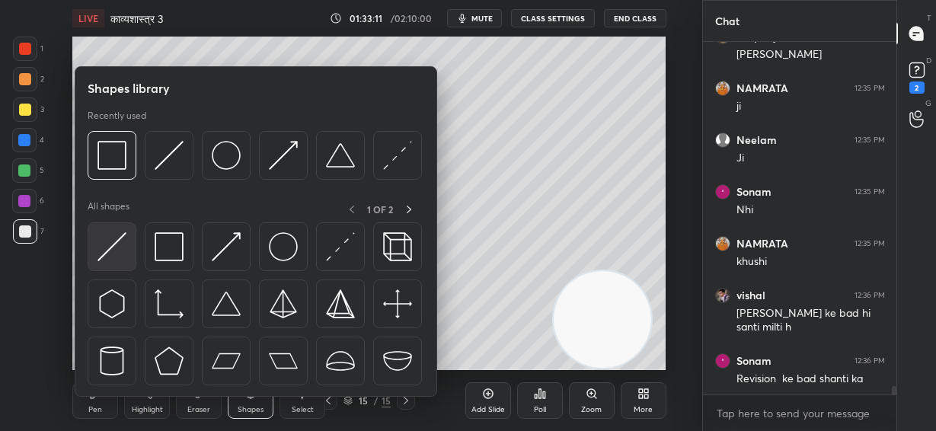
click at [126, 244] on img at bounding box center [111, 246] width 29 height 29
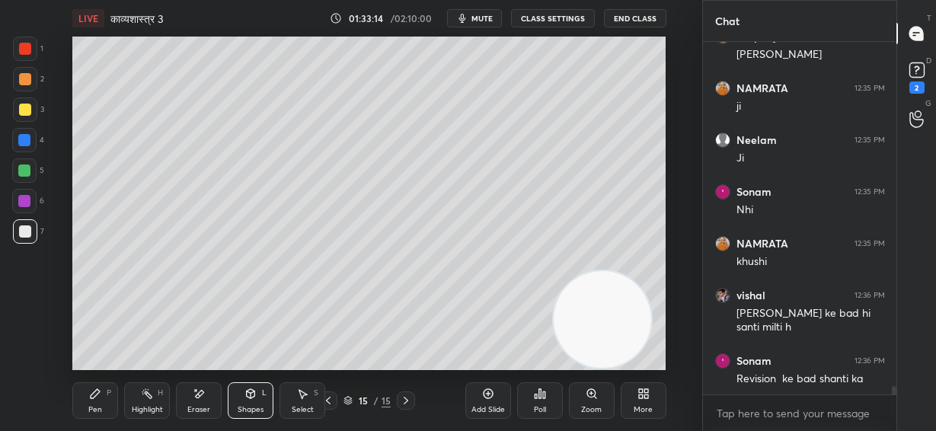
click at [253, 397] on div "Shapes L" at bounding box center [251, 400] width 46 height 37
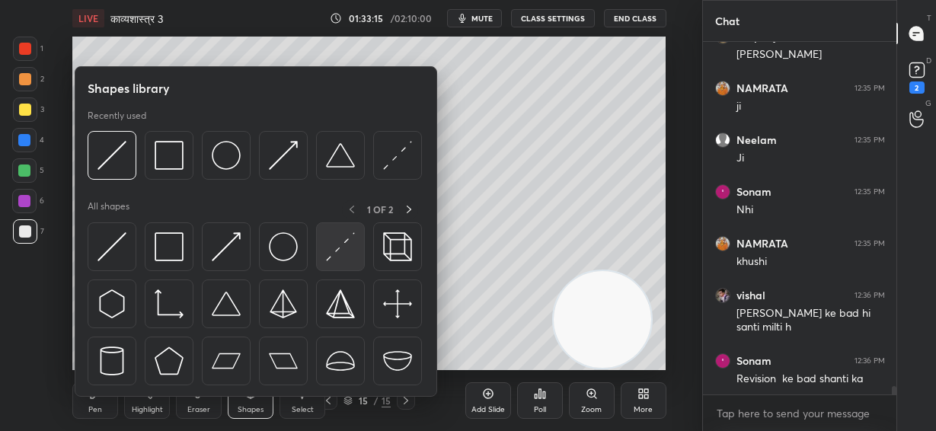
click at [343, 251] on img at bounding box center [340, 246] width 29 height 29
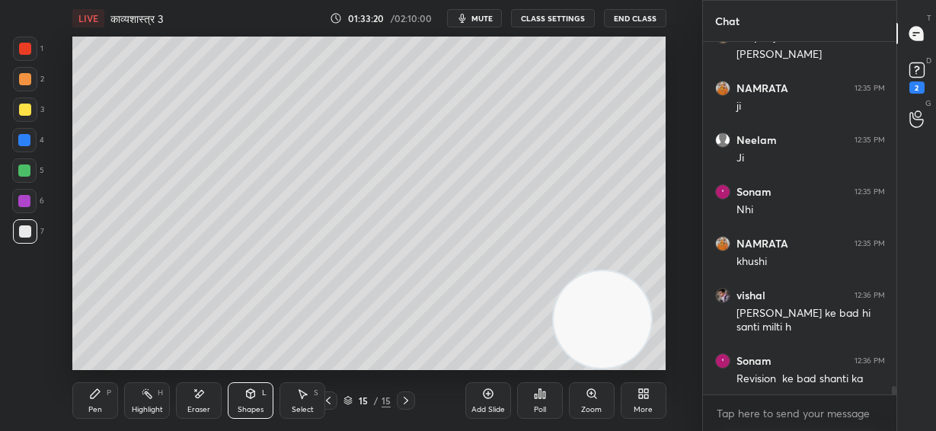
click at [88, 406] on div "Pen P" at bounding box center [95, 400] width 46 height 37
click at [25, 176] on div at bounding box center [24, 170] width 12 height 12
drag, startPoint x: 27, startPoint y: 141, endPoint x: 54, endPoint y: 142, distance: 27.4
click at [30, 142] on div at bounding box center [24, 140] width 12 height 12
drag, startPoint x: 24, startPoint y: 76, endPoint x: 35, endPoint y: 73, distance: 11.1
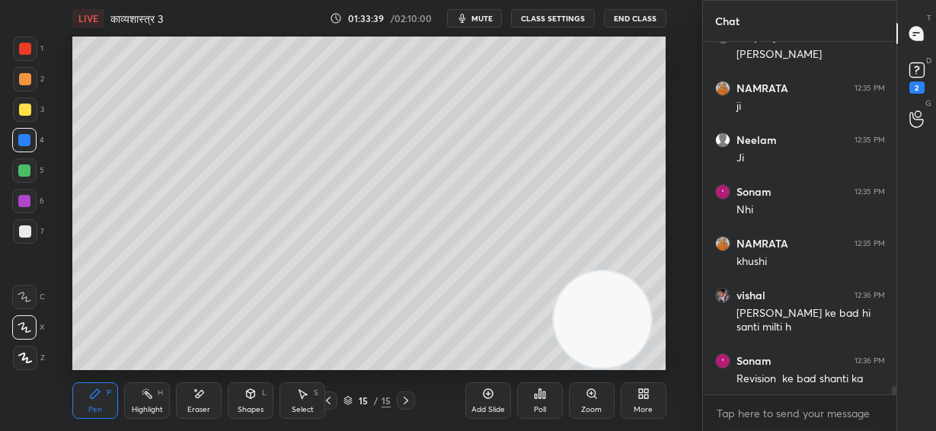
click at [26, 76] on div at bounding box center [25, 79] width 12 height 12
click at [28, 54] on div at bounding box center [25, 49] width 12 height 12
click at [28, 230] on div at bounding box center [25, 231] width 12 height 12
click at [27, 204] on div at bounding box center [24, 201] width 12 height 12
click at [665, 92] on div "Setting up your live class Poll for secs No correct answer Start poll" at bounding box center [368, 203] width 593 height 333
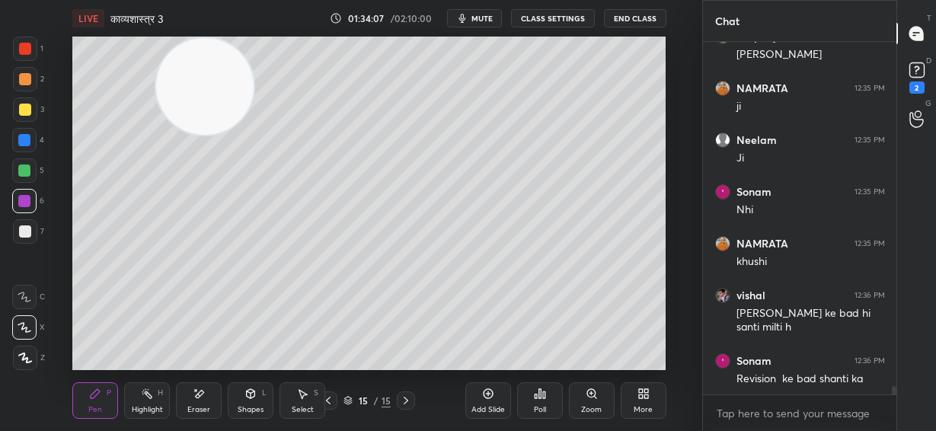
drag, startPoint x: 406, startPoint y: 70, endPoint x: 183, endPoint y: 51, distance: 223.1
click at [185, 56] on video at bounding box center [204, 86] width 97 height 97
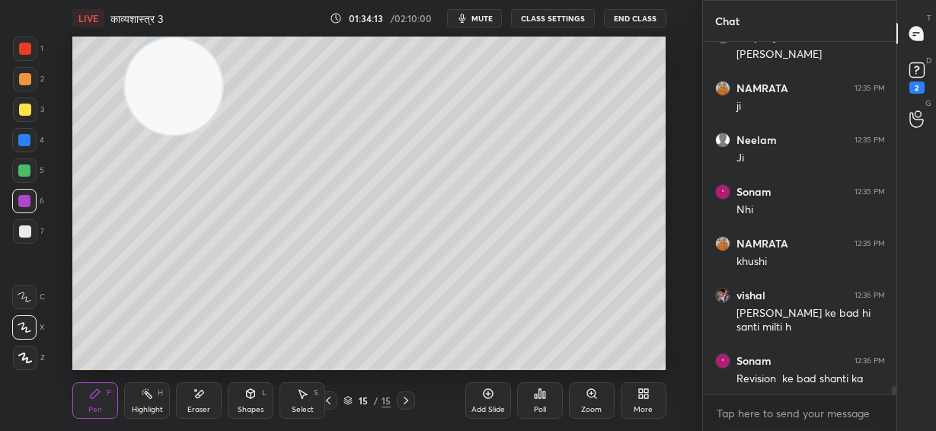
click at [26, 230] on div at bounding box center [25, 231] width 12 height 12
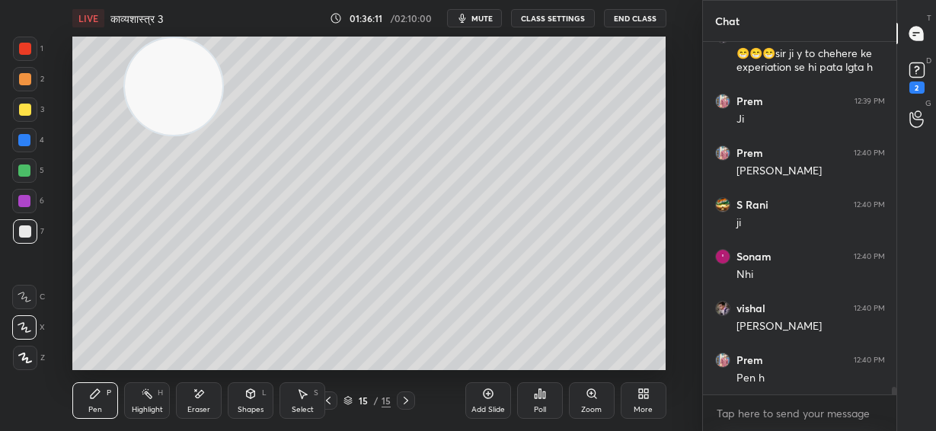
scroll to position [15881, 0]
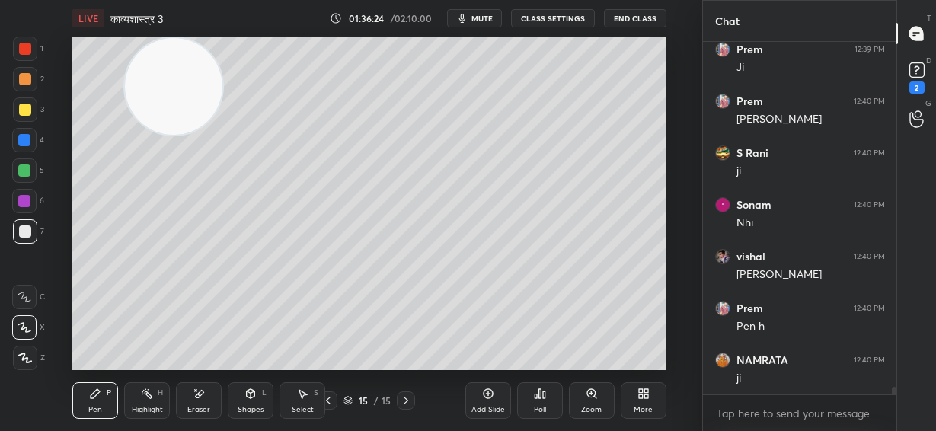
click at [21, 199] on div at bounding box center [24, 201] width 12 height 12
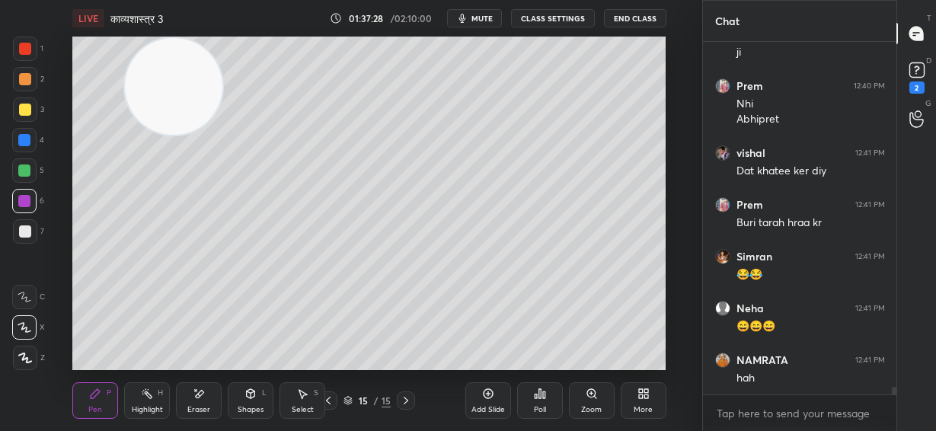
scroll to position [16259, 0]
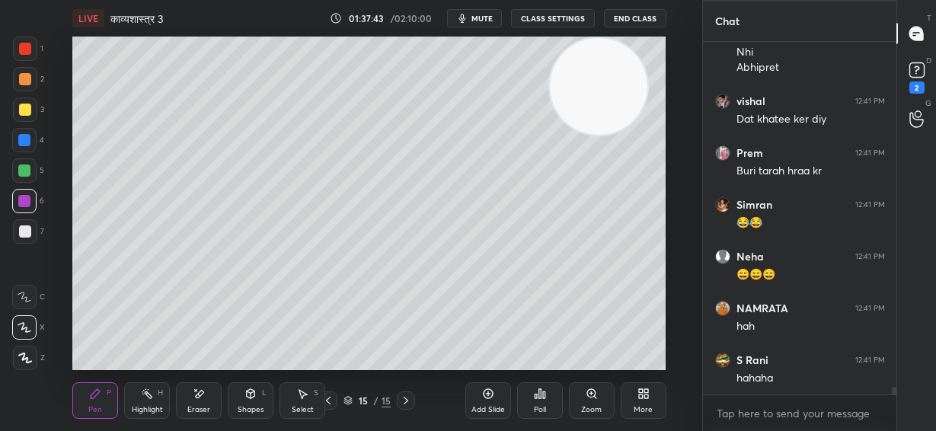
drag, startPoint x: 162, startPoint y: 84, endPoint x: 587, endPoint y: 62, distance: 425.3
click at [587, 62] on video at bounding box center [598, 86] width 97 height 97
drag, startPoint x: 590, startPoint y: 84, endPoint x: 610, endPoint y: 82, distance: 19.9
click at [610, 82] on video at bounding box center [598, 86] width 97 height 97
click at [489, 397] on icon at bounding box center [488, 393] width 12 height 12
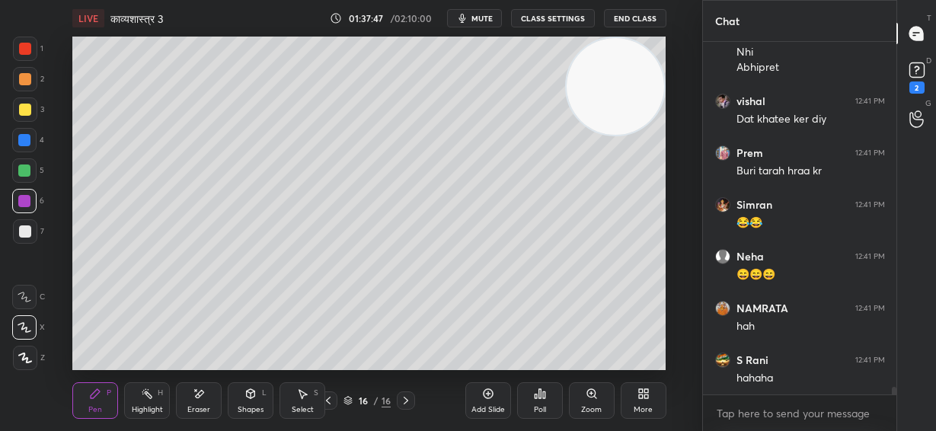
click at [22, 171] on div at bounding box center [24, 170] width 12 height 12
click at [29, 228] on div at bounding box center [25, 231] width 12 height 12
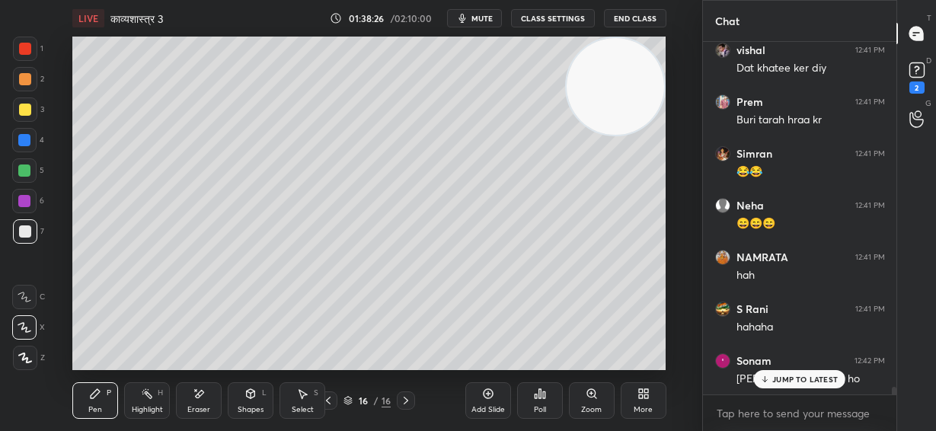
click at [208, 400] on div "Eraser" at bounding box center [199, 400] width 46 height 37
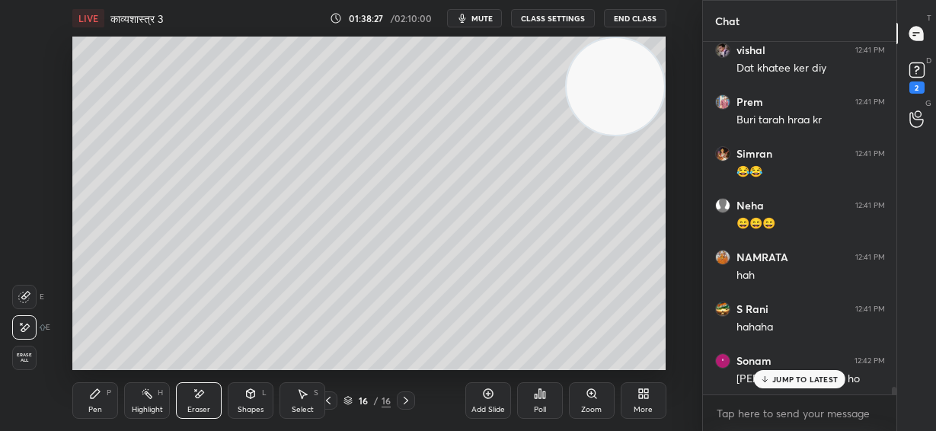
drag, startPoint x: 107, startPoint y: 383, endPoint x: 118, endPoint y: 372, distance: 15.6
click at [110, 380] on div "Pen P Highlight H Eraser Shapes L Select S 16 / 16 Add Slide Poll Zoom More" at bounding box center [368, 400] width 593 height 61
click at [95, 402] on div "Pen P" at bounding box center [95, 400] width 46 height 37
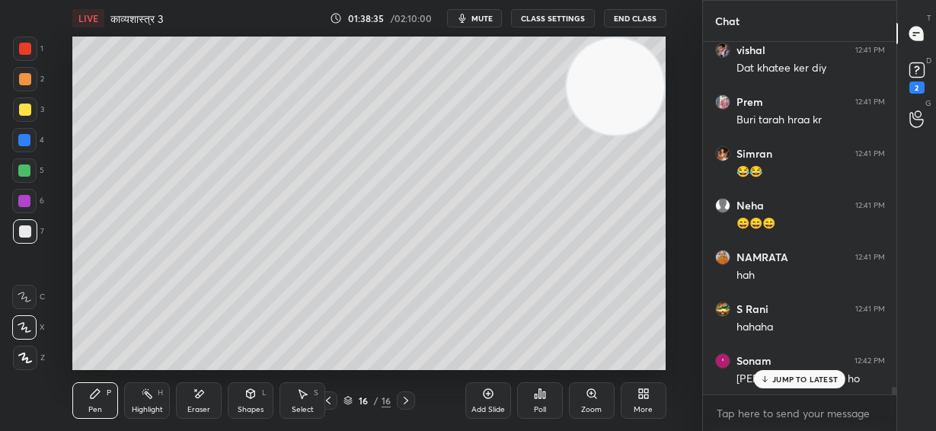
click at [797, 380] on p "JUMP TO LATEST" at bounding box center [804, 379] width 65 height 9
click at [905, 430] on div "Close" at bounding box center [468, 431] width 936 height 0
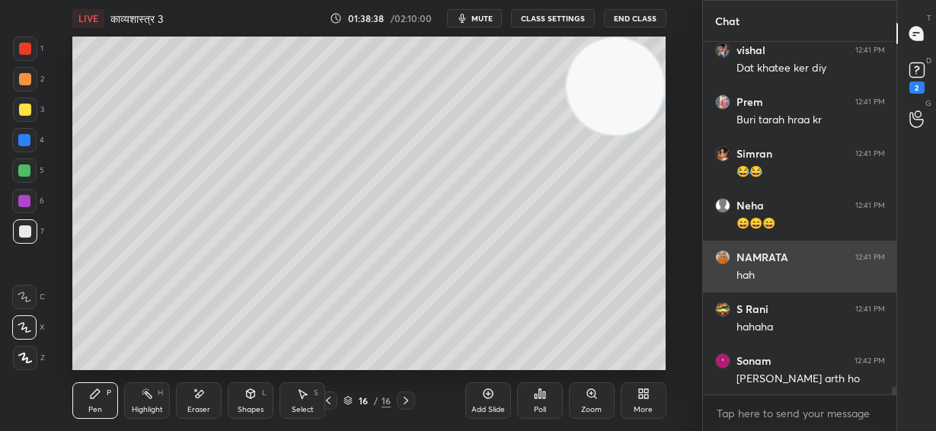
click at [790, 265] on div "hah" at bounding box center [810, 274] width 148 height 18
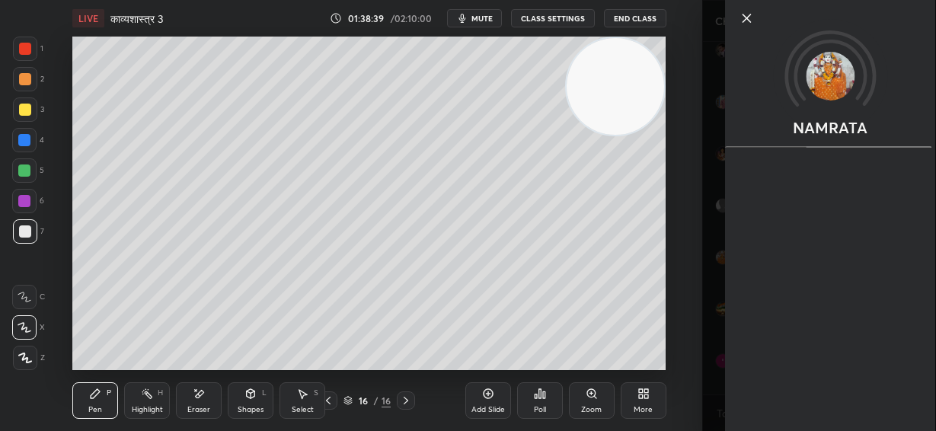
click at [745, 18] on icon at bounding box center [746, 18] width 18 height 18
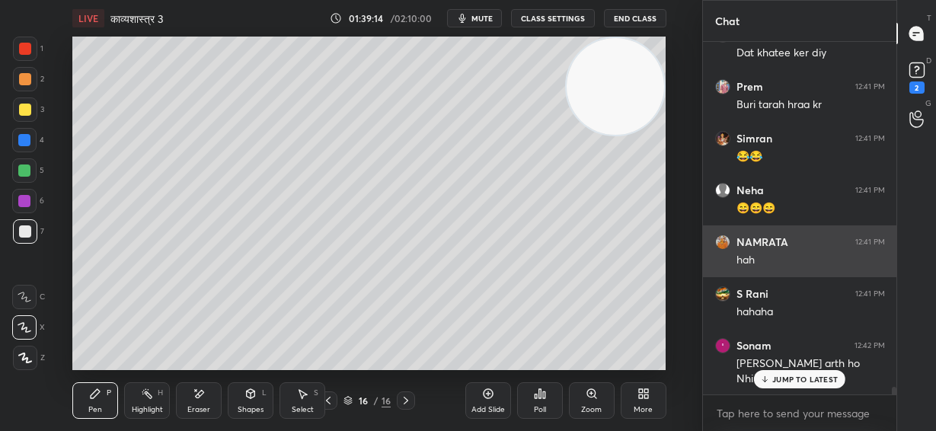
scroll to position [16377, 0]
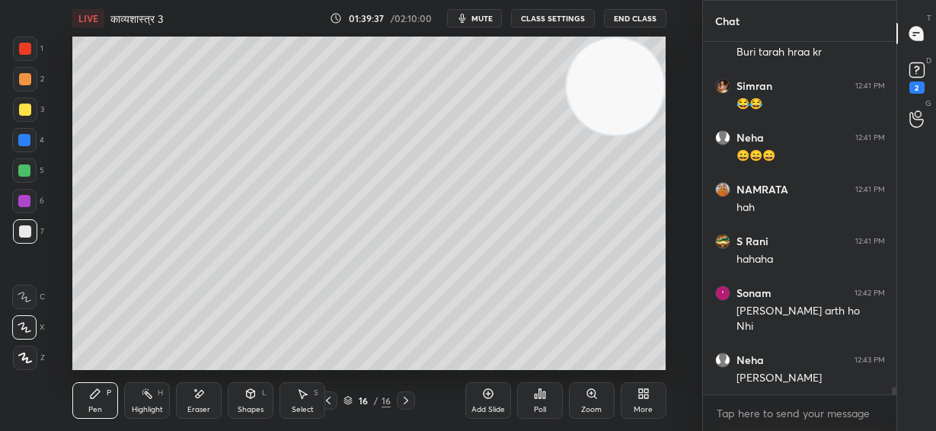
click at [18, 171] on div at bounding box center [24, 170] width 24 height 24
click at [330, 397] on icon at bounding box center [328, 400] width 12 height 12
click at [405, 399] on icon at bounding box center [406, 400] width 12 height 12
drag, startPoint x: 202, startPoint y: 399, endPoint x: 197, endPoint y: 375, distance: 24.9
click at [201, 399] on icon at bounding box center [199, 393] width 12 height 13
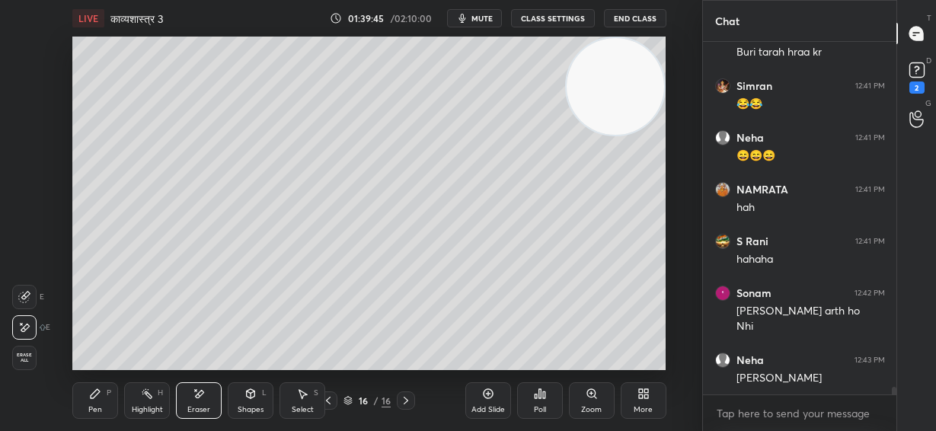
click at [98, 397] on icon at bounding box center [95, 393] width 12 height 12
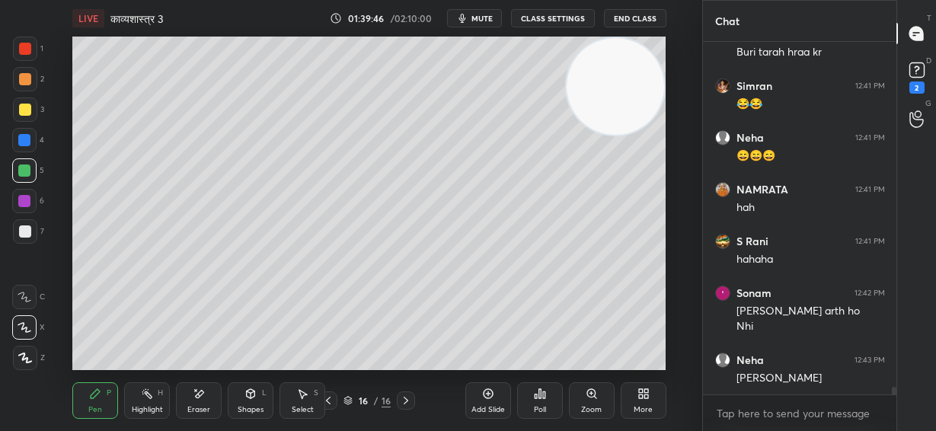
drag, startPoint x: 24, startPoint y: 140, endPoint x: 37, endPoint y: 152, distance: 17.8
click at [24, 139] on div at bounding box center [24, 140] width 12 height 12
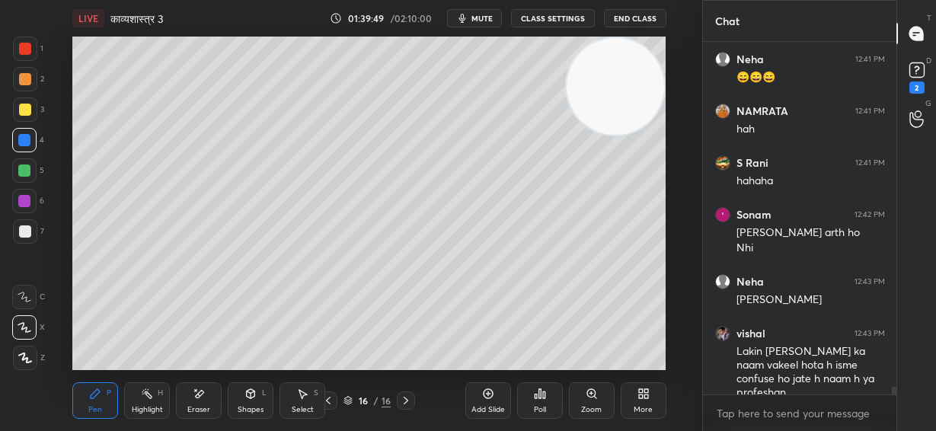
scroll to position [16536, 0]
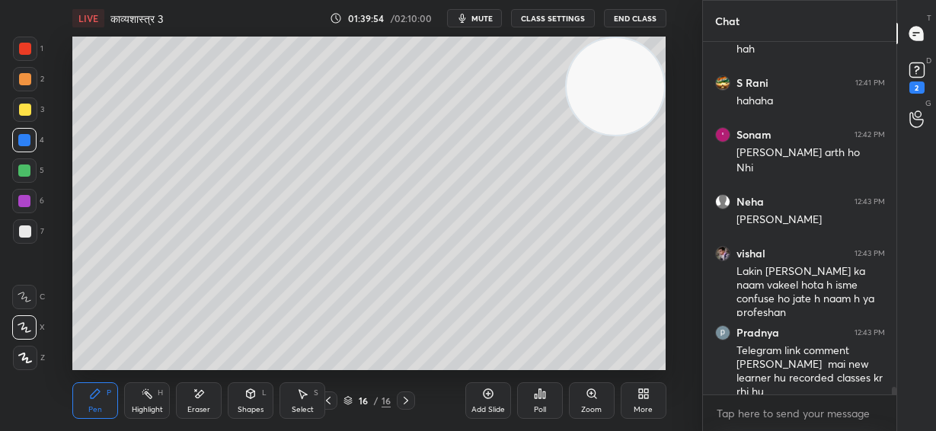
click at [28, 229] on div at bounding box center [25, 231] width 12 height 12
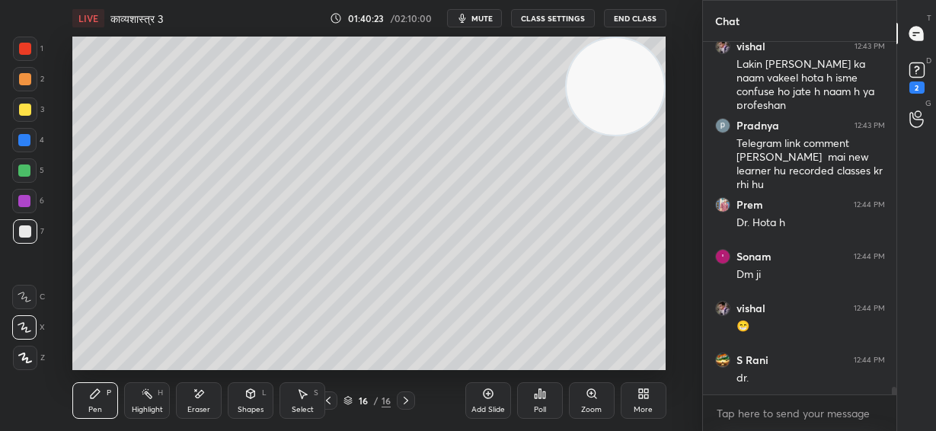
scroll to position [16794, 0]
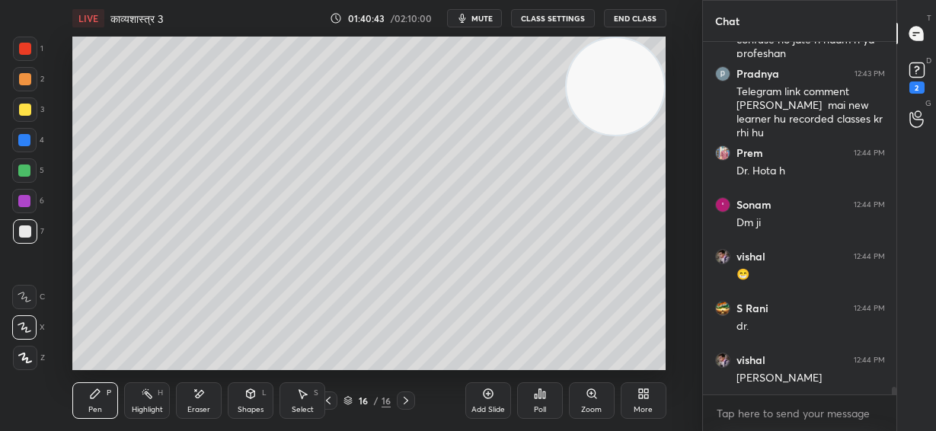
click at [23, 203] on div at bounding box center [24, 201] width 12 height 12
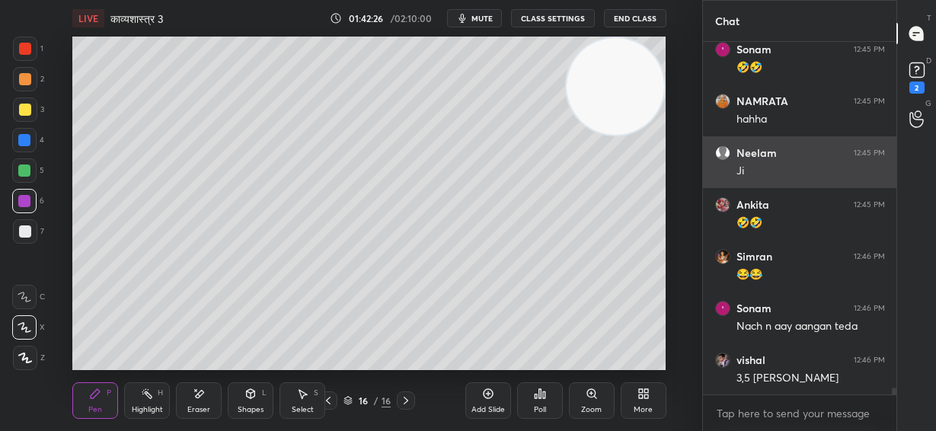
scroll to position [17636, 0]
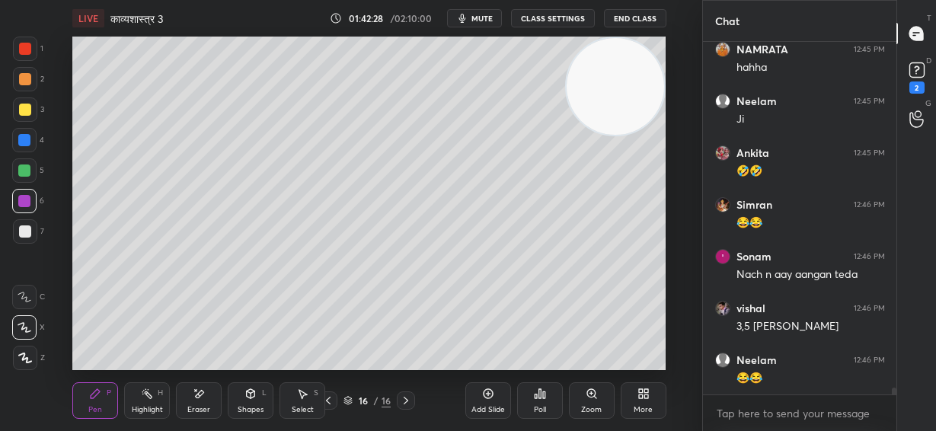
click at [23, 168] on div at bounding box center [24, 170] width 12 height 12
drag, startPoint x: 28, startPoint y: 134, endPoint x: 69, endPoint y: 197, distance: 75.4
click at [29, 134] on div at bounding box center [24, 140] width 12 height 12
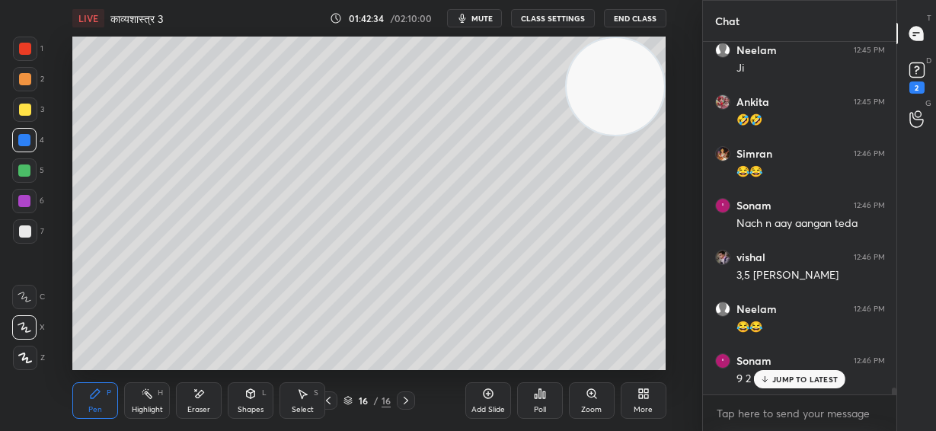
click at [28, 234] on div at bounding box center [25, 231] width 12 height 12
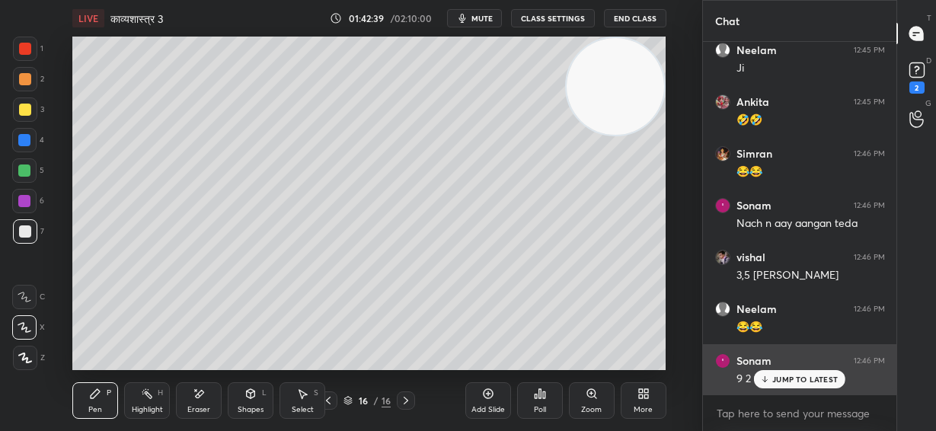
click at [792, 384] on p "JUMP TO LATEST" at bounding box center [804, 379] width 65 height 9
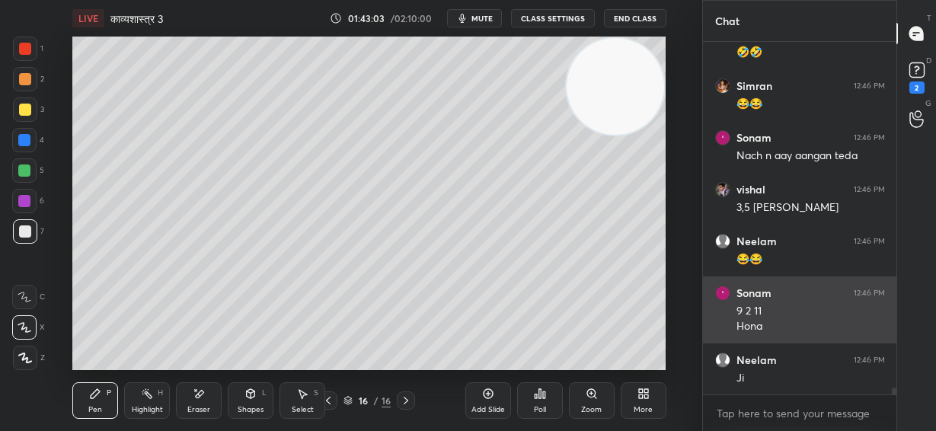
scroll to position [17807, 0]
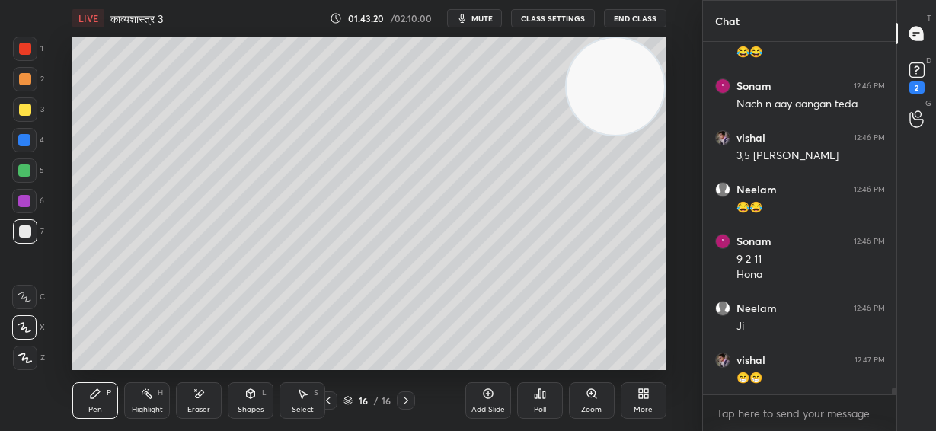
click at [197, 406] on div "Eraser" at bounding box center [198, 410] width 23 height 8
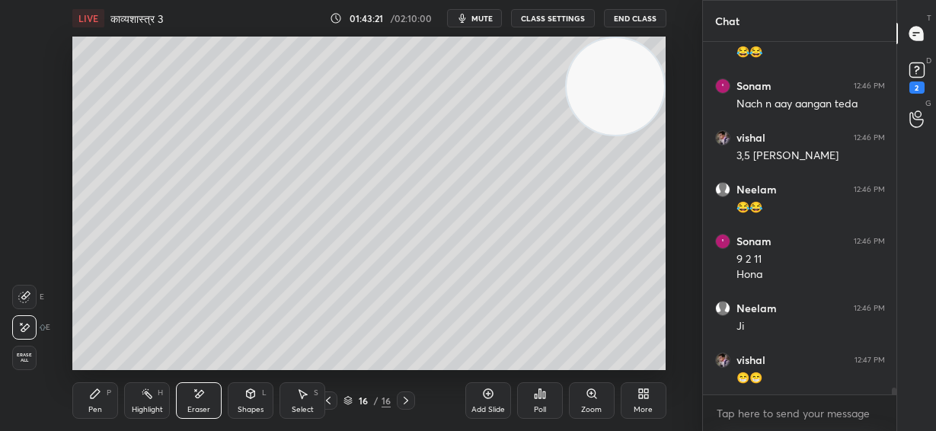
scroll to position [17858, 0]
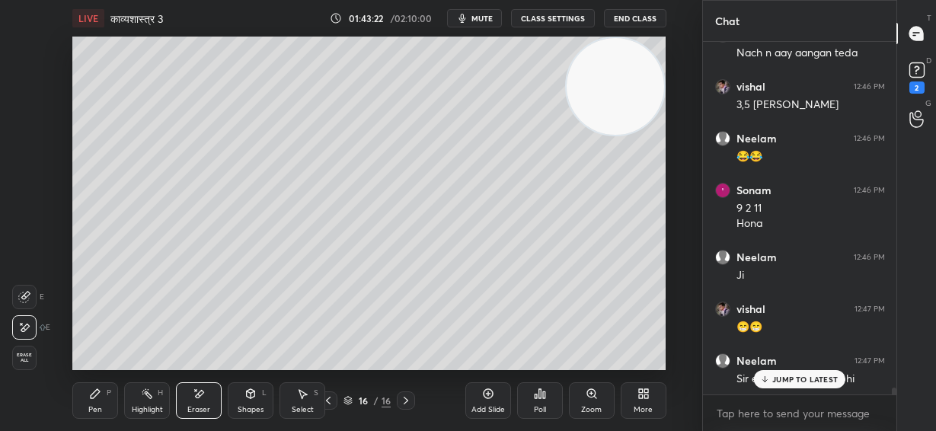
click at [73, 406] on div "LIVE काव्यशास्त्र 3 01:43:22 / 02:10:00 mute CLASS SETTINGS End Class Setting u…" at bounding box center [369, 215] width 641 height 431
drag, startPoint x: 101, startPoint y: 399, endPoint x: 110, endPoint y: 393, distance: 11.0
click at [103, 399] on div "Pen P" at bounding box center [95, 400] width 46 height 37
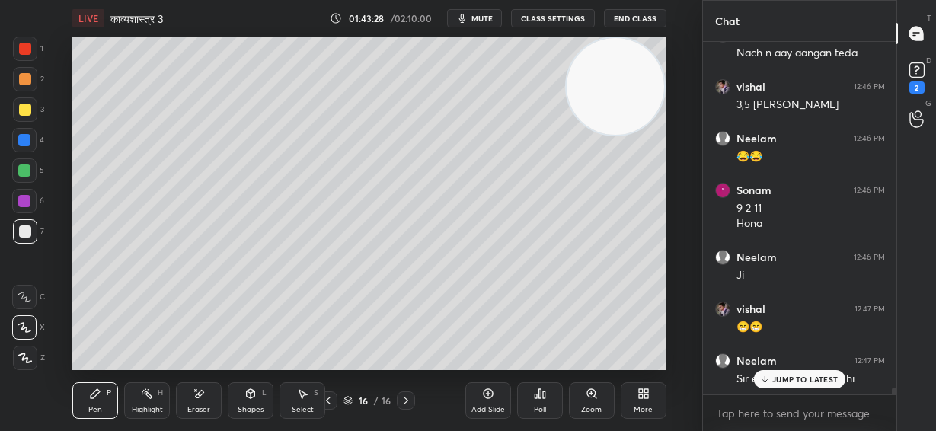
click at [801, 375] on p "JUMP TO LATEST" at bounding box center [804, 379] width 65 height 9
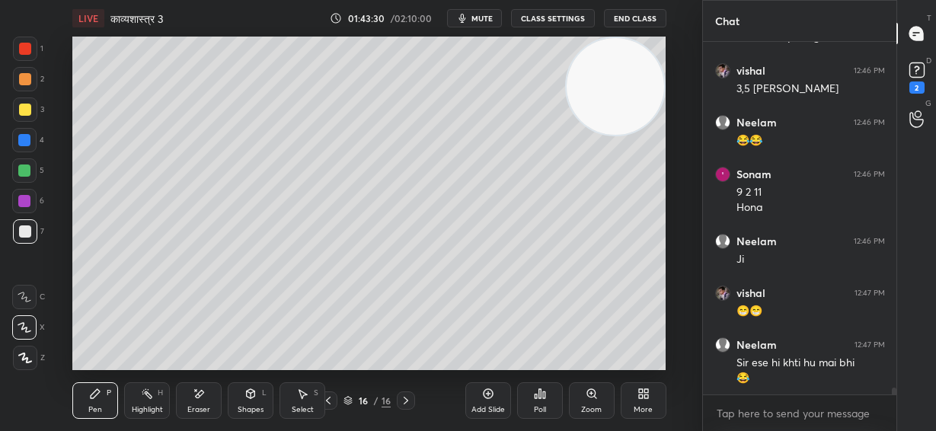
click at [208, 401] on div "Eraser" at bounding box center [199, 400] width 46 height 37
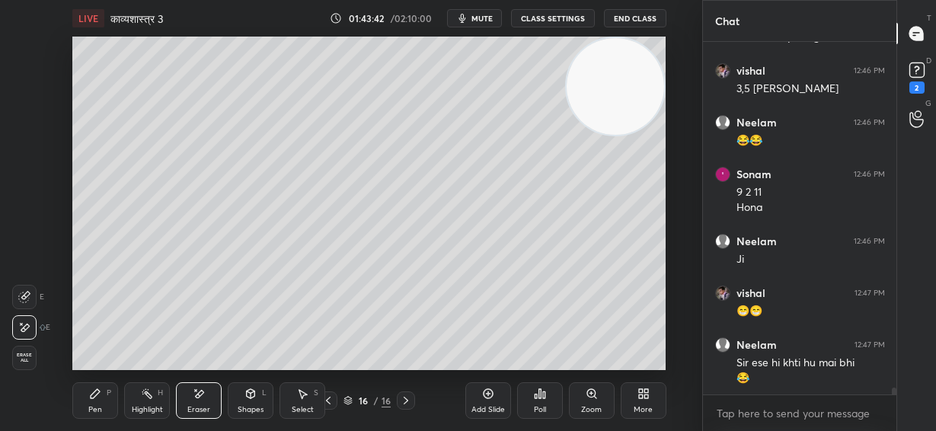
click at [98, 400] on div "Pen P" at bounding box center [95, 400] width 46 height 37
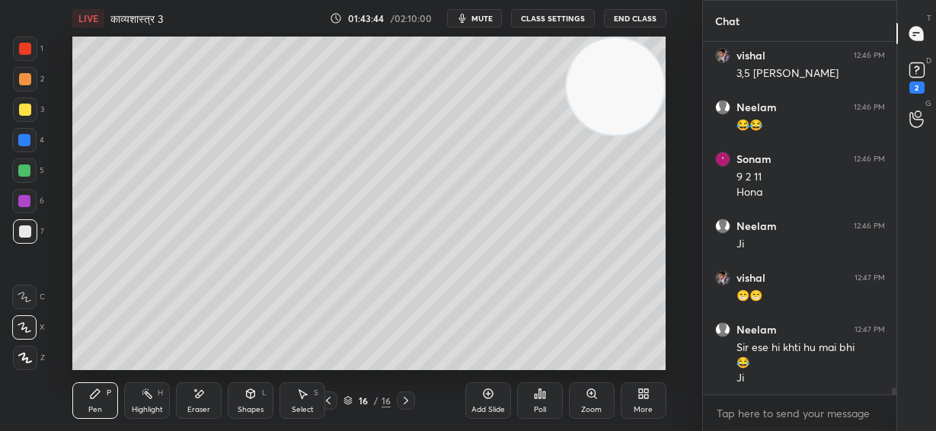
scroll to position [17941, 0]
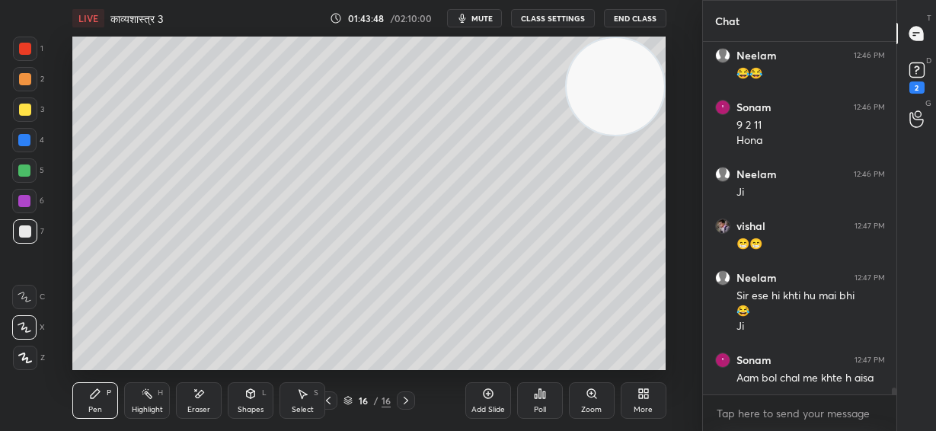
click at [190, 400] on div "Eraser" at bounding box center [199, 400] width 46 height 37
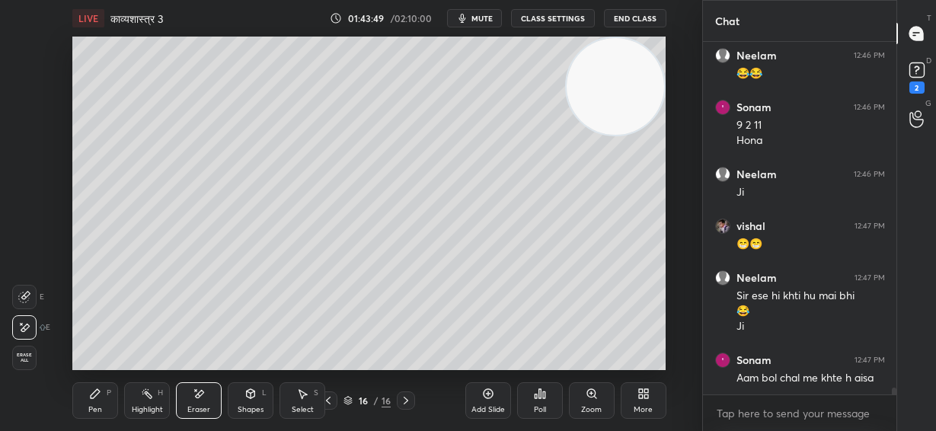
drag, startPoint x: 100, startPoint y: 395, endPoint x: 107, endPoint y: 384, distance: 13.7
click at [100, 394] on icon at bounding box center [95, 393] width 12 height 12
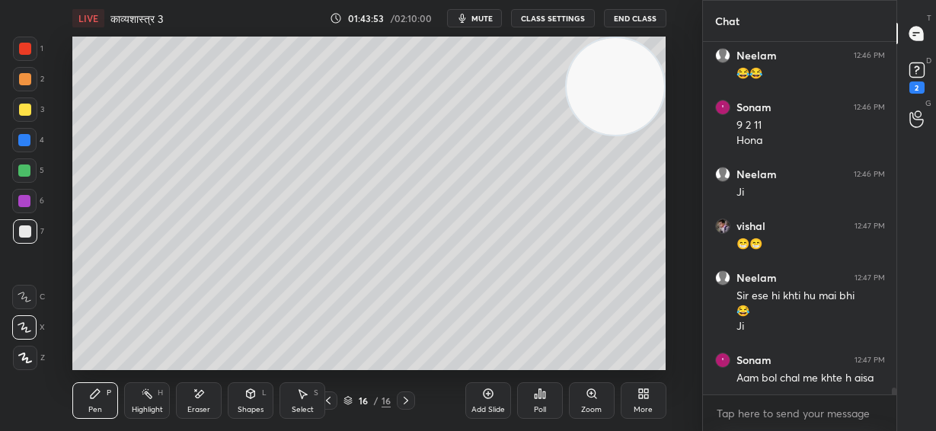
scroll to position [18020, 0]
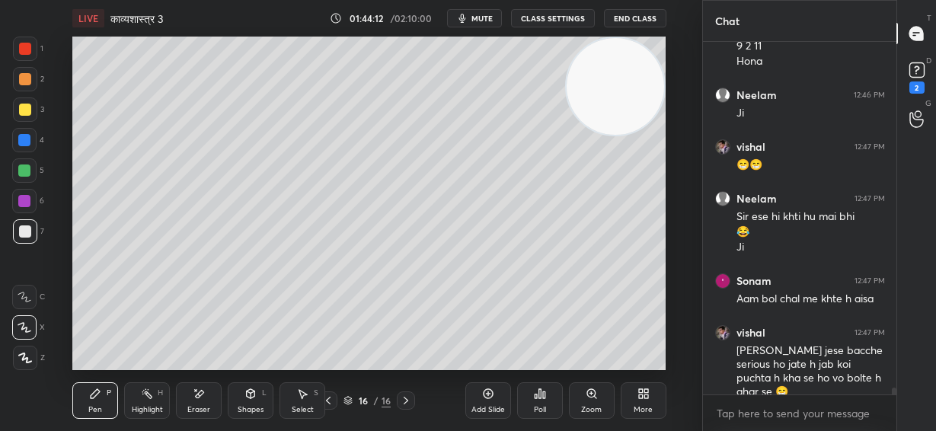
drag, startPoint x: 26, startPoint y: 171, endPoint x: 66, endPoint y: 168, distance: 40.5
click at [29, 171] on div at bounding box center [24, 170] width 12 height 12
drag, startPoint x: 24, startPoint y: 142, endPoint x: 66, endPoint y: 146, distance: 42.1
click at [33, 142] on div at bounding box center [24, 140] width 24 height 24
click at [24, 231] on div at bounding box center [25, 231] width 12 height 12
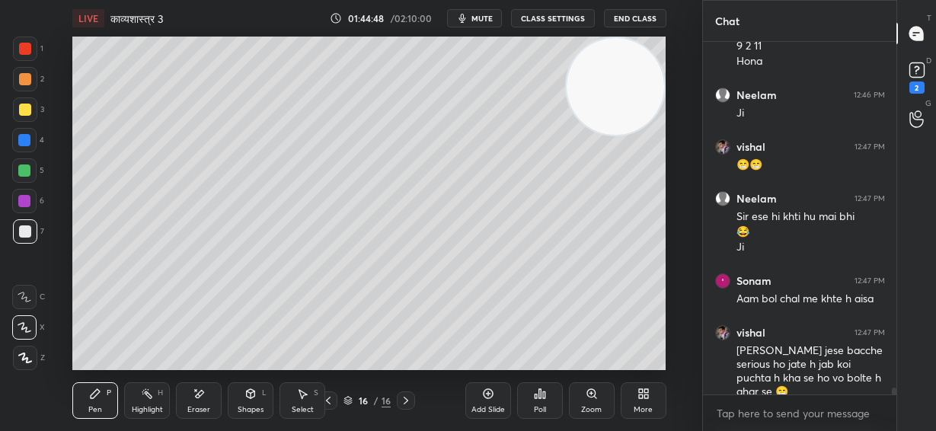
click at [488, 396] on icon at bounding box center [488, 393] width 12 height 12
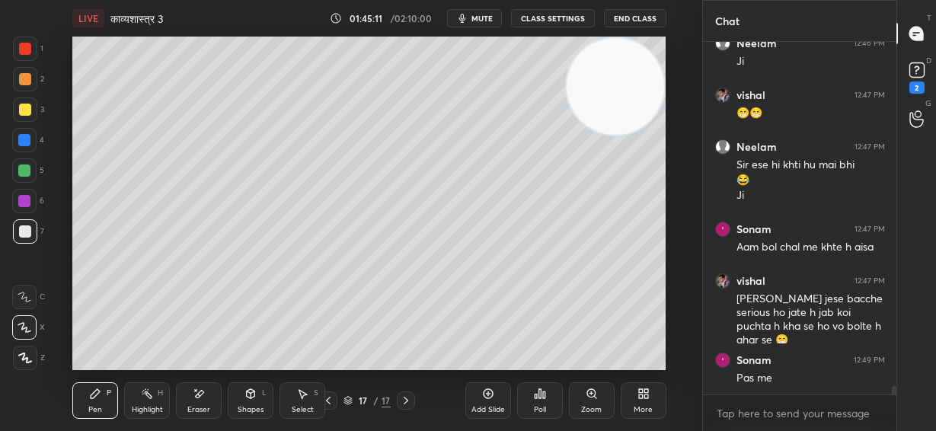
click at [24, 142] on div at bounding box center [24, 140] width 12 height 12
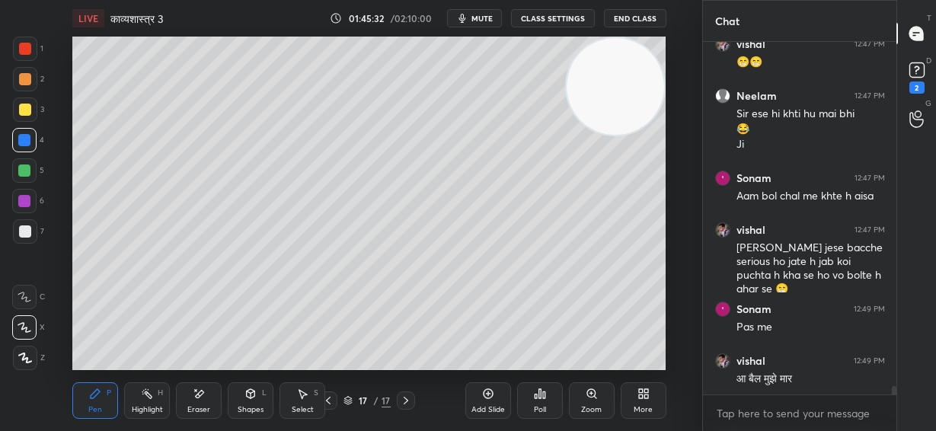
click at [615, 79] on video at bounding box center [614, 86] width 97 height 97
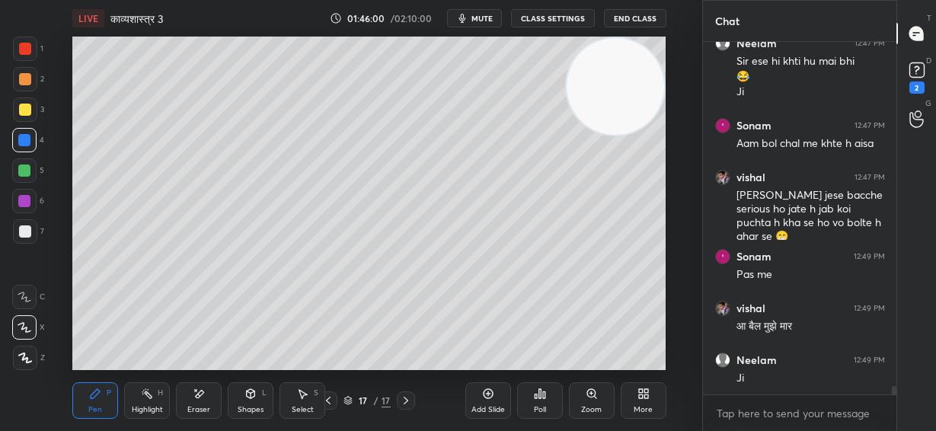
click at [24, 113] on div at bounding box center [25, 110] width 12 height 12
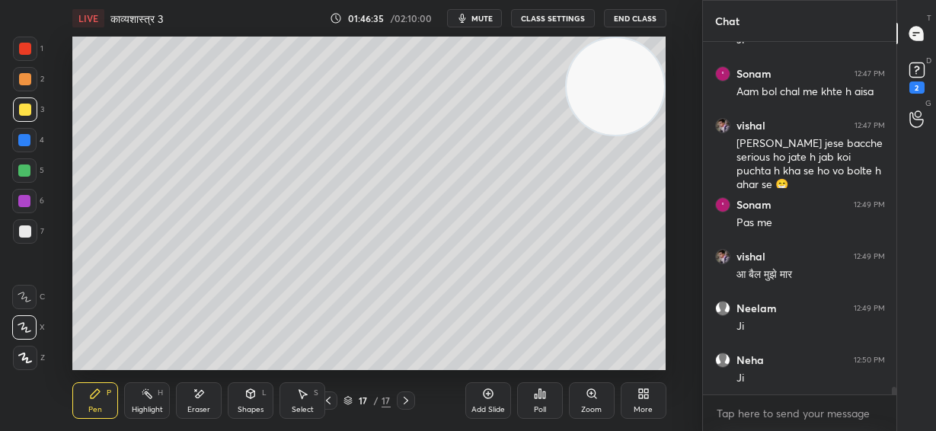
scroll to position [15261, 0]
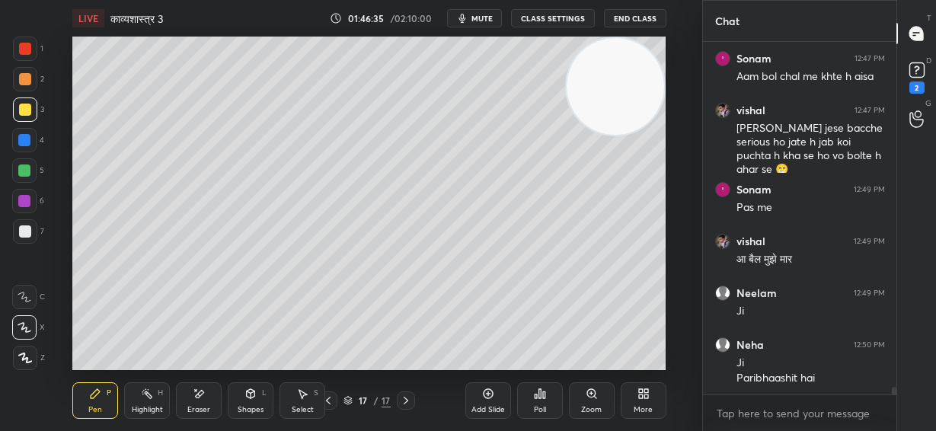
click at [21, 236] on div at bounding box center [25, 231] width 12 height 12
click at [21, 206] on div at bounding box center [24, 201] width 12 height 12
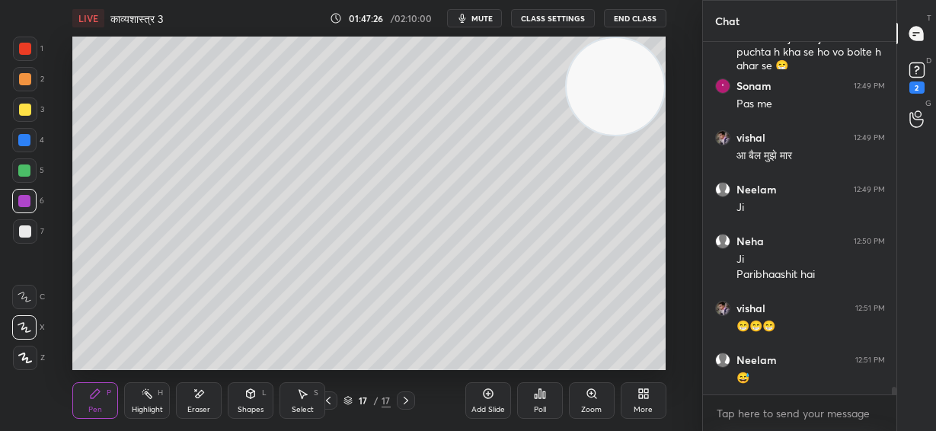
scroll to position [15417, 0]
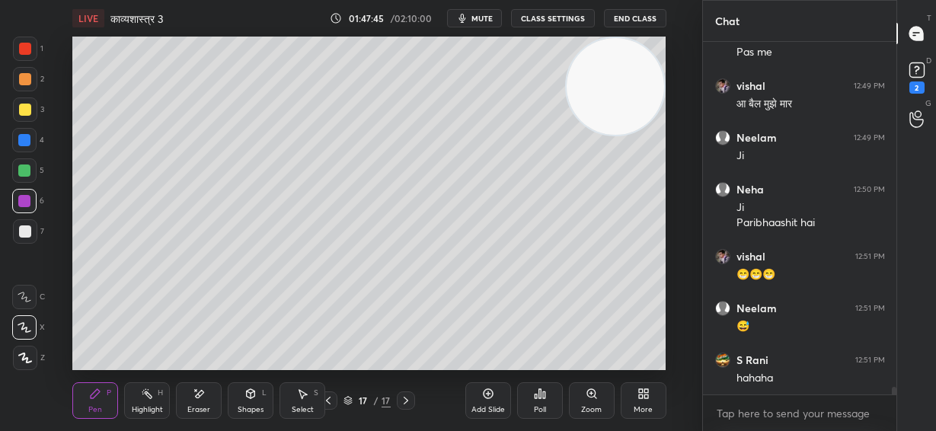
click at [22, 234] on div at bounding box center [25, 231] width 12 height 12
click at [24, 194] on div at bounding box center [24, 201] width 24 height 24
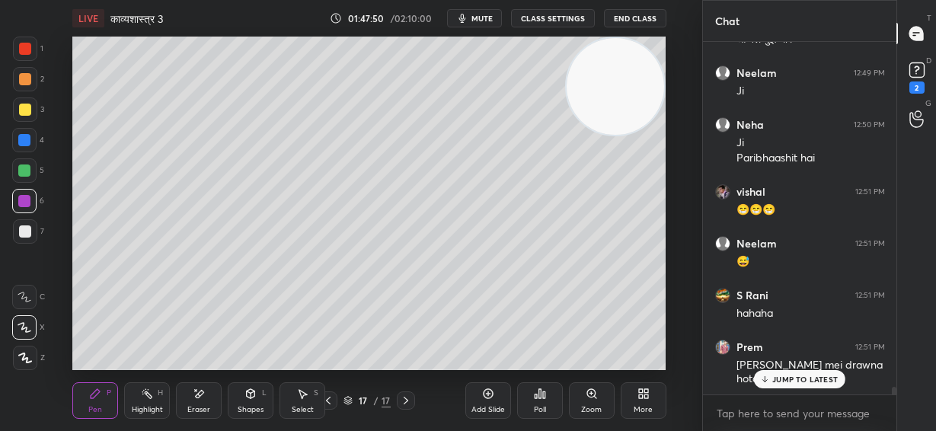
drag, startPoint x: 24, startPoint y: 169, endPoint x: 67, endPoint y: 161, distance: 44.1
click at [24, 171] on div at bounding box center [24, 170] width 12 height 12
click at [822, 379] on p "JUMP TO LATEST" at bounding box center [804, 379] width 65 height 9
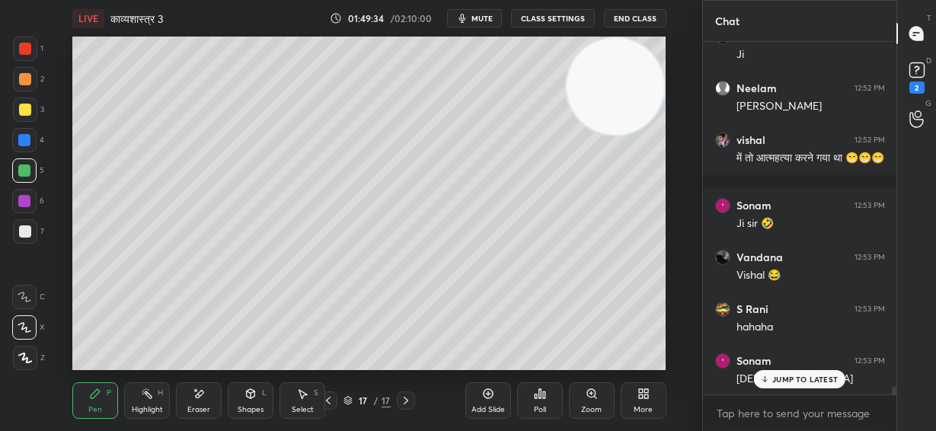
scroll to position [15962, 0]
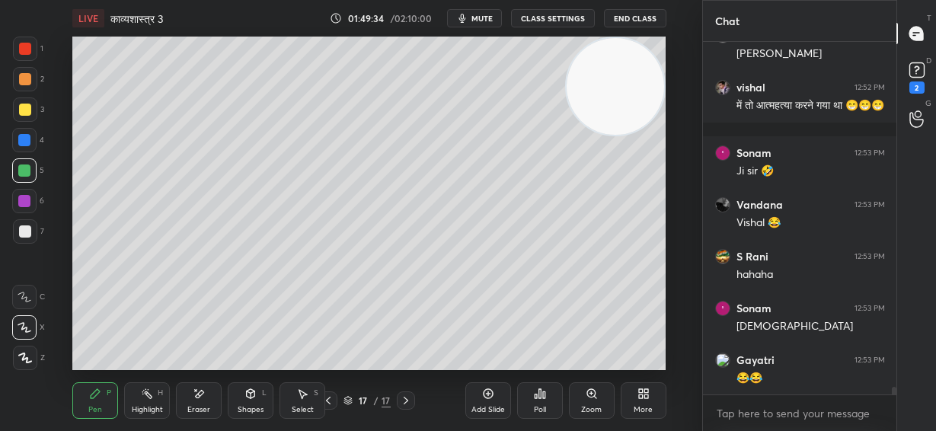
click at [31, 45] on div at bounding box center [25, 49] width 24 height 24
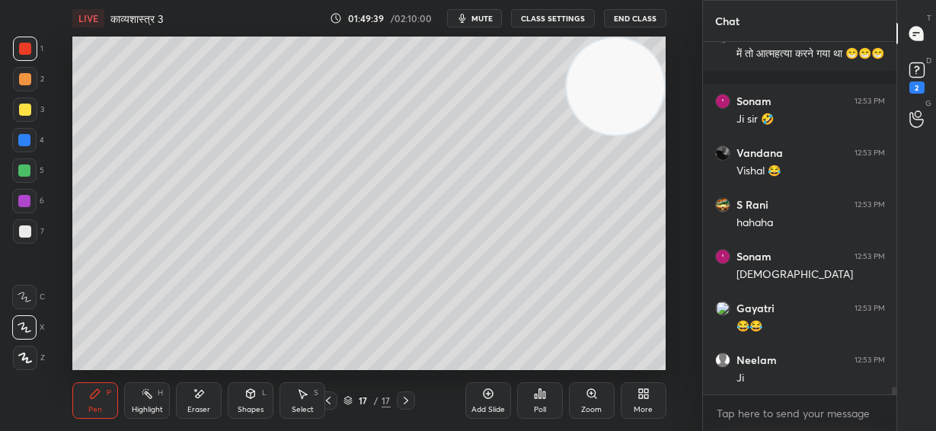
scroll to position [16065, 0]
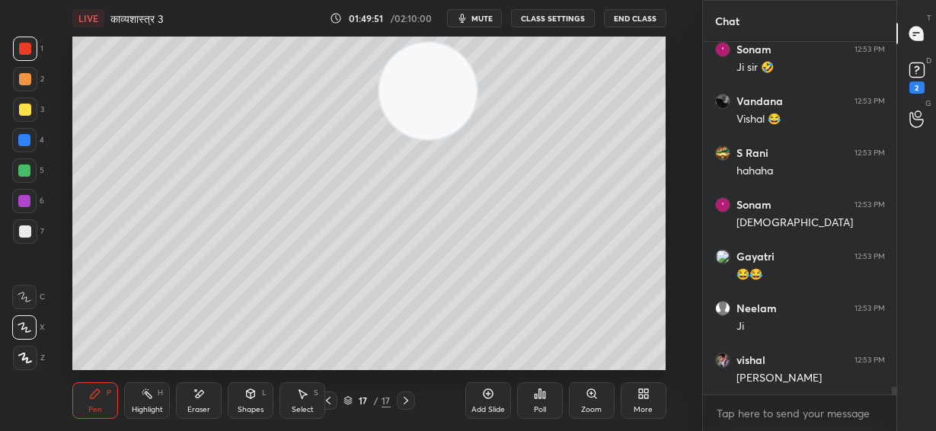
drag, startPoint x: 619, startPoint y: 89, endPoint x: 273, endPoint y: 120, distance: 347.0
click at [379, 120] on video at bounding box center [427, 91] width 97 height 97
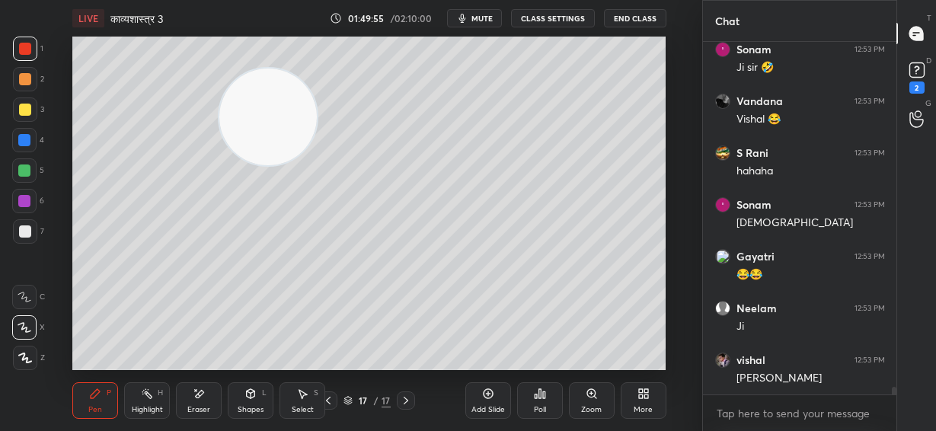
click at [489, 397] on icon at bounding box center [488, 393] width 12 height 12
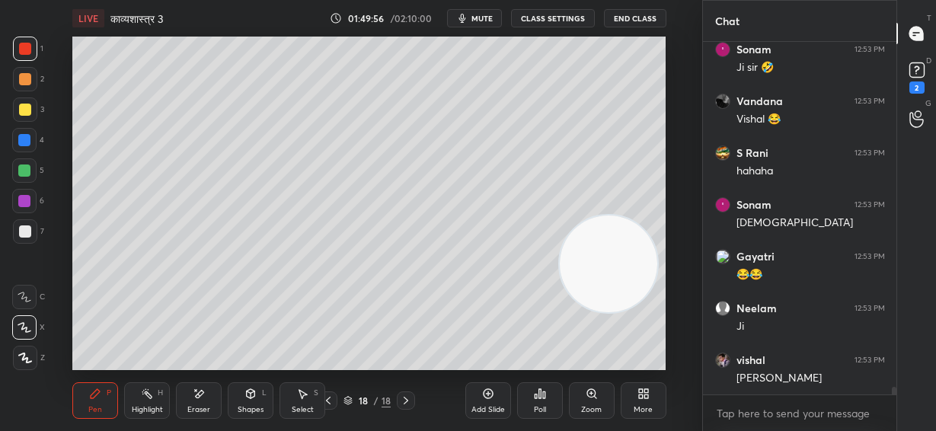
drag, startPoint x: 336, startPoint y: 157, endPoint x: 604, endPoint y: 263, distance: 287.7
click at [604, 263] on video at bounding box center [608, 263] width 97 height 97
click at [23, 110] on div at bounding box center [25, 110] width 12 height 12
click at [27, 234] on div at bounding box center [25, 231] width 12 height 12
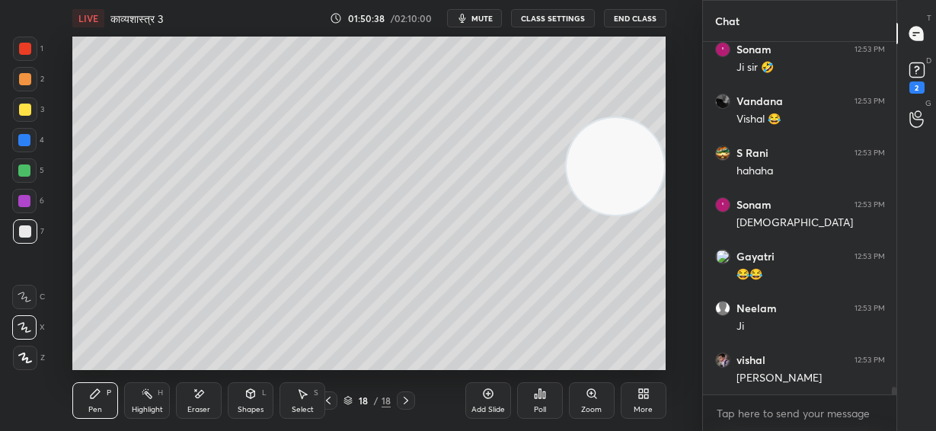
drag, startPoint x: 597, startPoint y: 266, endPoint x: 642, endPoint y: 120, distance: 153.1
click at [642, 120] on video at bounding box center [614, 166] width 97 height 97
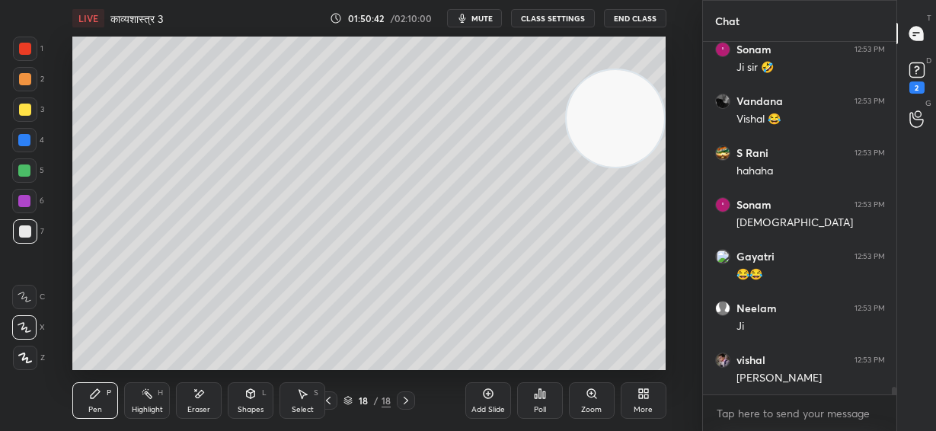
click at [28, 168] on div at bounding box center [24, 170] width 12 height 12
drag, startPoint x: 24, startPoint y: 227, endPoint x: 34, endPoint y: 226, distance: 9.9
click at [25, 228] on div at bounding box center [25, 231] width 12 height 12
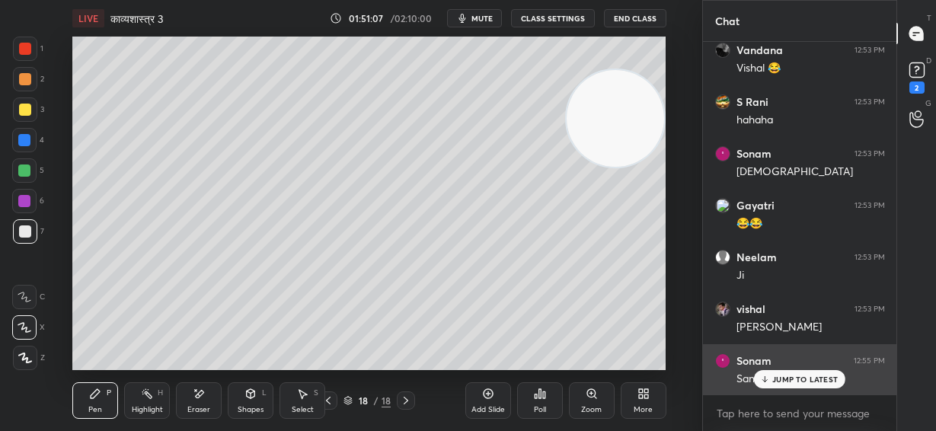
click at [799, 375] on p "JUMP TO LATEST" at bounding box center [804, 379] width 65 height 9
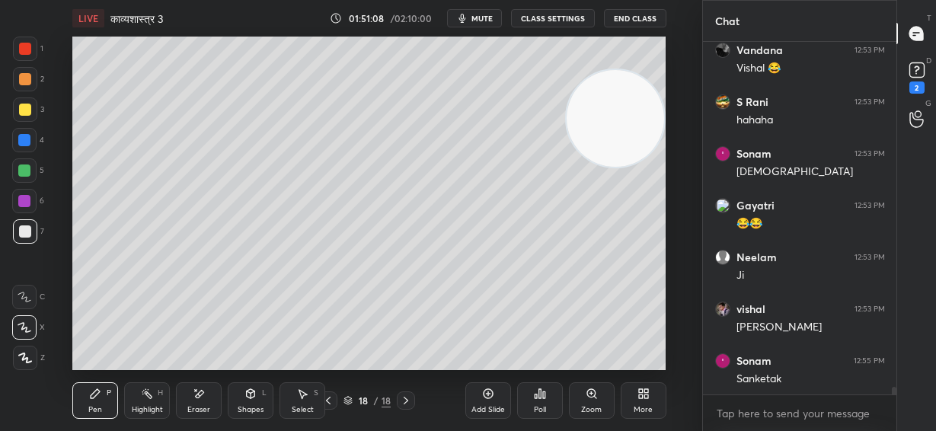
drag, startPoint x: 622, startPoint y: 111, endPoint x: 669, endPoint y: 73, distance: 60.6
click at [667, 80] on div "Setting up your live class Poll for secs No correct answer Start poll" at bounding box center [369, 203] width 641 height 333
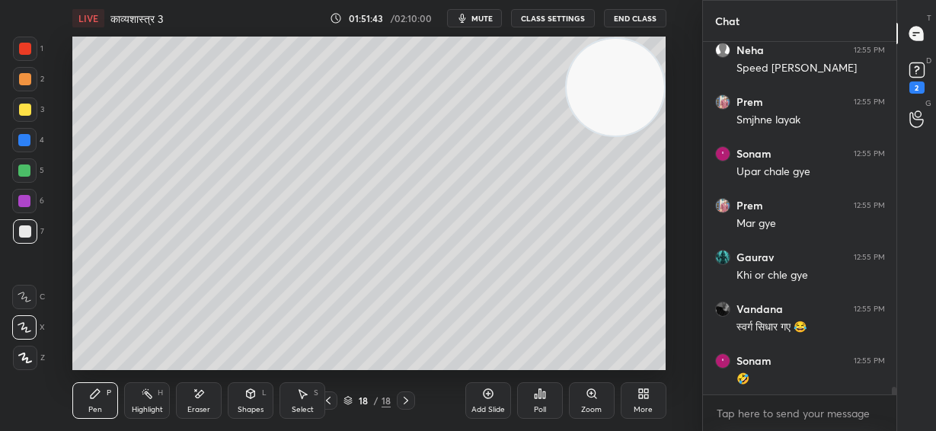
scroll to position [16583, 0]
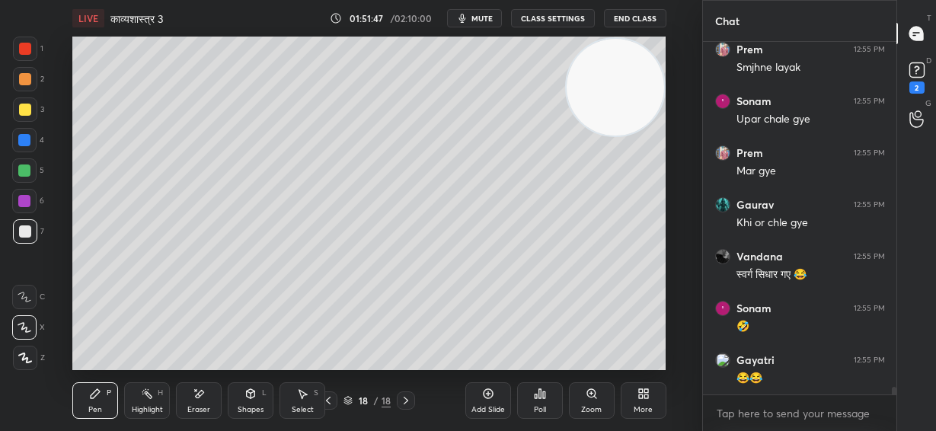
drag, startPoint x: 30, startPoint y: 82, endPoint x: 46, endPoint y: 81, distance: 16.8
click at [30, 82] on div at bounding box center [25, 79] width 24 height 24
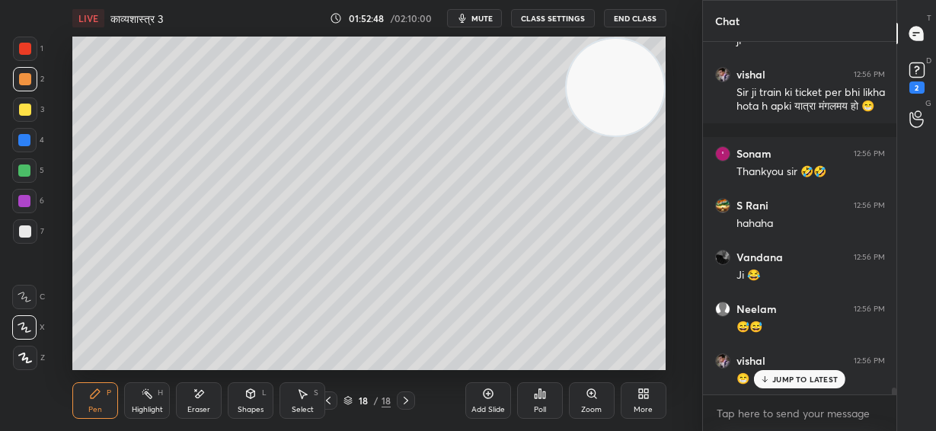
scroll to position [17141, 0]
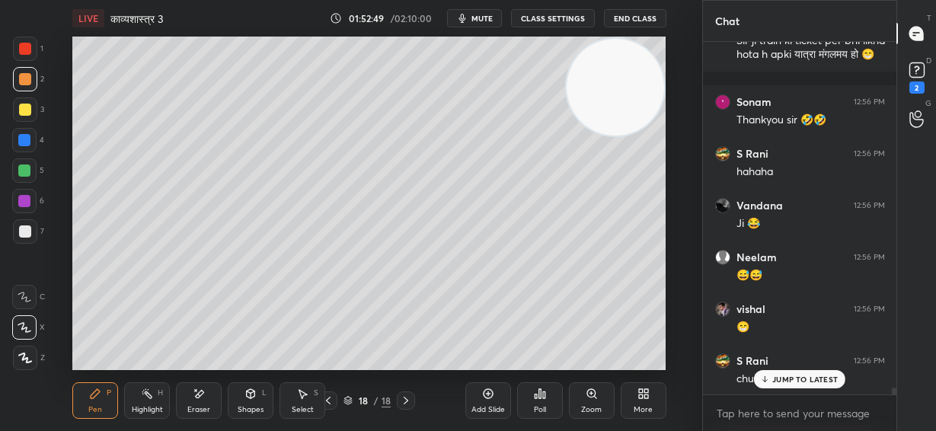
drag, startPoint x: 621, startPoint y: 94, endPoint x: 199, endPoint y: 273, distance: 459.1
click at [566, 136] on video at bounding box center [614, 87] width 97 height 97
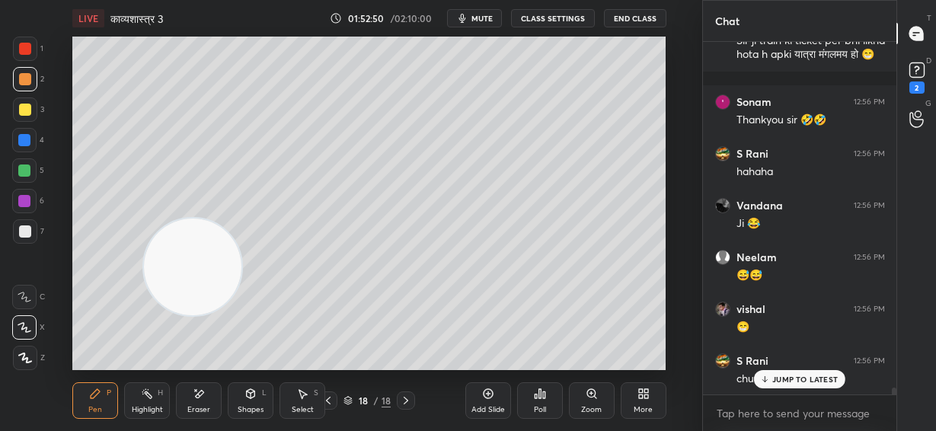
click at [25, 171] on div at bounding box center [24, 170] width 12 height 12
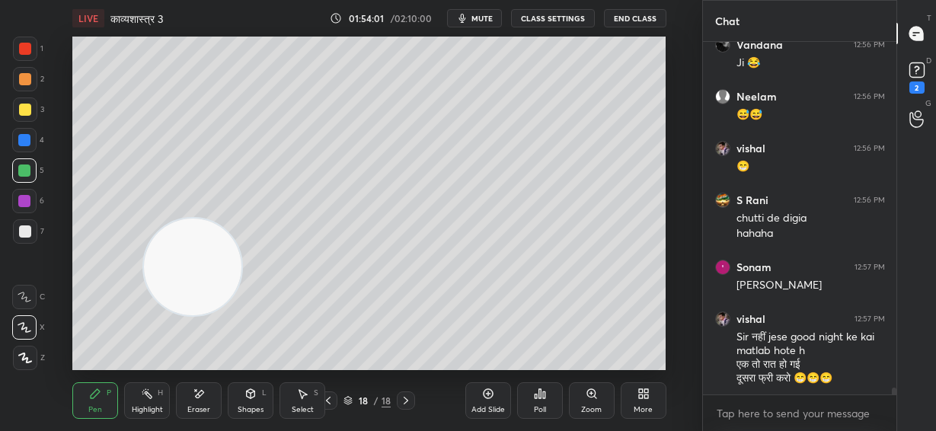
scroll to position [17353, 0]
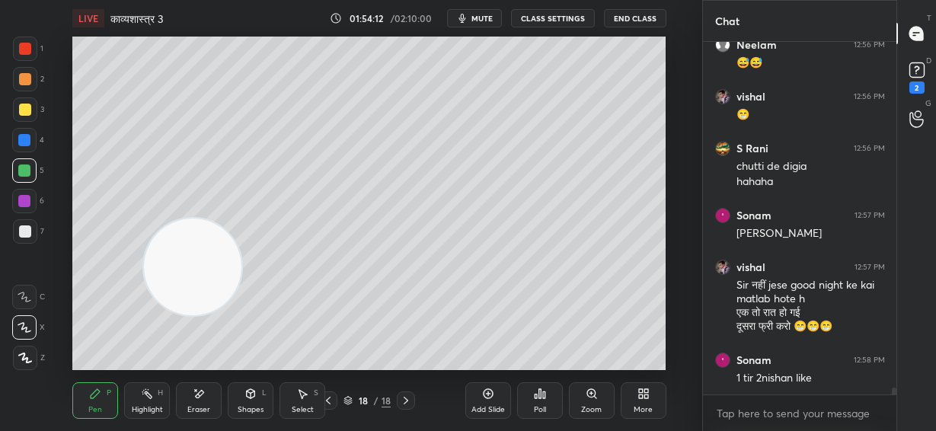
click at [487, 397] on icon at bounding box center [488, 394] width 10 height 10
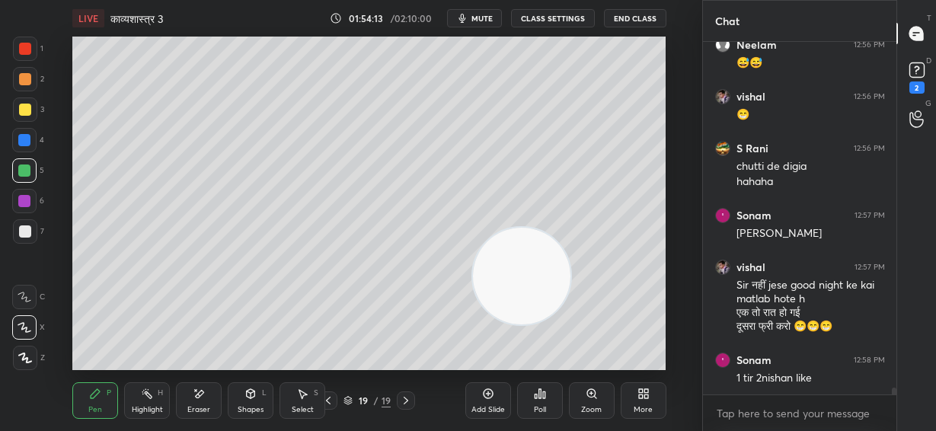
drag, startPoint x: 349, startPoint y: 268, endPoint x: 474, endPoint y: 268, distance: 125.6
click at [524, 269] on video at bounding box center [521, 276] width 97 height 97
click at [25, 111] on div at bounding box center [25, 110] width 12 height 12
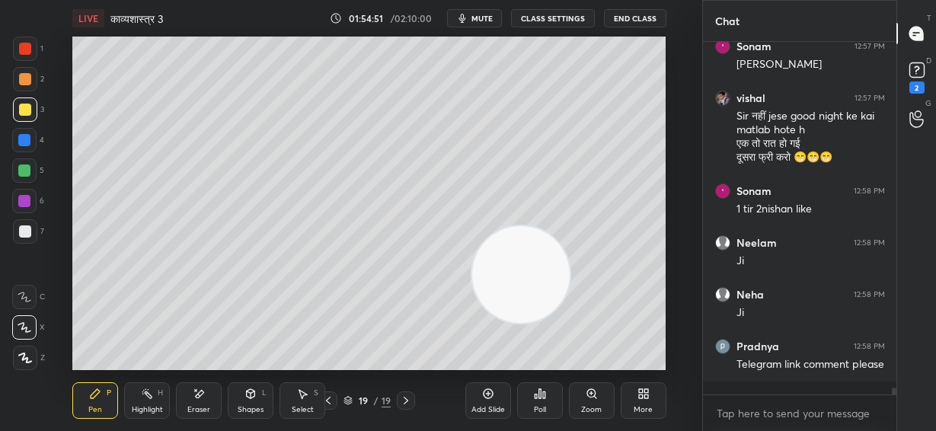
scroll to position [17574, 0]
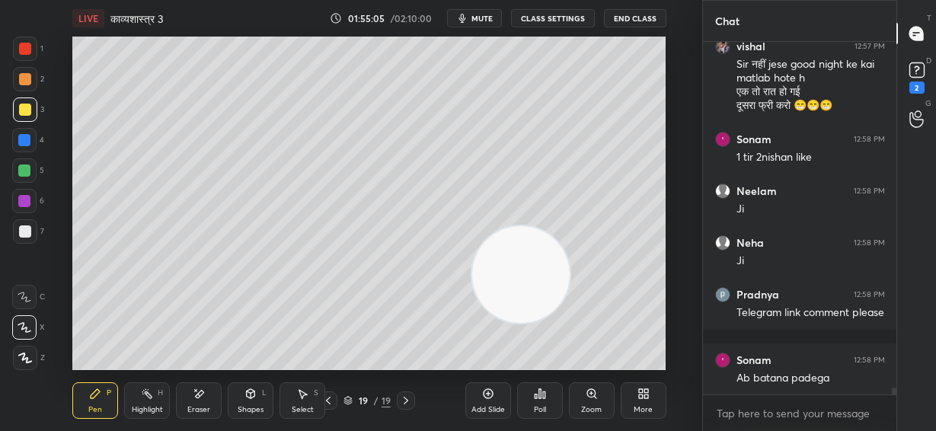
click at [492, 21] on span "mute" at bounding box center [481, 18] width 21 height 11
click at [27, 81] on div at bounding box center [25, 79] width 12 height 12
click at [483, 18] on span "unmute" at bounding box center [480, 18] width 33 height 11
click at [30, 241] on div at bounding box center [25, 231] width 24 height 24
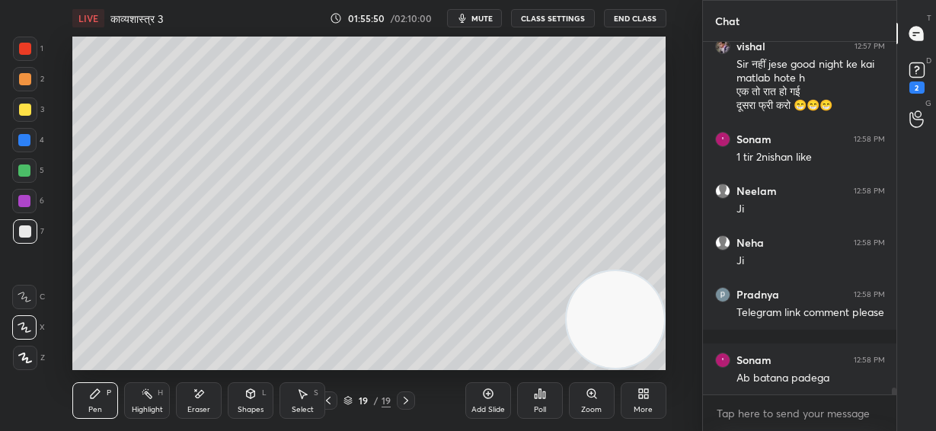
drag, startPoint x: 521, startPoint y: 273, endPoint x: 629, endPoint y: 364, distance: 141.5
click at [629, 364] on div "LIVE काव्यशास्त्र 3 01:55:50 / 02:10:00 mute CLASS SETTINGS End Class Setting u…" at bounding box center [369, 215] width 641 height 431
drag, startPoint x: 23, startPoint y: 173, endPoint x: 35, endPoint y: 171, distance: 12.4
click at [24, 174] on div at bounding box center [24, 170] width 12 height 12
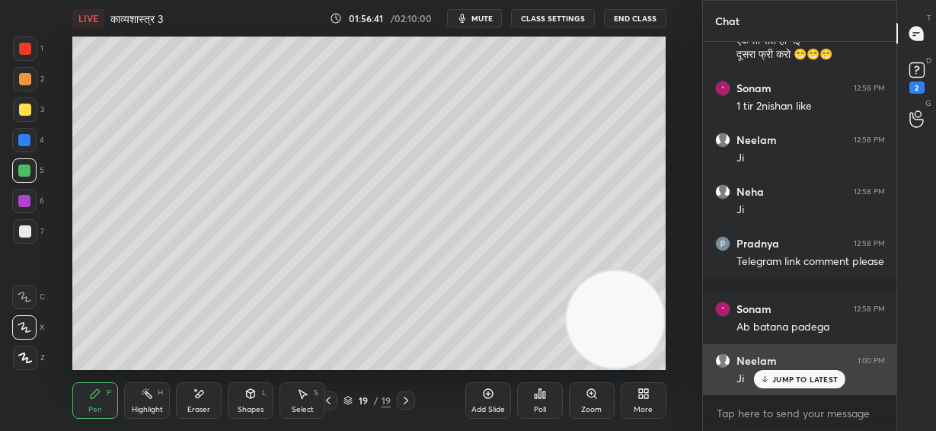
drag, startPoint x: 797, startPoint y: 378, endPoint x: 789, endPoint y: 382, distance: 9.5
click at [798, 378] on p "JUMP TO LATEST" at bounding box center [804, 379] width 65 height 9
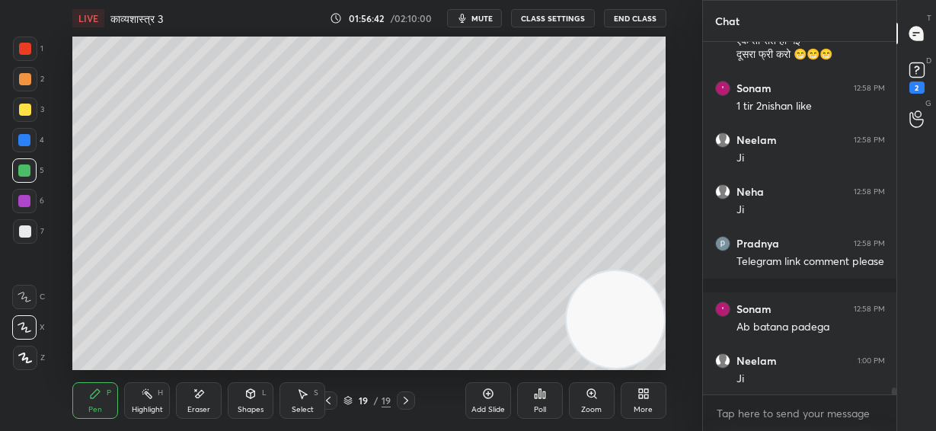
click at [799, 430] on div "Close" at bounding box center [468, 431] width 936 height 0
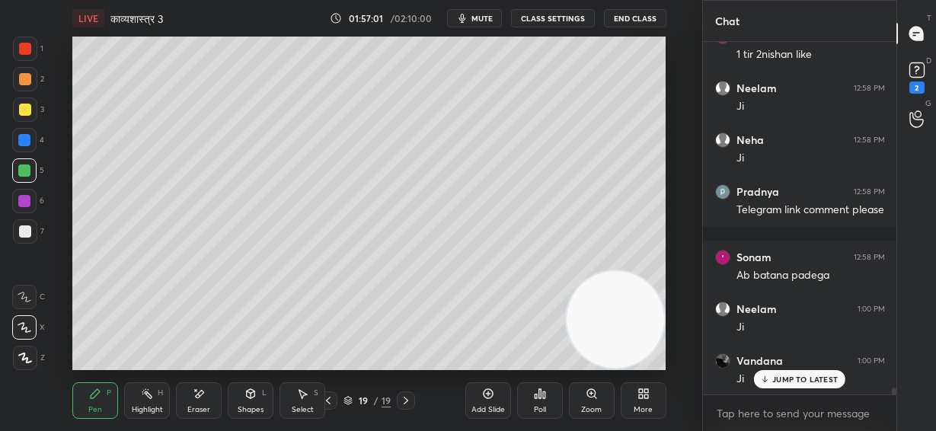
scroll to position [17729, 0]
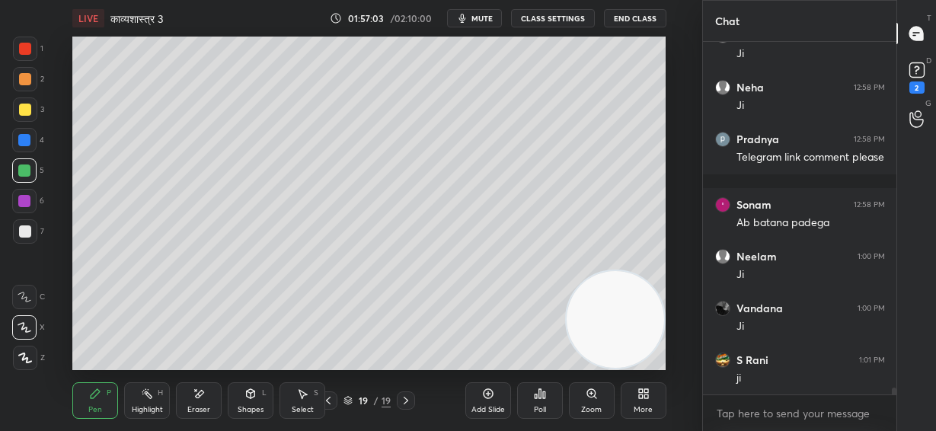
click at [27, 140] on div at bounding box center [24, 140] width 12 height 12
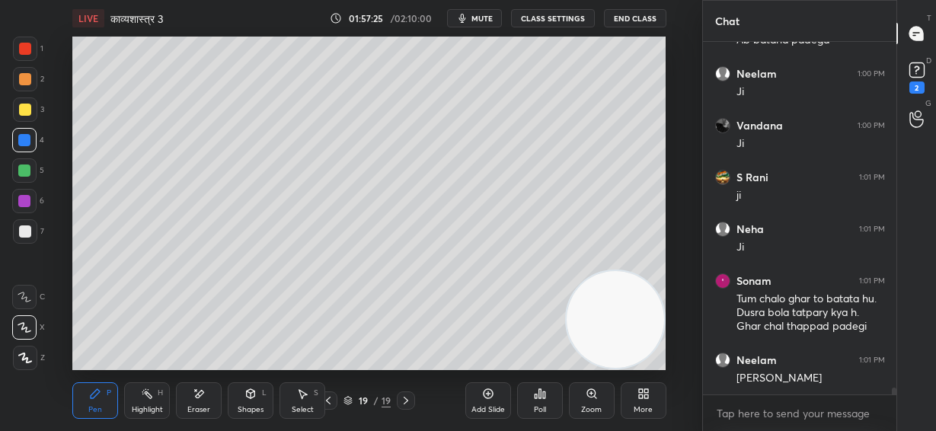
scroll to position [17927, 0]
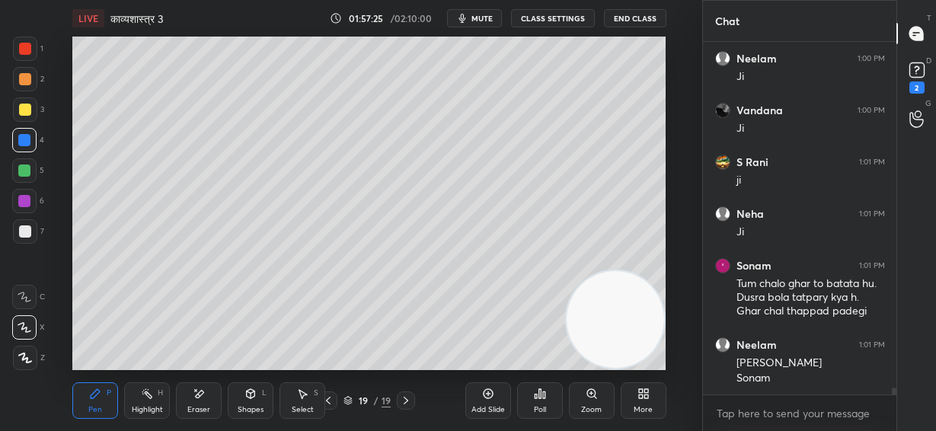
drag, startPoint x: 627, startPoint y: 295, endPoint x: 626, endPoint y: 99, distance: 195.6
click at [626, 271] on video at bounding box center [614, 319] width 97 height 97
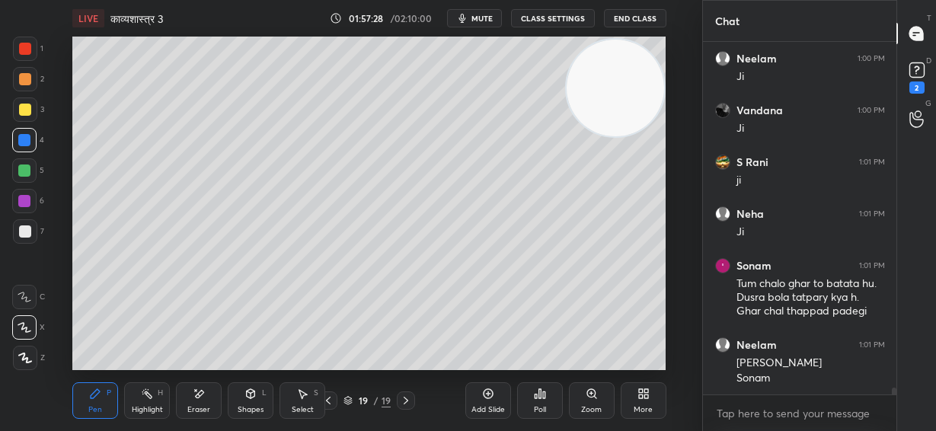
drag, startPoint x: 617, startPoint y: 110, endPoint x: 614, endPoint y: 183, distance: 73.1
click at [617, 137] on video at bounding box center [614, 88] width 97 height 97
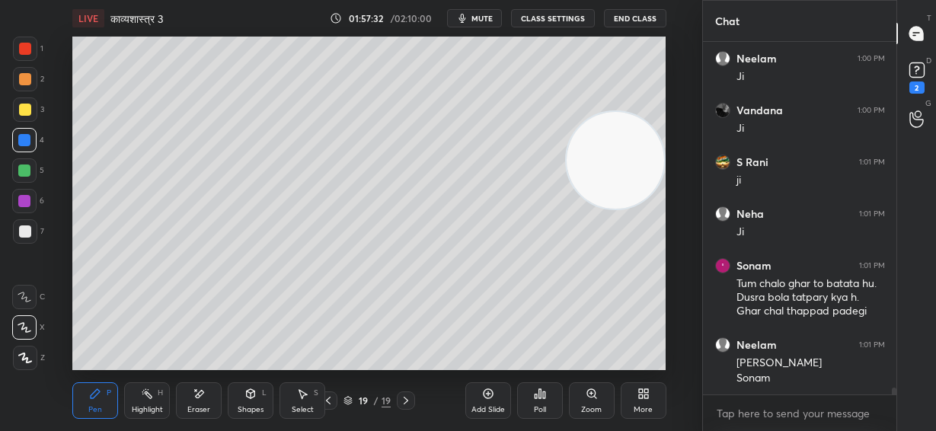
click at [490, 399] on div "Add Slide" at bounding box center [488, 400] width 46 height 37
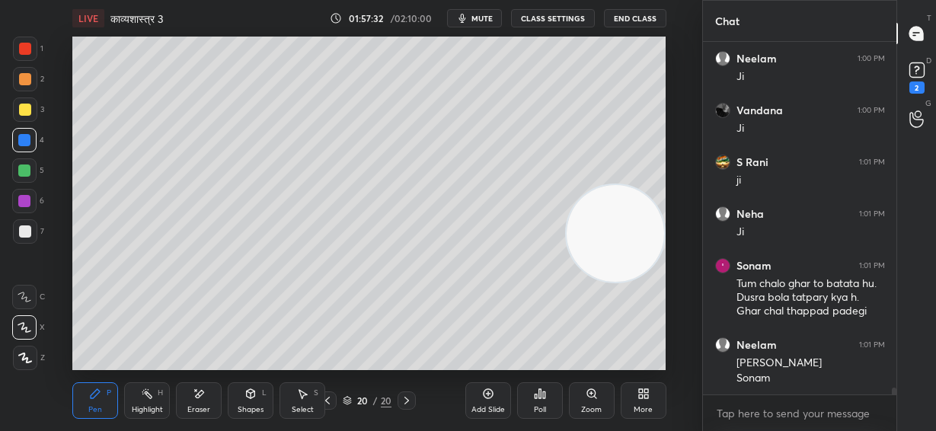
drag, startPoint x: 621, startPoint y: 151, endPoint x: 630, endPoint y: 316, distance: 165.4
click at [630, 282] on video at bounding box center [614, 233] width 97 height 97
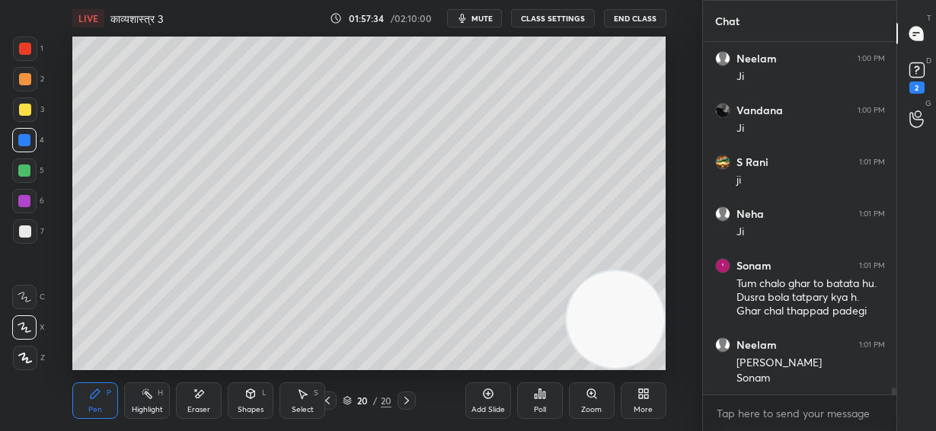
click at [327, 397] on icon at bounding box center [327, 400] width 12 height 12
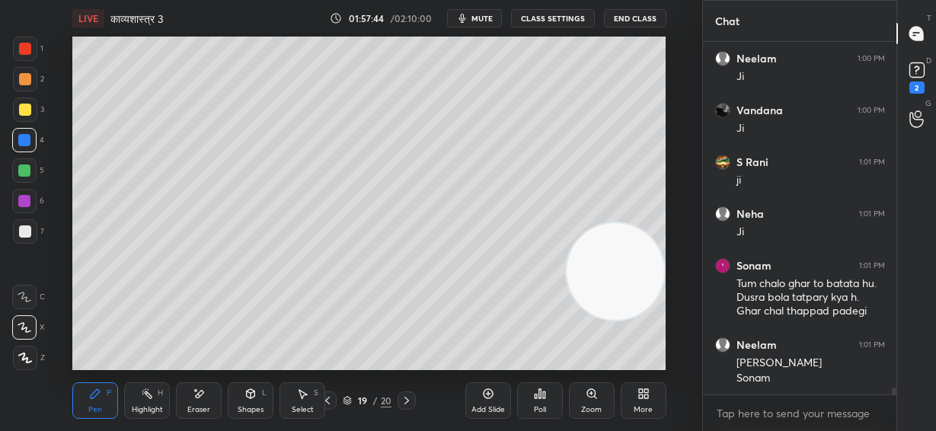
drag, startPoint x: 623, startPoint y: 285, endPoint x: 651, endPoint y: 158, distance: 130.2
click at [656, 223] on video at bounding box center [614, 271] width 97 height 97
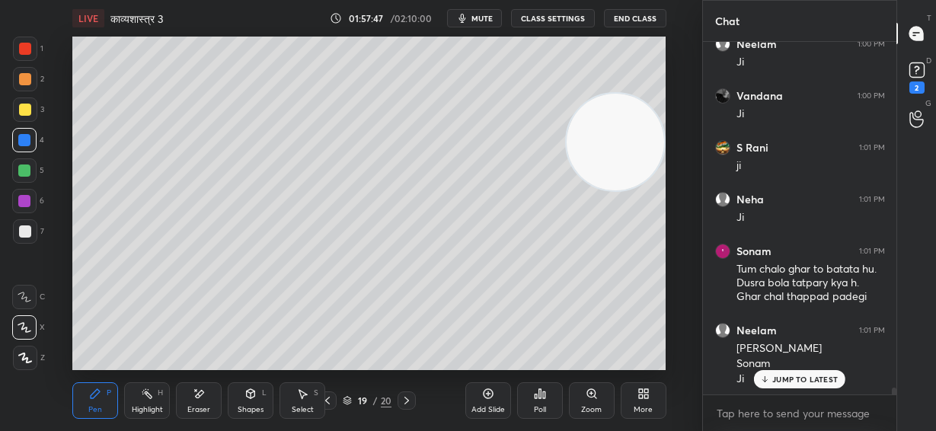
scroll to position [17993, 0]
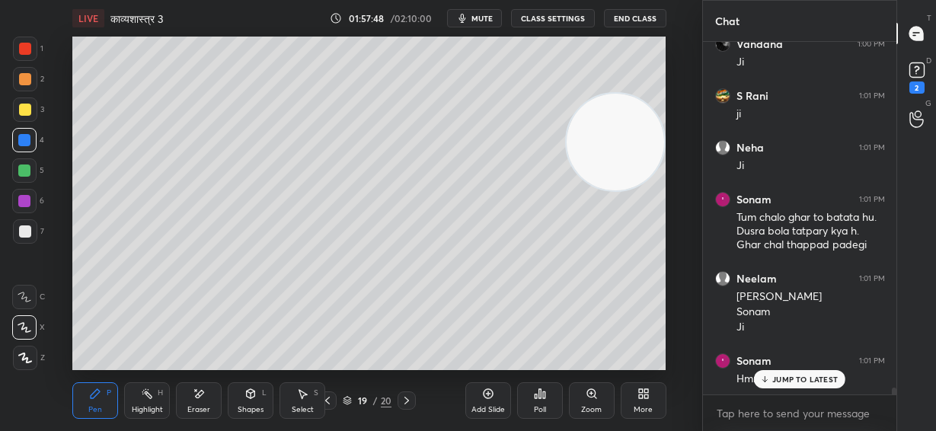
click at [491, 398] on icon at bounding box center [488, 393] width 12 height 12
drag, startPoint x: 617, startPoint y: 181, endPoint x: 566, endPoint y: 257, distance: 91.0
click at [636, 191] on video at bounding box center [614, 142] width 97 height 97
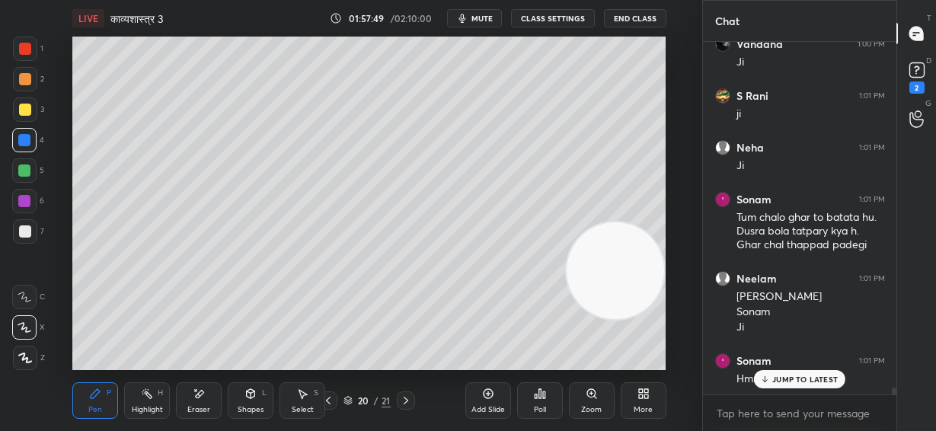
click at [30, 80] on div at bounding box center [25, 79] width 24 height 24
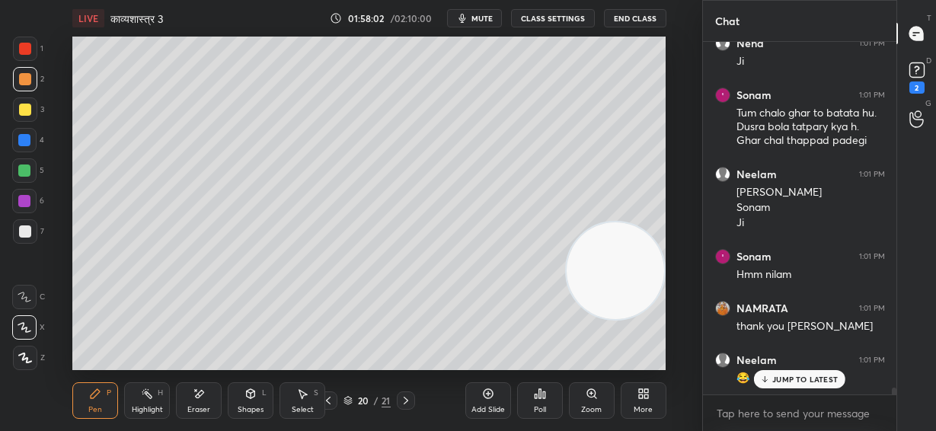
scroll to position [18149, 0]
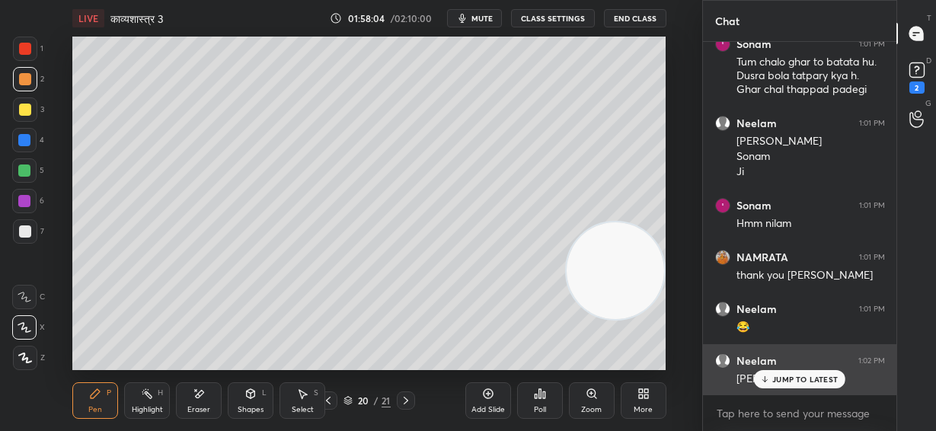
click at [805, 378] on p "JUMP TO LATEST" at bounding box center [804, 379] width 65 height 9
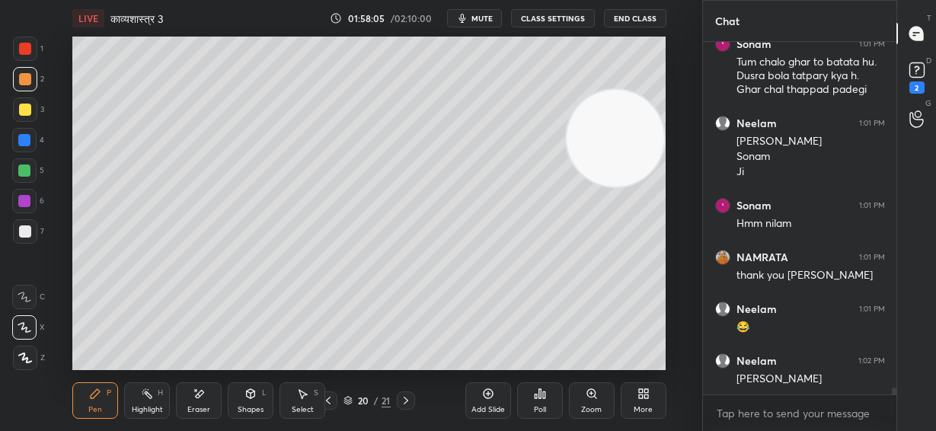
drag, startPoint x: 668, startPoint y: 138, endPoint x: 670, endPoint y: 113, distance: 24.5
click at [690, 77] on div "1 2 3 4 5 6 7 C X Z E E Erase all H H LIVE काव्यशास्त्र 3 01:58:05 / 02:10:00 m…" at bounding box center [351, 215] width 702 height 431
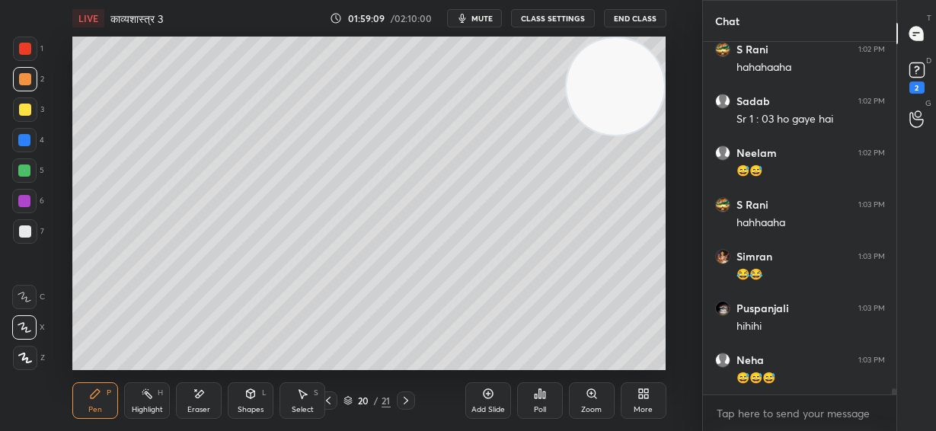
scroll to position [19354, 0]
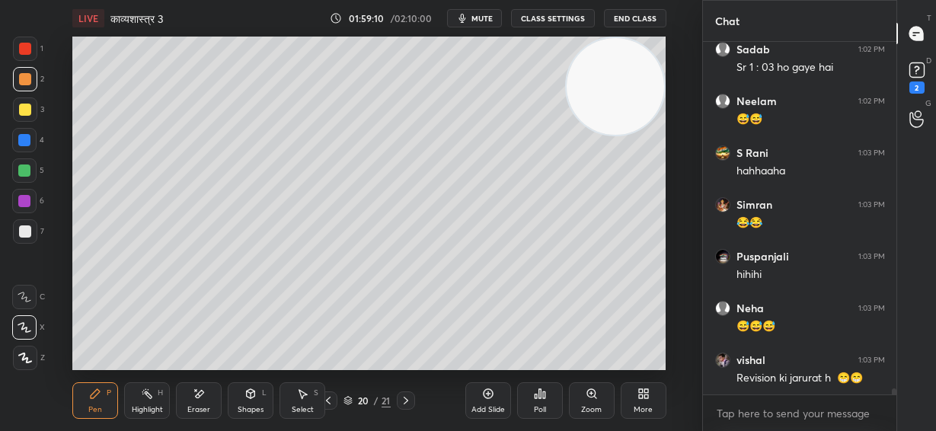
drag, startPoint x: 30, startPoint y: 234, endPoint x: 65, endPoint y: 227, distance: 35.8
click at [33, 235] on div at bounding box center [25, 231] width 24 height 24
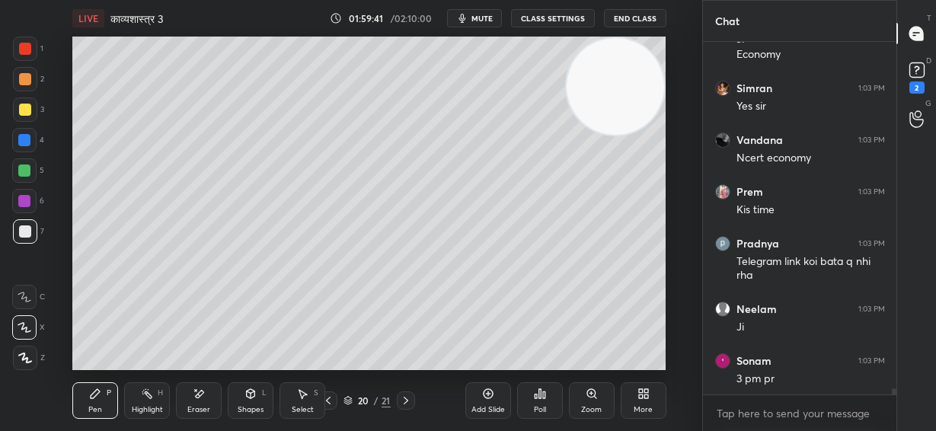
scroll to position [19849, 0]
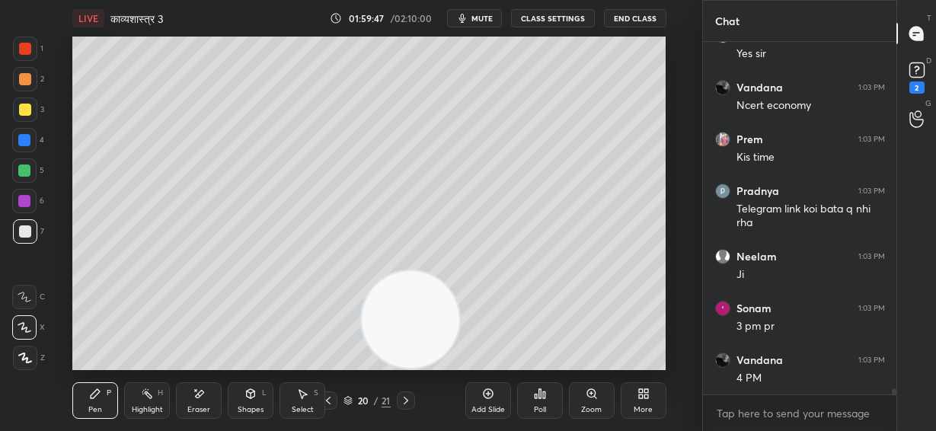
drag, startPoint x: 622, startPoint y: 89, endPoint x: 432, endPoint y: 308, distance: 289.7
click at [415, 320] on video at bounding box center [410, 319] width 97 height 97
click at [23, 113] on div at bounding box center [25, 110] width 12 height 12
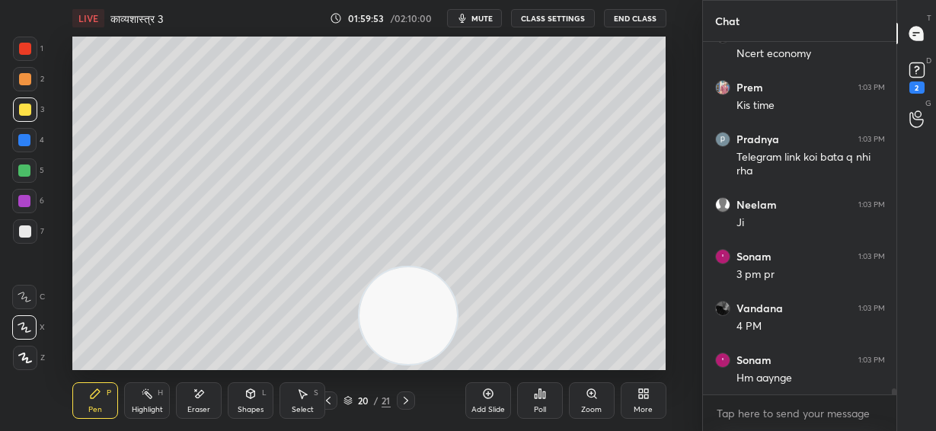
drag, startPoint x: 24, startPoint y: 78, endPoint x: 34, endPoint y: 82, distance: 10.9
click at [24, 78] on div at bounding box center [25, 79] width 12 height 12
drag, startPoint x: 26, startPoint y: 111, endPoint x: 40, endPoint y: 110, distance: 14.5
click at [26, 112] on div at bounding box center [25, 110] width 12 height 12
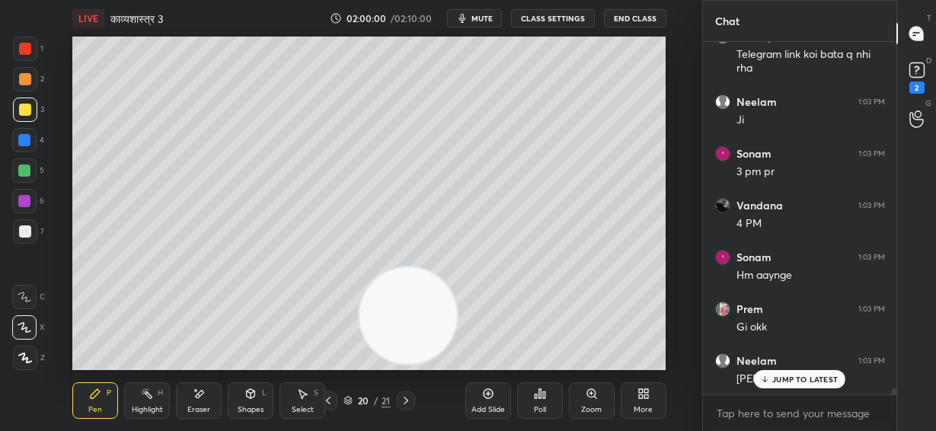
scroll to position [20069, 0]
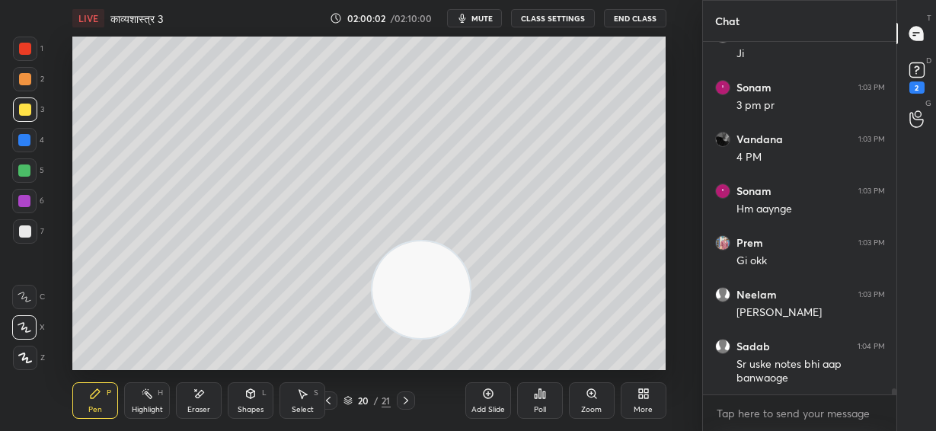
drag, startPoint x: 424, startPoint y: 308, endPoint x: 633, endPoint y: 93, distance: 299.9
click at [470, 241] on video at bounding box center [420, 289] width 97 height 97
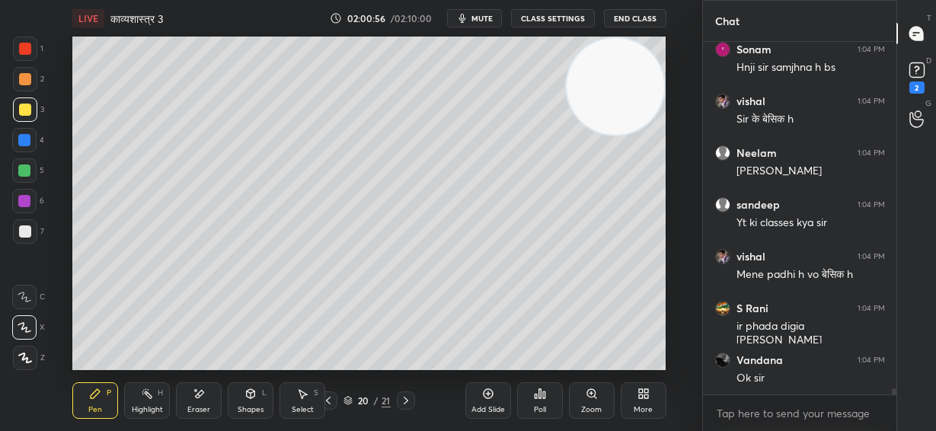
scroll to position [20769, 0]
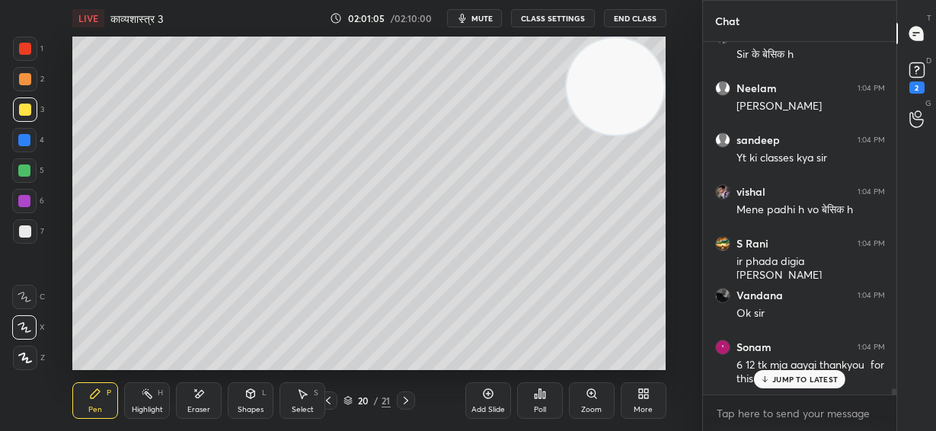
click at [822, 387] on div "JUMP TO LATEST" at bounding box center [799, 379] width 91 height 18
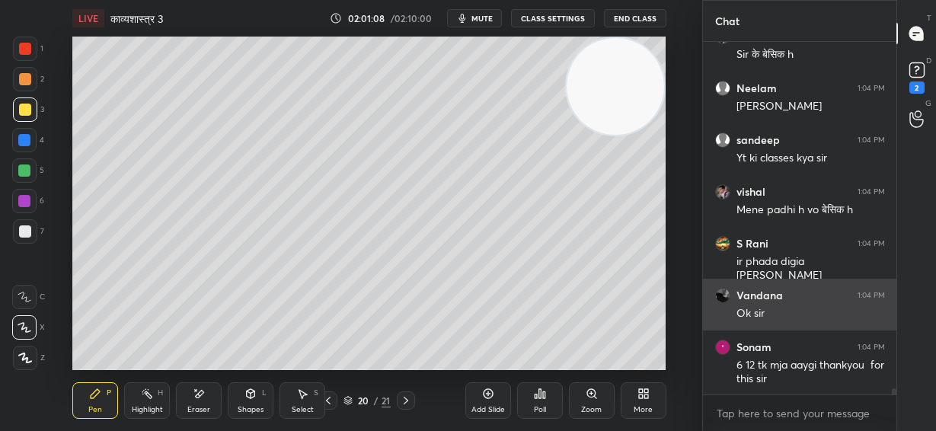
scroll to position [20821, 0]
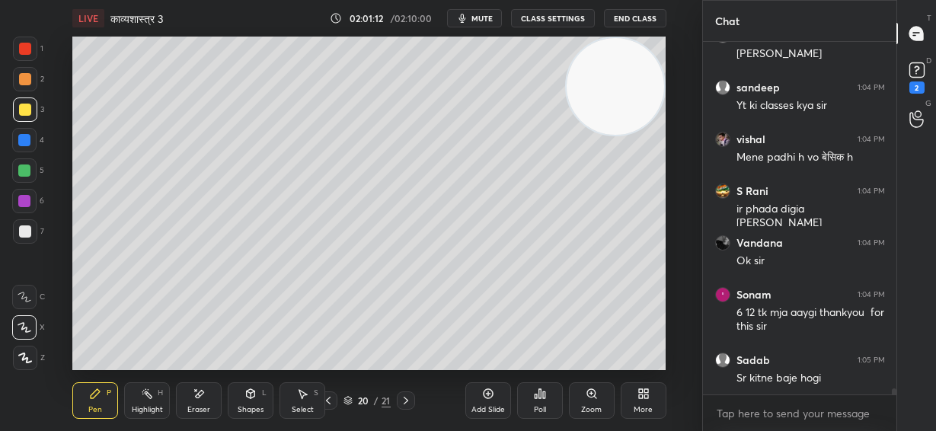
click at [630, 17] on button "End Class" at bounding box center [635, 18] width 62 height 18
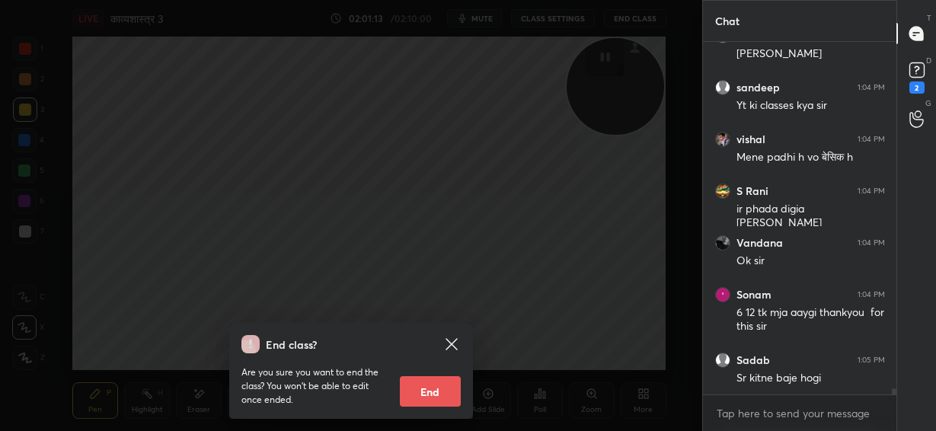
scroll to position [5, 5]
click at [424, 385] on button "End" at bounding box center [430, 391] width 61 height 30
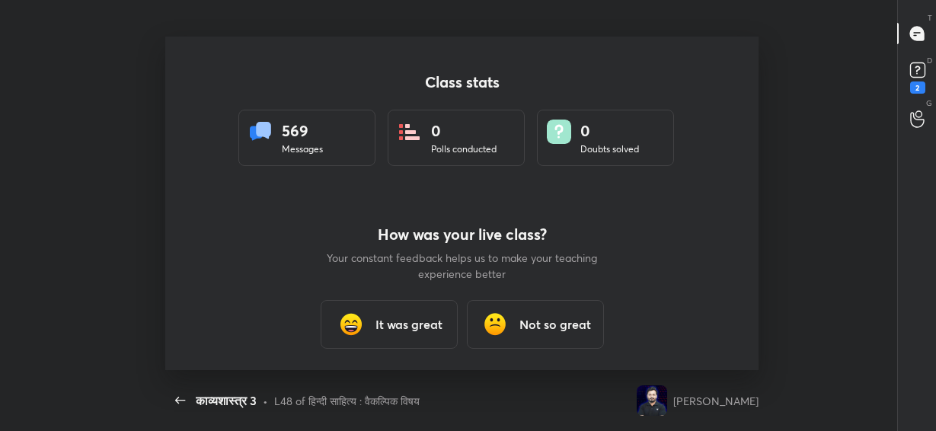
scroll to position [5, 1]
click at [407, 330] on h3 "It was great" at bounding box center [408, 324] width 67 height 18
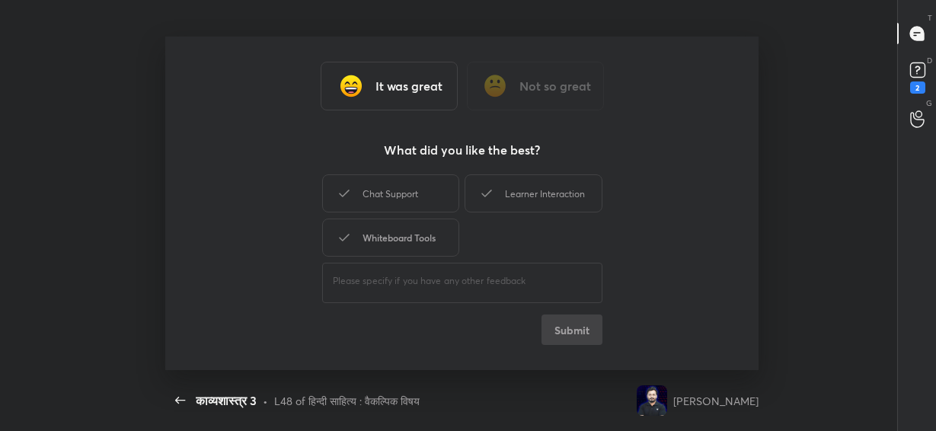
type textarea "x"
drag, startPoint x: 436, startPoint y: 235, endPoint x: 435, endPoint y: 213, distance: 22.1
click at [435, 234] on div "Whiteboard Tools" at bounding box center [390, 237] width 137 height 38
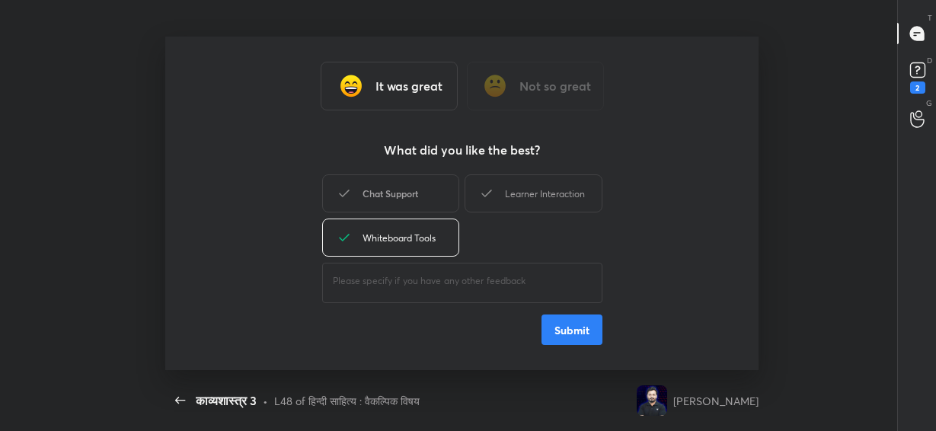
drag, startPoint x: 429, startPoint y: 189, endPoint x: 530, endPoint y: 181, distance: 100.8
click at [430, 188] on div "Chat Support" at bounding box center [390, 193] width 137 height 38
click at [530, 181] on div "Learner Interaction" at bounding box center [532, 193] width 137 height 38
click at [563, 320] on button "Submit" at bounding box center [571, 329] width 61 height 30
